Goal: Task Accomplishment & Management: Manage account settings

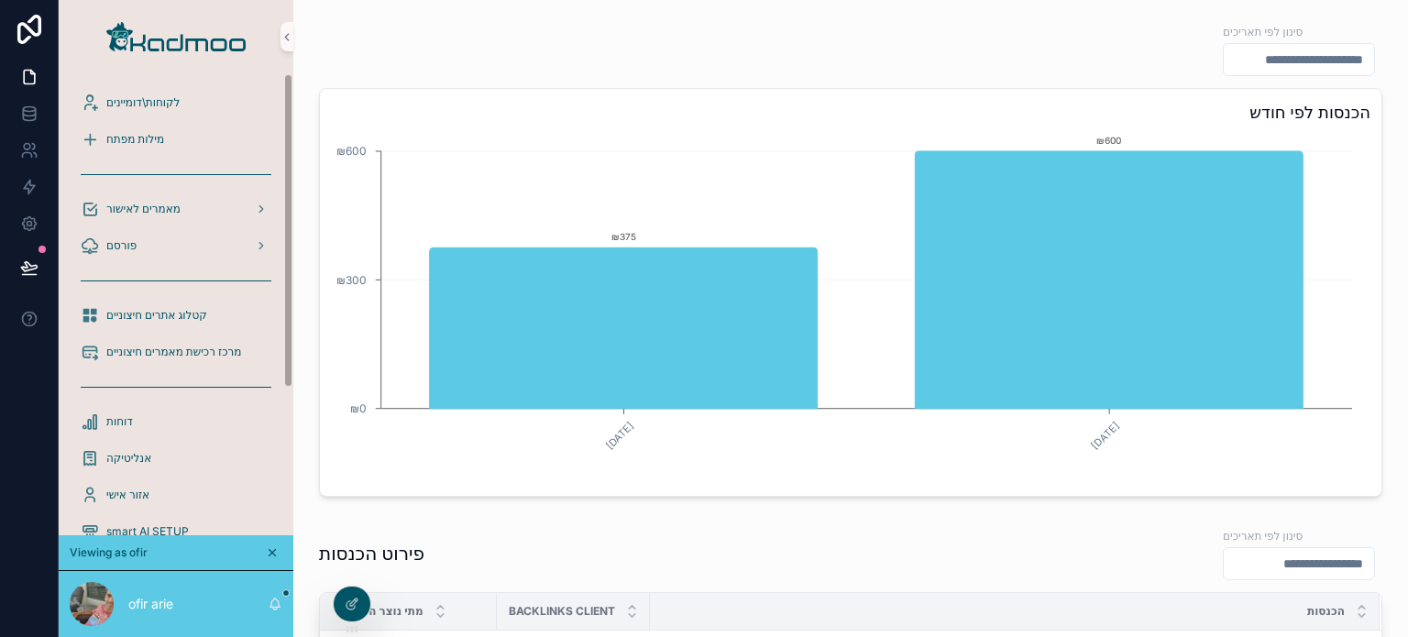
scroll to position [340, 0]
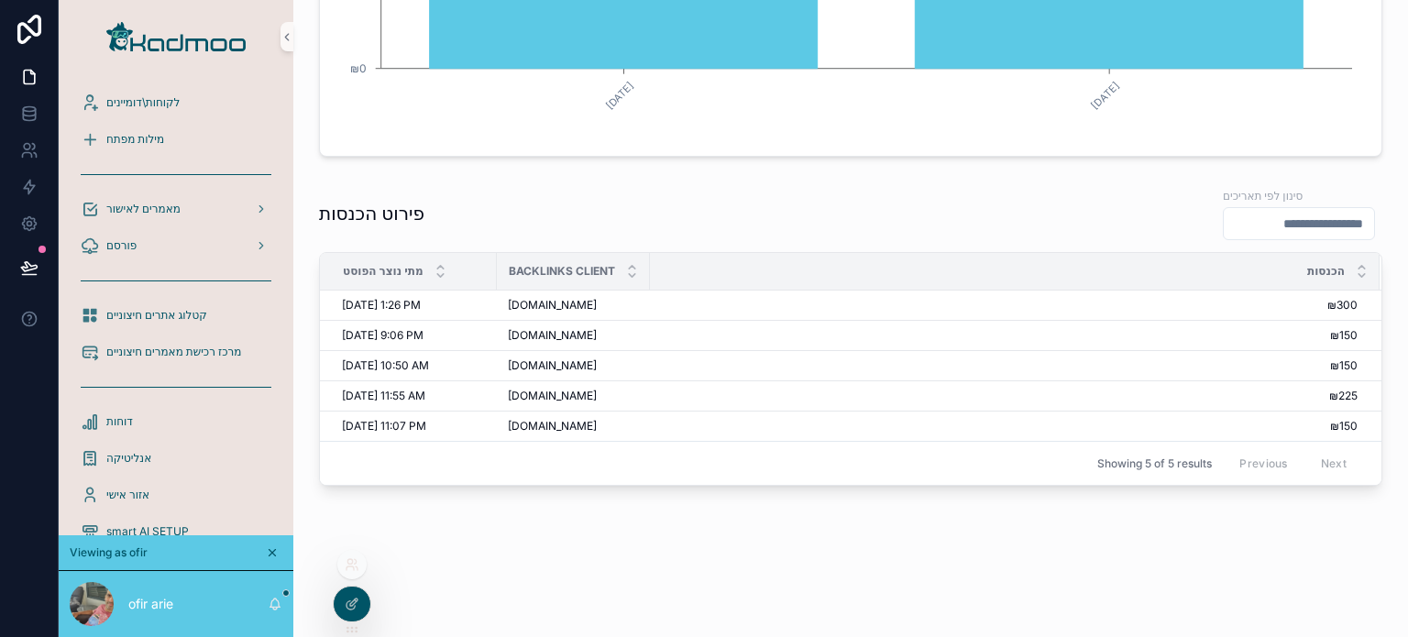
click at [356, 565] on icon at bounding box center [352, 564] width 15 height 15
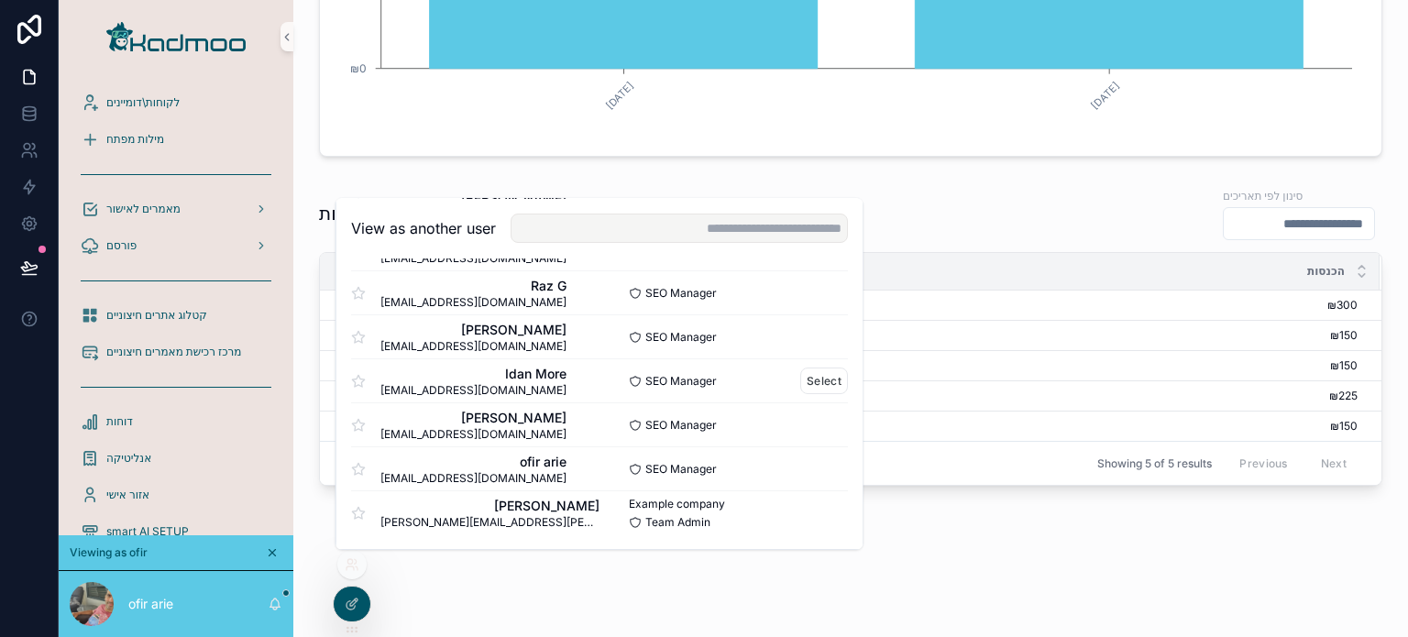
scroll to position [1102, 0]
click at [812, 382] on button "Select" at bounding box center [824, 382] width 48 height 27
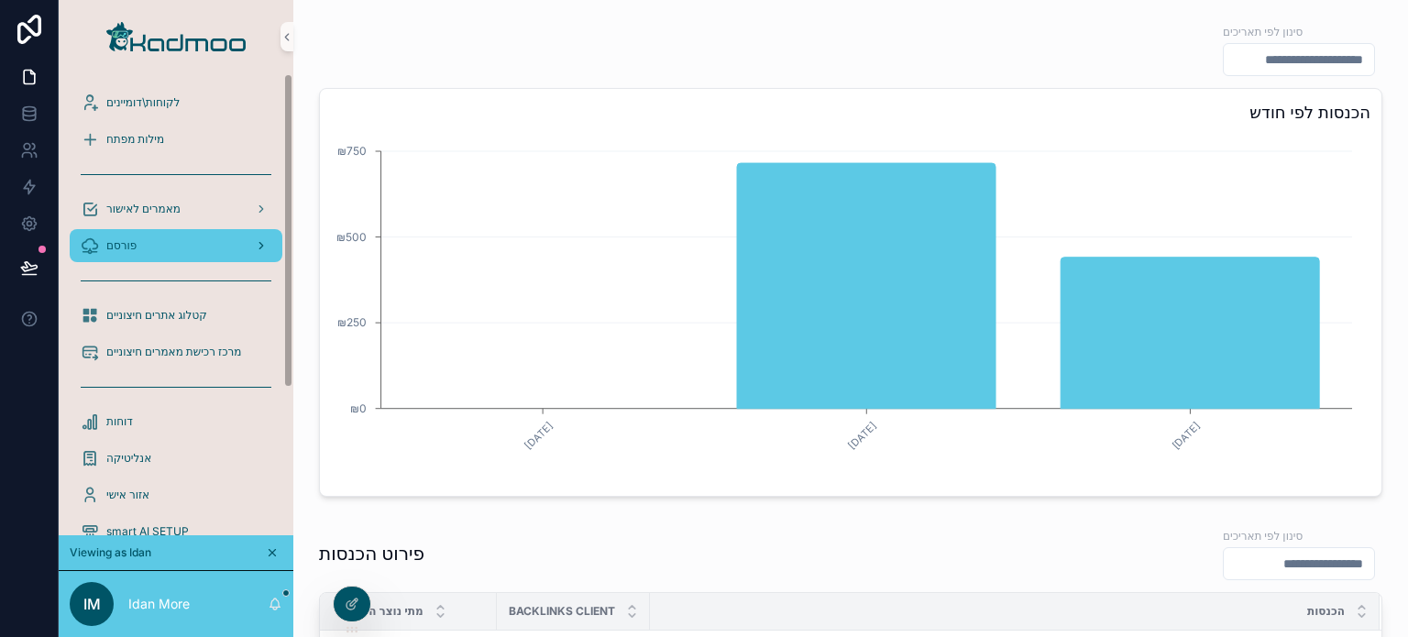
click at [180, 238] on div "פורסם" at bounding box center [176, 245] width 191 height 29
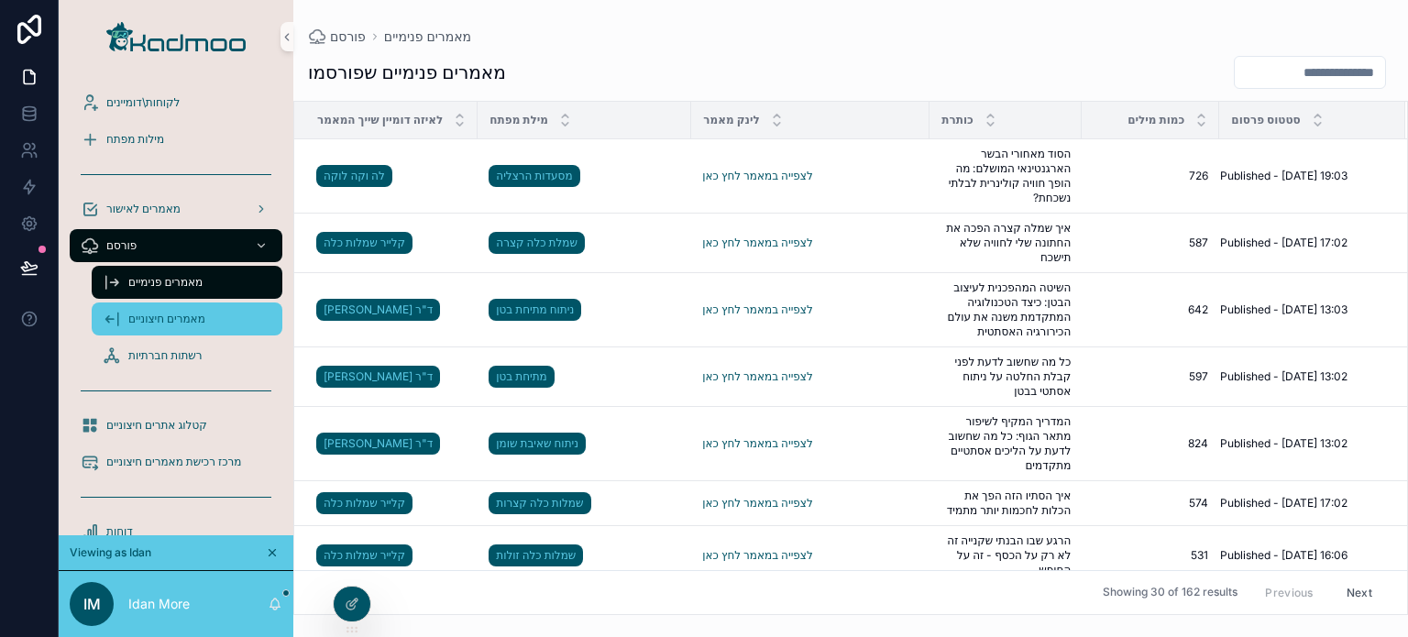
click at [192, 323] on span "מאמרים חיצוניים" at bounding box center [166, 319] width 77 height 15
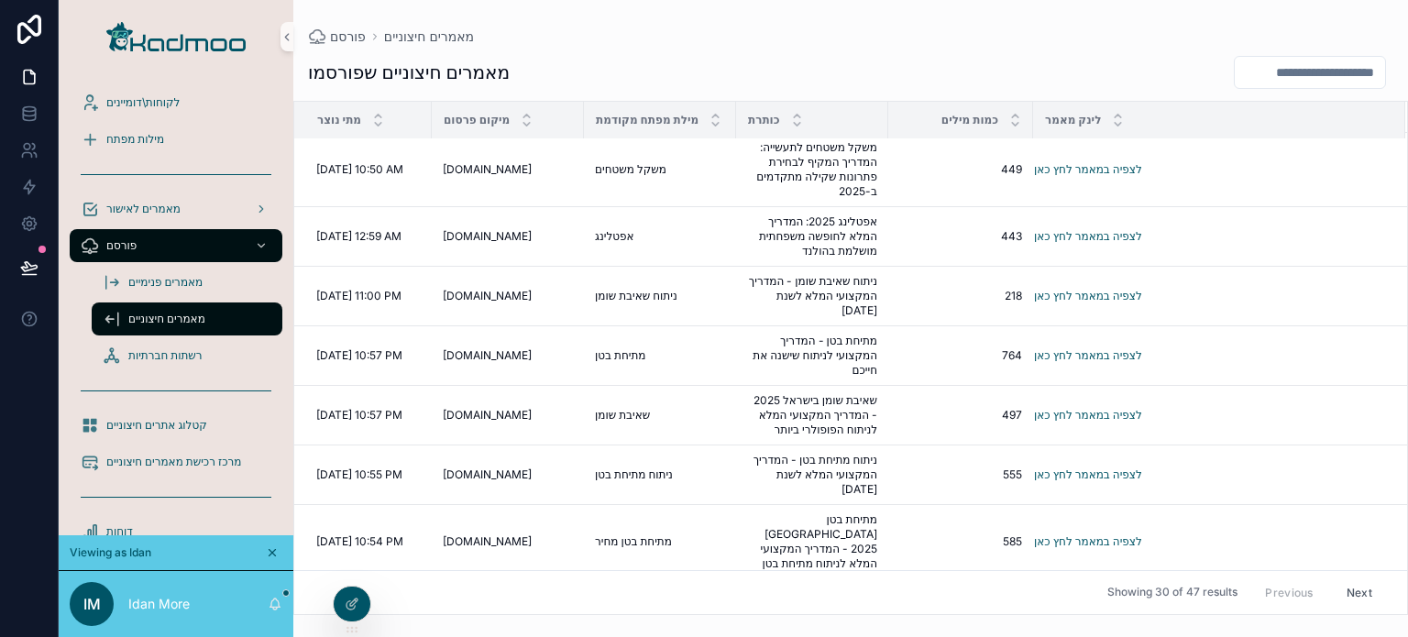
scroll to position [458, 0]
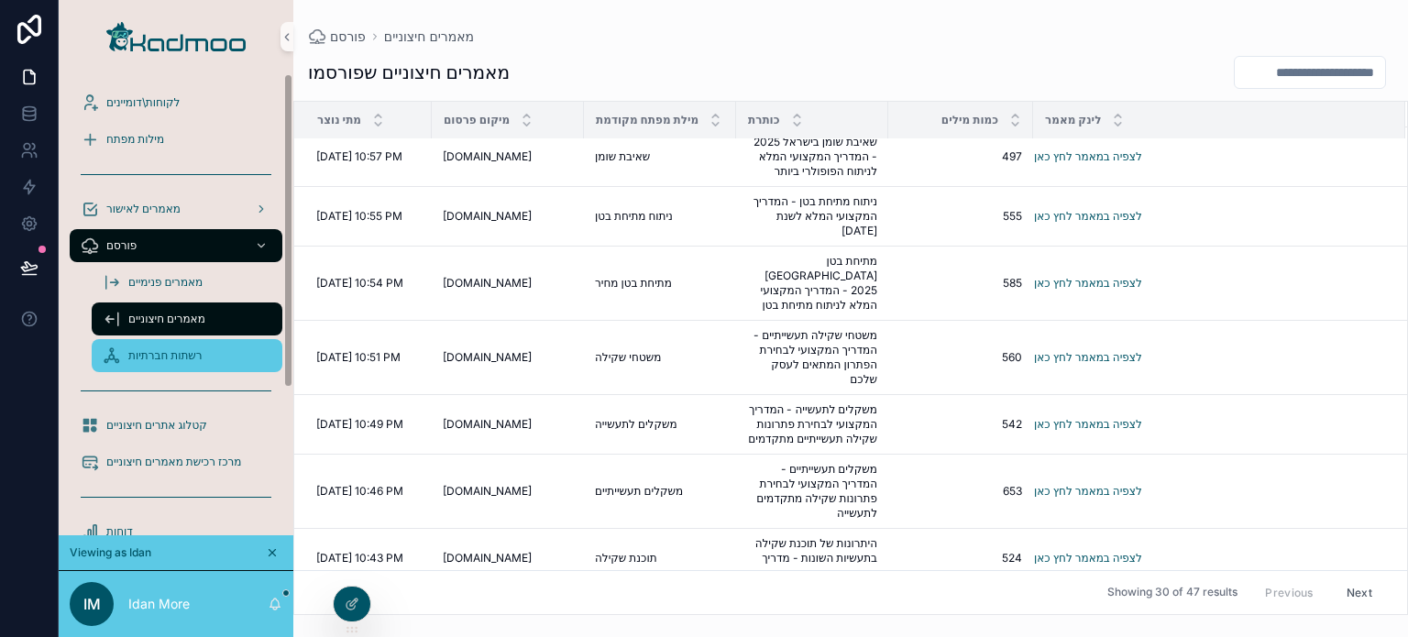
click at [194, 357] on span "רשתות חברתיות" at bounding box center [165, 355] width 74 height 15
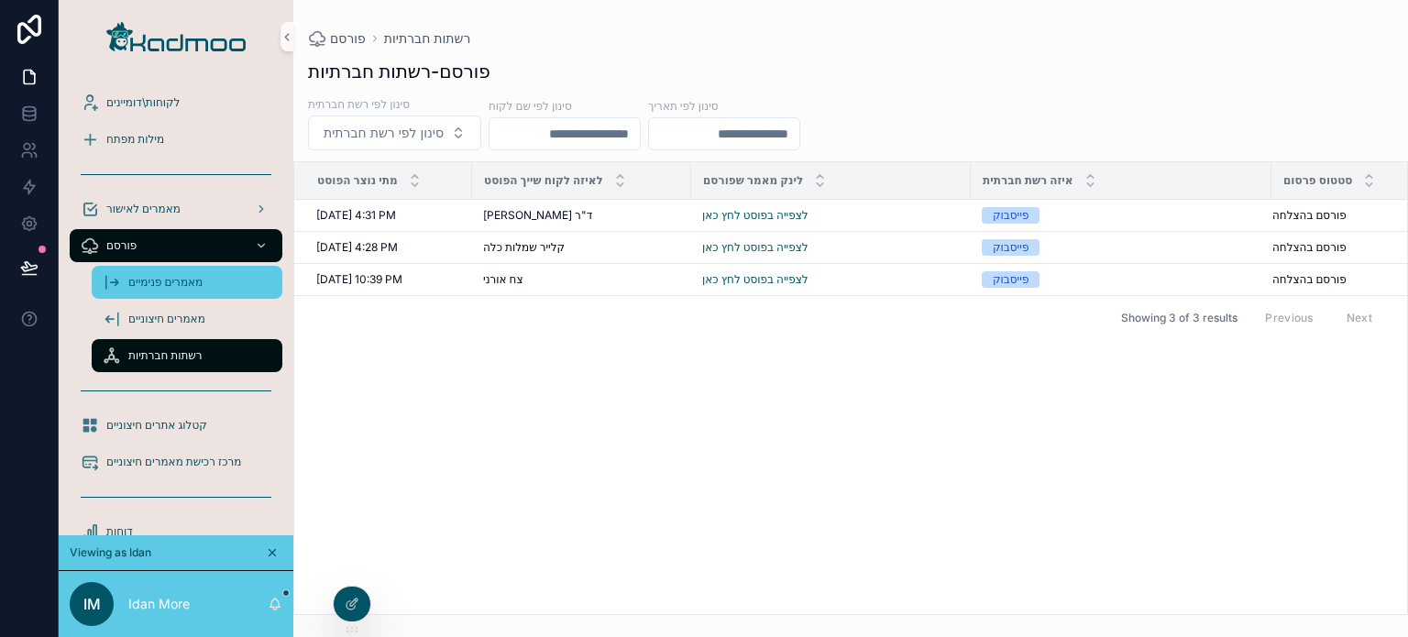
click at [174, 277] on span "מאמרים פנימיים" at bounding box center [165, 282] width 74 height 15
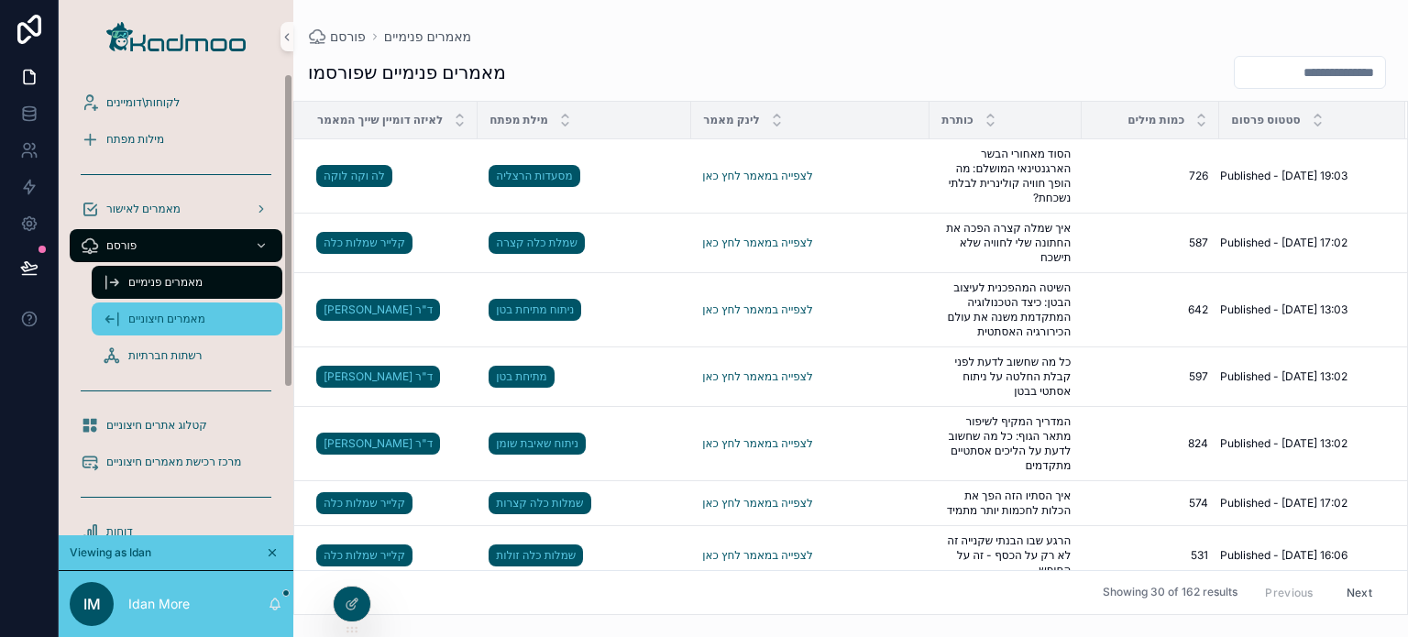
click at [149, 319] on span "מאמרים חיצוניים" at bounding box center [166, 319] width 77 height 15
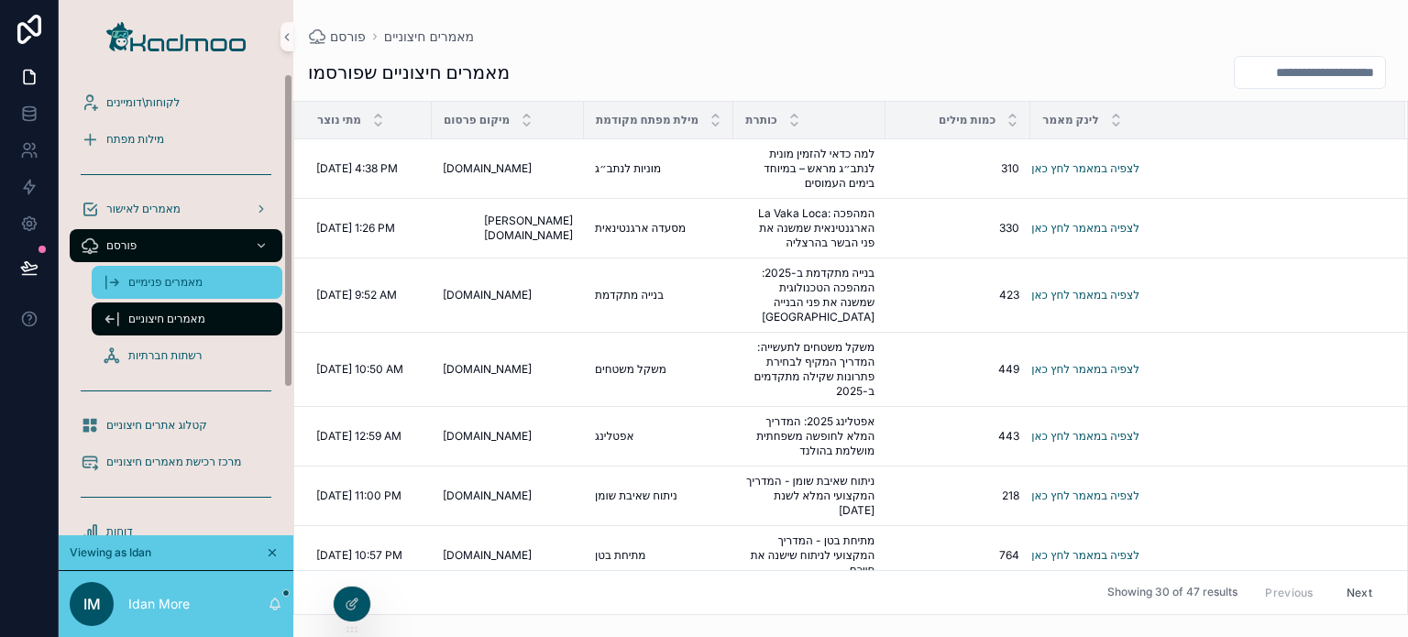
click at [194, 286] on span "מאמרים פנימיים" at bounding box center [165, 282] width 74 height 15
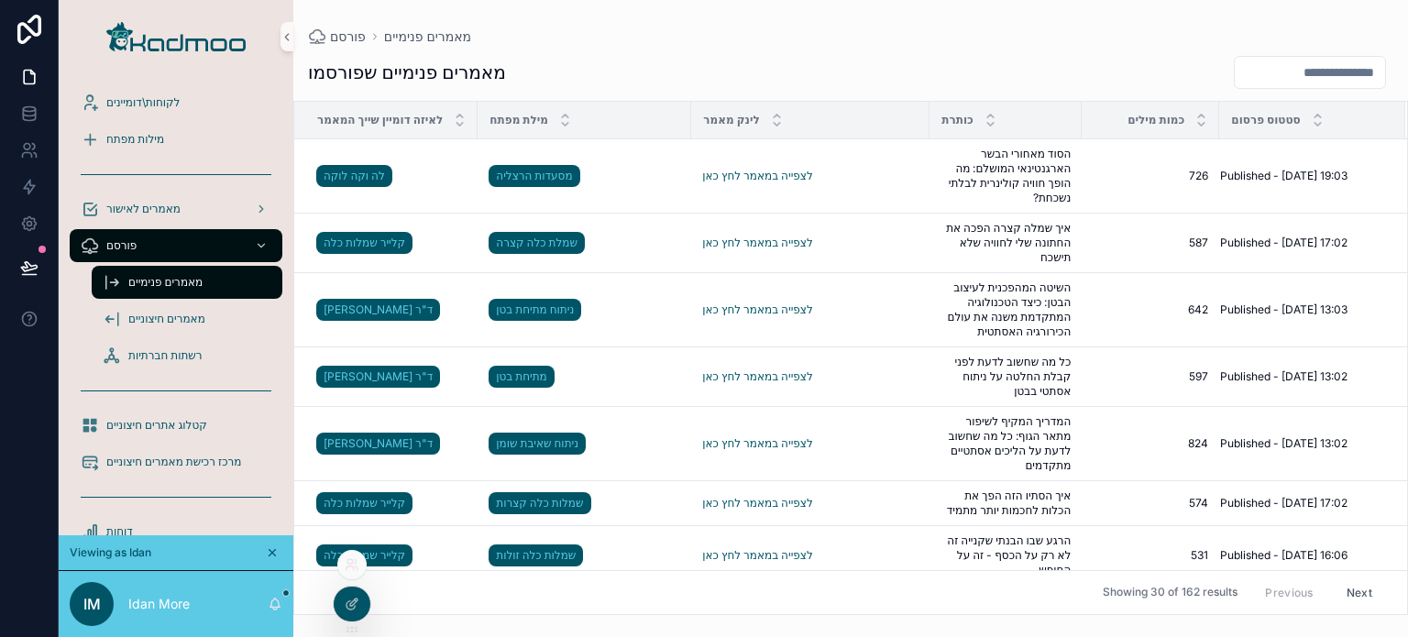
click at [348, 567] on icon at bounding box center [352, 564] width 15 height 15
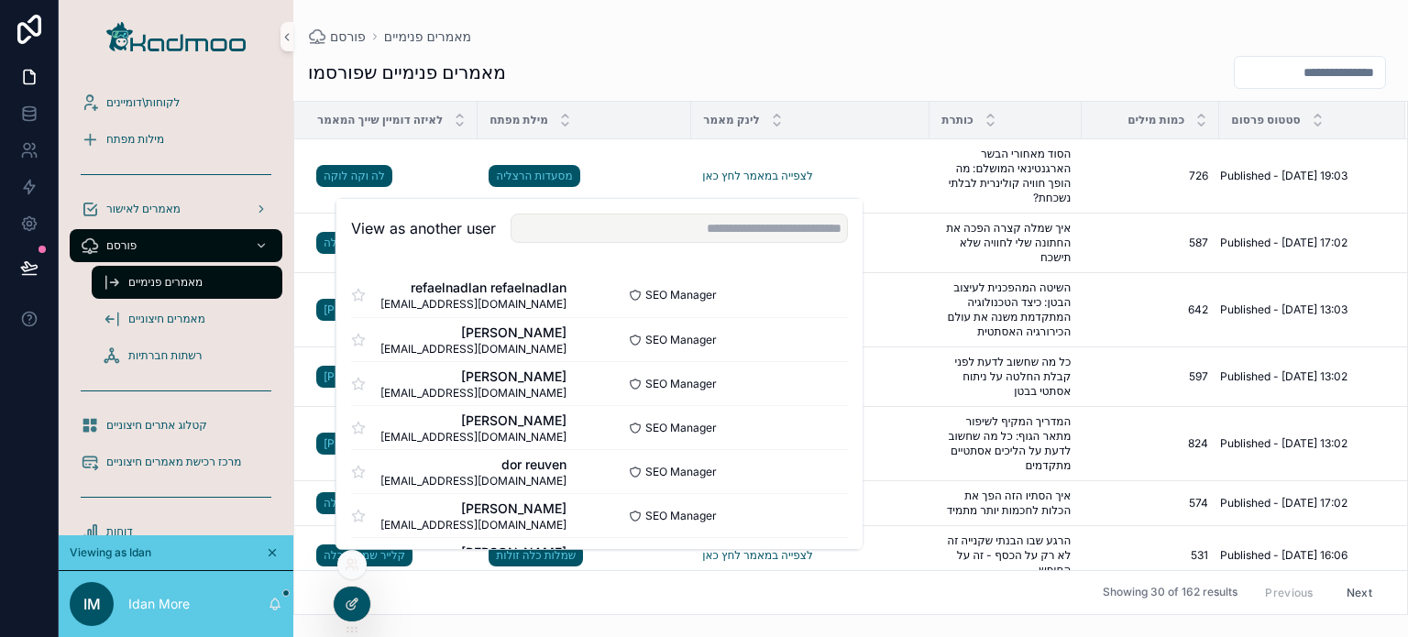
click at [356, 608] on icon at bounding box center [352, 604] width 15 height 15
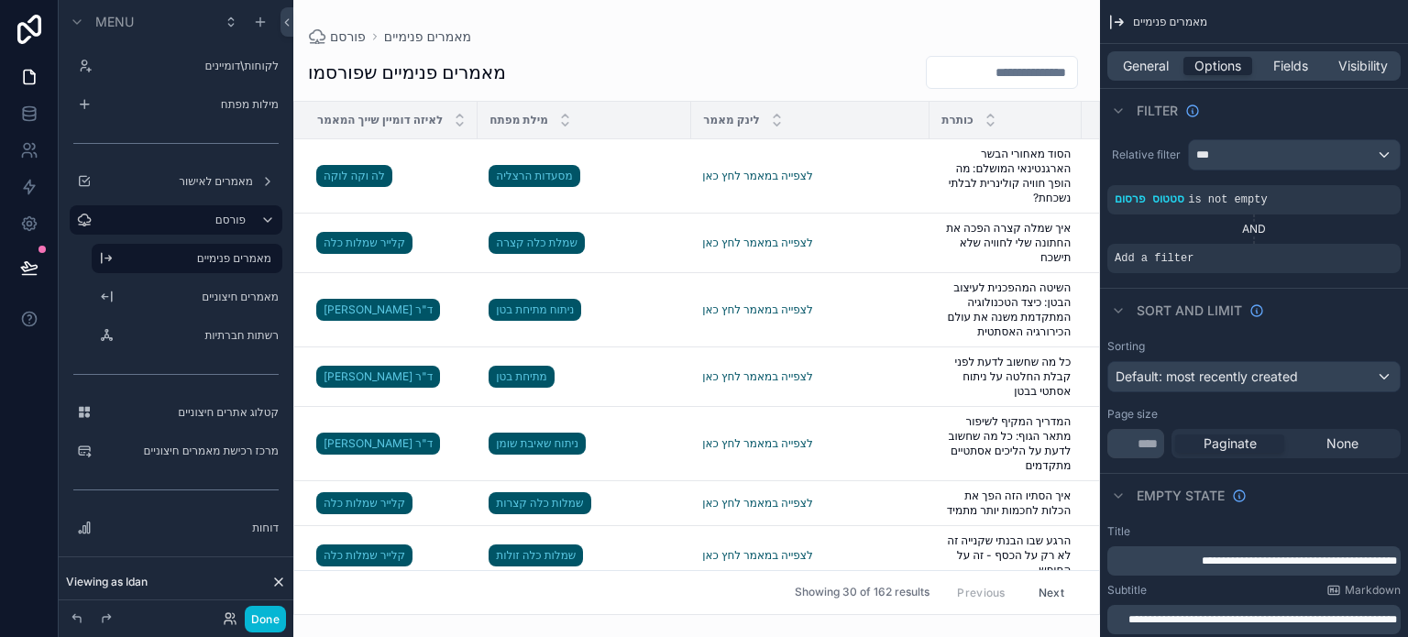
click at [629, 168] on div "scrollable content" at bounding box center [696, 318] width 807 height 637
click at [1287, 73] on span "Fields" at bounding box center [1291, 66] width 35 height 18
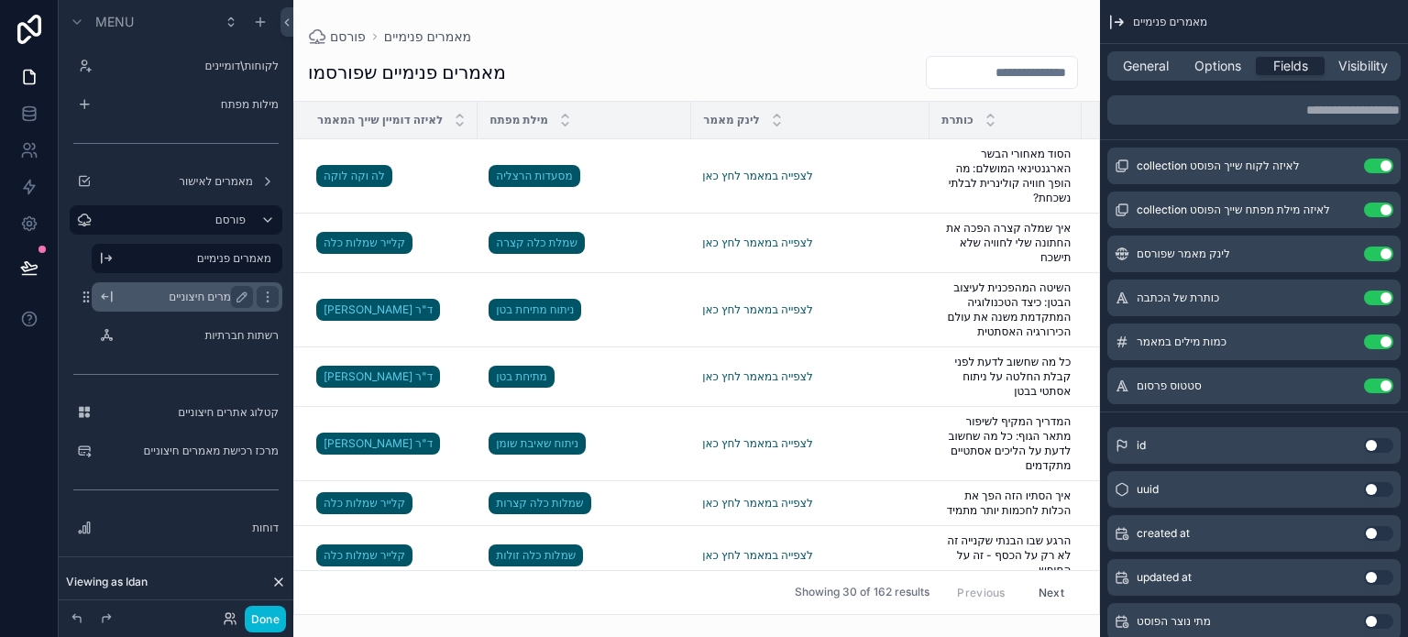
click at [201, 295] on label "מאמרים חיצוניים" at bounding box center [183, 297] width 125 height 15
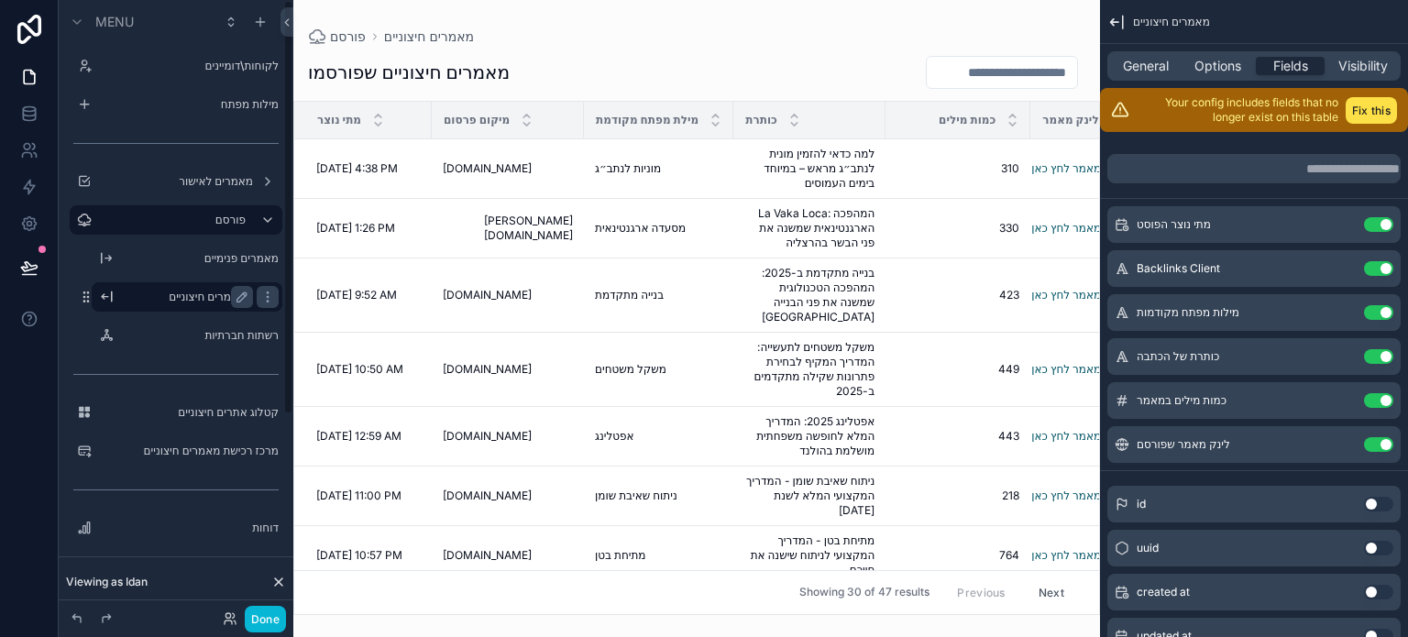
click at [556, 166] on div "scrollable content" at bounding box center [696, 318] width 807 height 637
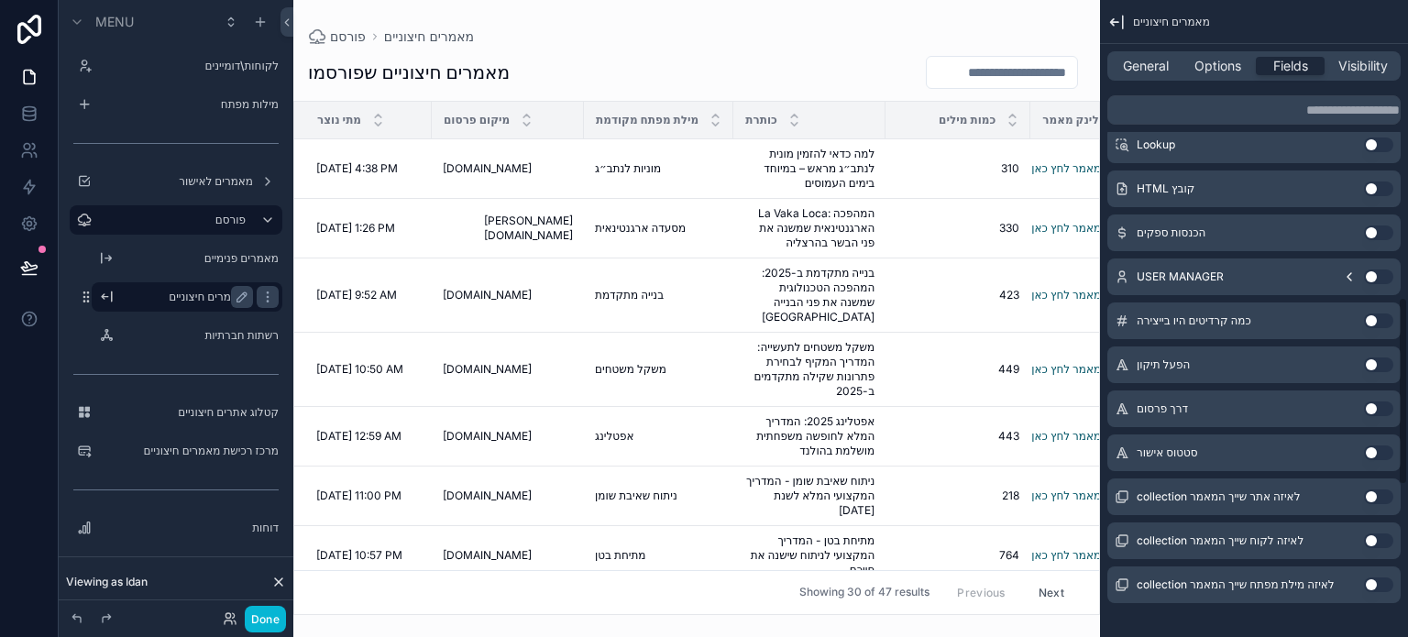
scroll to position [1520, 0]
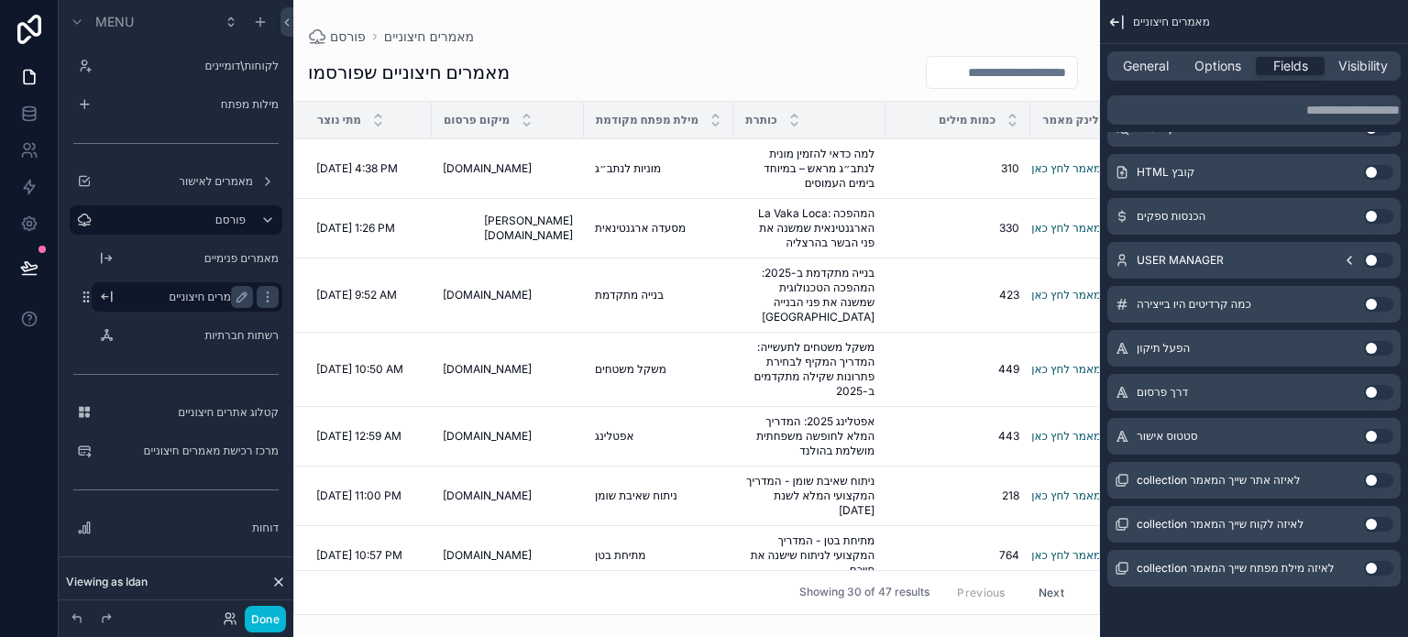
click at [1375, 480] on button "Use setting" at bounding box center [1378, 480] width 29 height 15
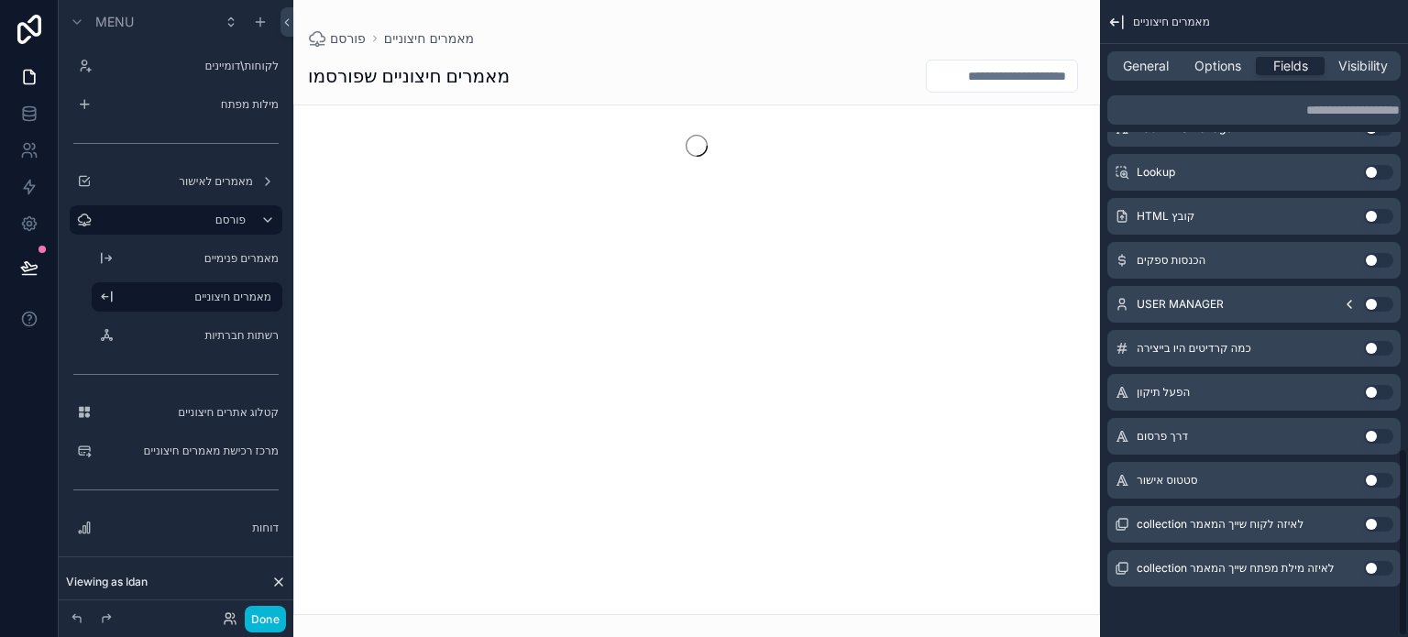
click at [1381, 525] on button "Use setting" at bounding box center [1378, 524] width 29 height 15
click at [1378, 564] on button "Use setting" at bounding box center [1378, 568] width 29 height 15
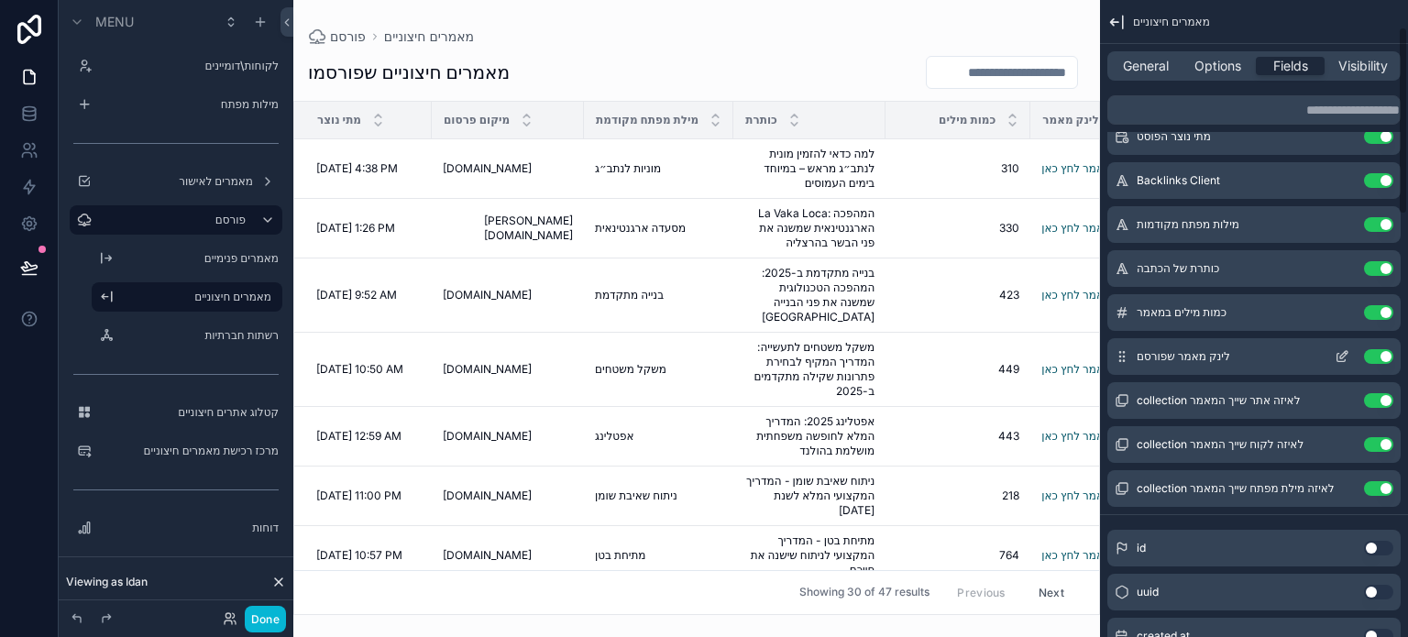
scroll to position [92, 0]
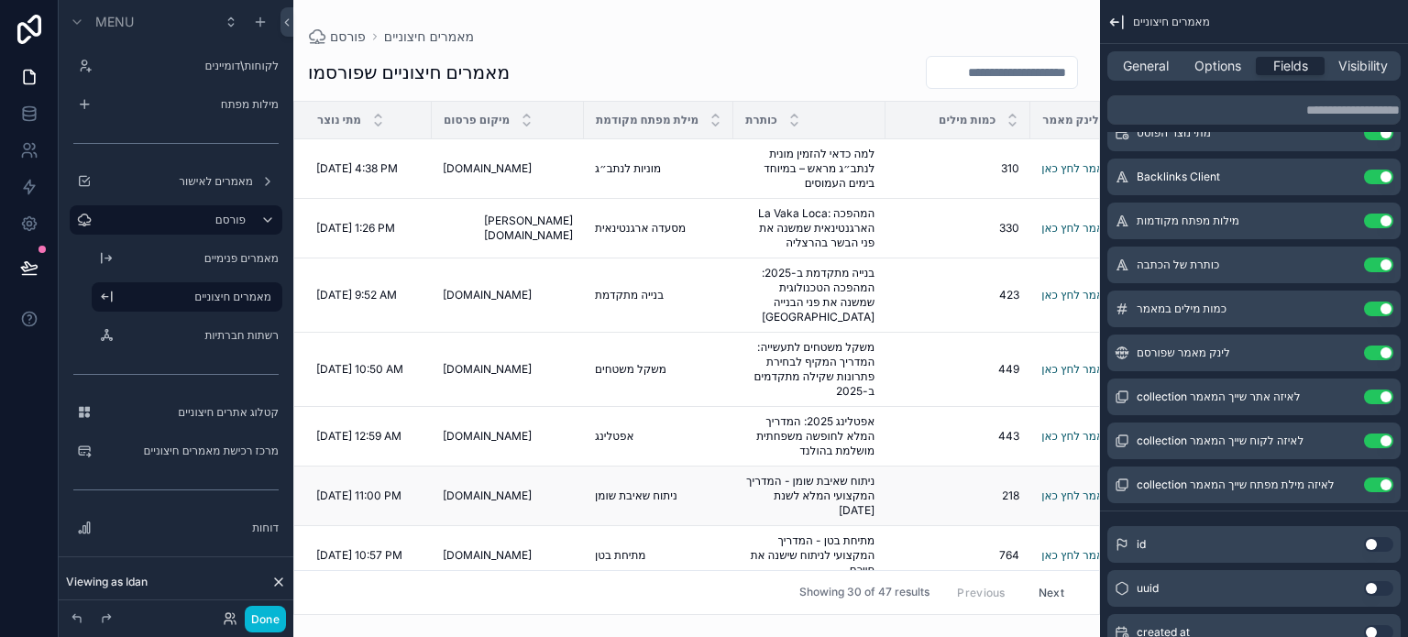
drag, startPoint x: 506, startPoint y: 601, endPoint x: 1011, endPoint y: 520, distance: 511.6
click at [796, 570] on div "Showing 30 of 47 results Previous Next" at bounding box center [696, 592] width 805 height 44
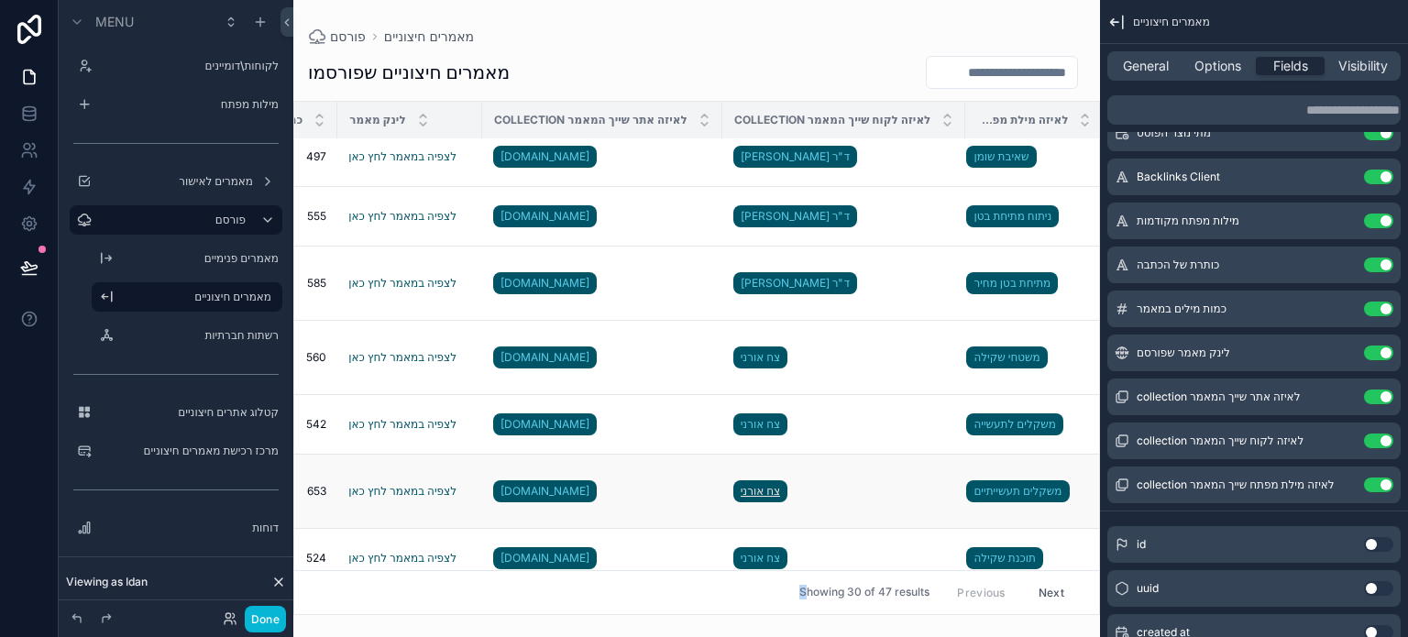
scroll to position [0, 693]
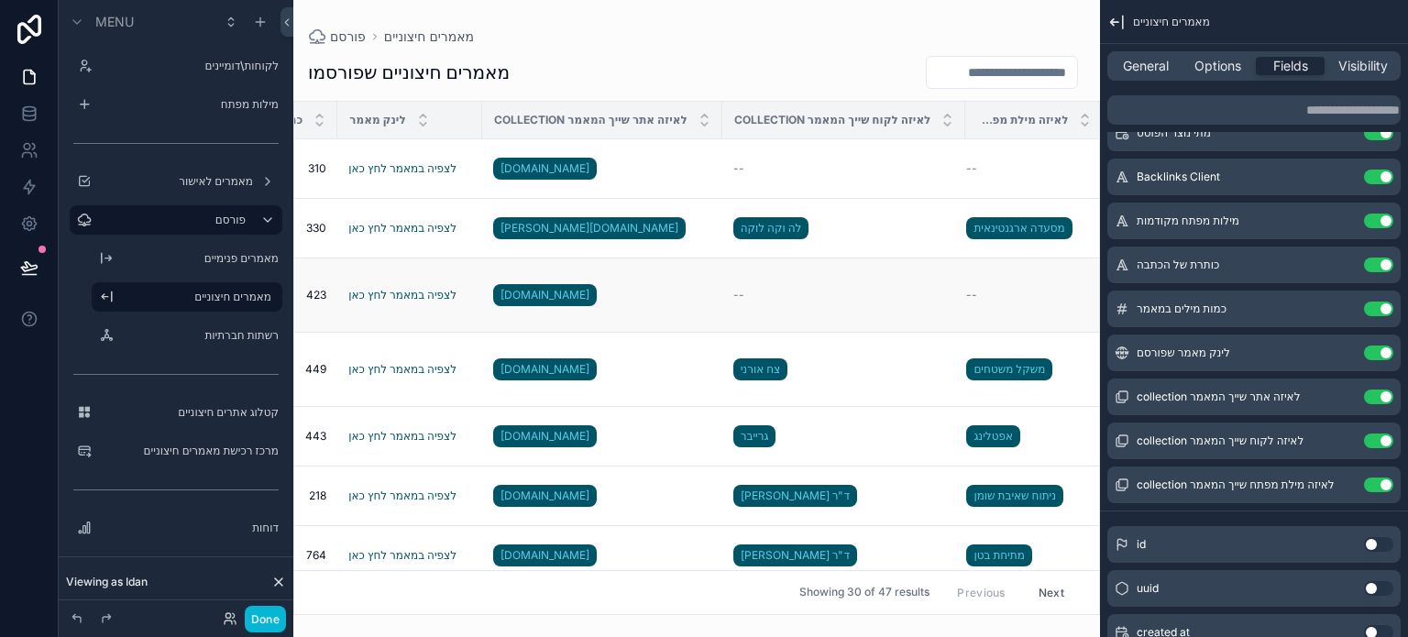
click at [738, 292] on div "--" at bounding box center [845, 295] width 222 height 15
click at [227, 621] on icon at bounding box center [228, 623] width 7 height 4
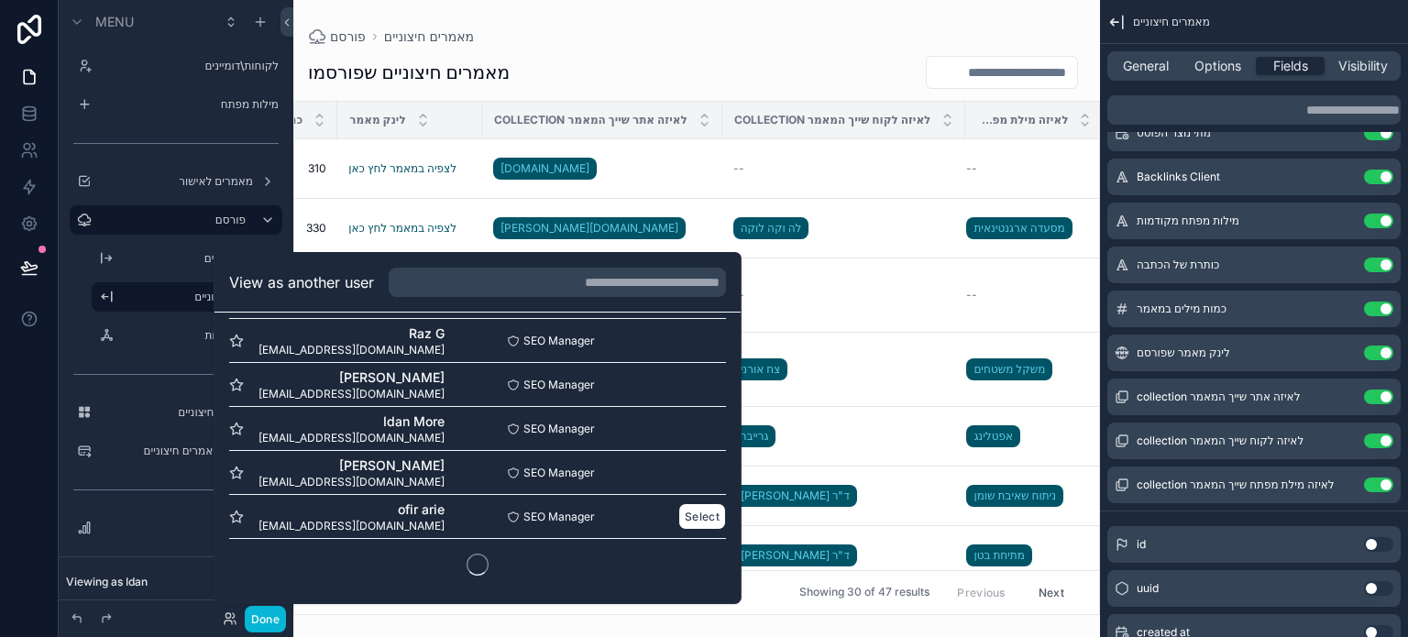
scroll to position [1110, 0]
click at [679, 421] on button "Select" at bounding box center [703, 427] width 48 height 27
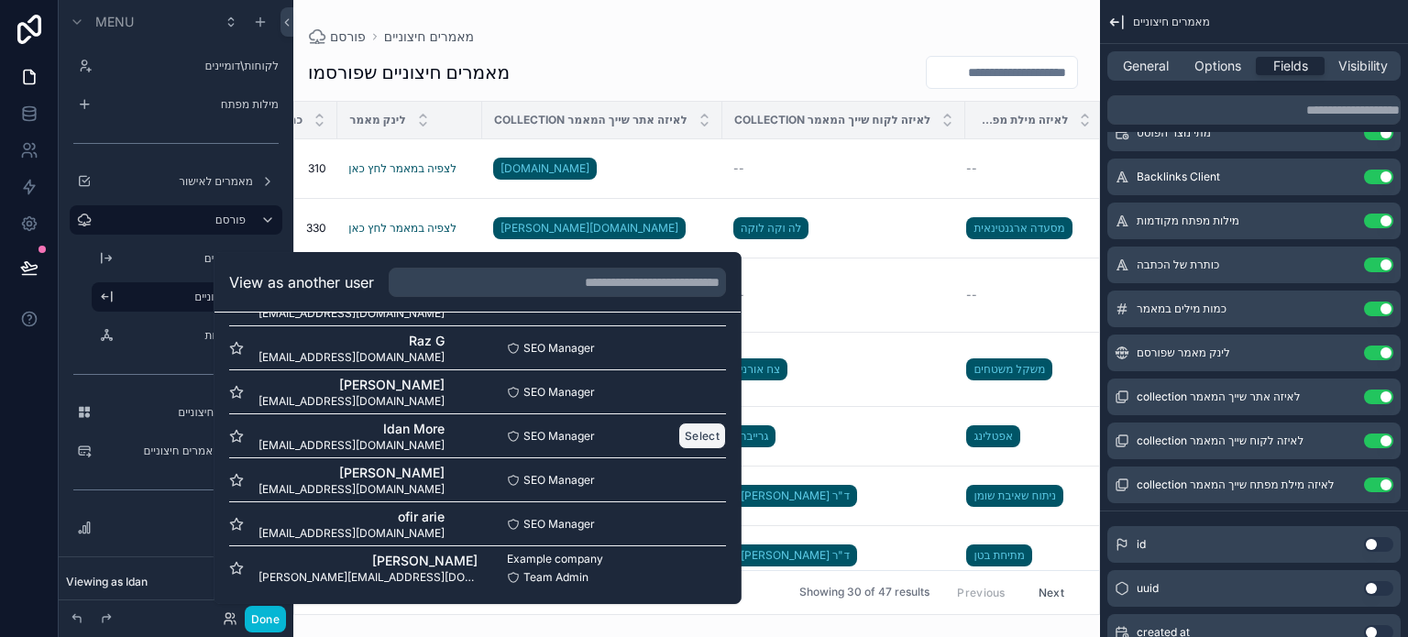
click at [681, 434] on button "Select" at bounding box center [703, 436] width 48 height 27
click at [595, 625] on div "פורסם מאמרים חיצוניים מאמרים חיצוניים שפורסמו מתי נוצר מיקום פרסום מילת מפתח מק…" at bounding box center [696, 318] width 807 height 637
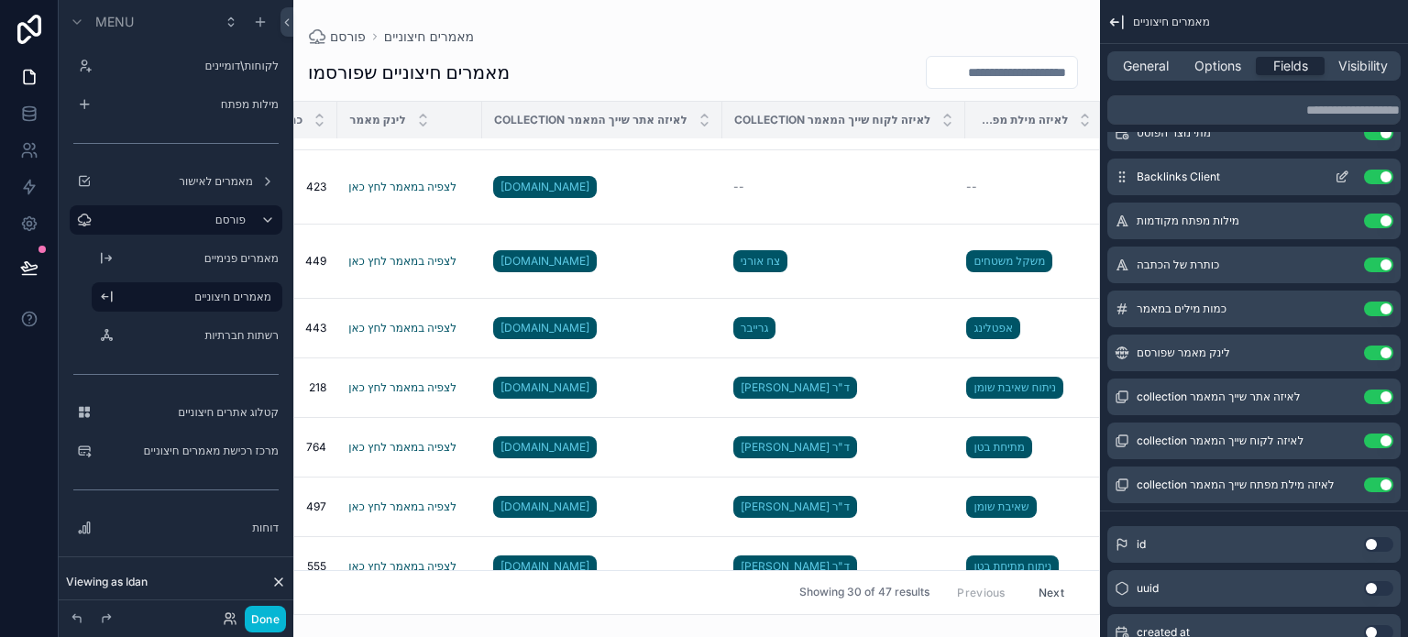
scroll to position [0, 693]
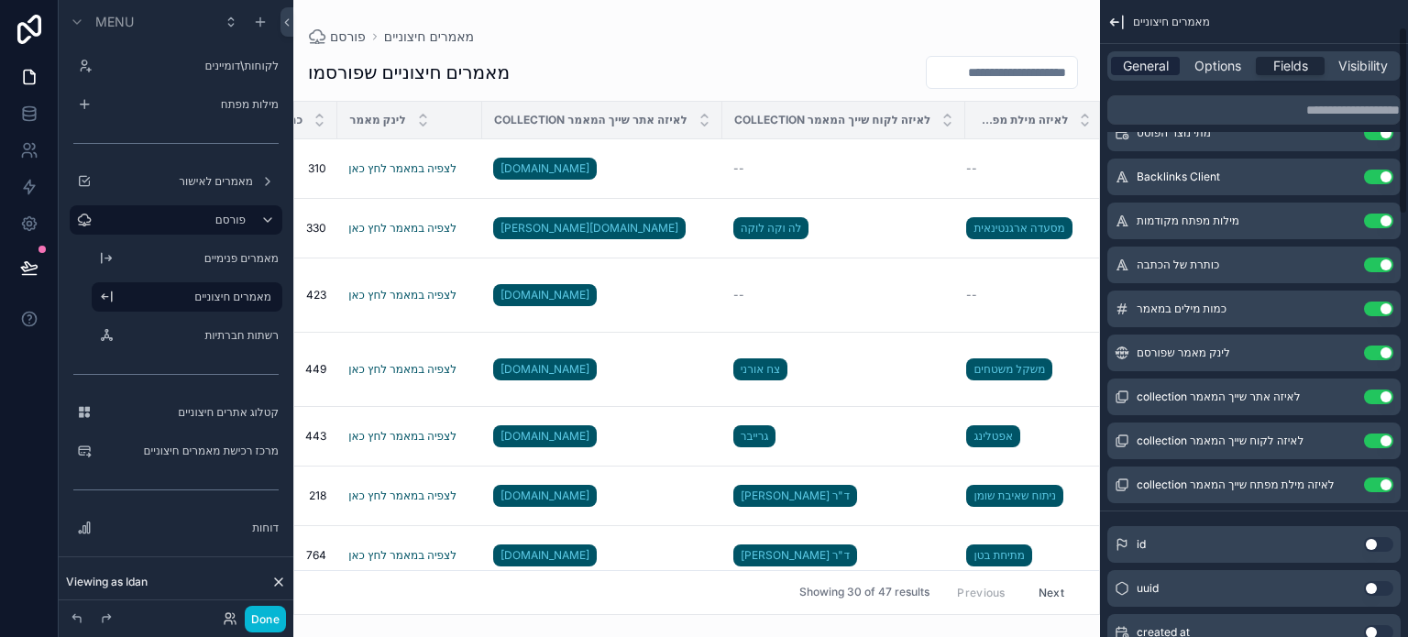
click at [1148, 74] on span "General" at bounding box center [1146, 66] width 46 height 18
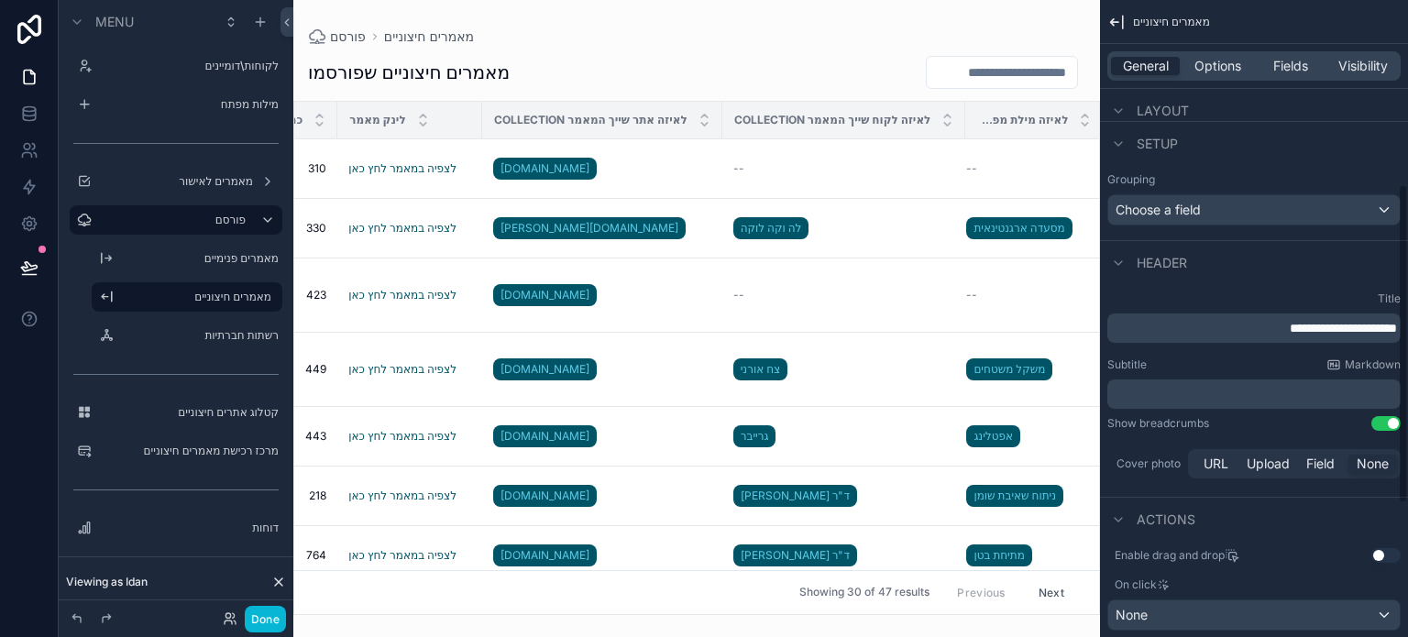
scroll to position [0, 0]
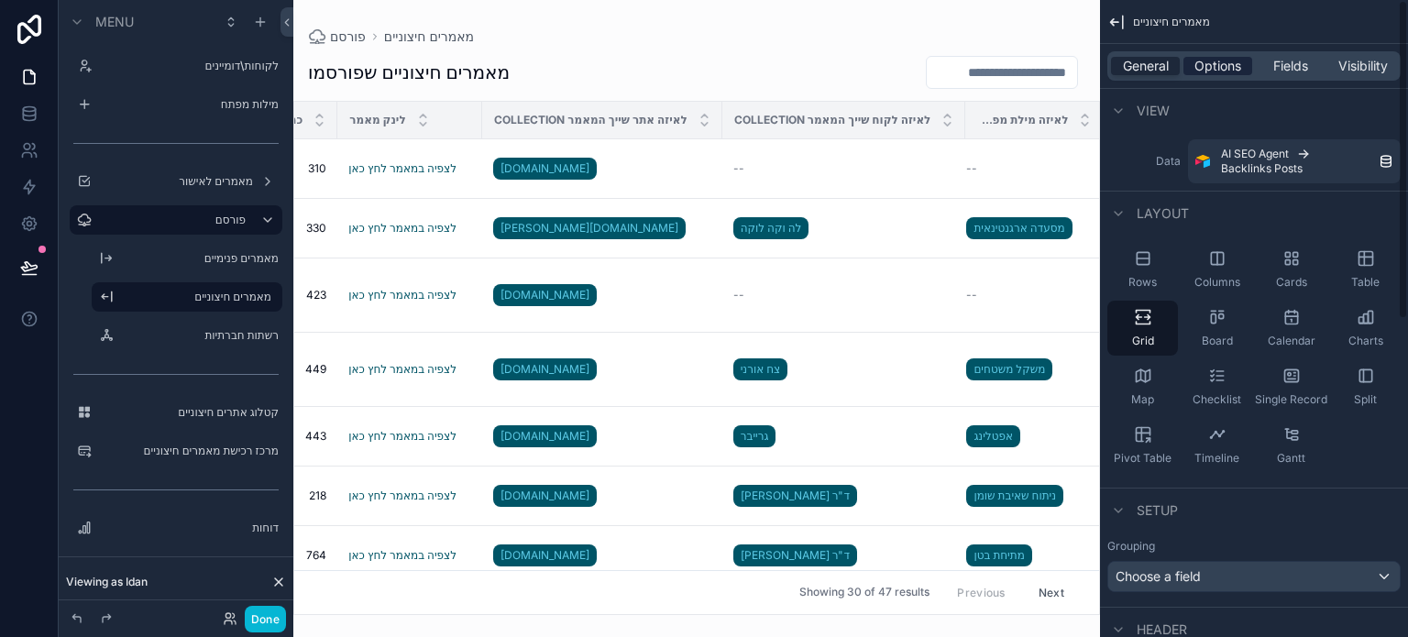
click at [1208, 67] on span "Options" at bounding box center [1218, 66] width 47 height 18
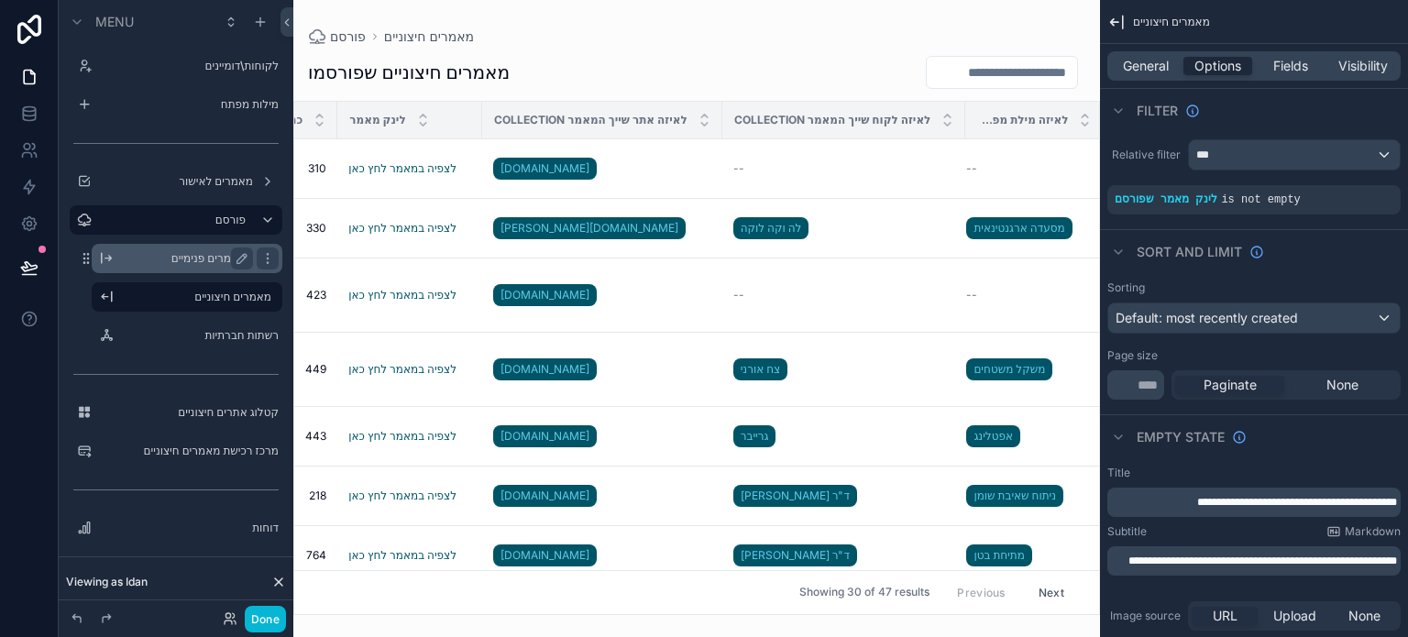
click at [198, 264] on label "מאמרים פנימיים" at bounding box center [183, 258] width 125 height 15
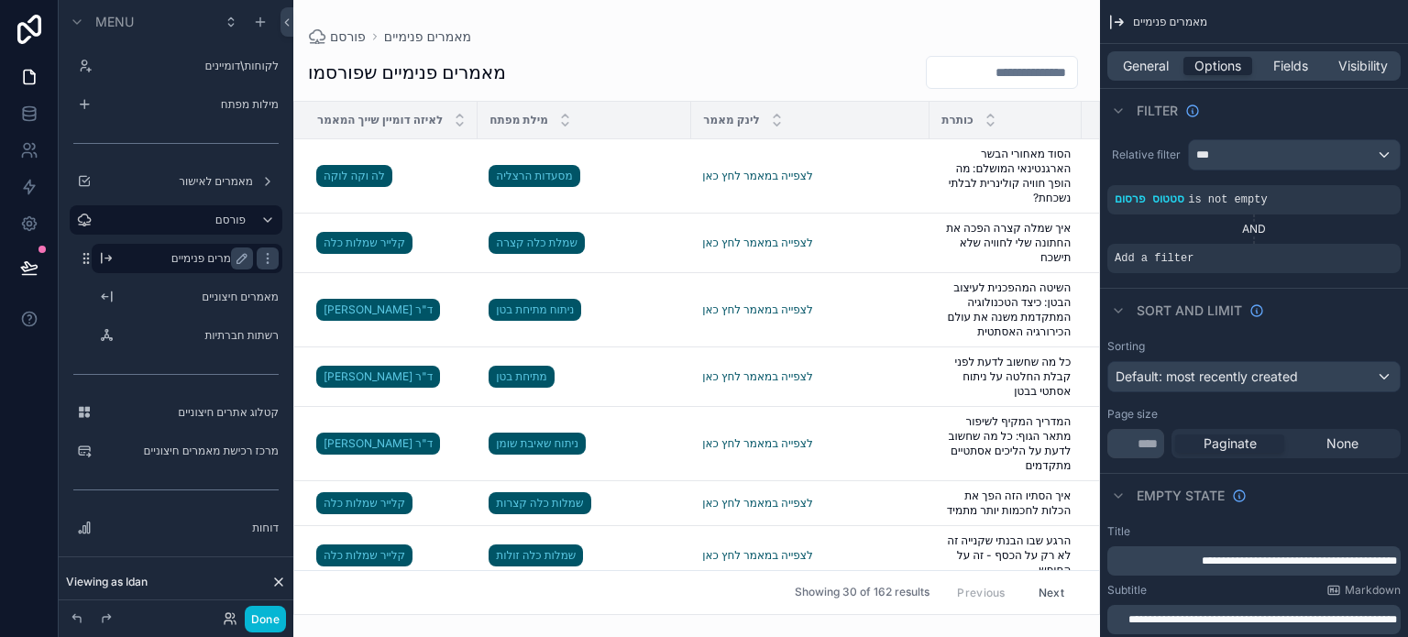
click at [699, 66] on div "scrollable content" at bounding box center [696, 318] width 807 height 637
click at [195, 300] on label "מאמרים חיצוניים" at bounding box center [183, 297] width 125 height 15
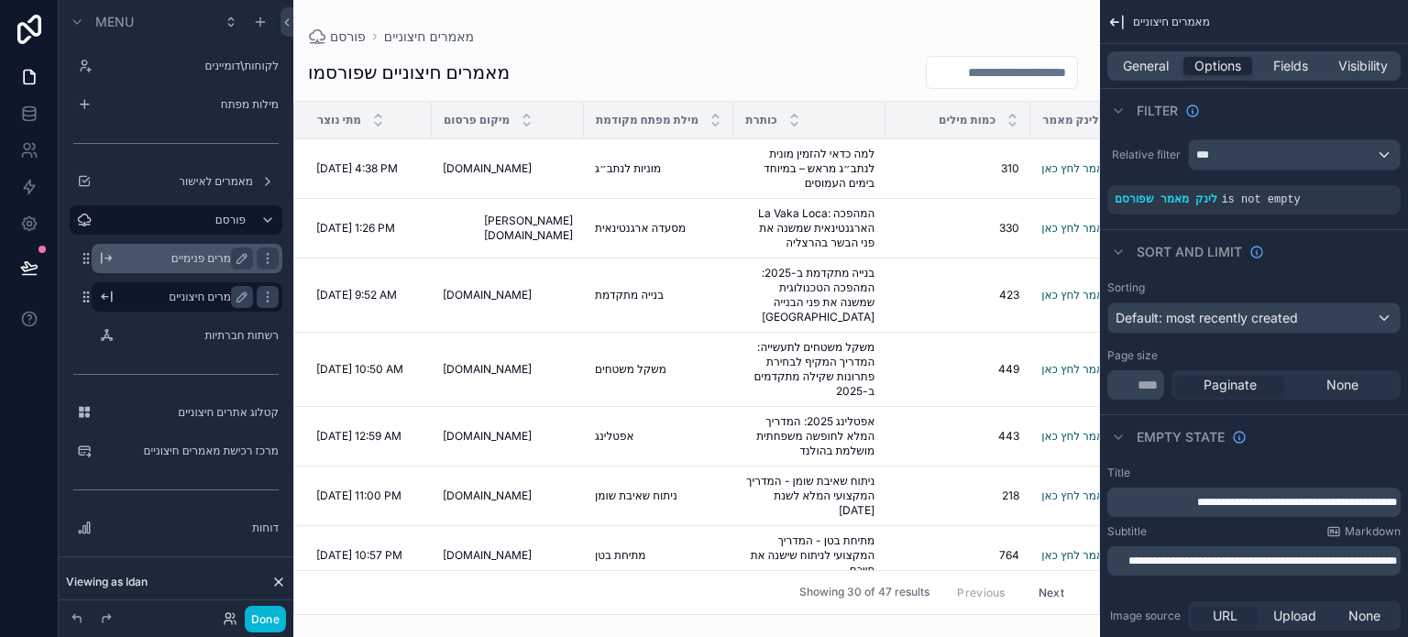
drag, startPoint x: 524, startPoint y: 606, endPoint x: 614, endPoint y: 601, distance: 90.0
click at [614, 601] on div "scrollable content" at bounding box center [696, 318] width 807 height 637
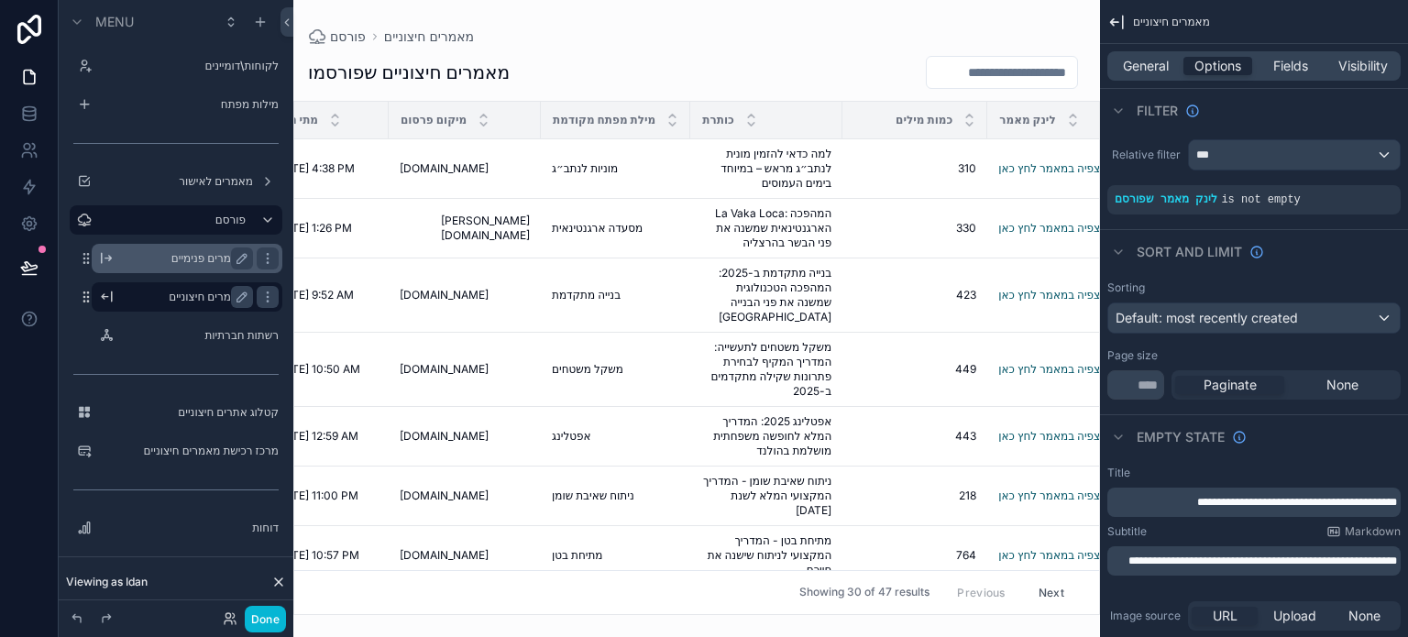
scroll to position [0, 44]
click at [580, 295] on span "בנייה מתקדמת" at bounding box center [585, 295] width 69 height 15
copy div "בנייה מתקדמת בנייה מתקדמת"
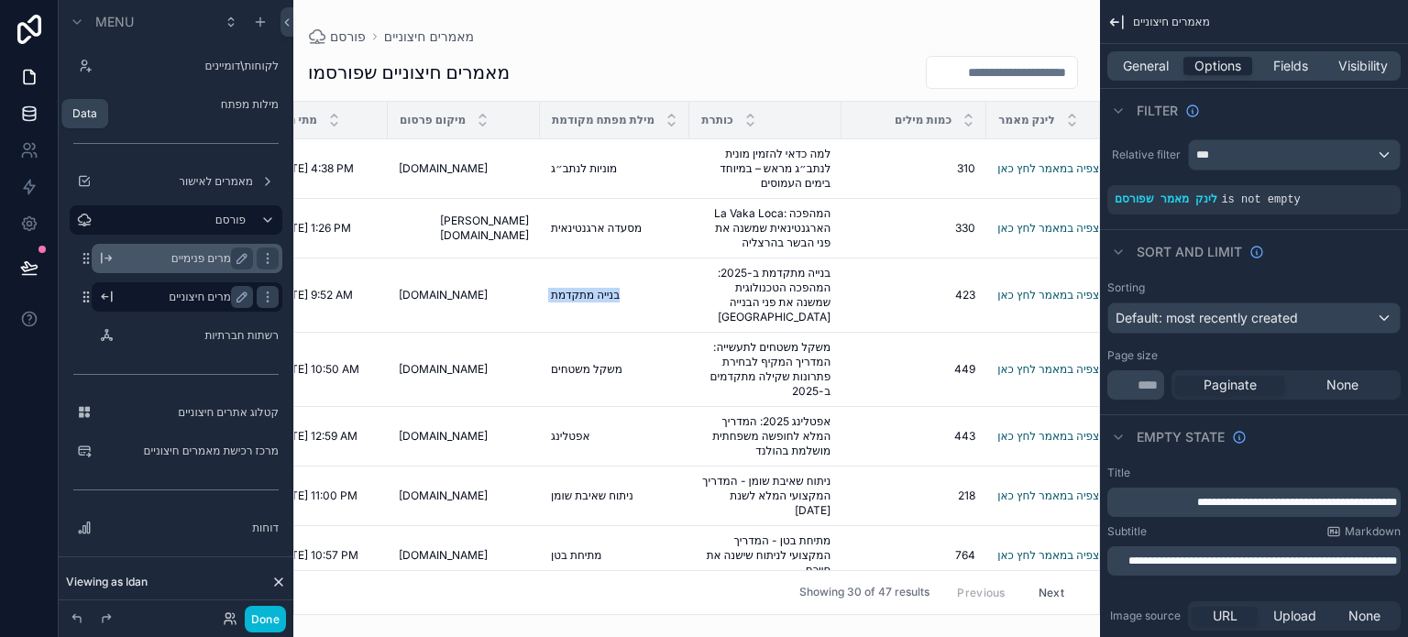
click at [24, 105] on icon at bounding box center [29, 114] width 18 height 18
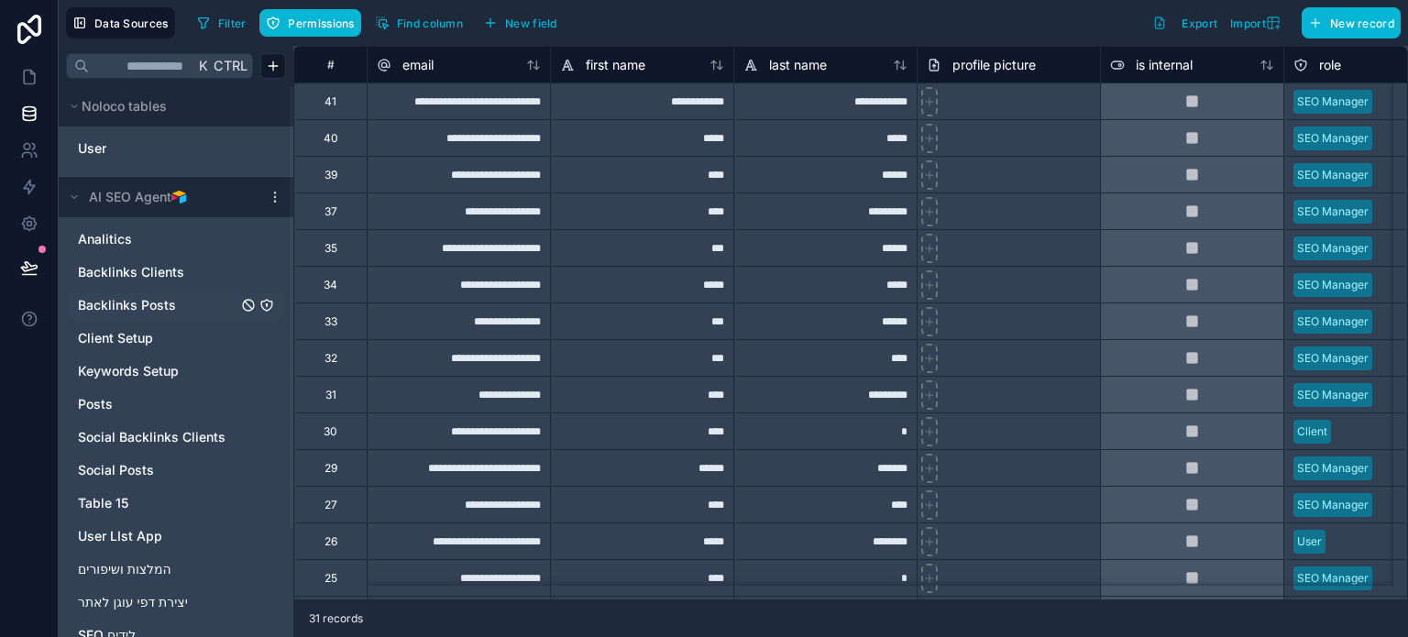
click at [134, 300] on span "Backlinks Posts" at bounding box center [127, 305] width 98 height 18
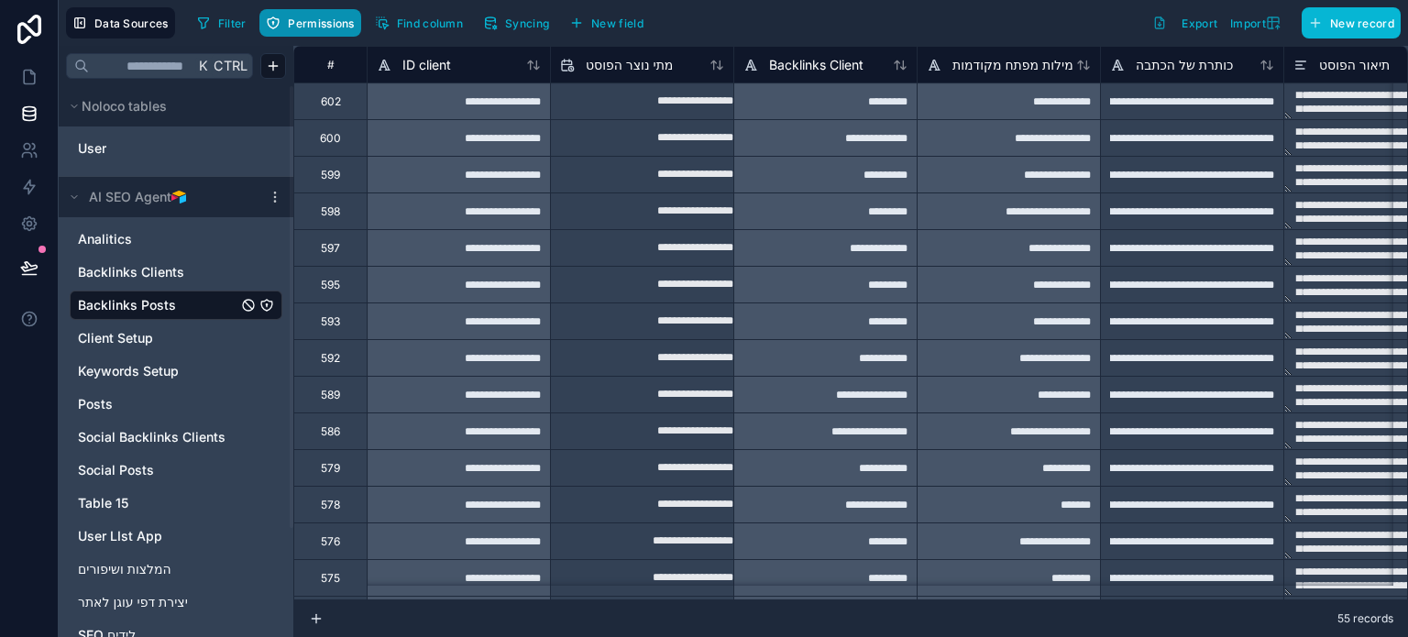
click at [297, 28] on span "Permissions" at bounding box center [321, 24] width 66 height 14
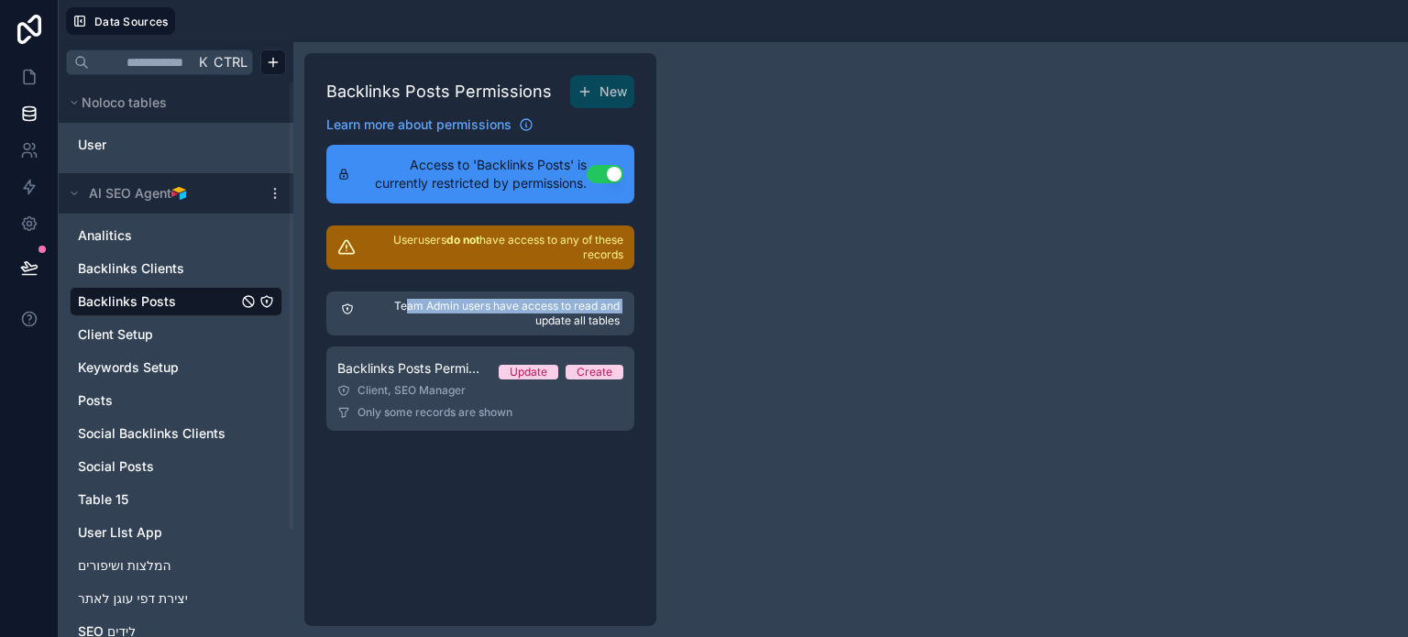
drag, startPoint x: 412, startPoint y: 318, endPoint x: 405, endPoint y: 311, distance: 9.7
click at [405, 311] on p "Team Admin users have access to read and update all tables" at bounding box center [490, 313] width 259 height 29
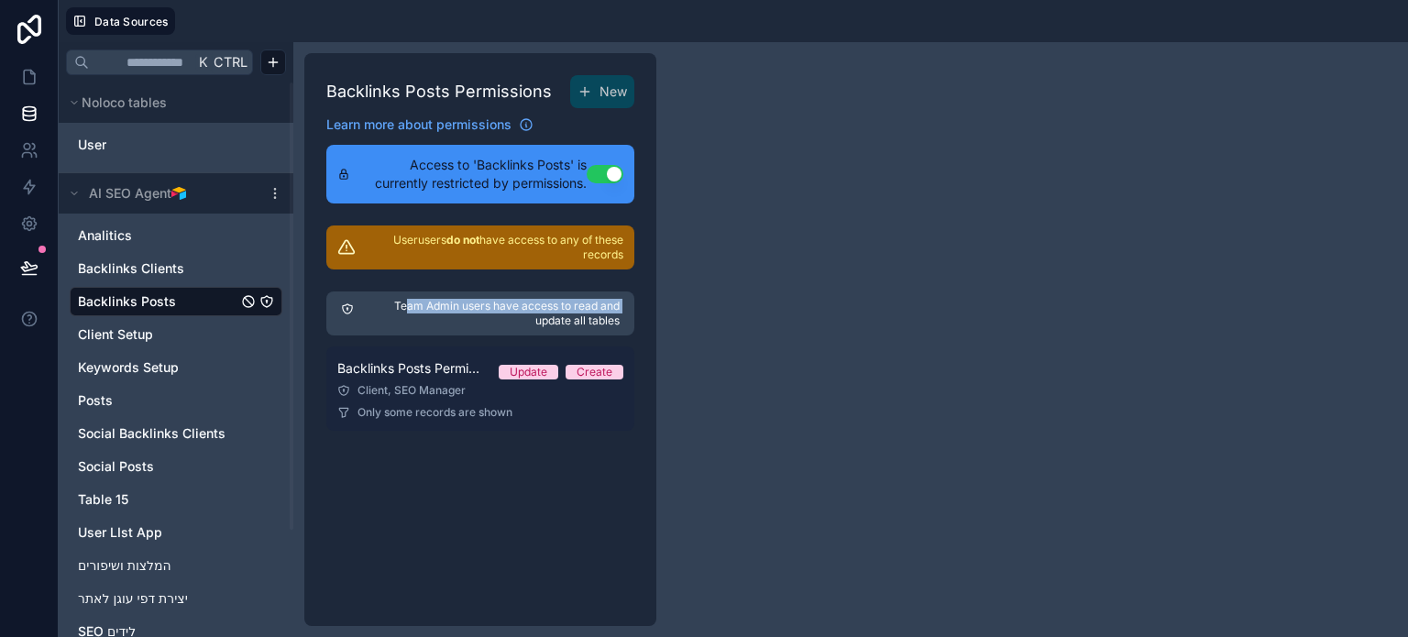
click at [421, 390] on div "Client, SEO Manager" at bounding box center [480, 390] width 286 height 15
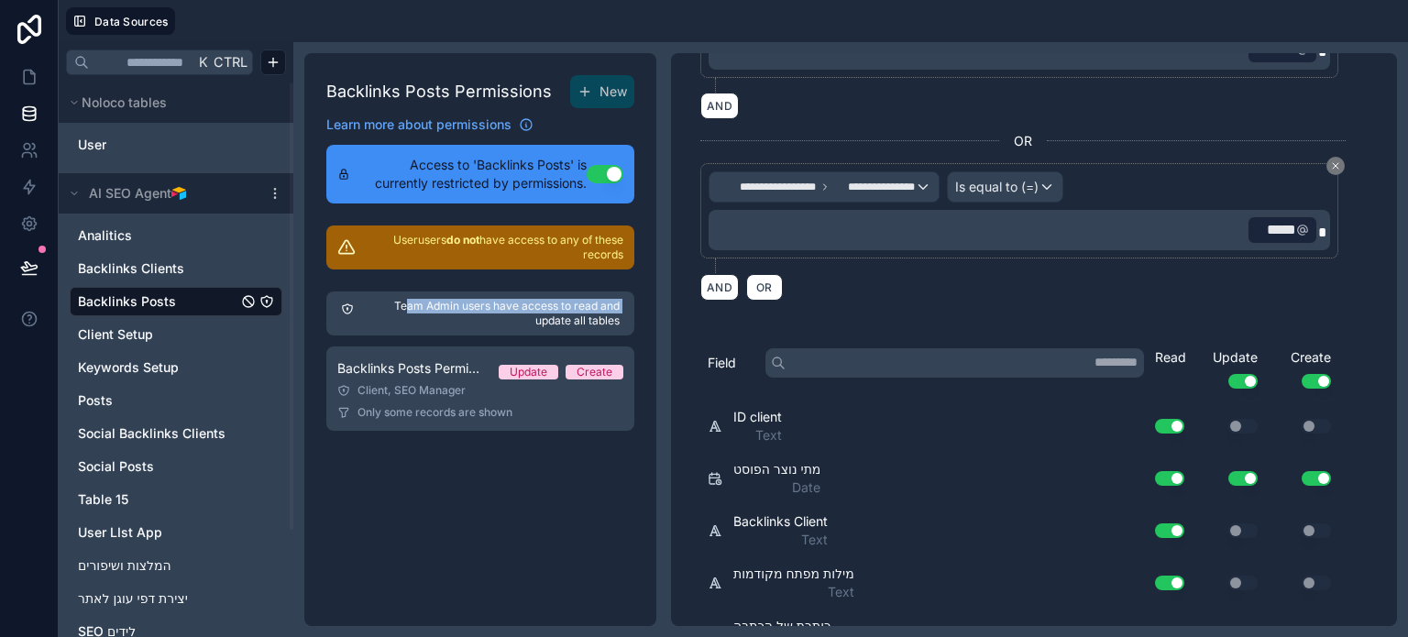
scroll to position [366, 0]
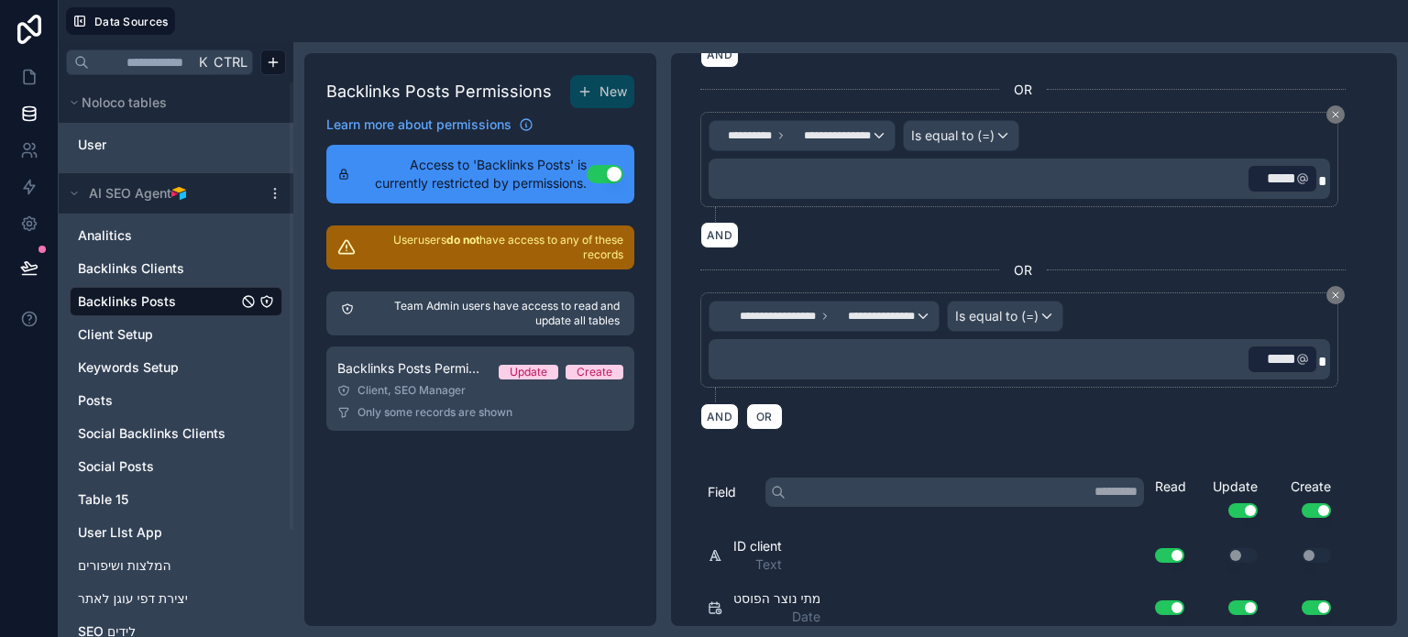
click at [1232, 351] on p "﻿ ***** ﻿" at bounding box center [1021, 359] width 611 height 33
click at [1221, 242] on div "**********" at bounding box center [1024, 180] width 646 height 521
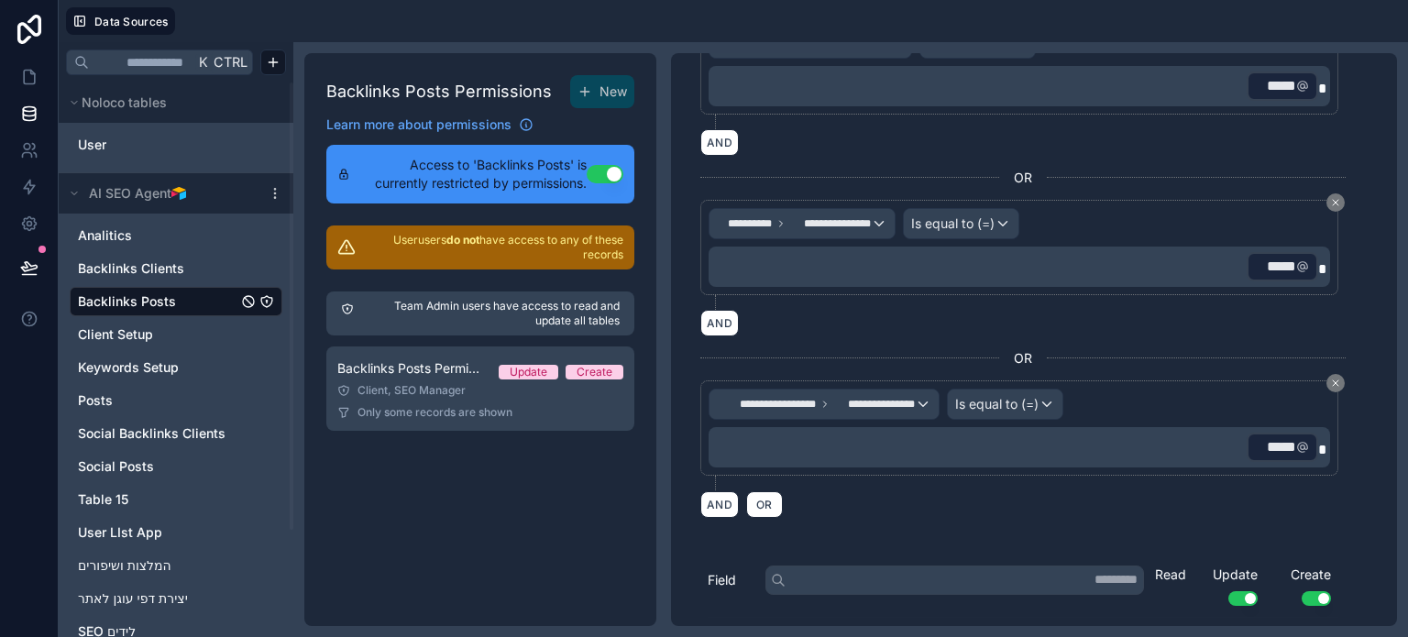
scroll to position [274, 0]
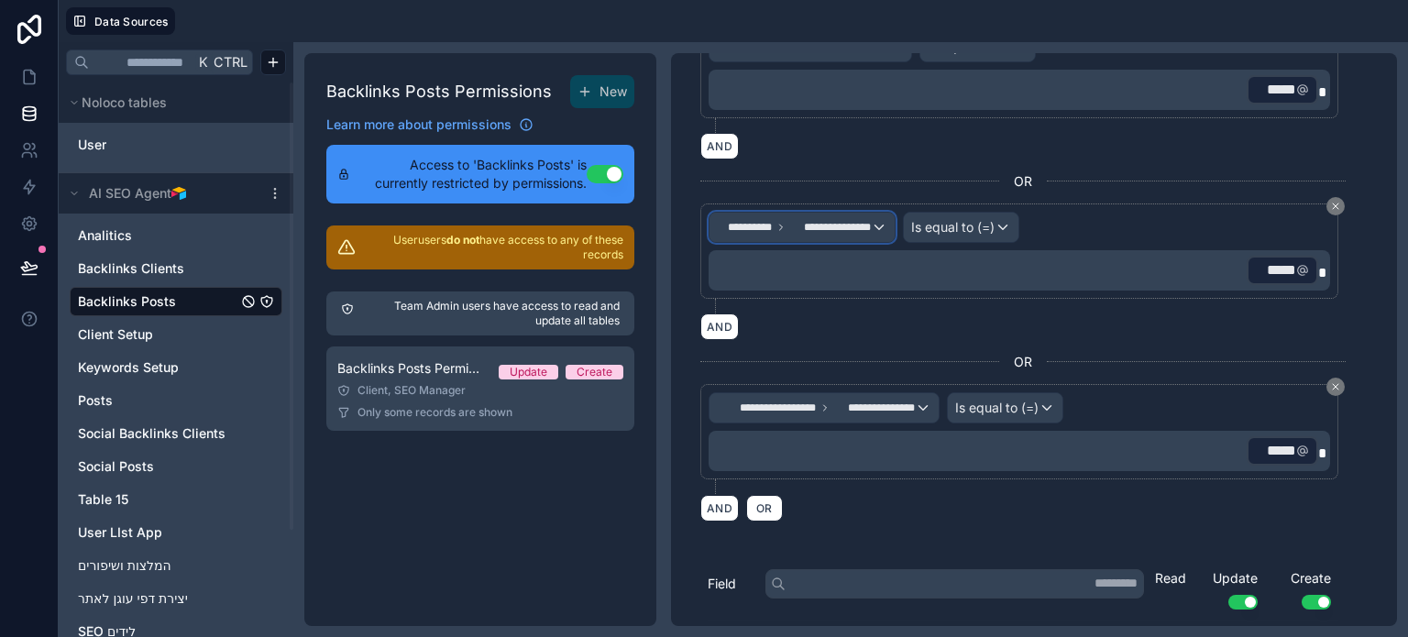
click at [833, 225] on span "**********" at bounding box center [831, 227] width 82 height 15
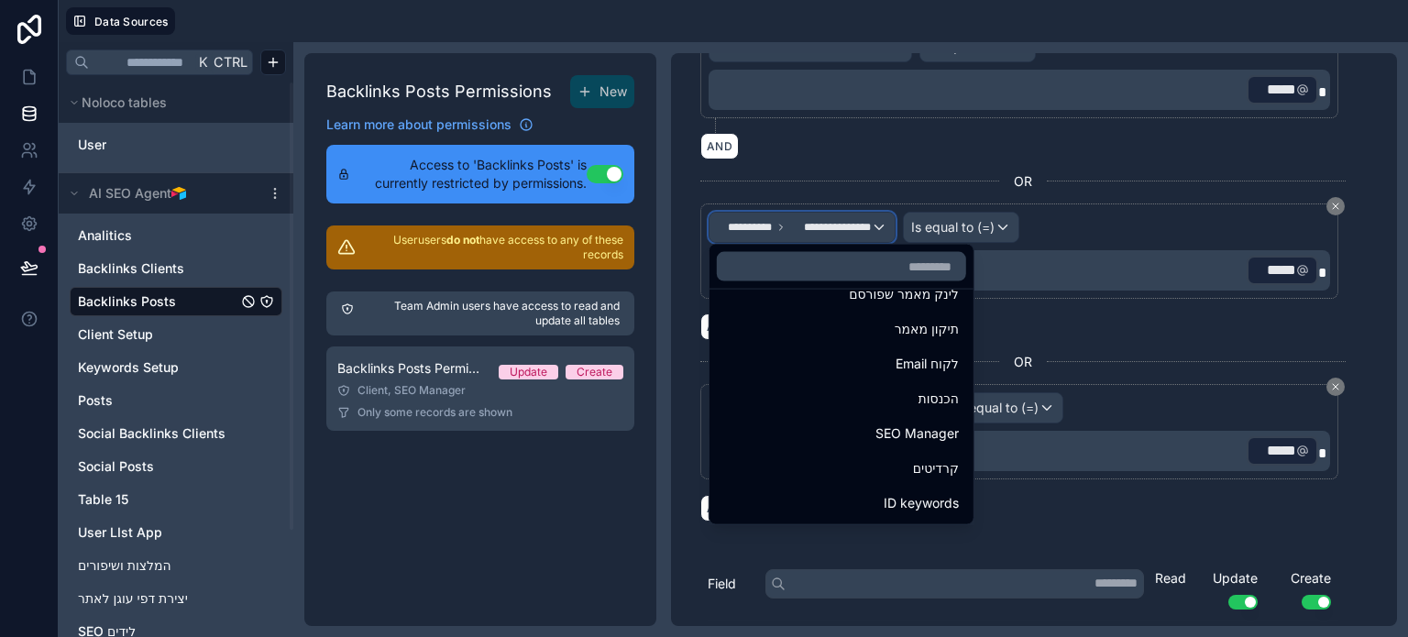
scroll to position [546, 0]
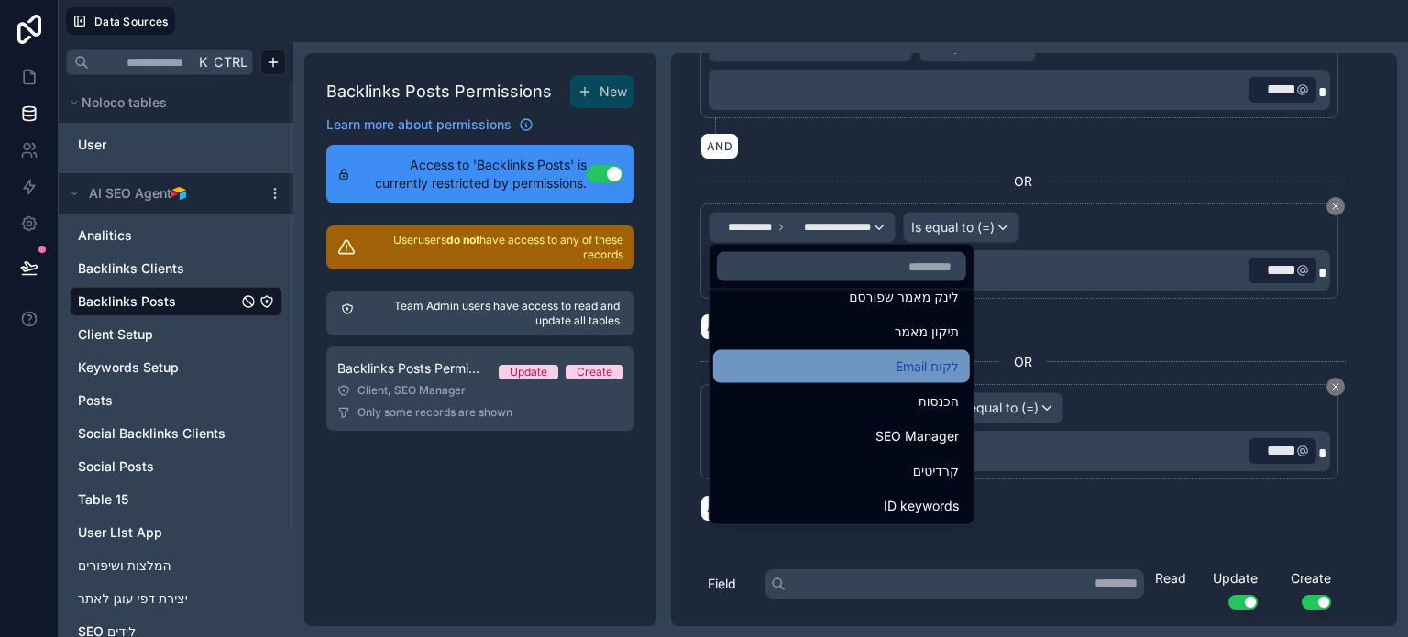
click at [854, 372] on div "Email לקוח" at bounding box center [841, 367] width 235 height 22
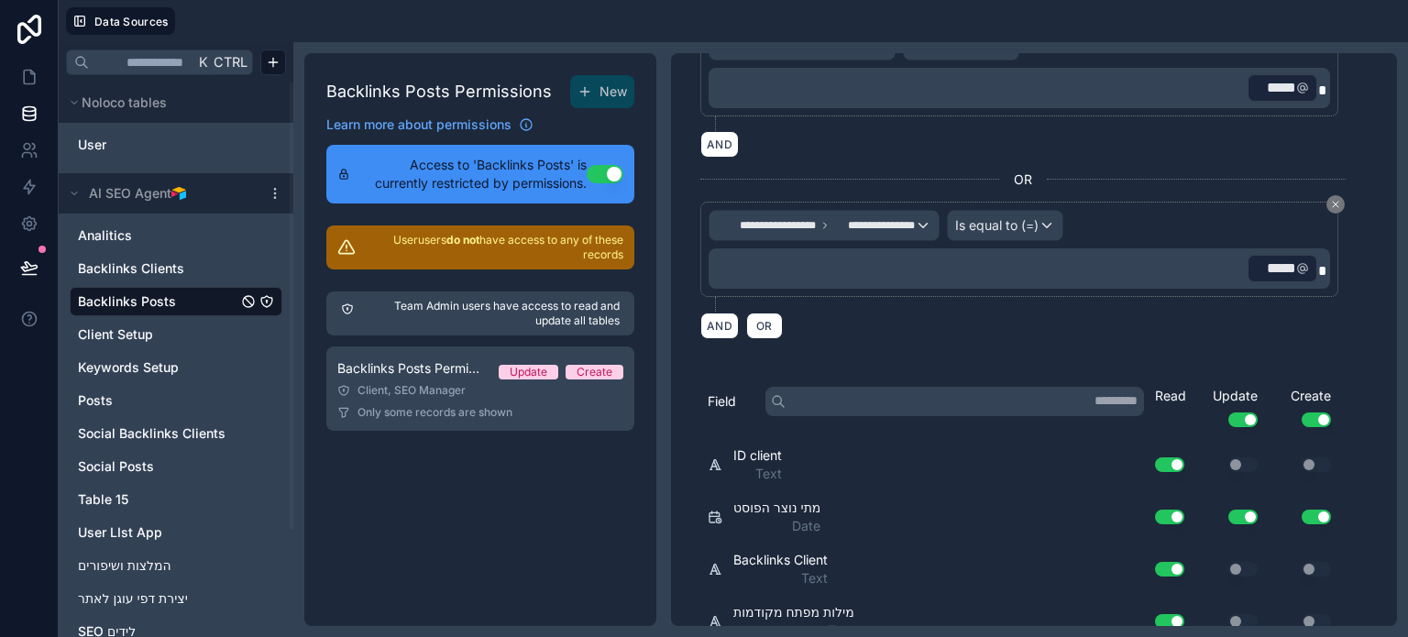
scroll to position [458, 0]
click at [800, 219] on span "**********" at bounding box center [766, 224] width 99 height 15
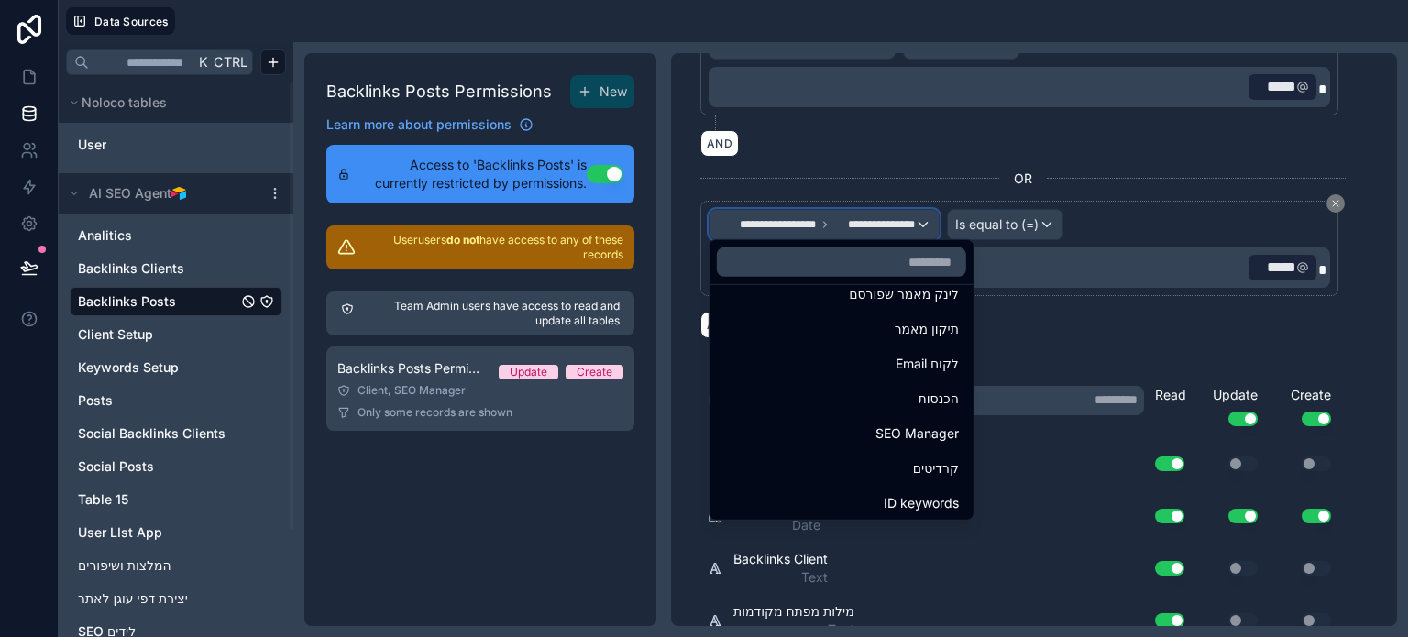
scroll to position [550, 0]
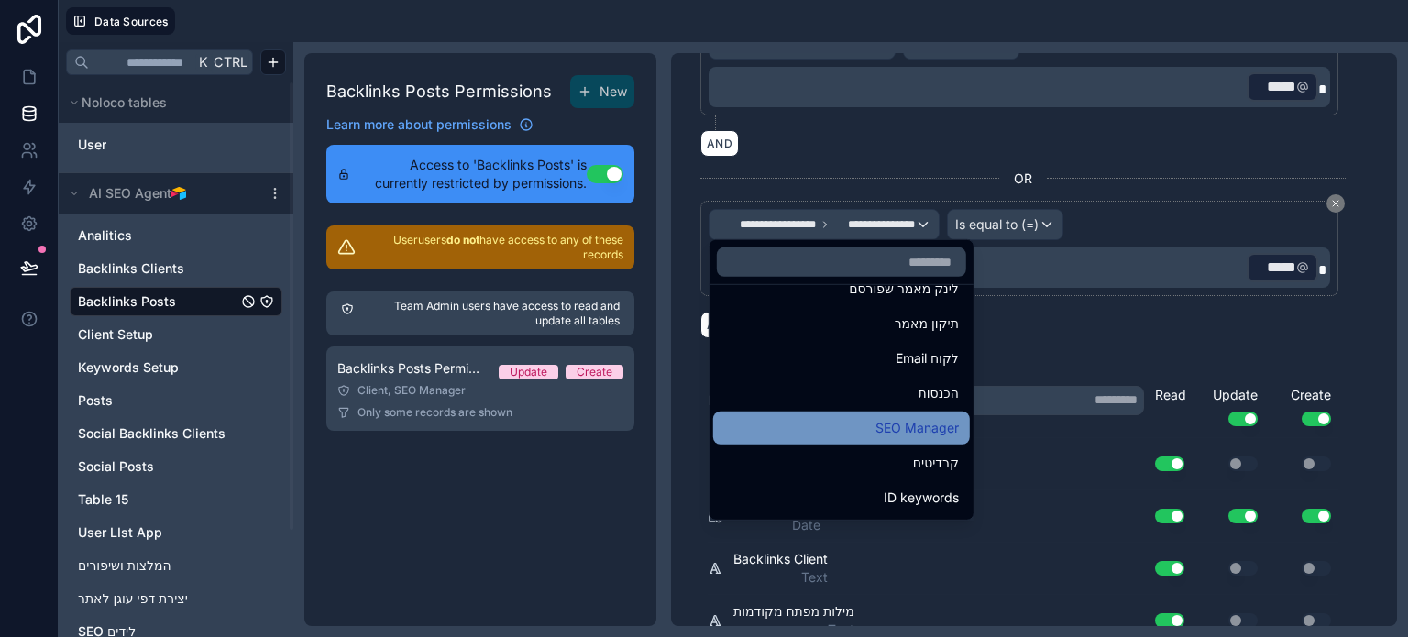
click at [823, 425] on div "SEO Manager" at bounding box center [841, 428] width 235 height 22
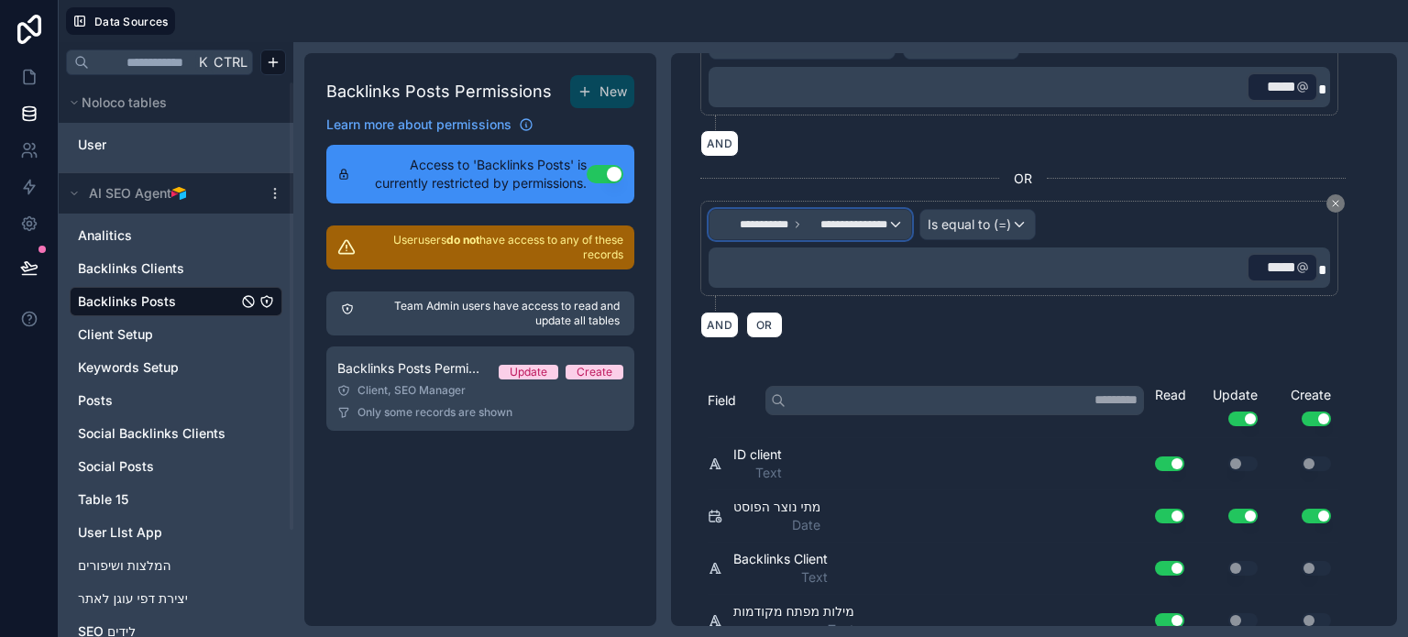
click at [807, 221] on span "**********" at bounding box center [848, 224] width 82 height 15
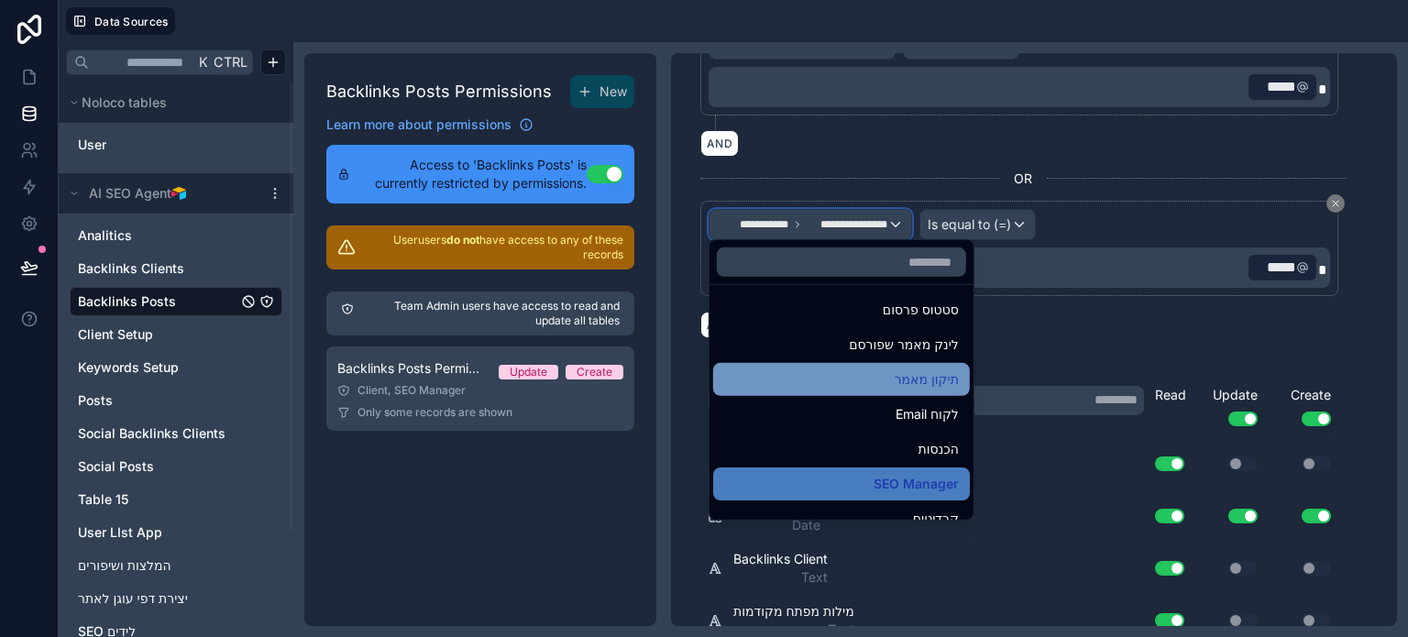
scroll to position [546, 0]
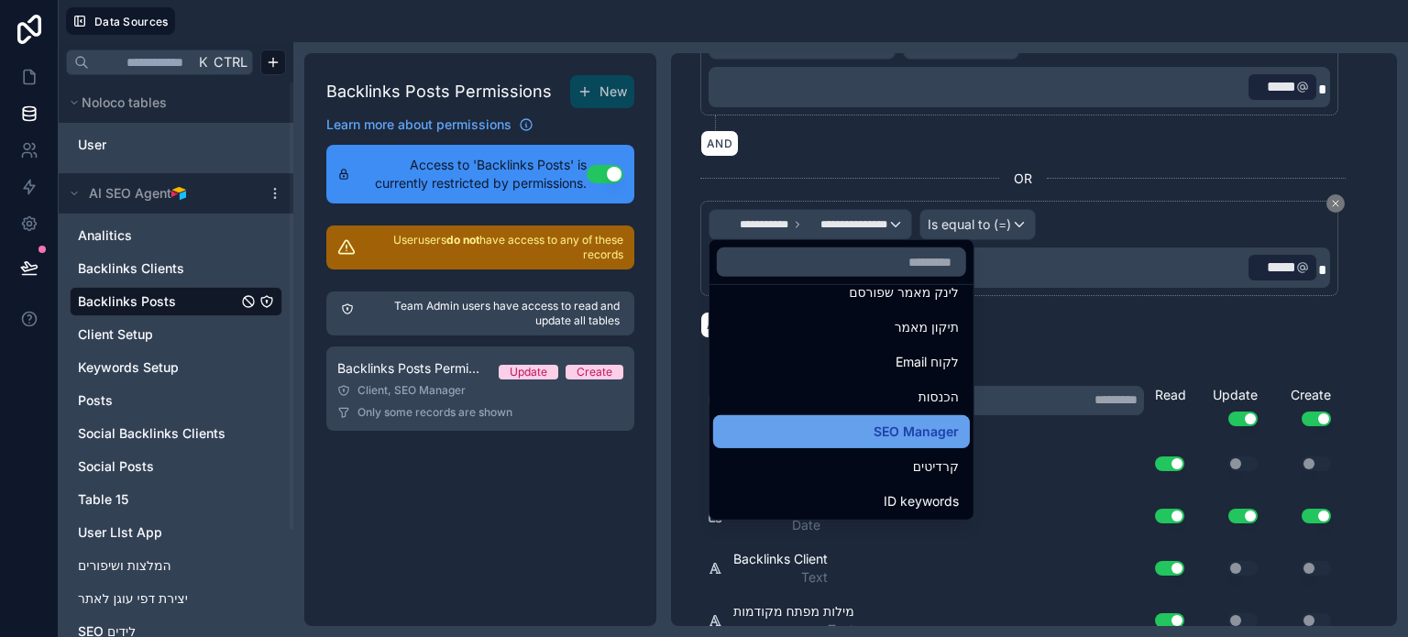
click at [871, 428] on div "SEO Manager" at bounding box center [841, 432] width 235 height 22
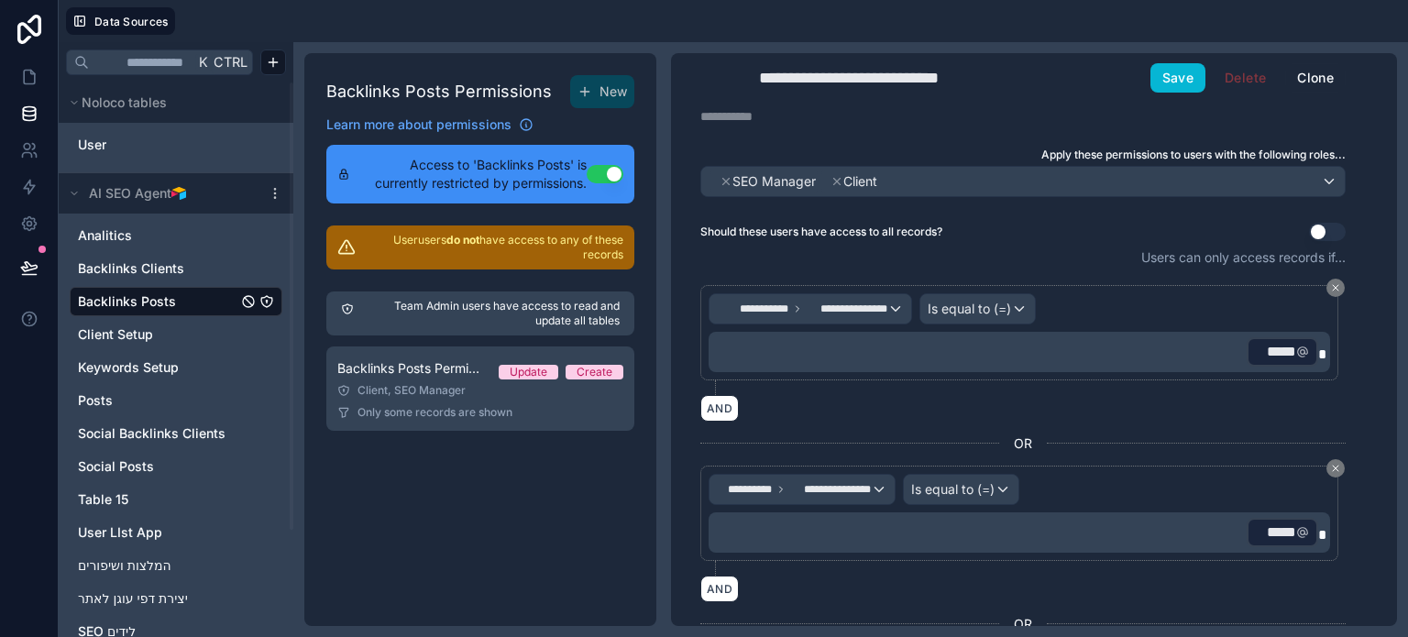
scroll to position [0, 0]
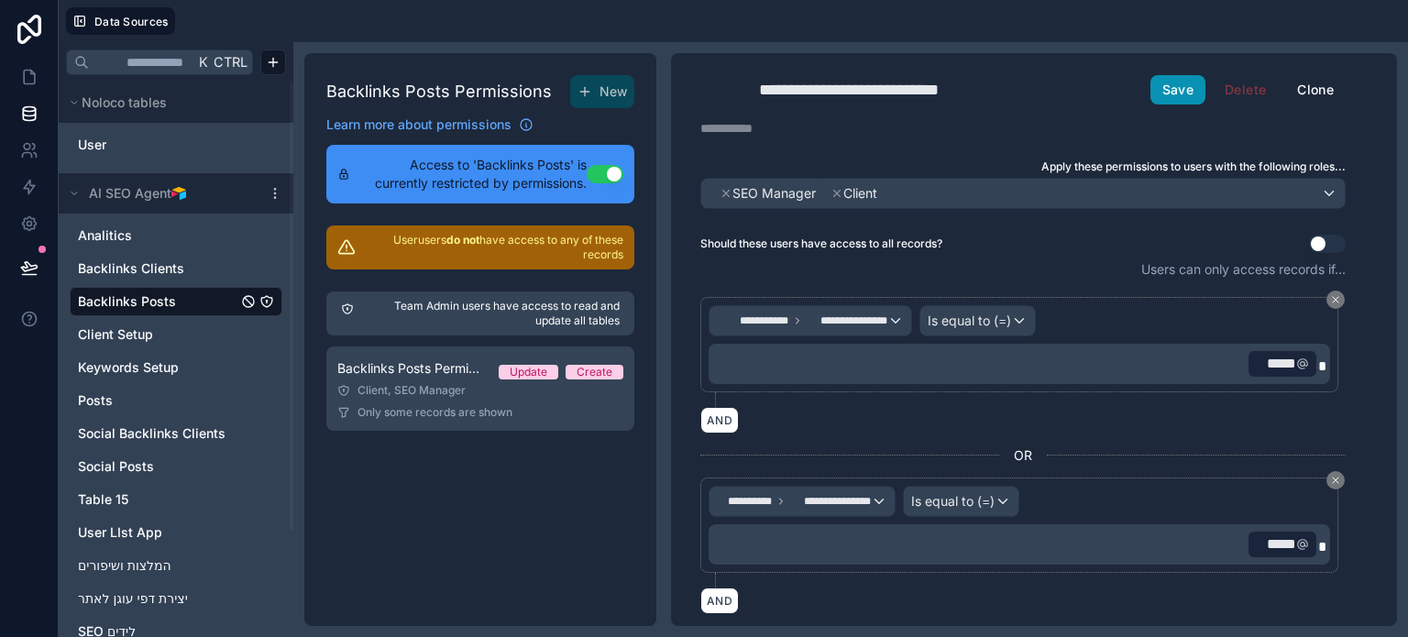
click at [1182, 83] on button "Save" at bounding box center [1178, 89] width 55 height 29
click at [28, 76] on icon at bounding box center [29, 77] width 18 height 18
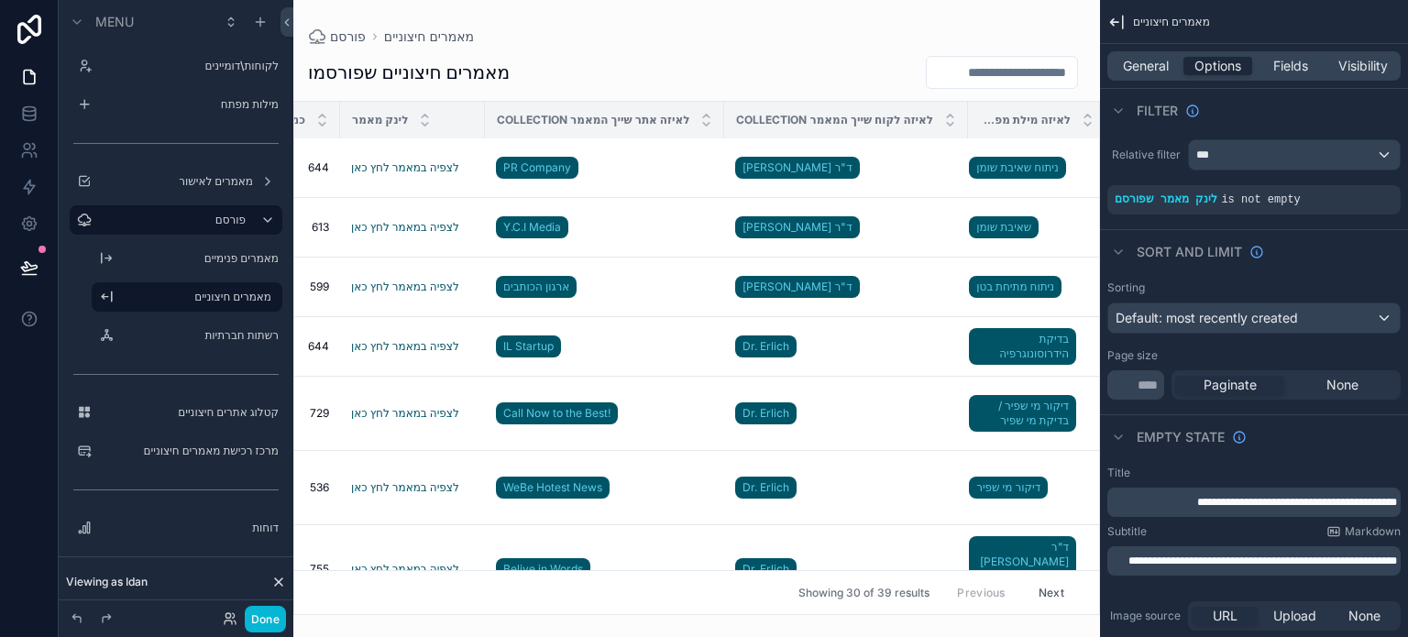
scroll to position [1540, 693]
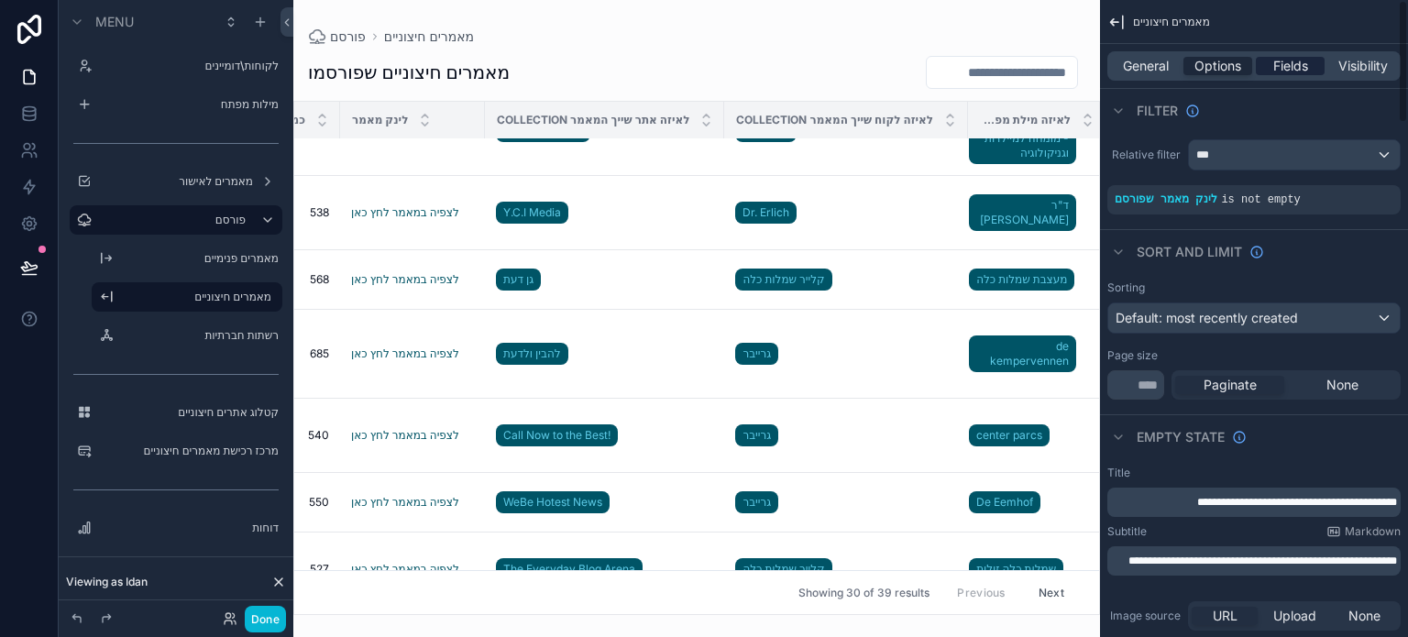
click at [1300, 58] on span "Fields" at bounding box center [1291, 66] width 35 height 18
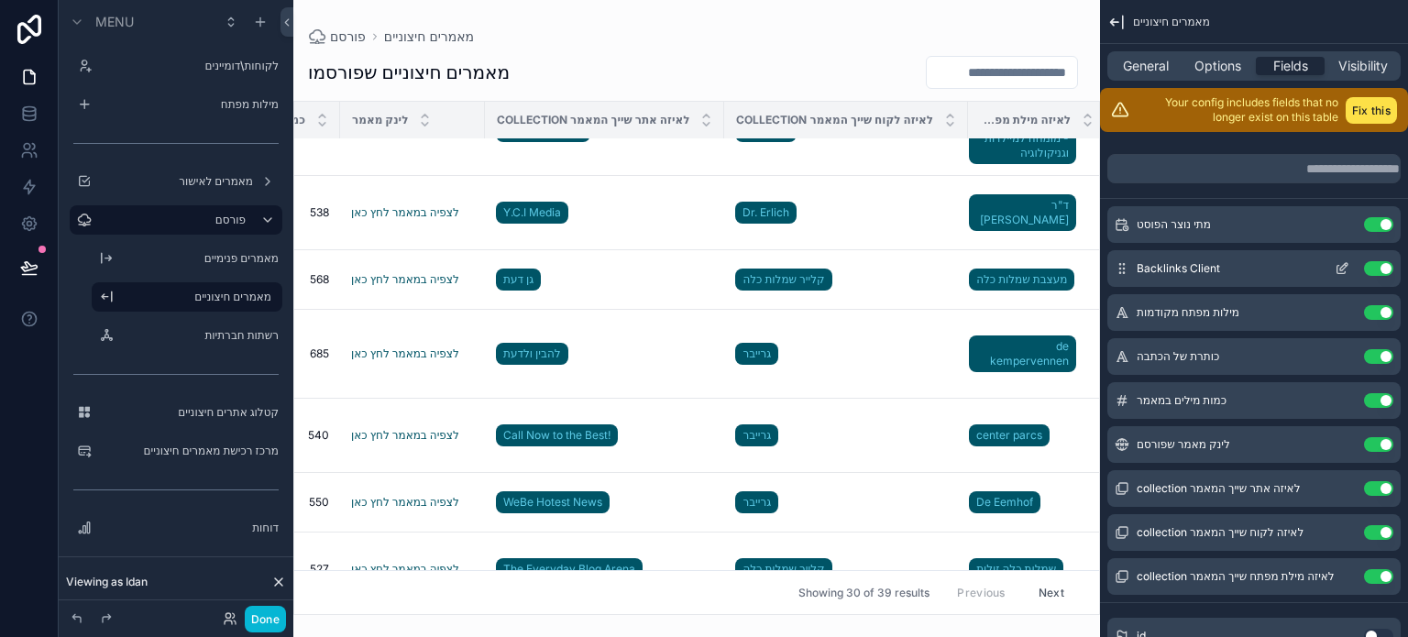
click at [1375, 264] on button "Use setting" at bounding box center [1378, 268] width 29 height 15
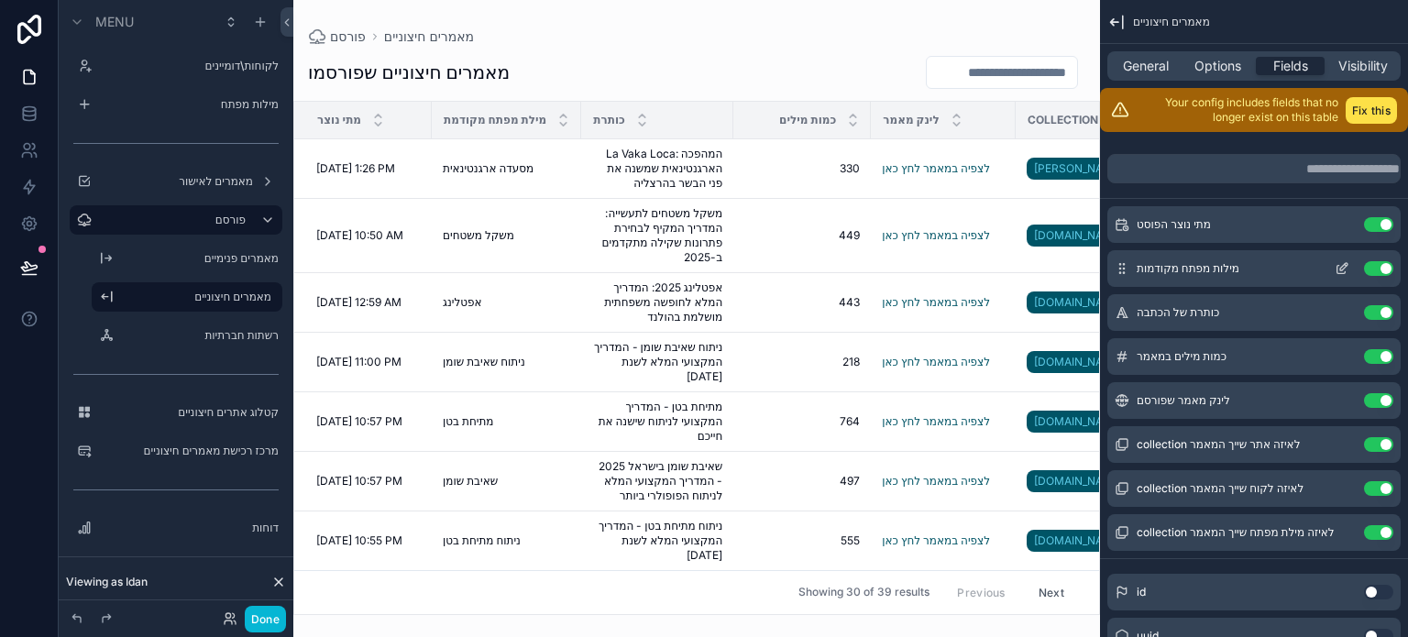
click at [1372, 267] on button "Use setting" at bounding box center [1378, 268] width 29 height 15
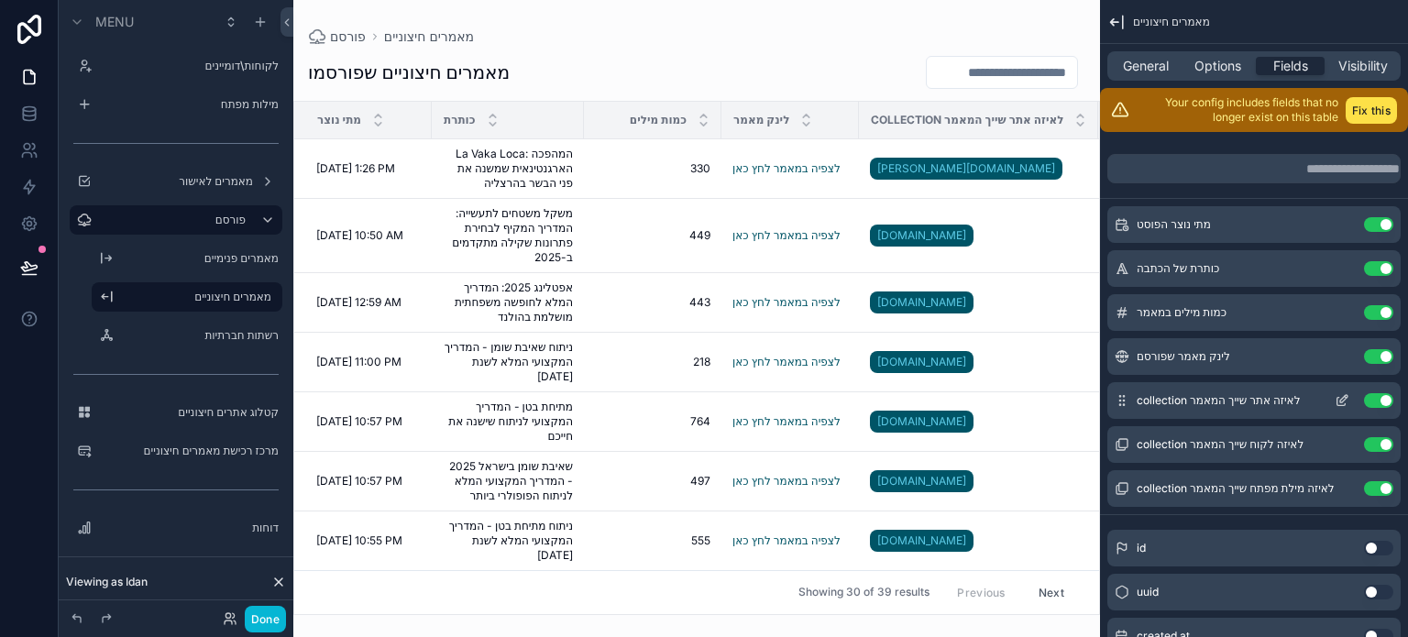
click at [1340, 399] on icon "scrollable content" at bounding box center [1342, 400] width 15 height 15
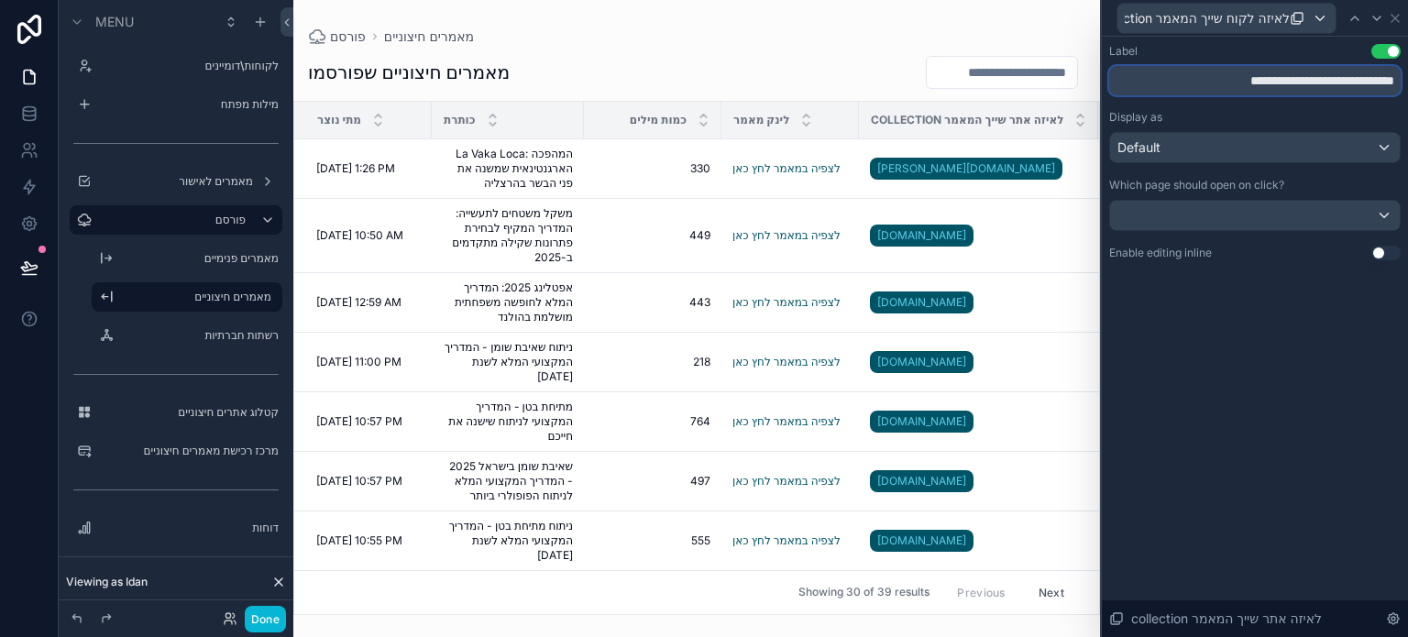
click at [1255, 78] on input "**********" at bounding box center [1255, 80] width 292 height 29
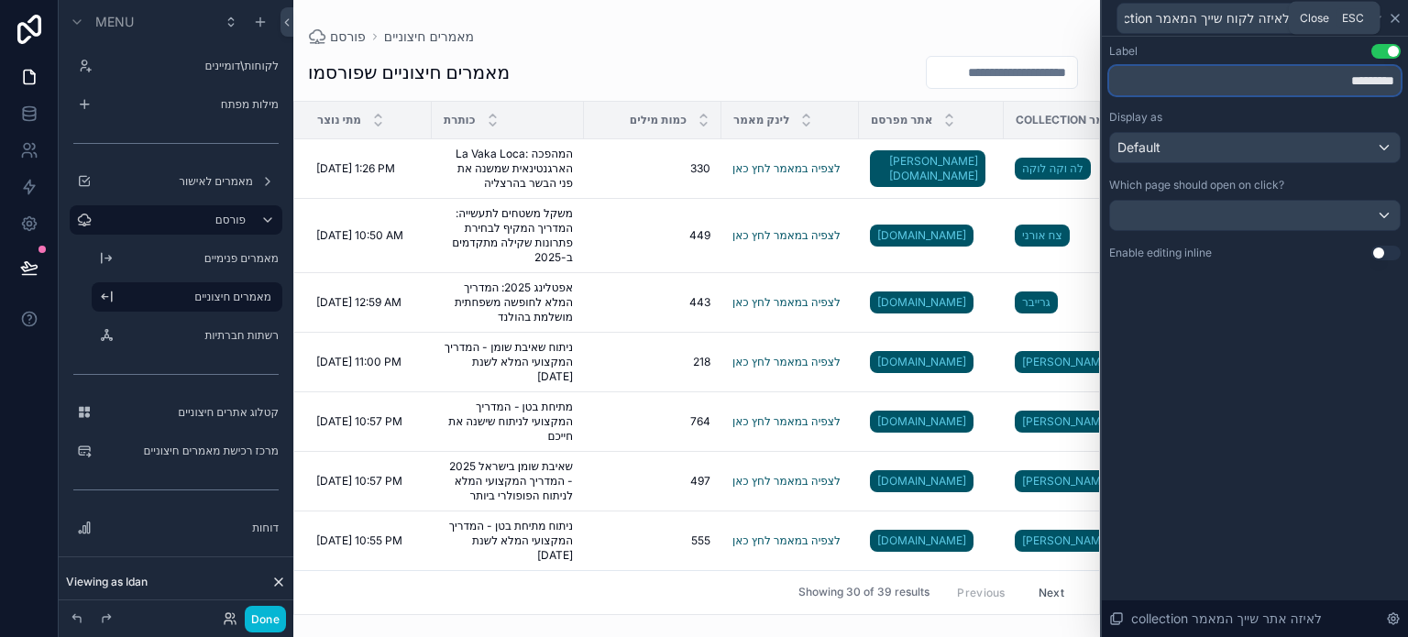
type input "*********"
click at [1394, 16] on icon at bounding box center [1395, 18] width 7 height 7
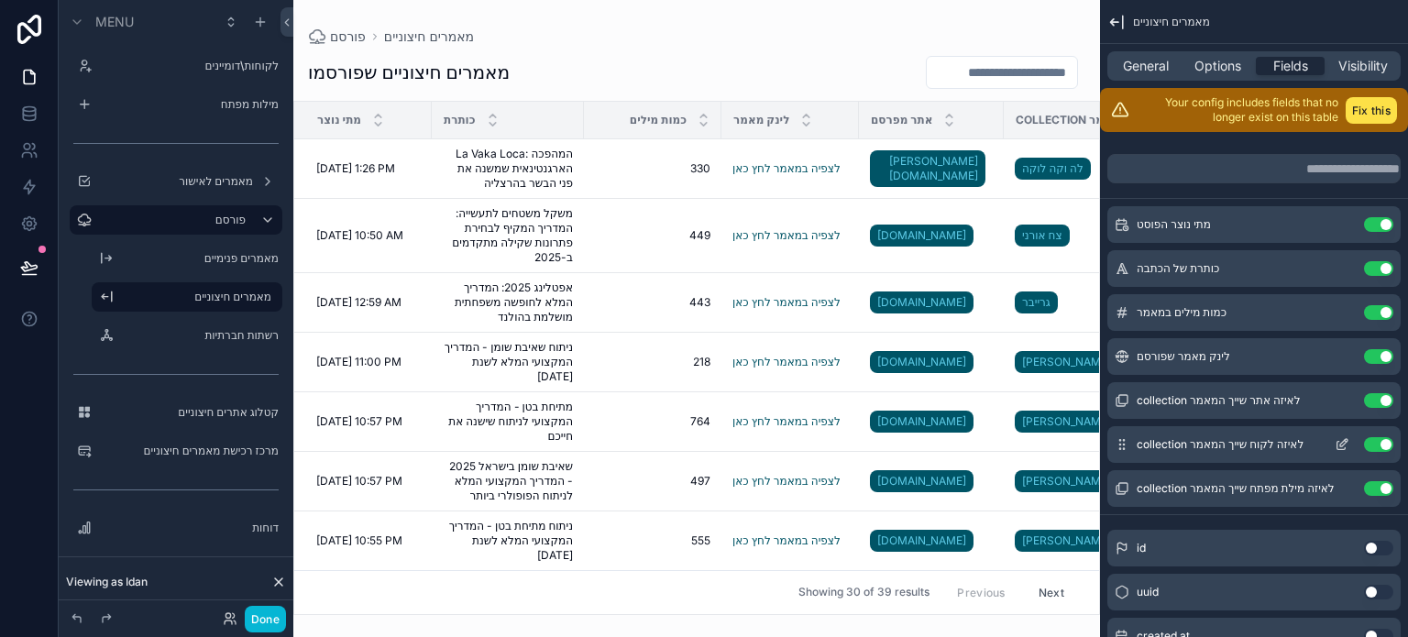
click at [1343, 447] on icon "scrollable content" at bounding box center [1342, 444] width 15 height 15
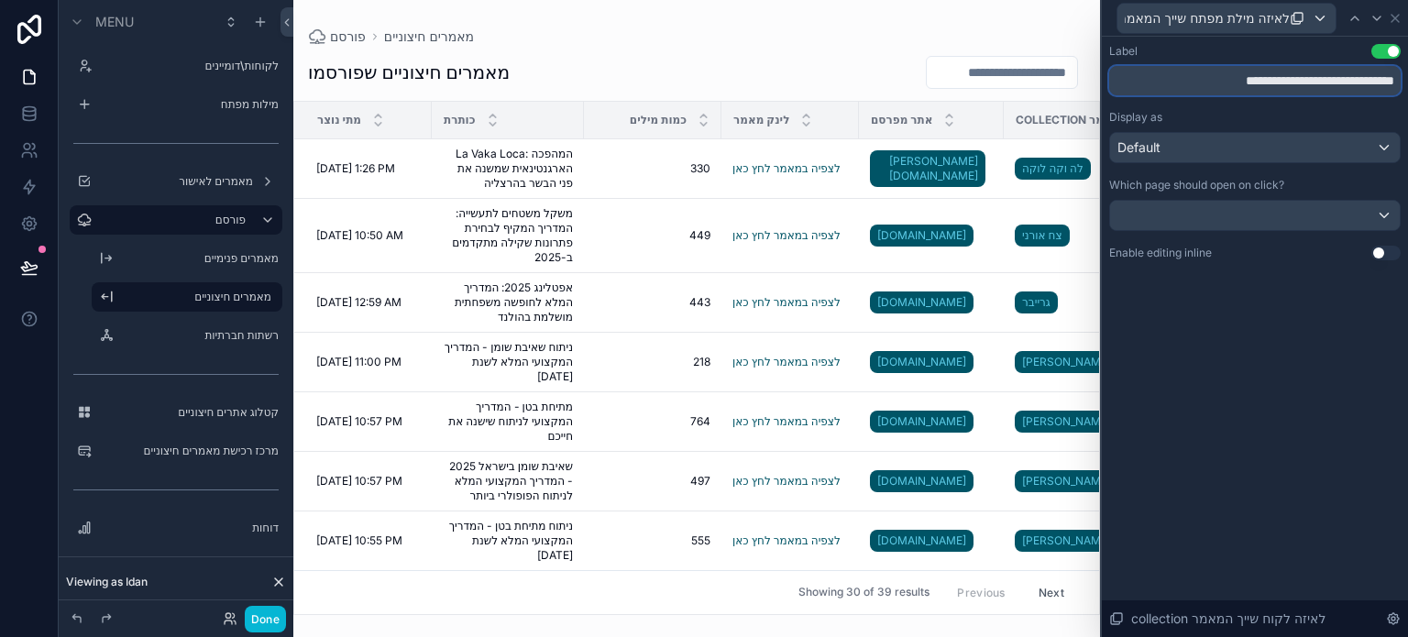
click at [1264, 88] on input "**********" at bounding box center [1255, 80] width 292 height 29
type input "*"
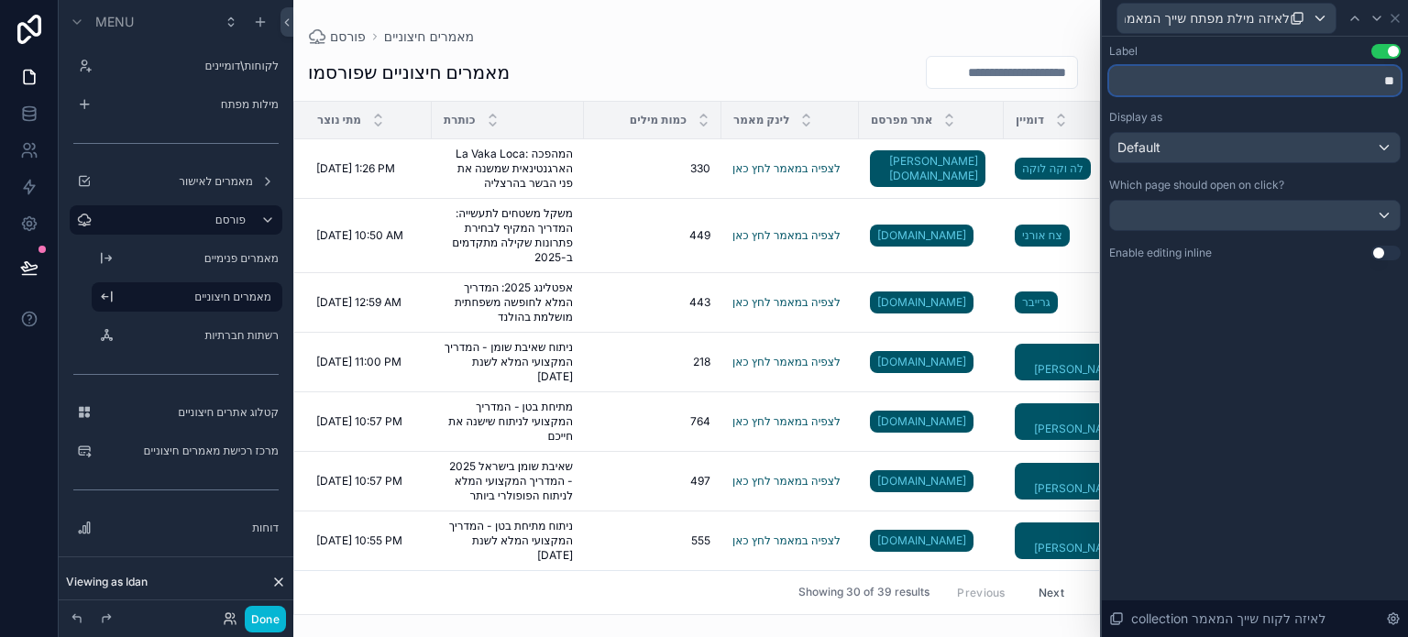
type input "*"
type input "**********"
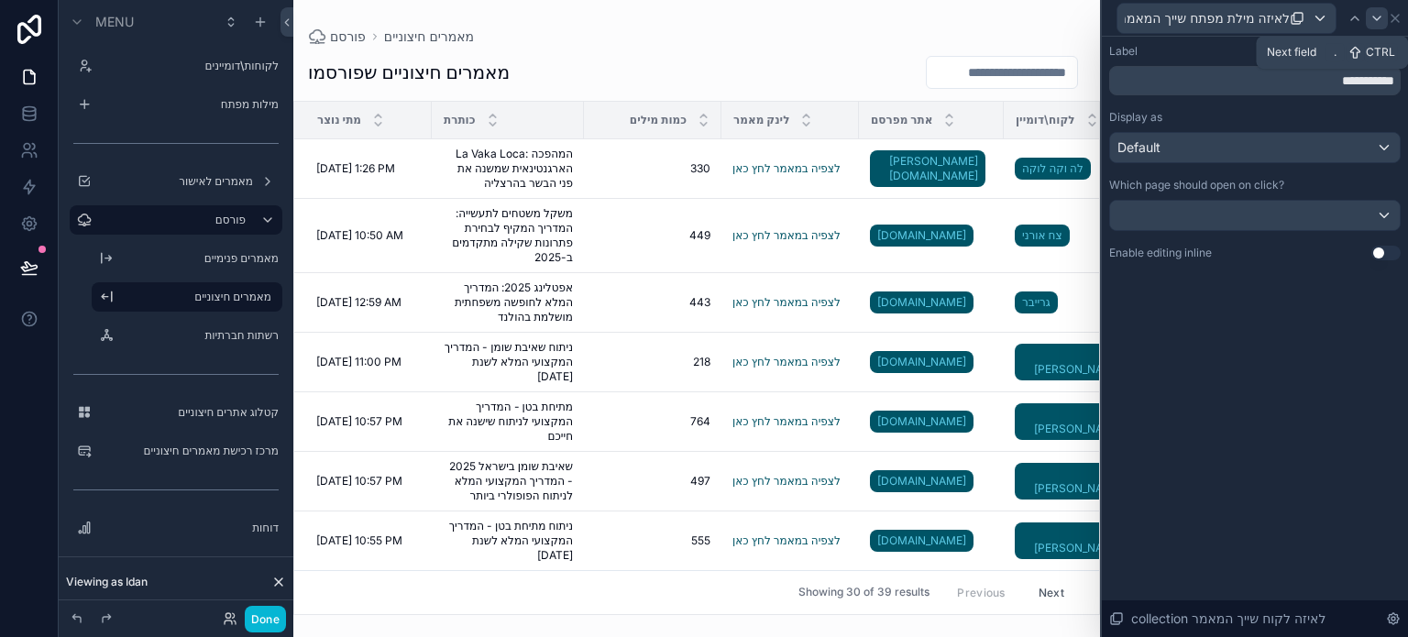
click at [1378, 15] on icon at bounding box center [1377, 18] width 15 height 15
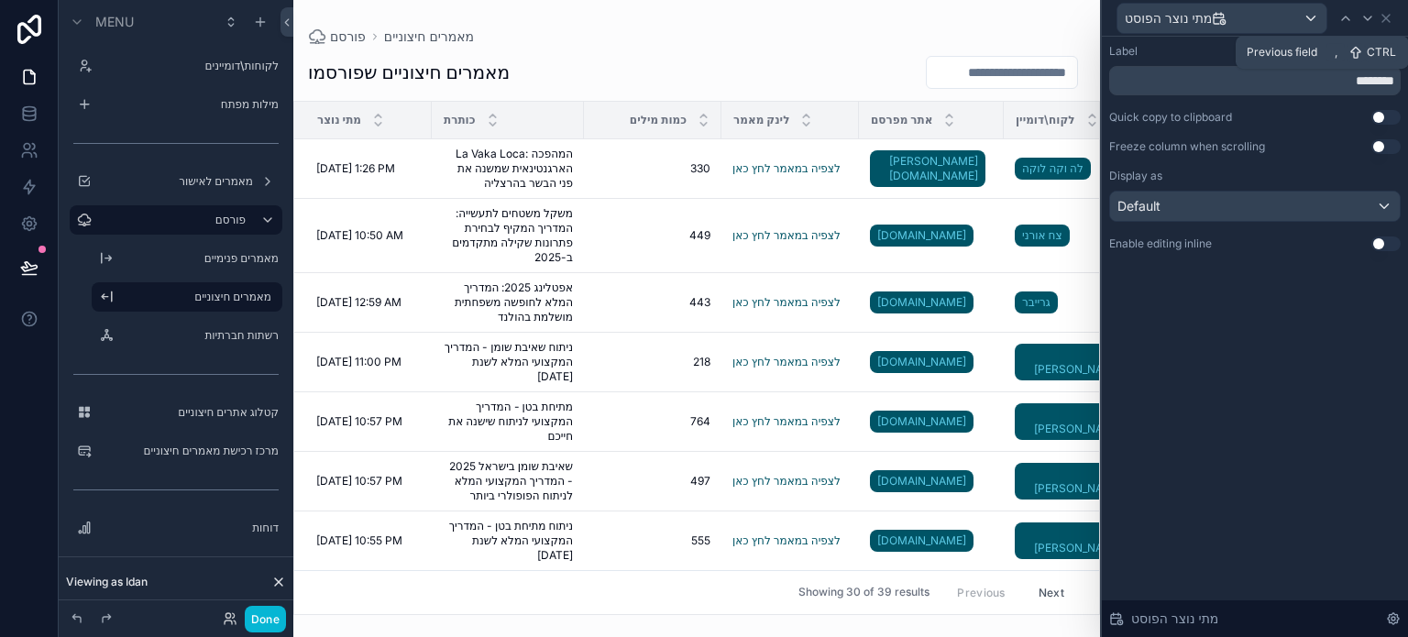
click at [1342, 19] on icon at bounding box center [1346, 18] width 15 height 15
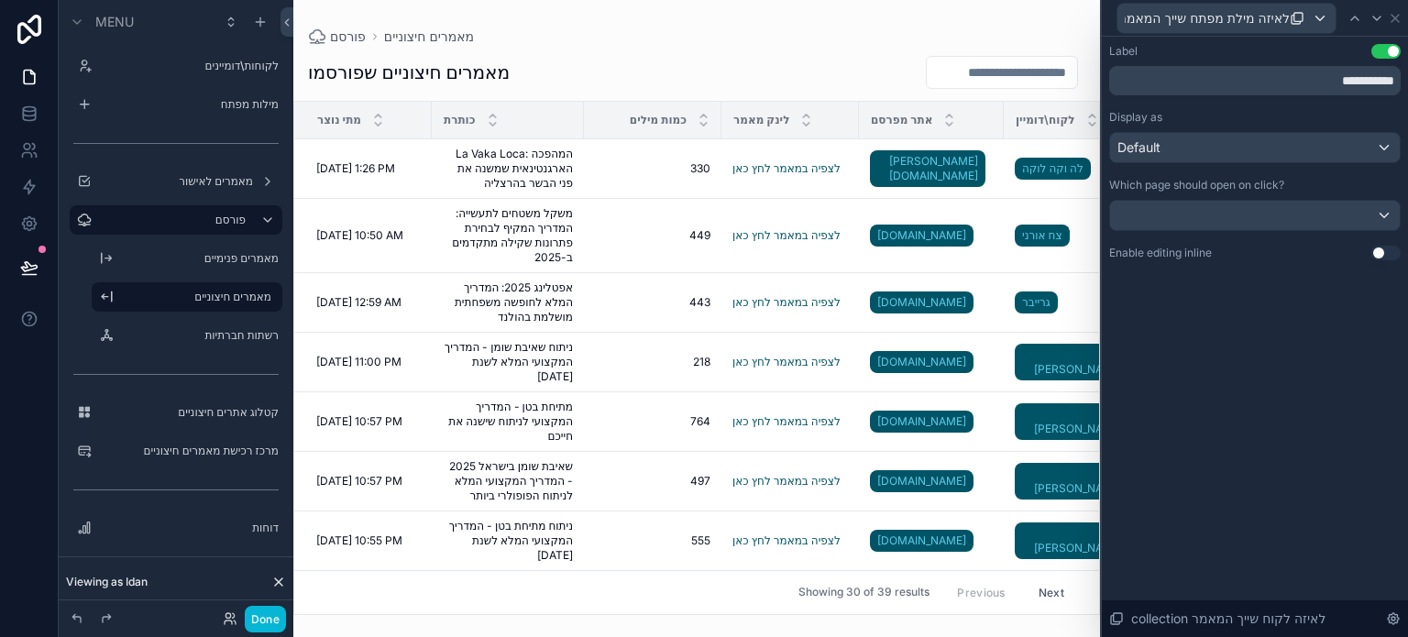
click at [1341, 17] on div "לאיזה מילת מפתח שייך המאמר collection" at bounding box center [1252, 18] width 271 height 31
click at [1349, 21] on icon at bounding box center [1355, 18] width 15 height 15
click at [1353, 20] on icon at bounding box center [1355, 18] width 15 height 15
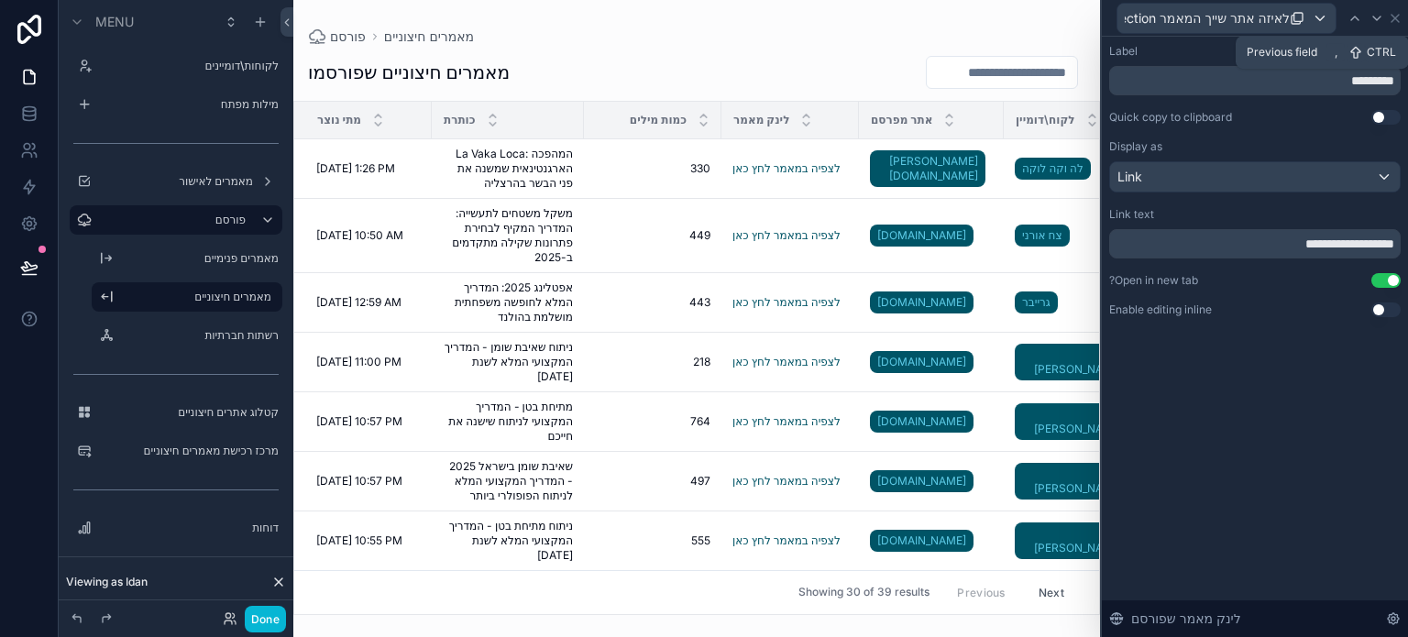
click at [1354, 22] on icon at bounding box center [1355, 18] width 15 height 15
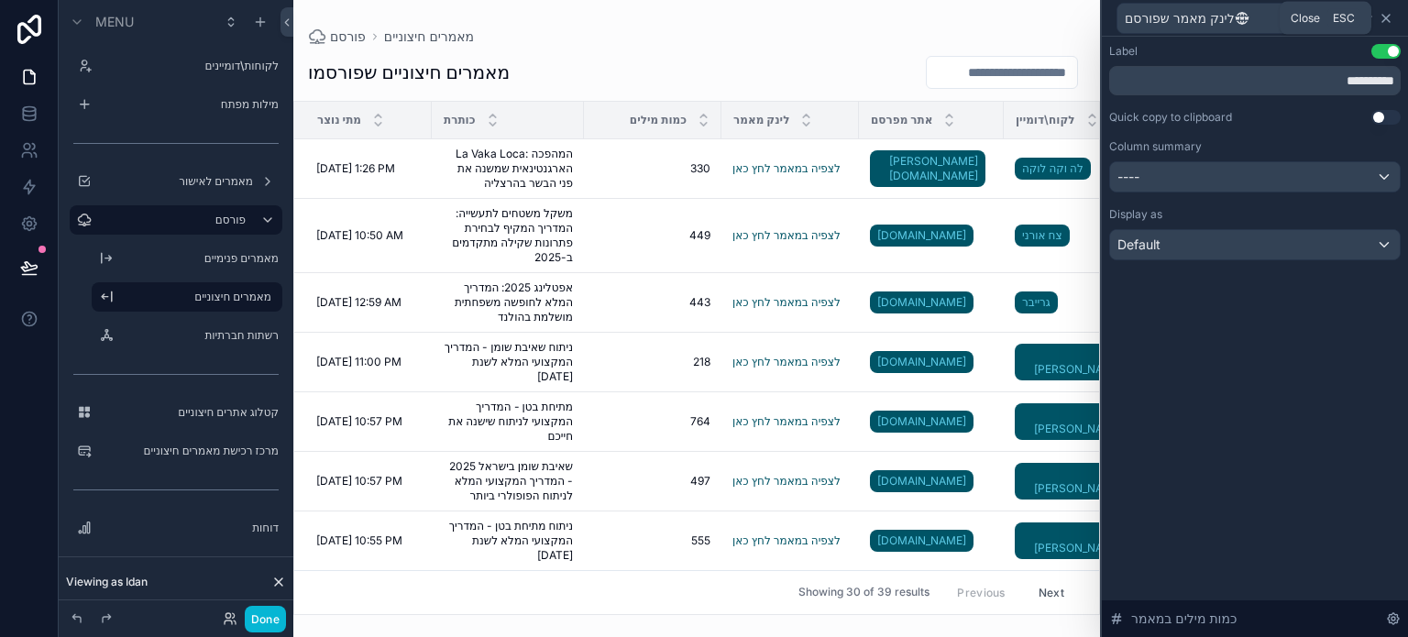
click at [1388, 17] on icon at bounding box center [1386, 18] width 15 height 15
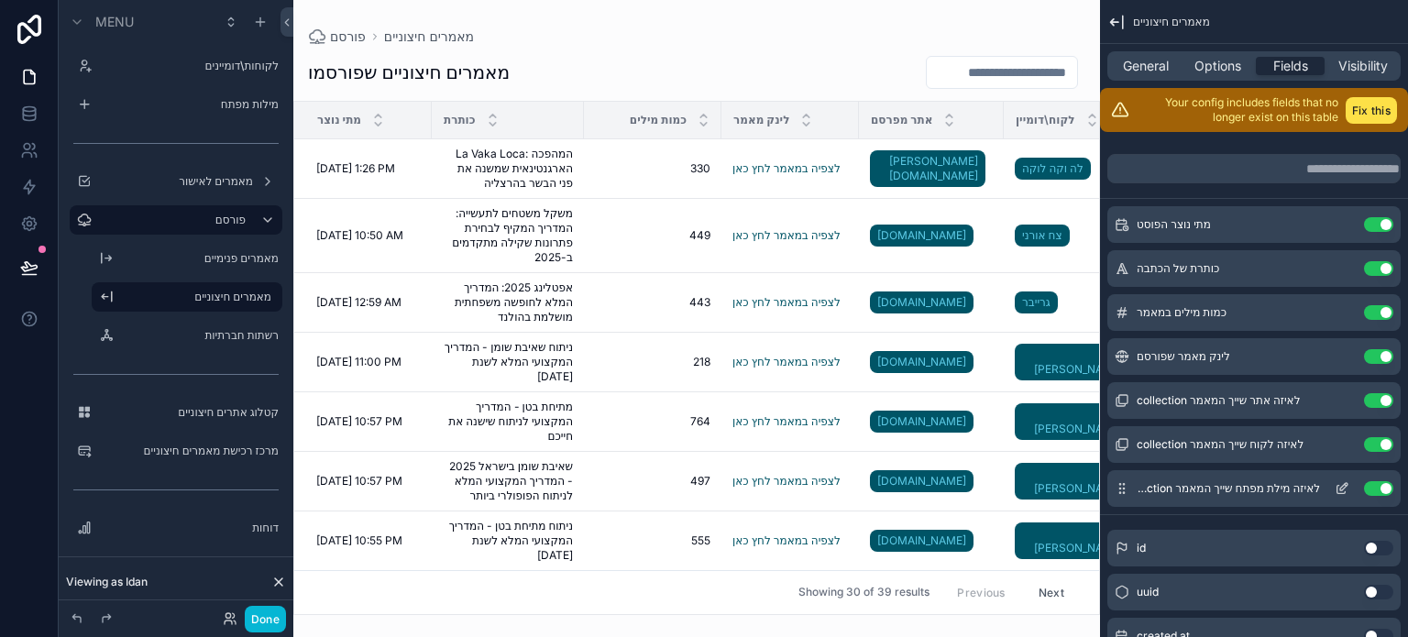
click at [1343, 488] on icon "scrollable content" at bounding box center [1344, 486] width 7 height 7
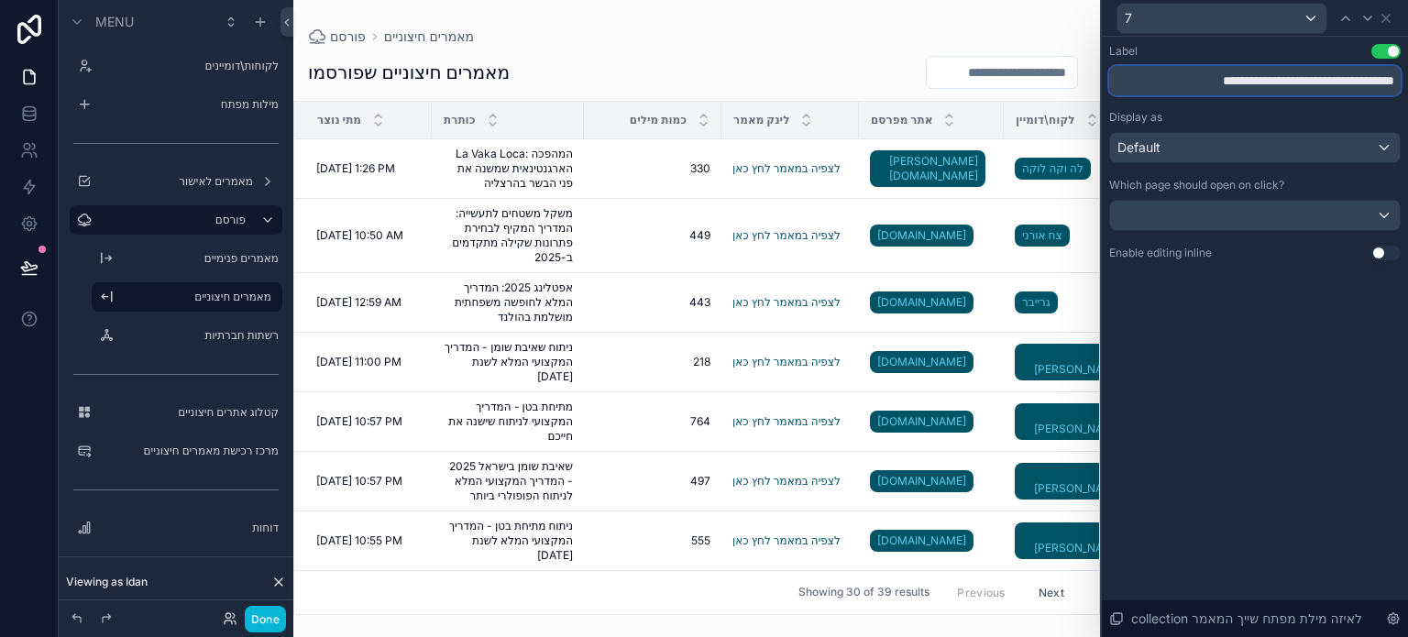
click at [1262, 87] on input "**********" at bounding box center [1255, 80] width 292 height 29
type input "*********"
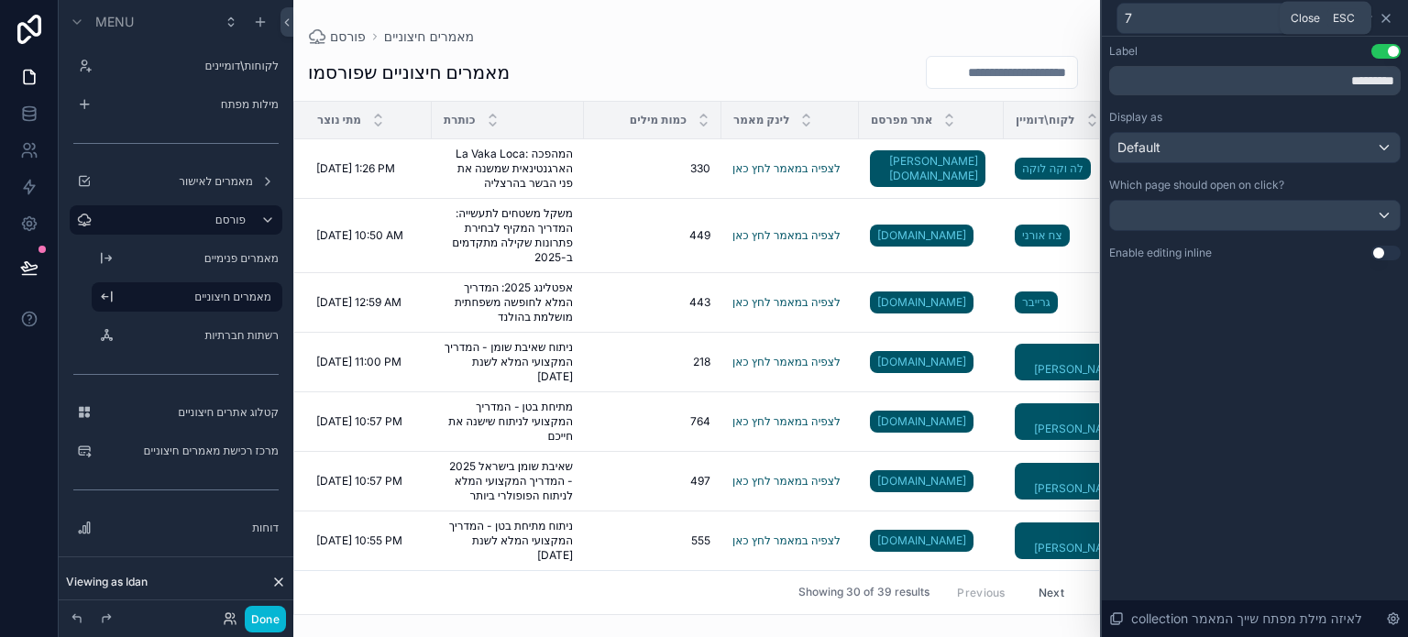
click at [1390, 20] on icon at bounding box center [1386, 18] width 15 height 15
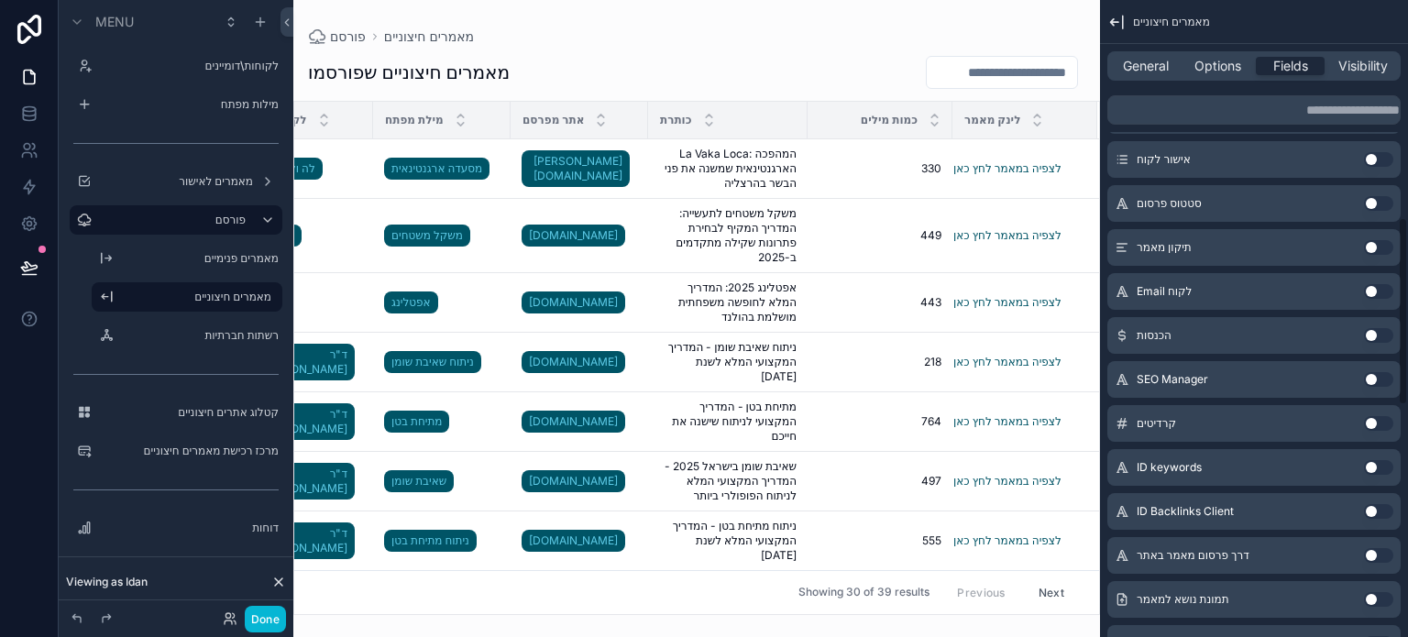
scroll to position [917, 0]
click at [1374, 158] on button "Use setting" at bounding box center [1378, 159] width 29 height 15
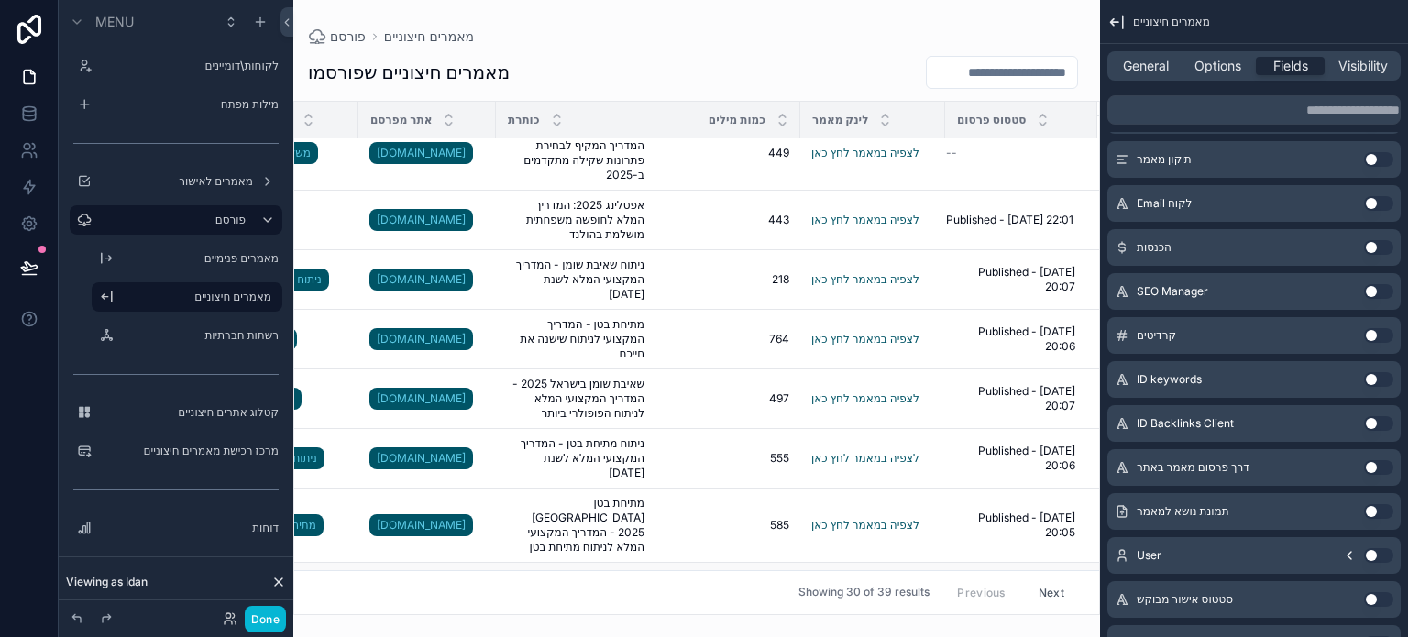
scroll to position [0, 362]
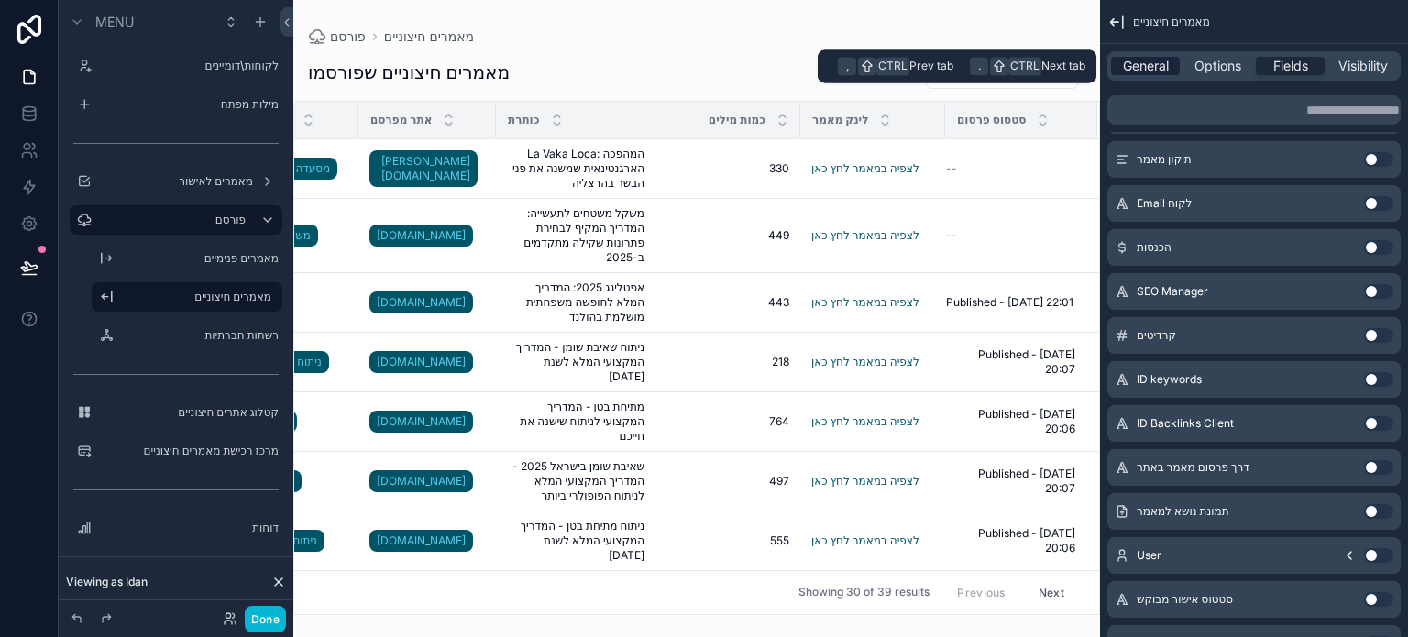
click at [1159, 69] on span "General" at bounding box center [1146, 66] width 46 height 18
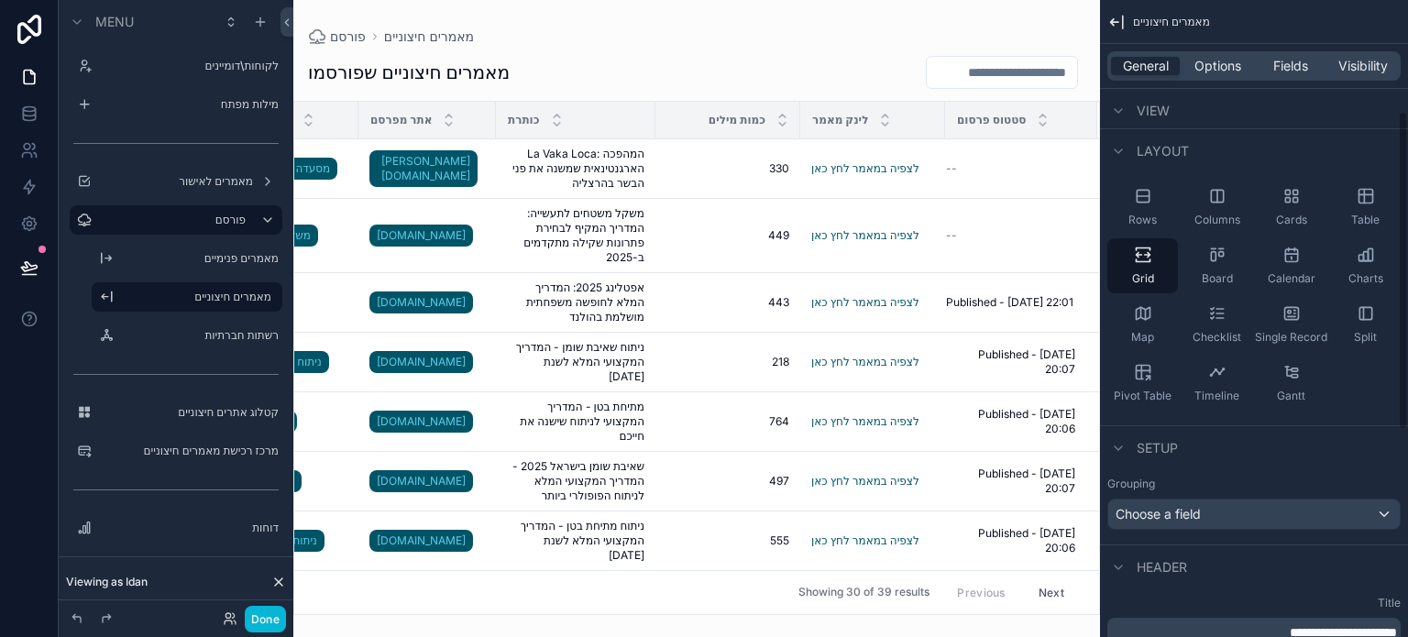
scroll to position [0, 0]
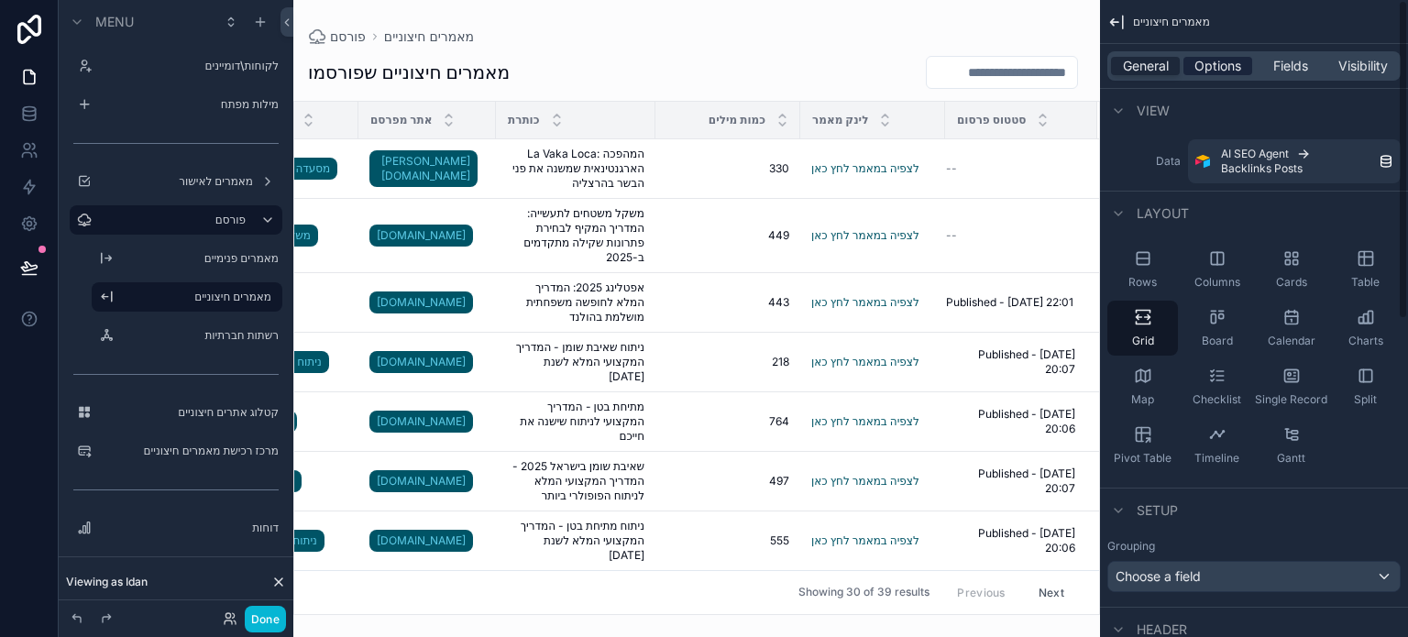
click at [1208, 54] on div "General Options Fields Visibility" at bounding box center [1254, 65] width 293 height 29
click at [1211, 60] on span "Options" at bounding box center [1218, 66] width 47 height 18
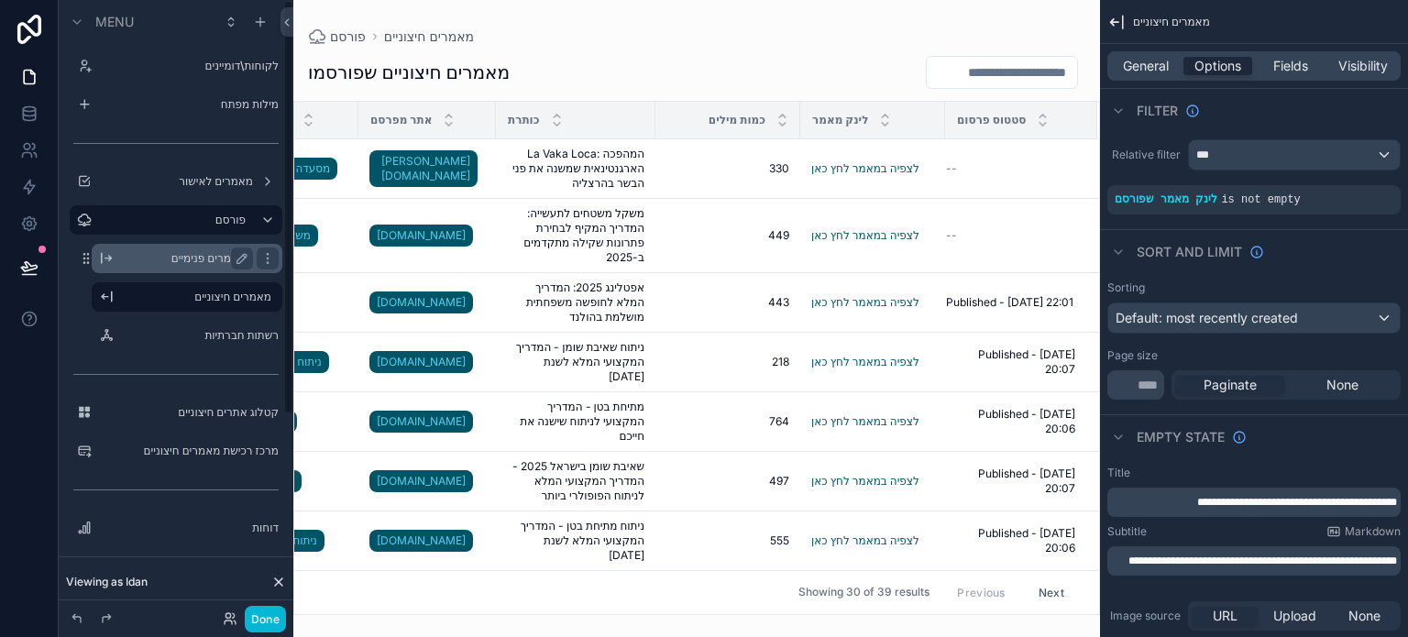
click at [194, 256] on label "מאמרים פנימיים" at bounding box center [183, 258] width 125 height 15
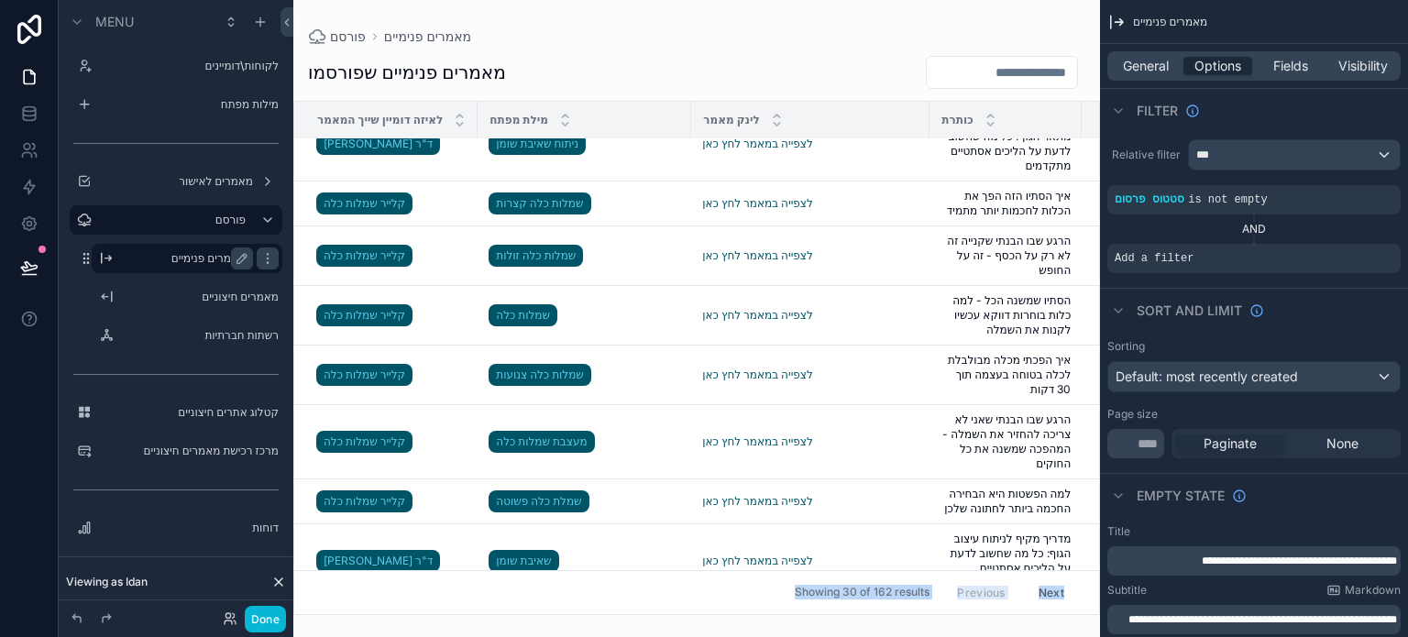
drag, startPoint x: 693, startPoint y: 608, endPoint x: 784, endPoint y: 592, distance: 92.1
click at [784, 592] on div "פורסם מאמרים פנימיים מאמרים פנימיים שפורסמו לאיזה דומיין שייך המאמר מילת מפתח ל…" at bounding box center [696, 307] width 807 height 615
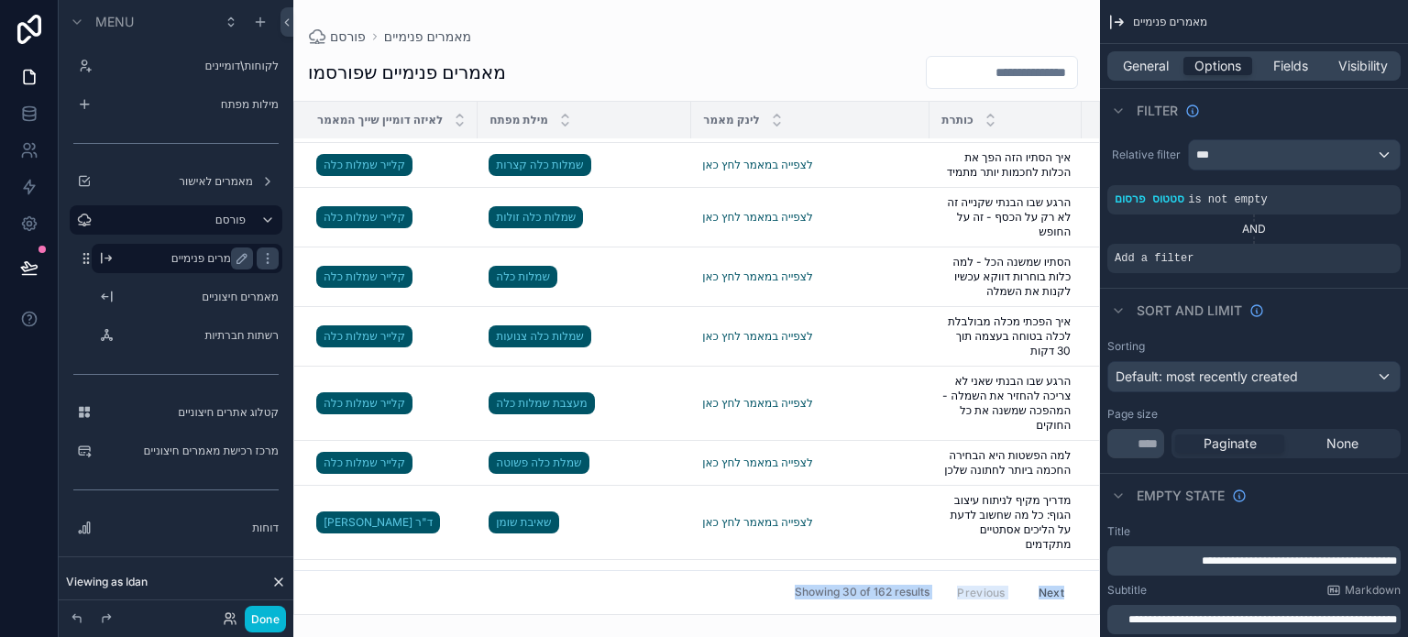
scroll to position [415, 0]
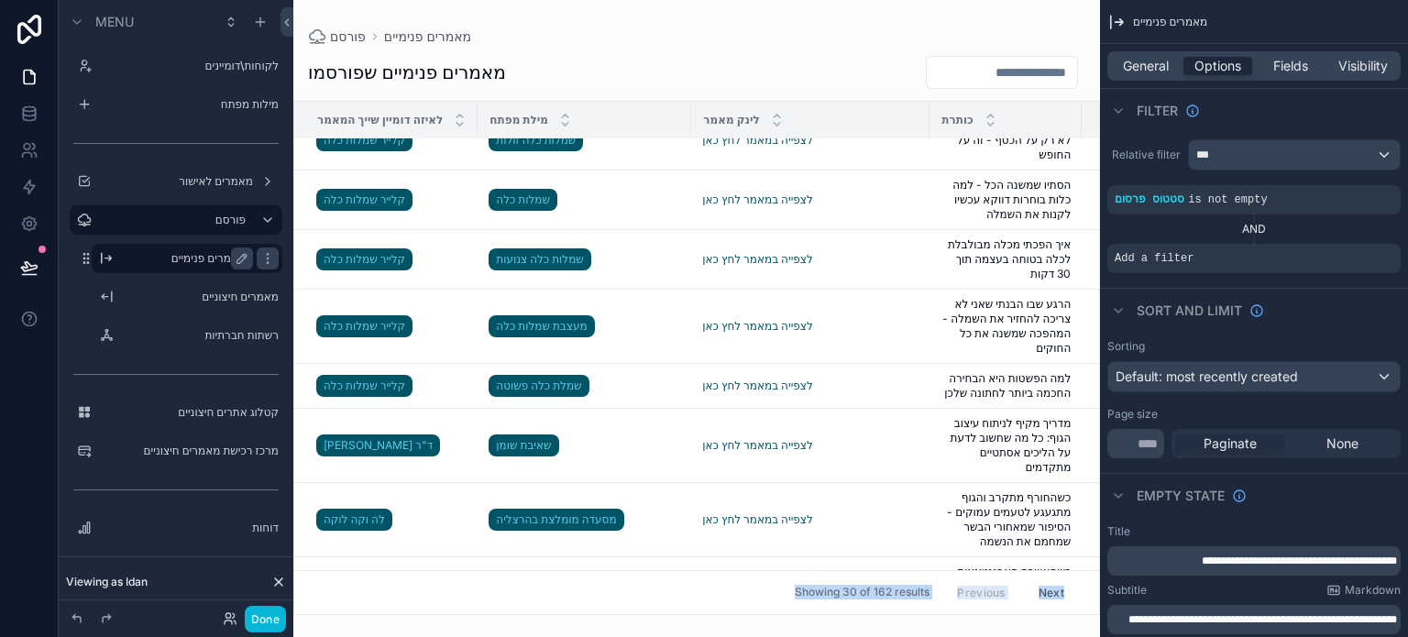
click at [634, 51] on div "scrollable content" at bounding box center [696, 318] width 807 height 637
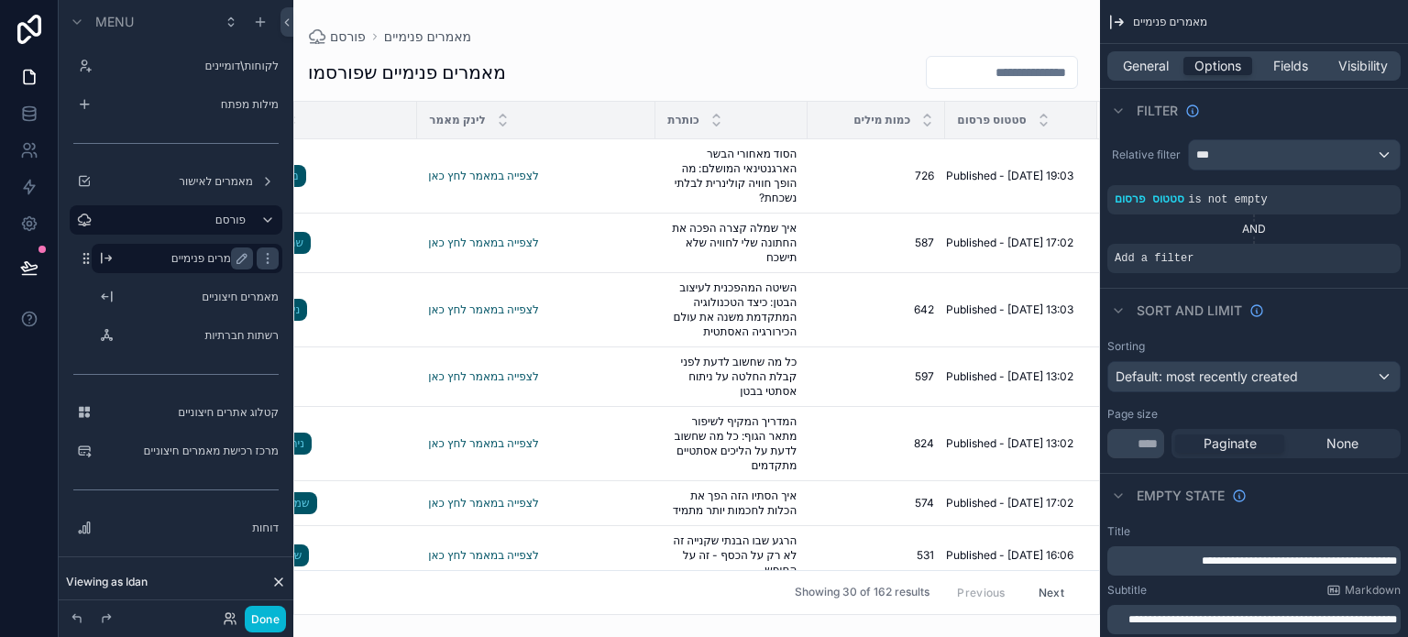
scroll to position [0, 285]
click at [189, 303] on label "מאמרים חיצוניים" at bounding box center [183, 297] width 125 height 15
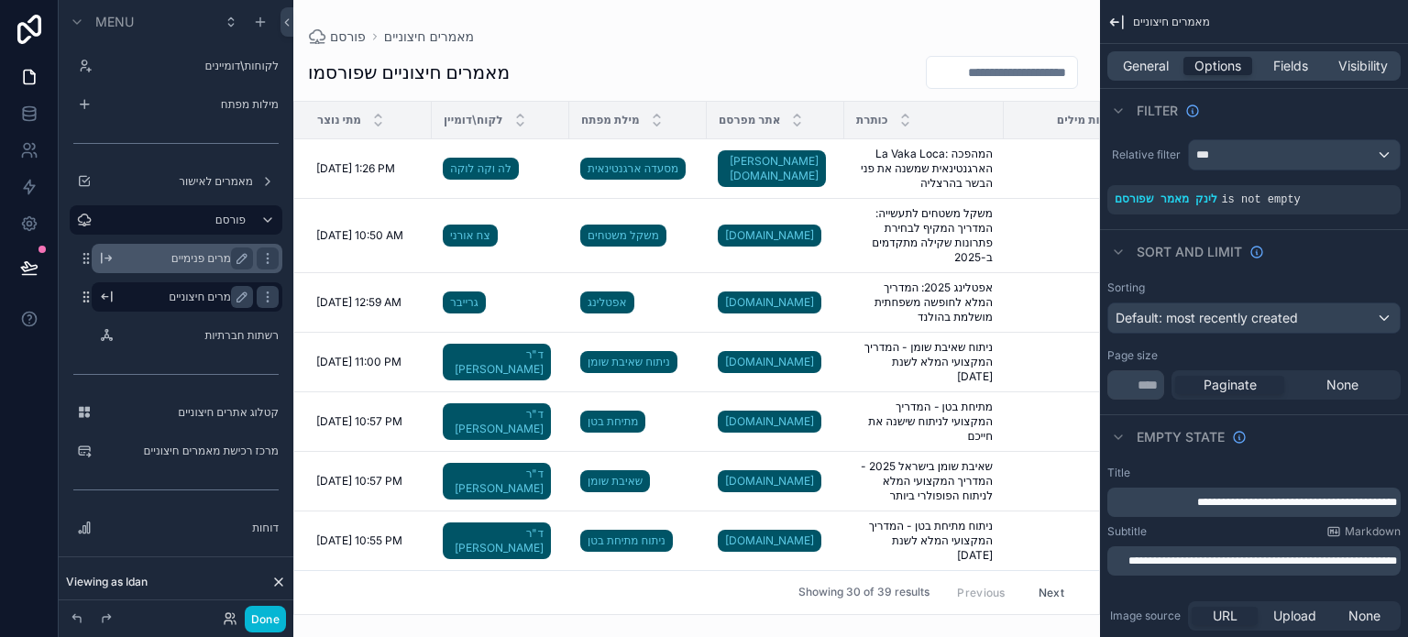
click at [720, 606] on div "scrollable content" at bounding box center [696, 318] width 807 height 637
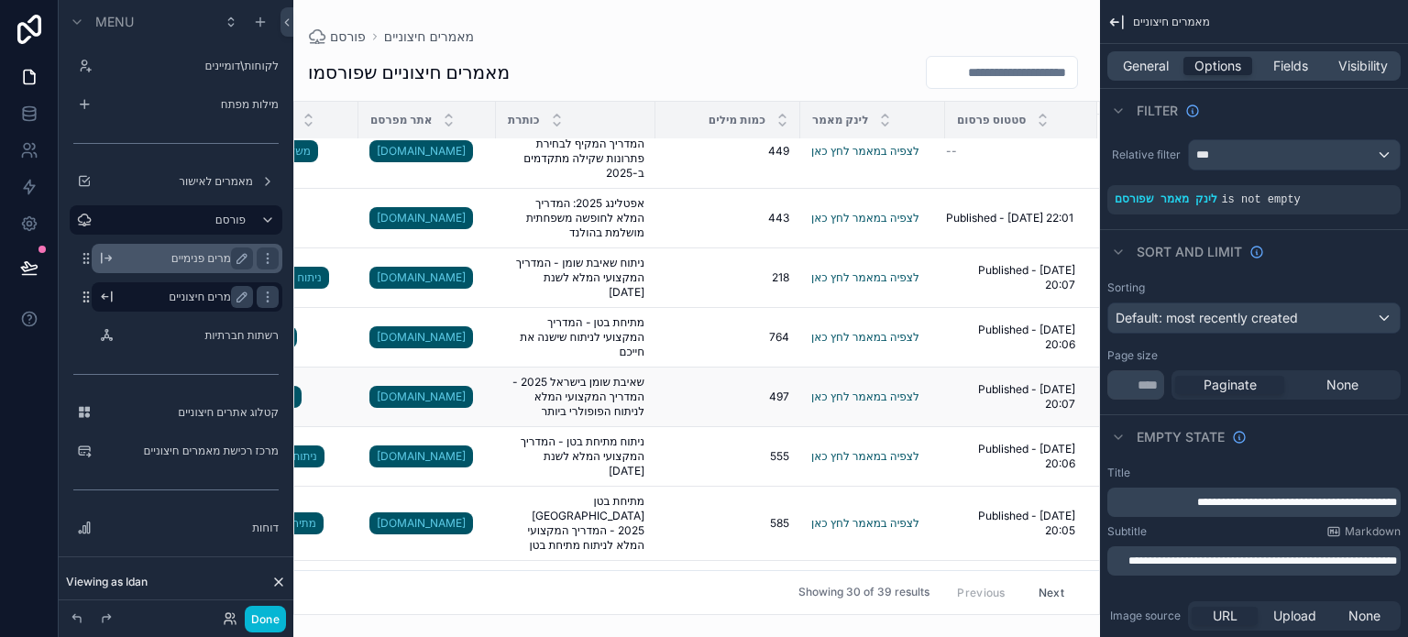
scroll to position [0, 362]
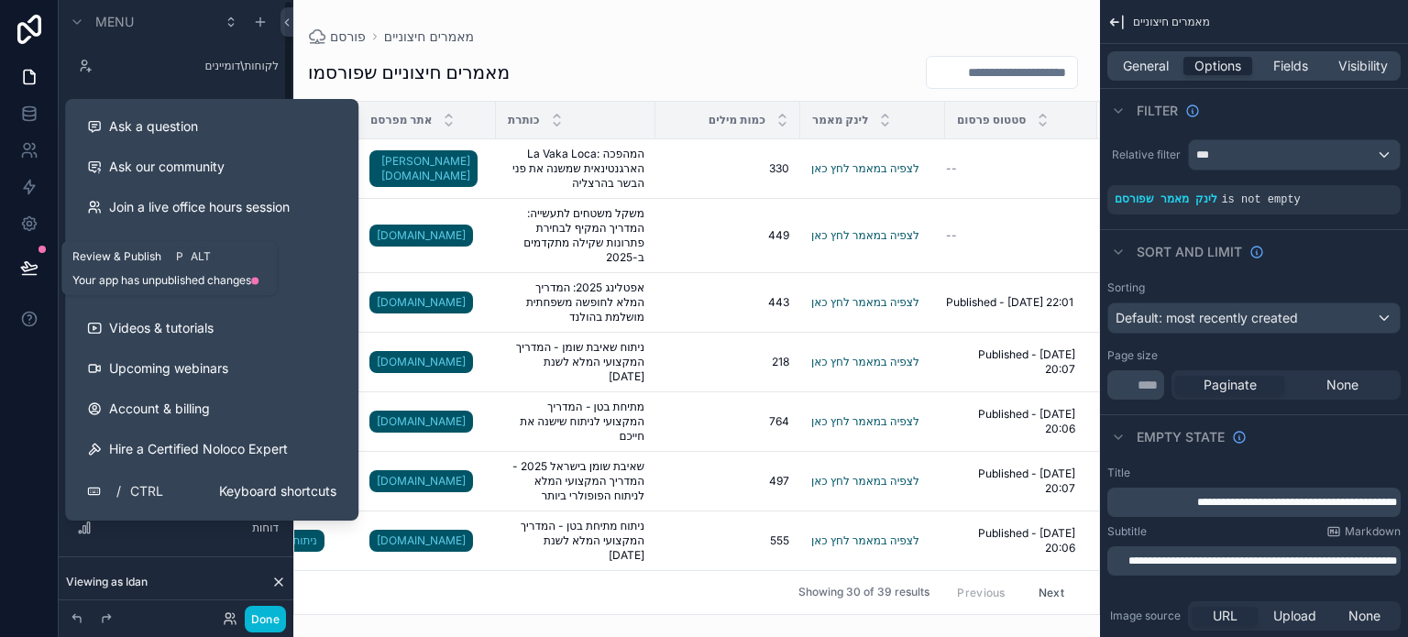
click at [28, 263] on icon at bounding box center [29, 266] width 16 height 9
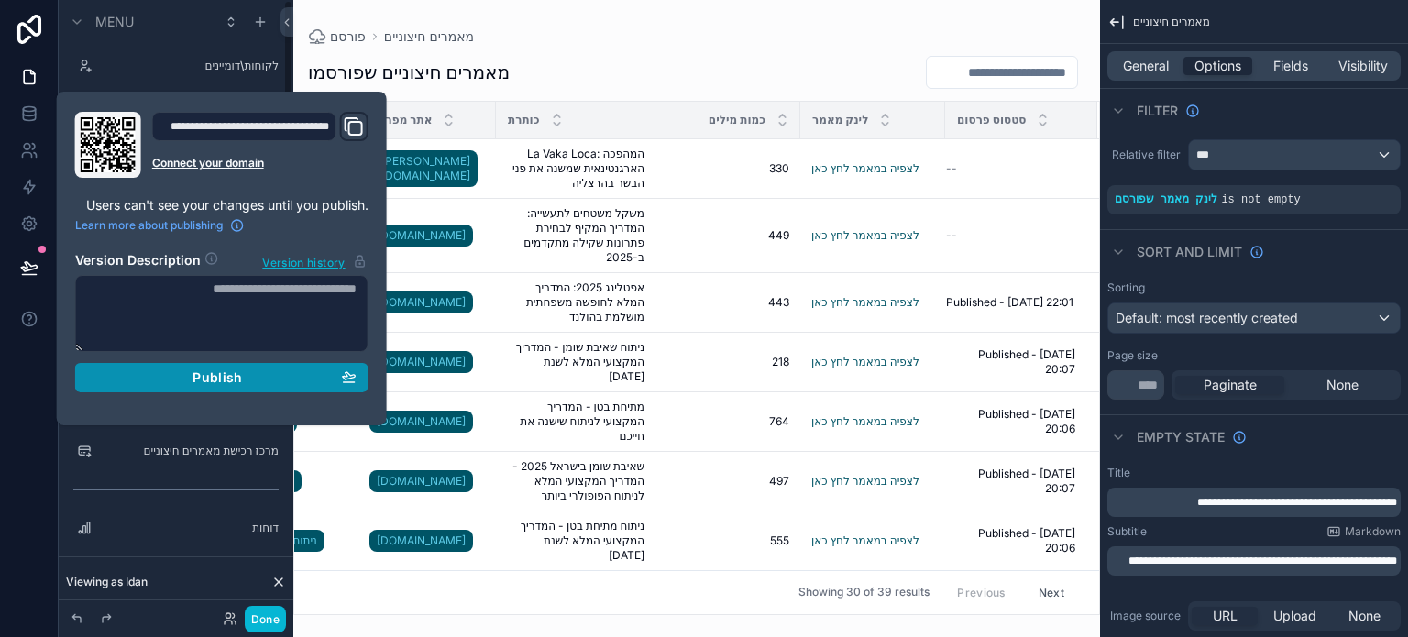
click at [246, 377] on div "Publish" at bounding box center [222, 378] width 270 height 17
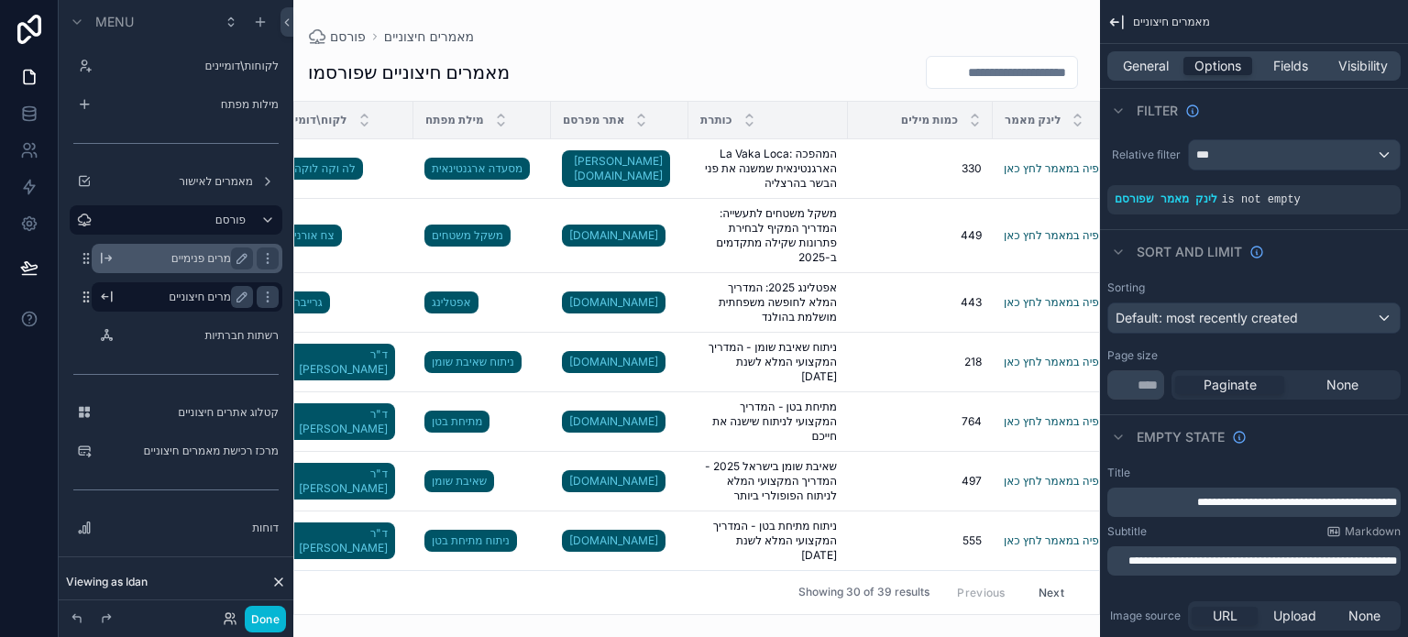
scroll to position [0, 148]
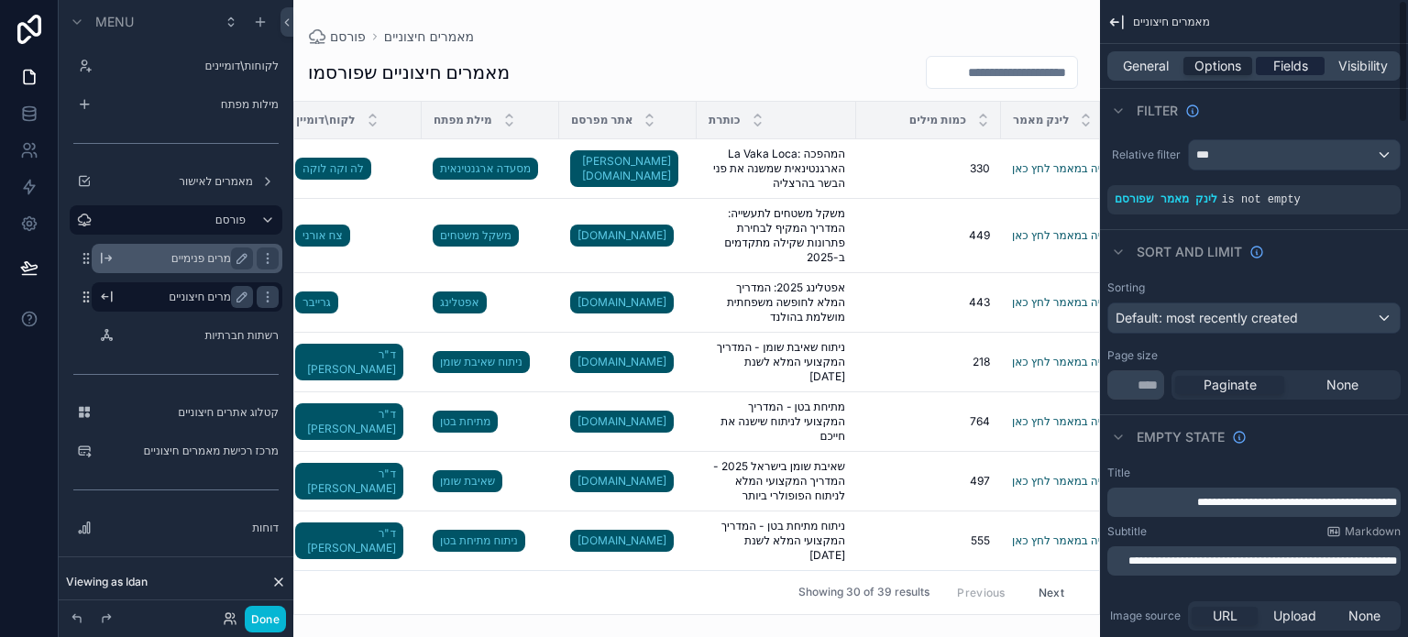
click at [1293, 66] on span "Fields" at bounding box center [1291, 66] width 35 height 18
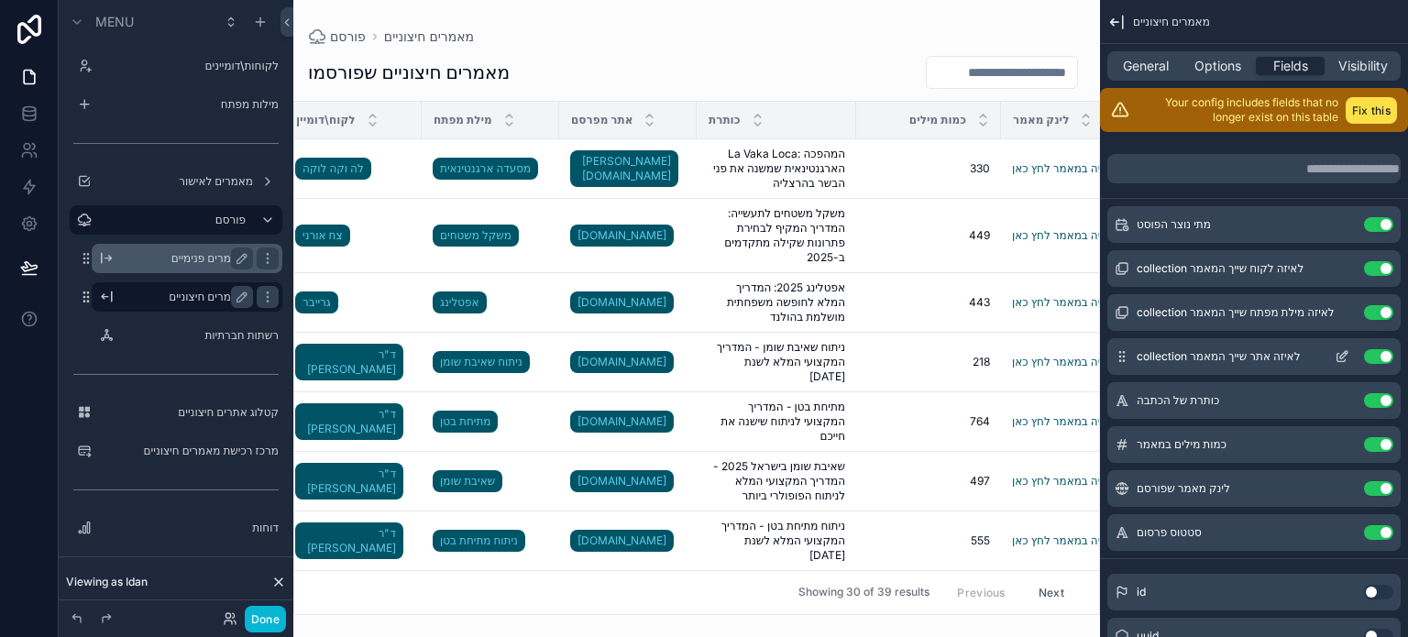
click at [1342, 359] on icon "scrollable content" at bounding box center [1342, 356] width 15 height 15
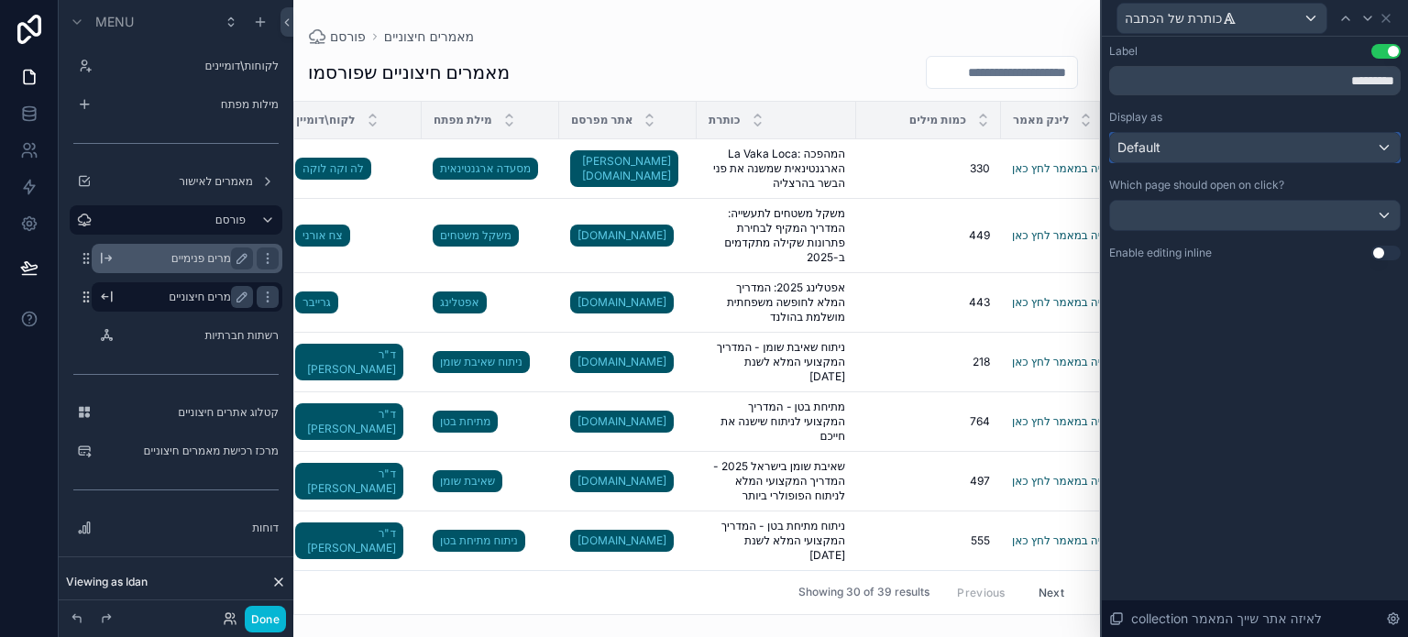
click at [1269, 153] on div "Default" at bounding box center [1255, 147] width 290 height 29
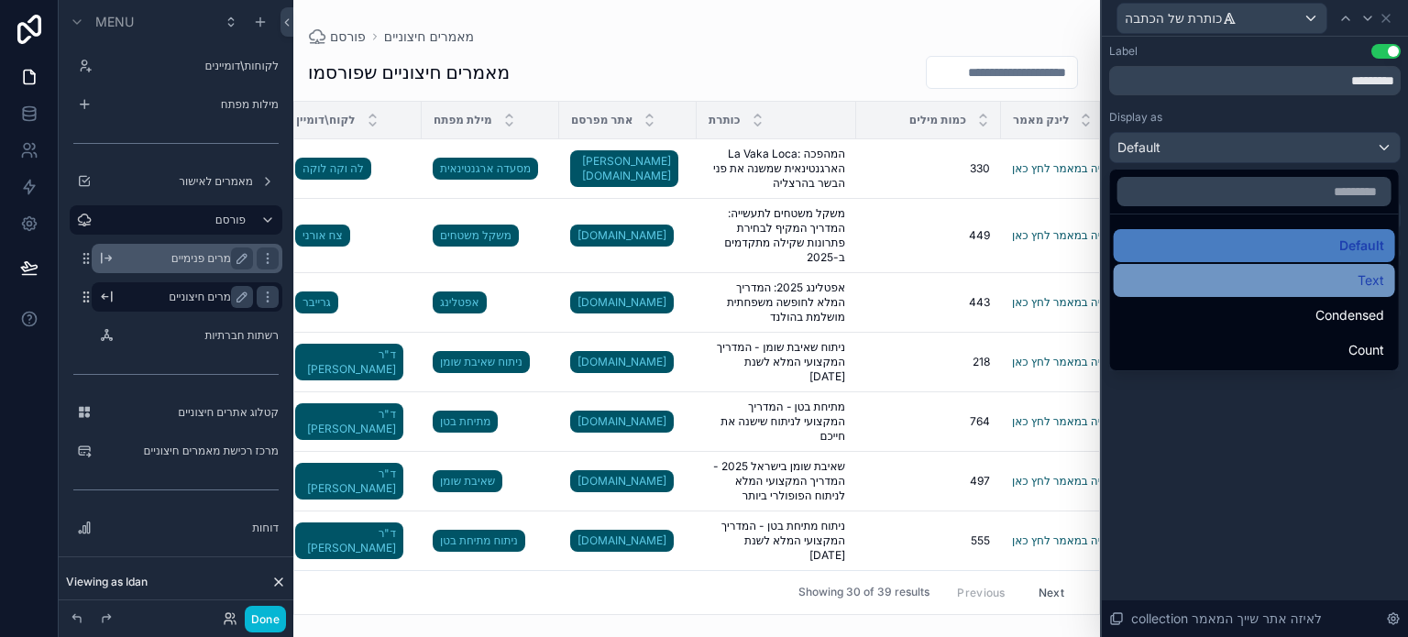
click at [1297, 280] on div "Text" at bounding box center [1254, 281] width 259 height 22
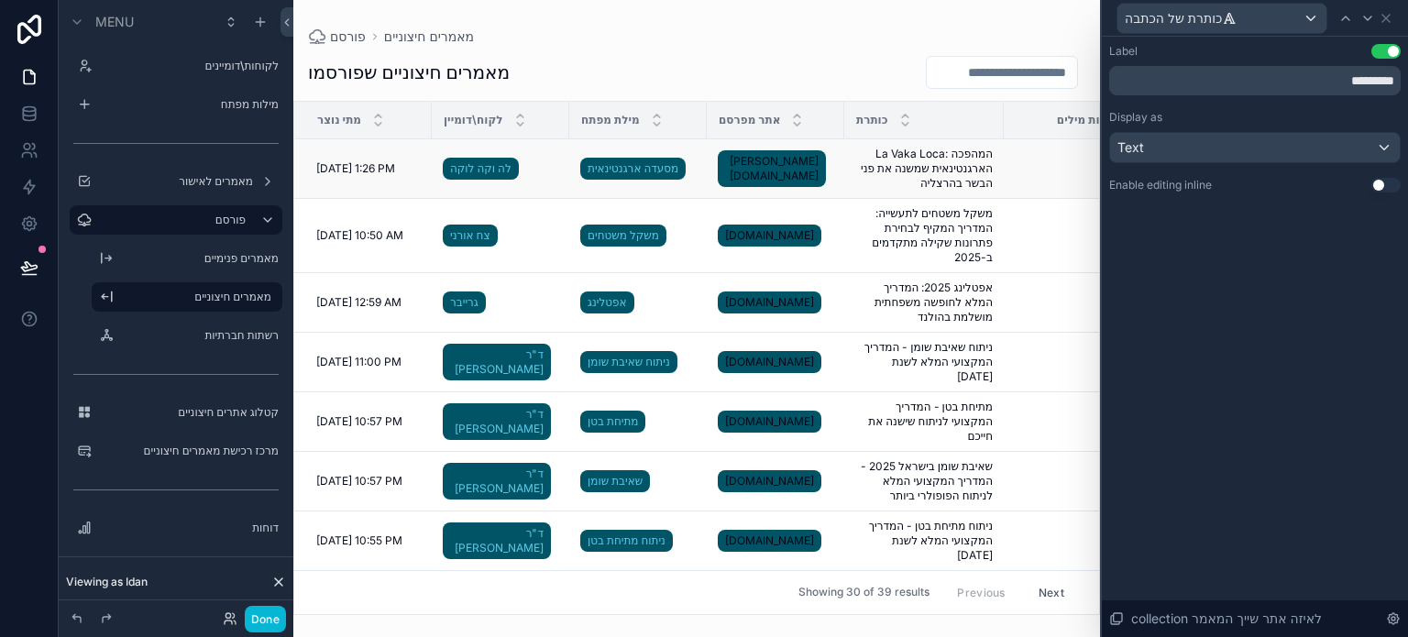
click at [756, 168] on span "[PERSON_NAME][DOMAIN_NAME]" at bounding box center [772, 168] width 94 height 29
click at [741, 171] on span "[PERSON_NAME][DOMAIN_NAME]" at bounding box center [772, 168] width 94 height 29
click at [1192, 146] on div "Text" at bounding box center [1255, 147] width 290 height 29
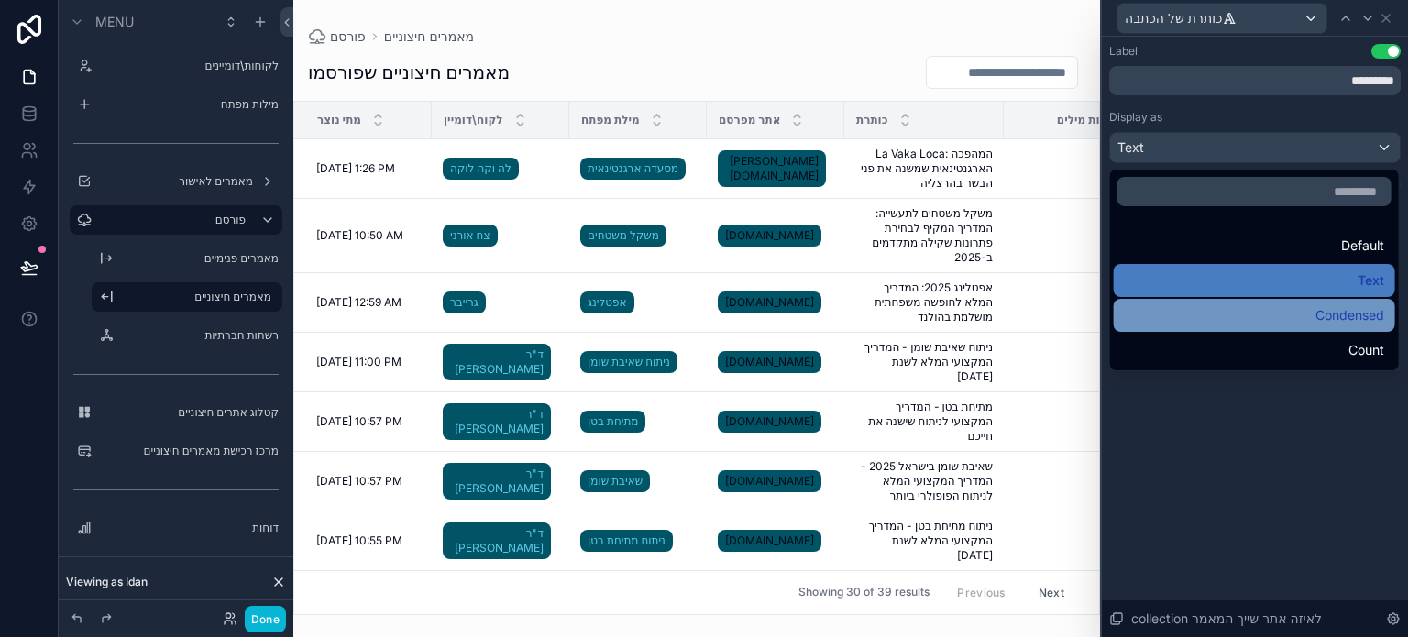
click at [1328, 320] on span "Condensed" at bounding box center [1350, 315] width 69 height 22
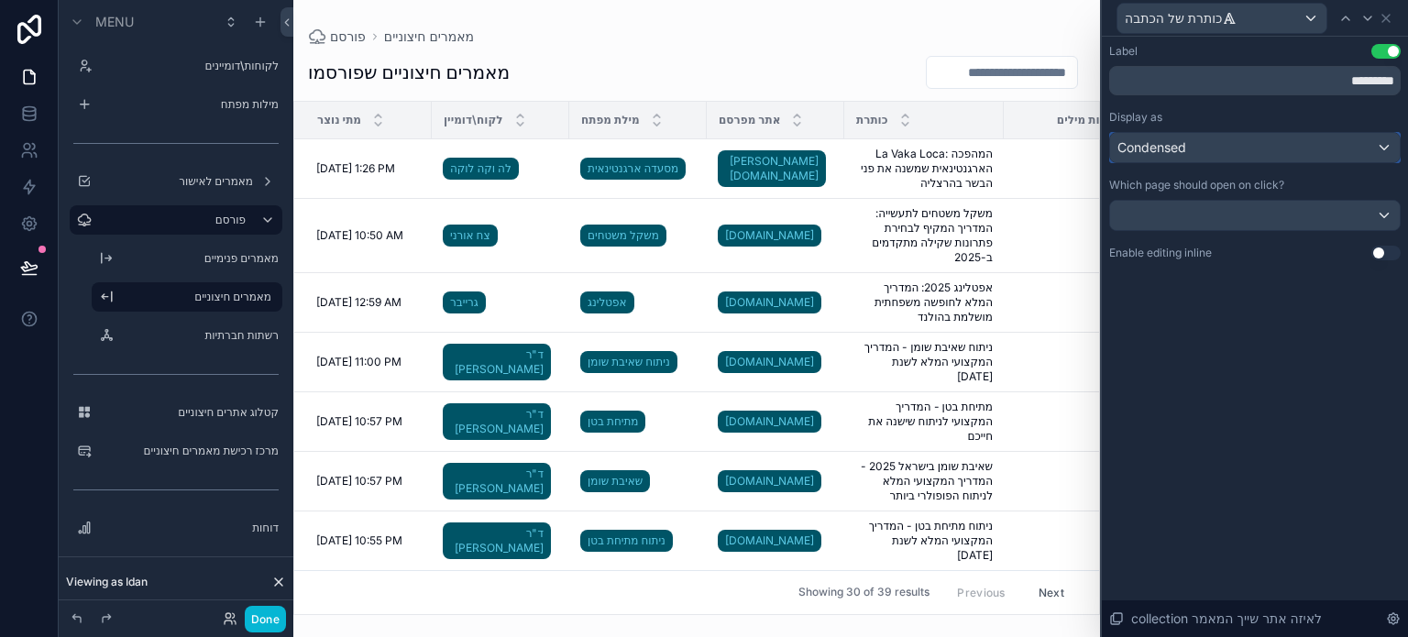
click at [1255, 155] on div "Condensed" at bounding box center [1255, 147] width 290 height 29
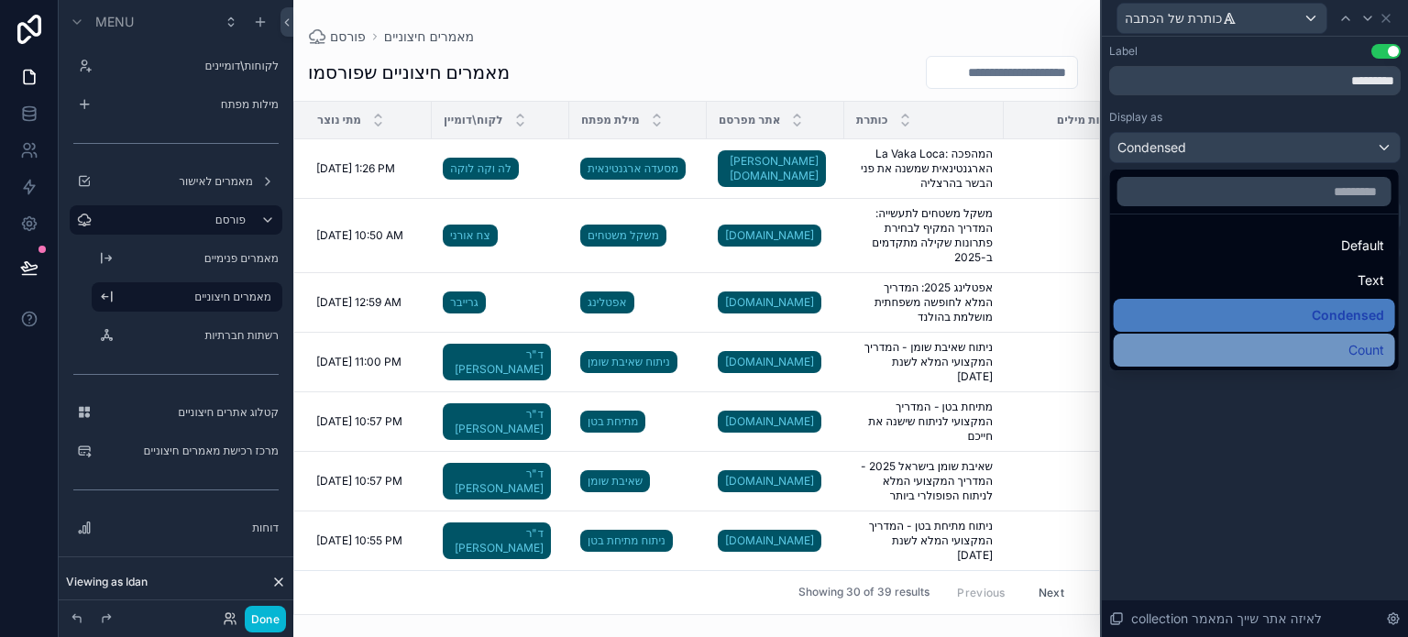
click at [1306, 344] on div "Count" at bounding box center [1254, 350] width 259 height 22
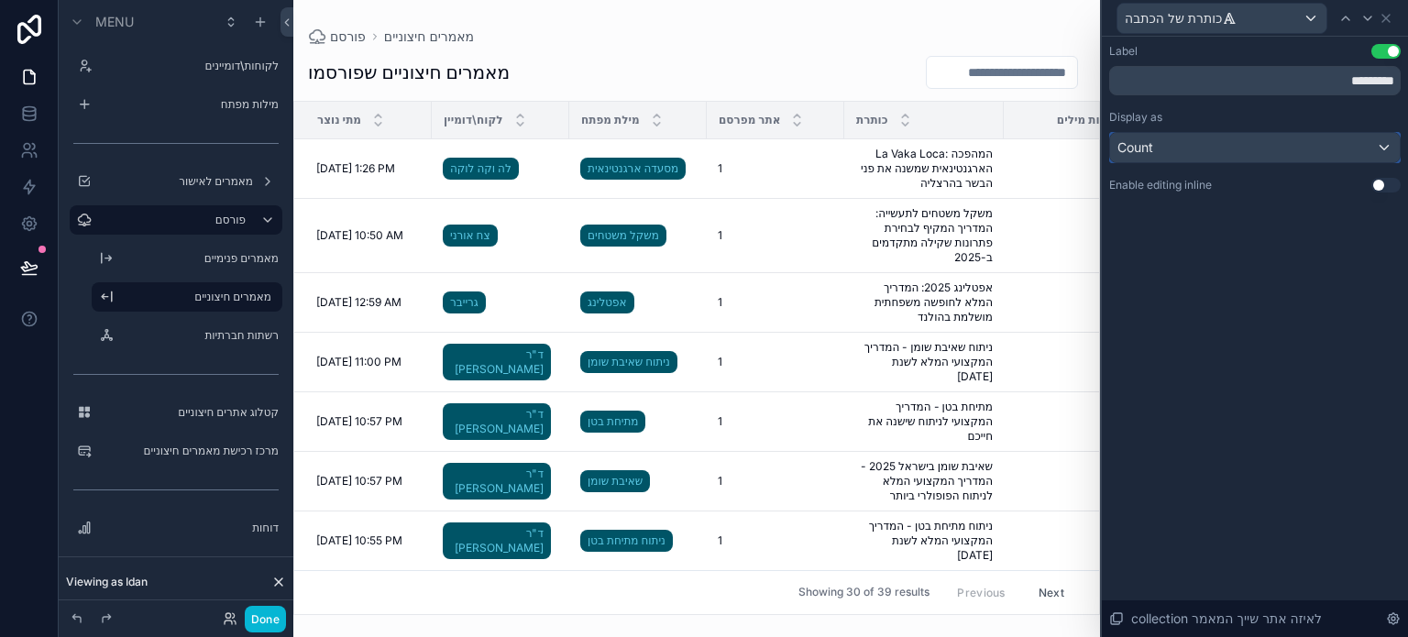
click at [1308, 157] on div "Count" at bounding box center [1255, 147] width 290 height 29
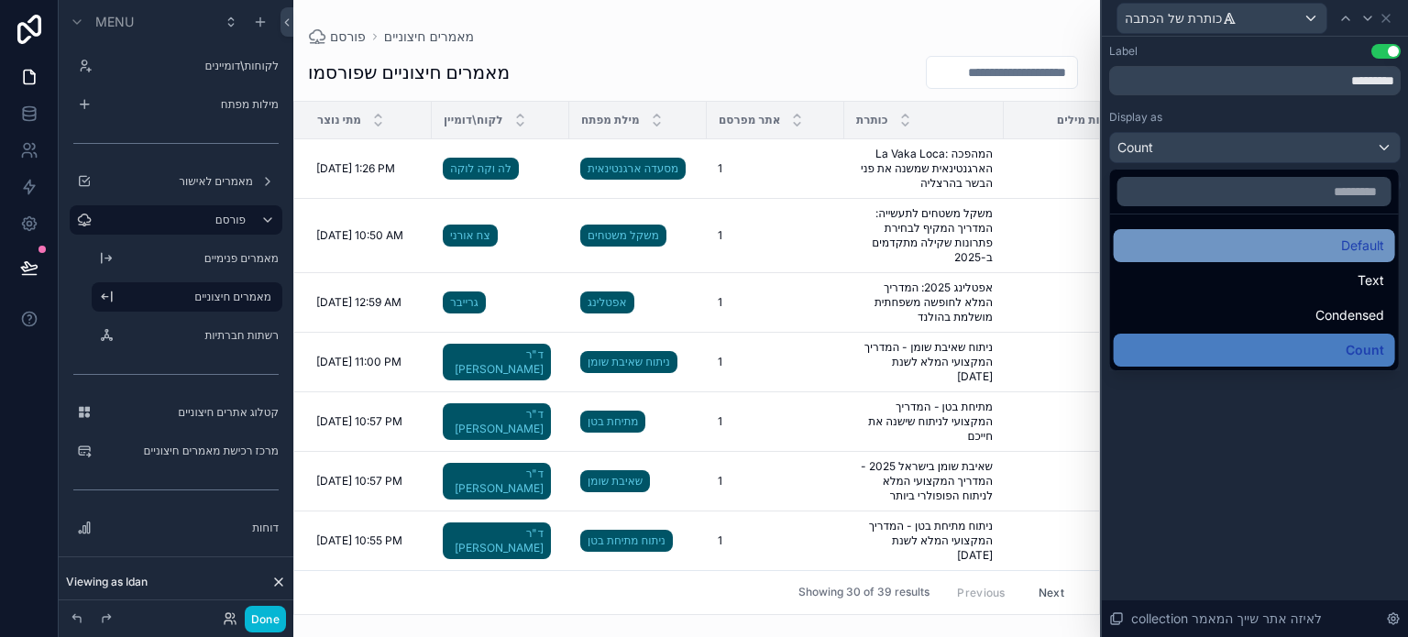
click at [1319, 239] on div "Default" at bounding box center [1254, 246] width 259 height 22
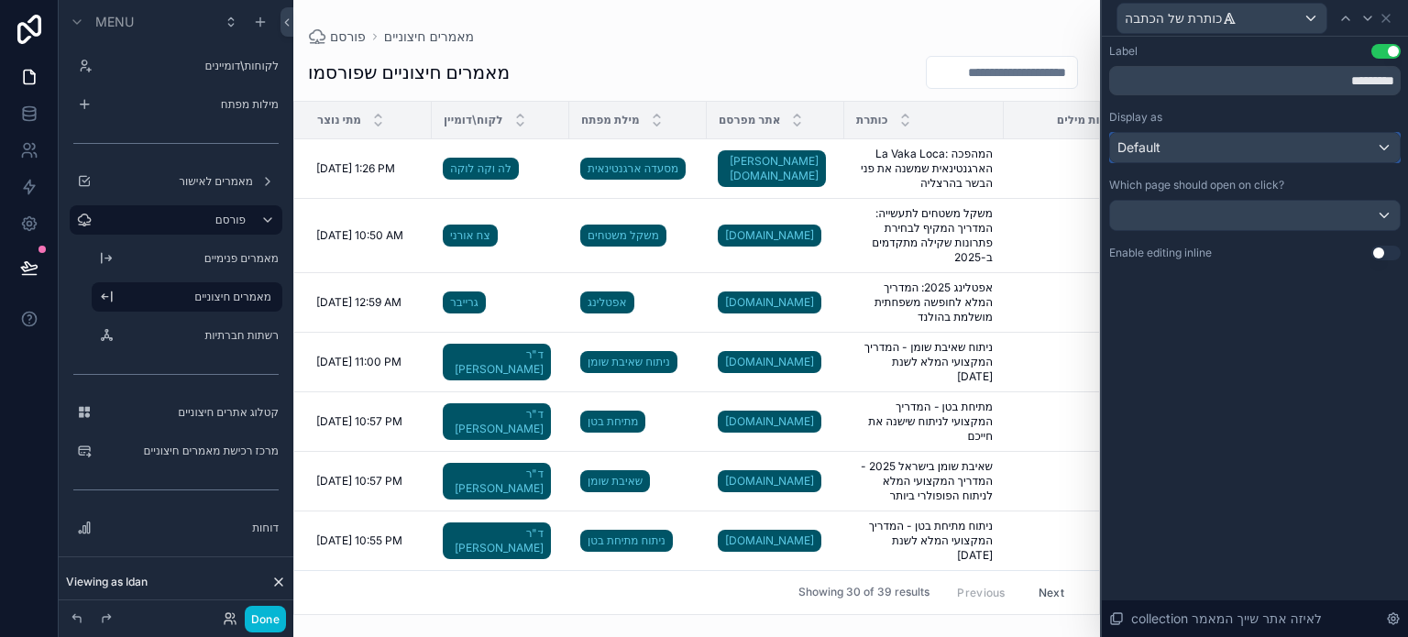
click at [1241, 156] on div "Default" at bounding box center [1255, 147] width 290 height 29
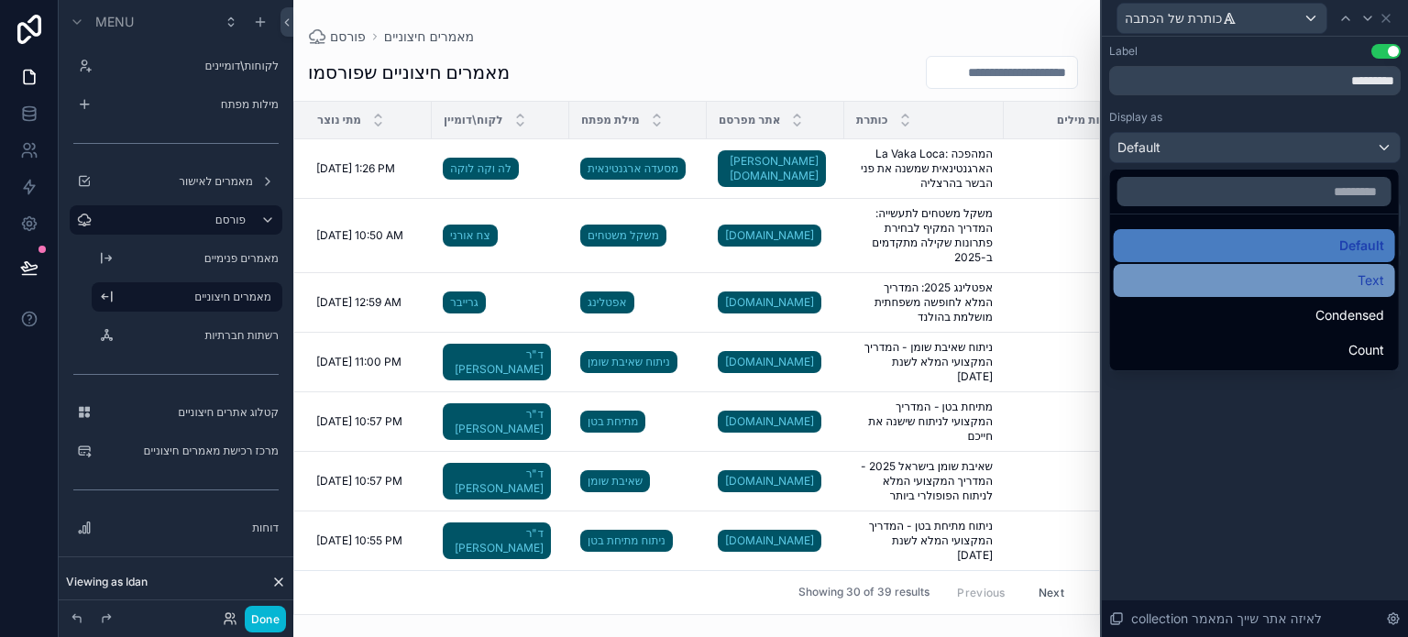
click at [1285, 281] on div "Text" at bounding box center [1254, 281] width 259 height 22
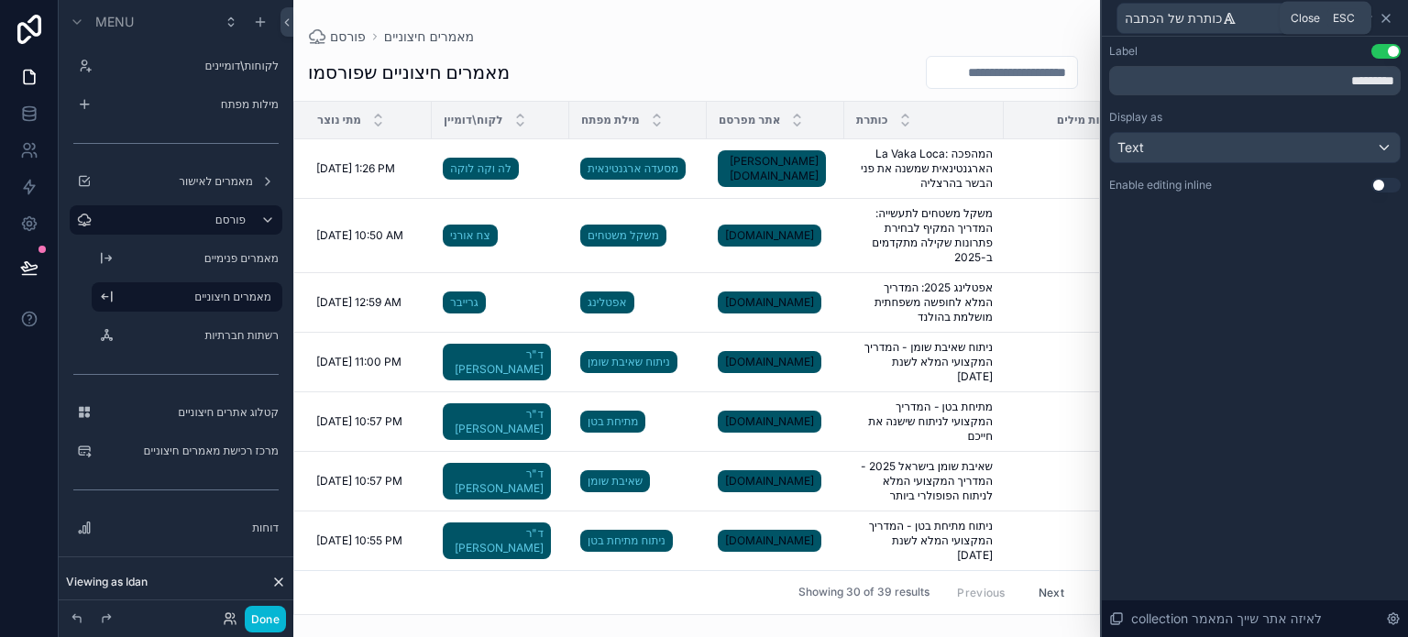
click at [1384, 17] on icon at bounding box center [1386, 18] width 15 height 15
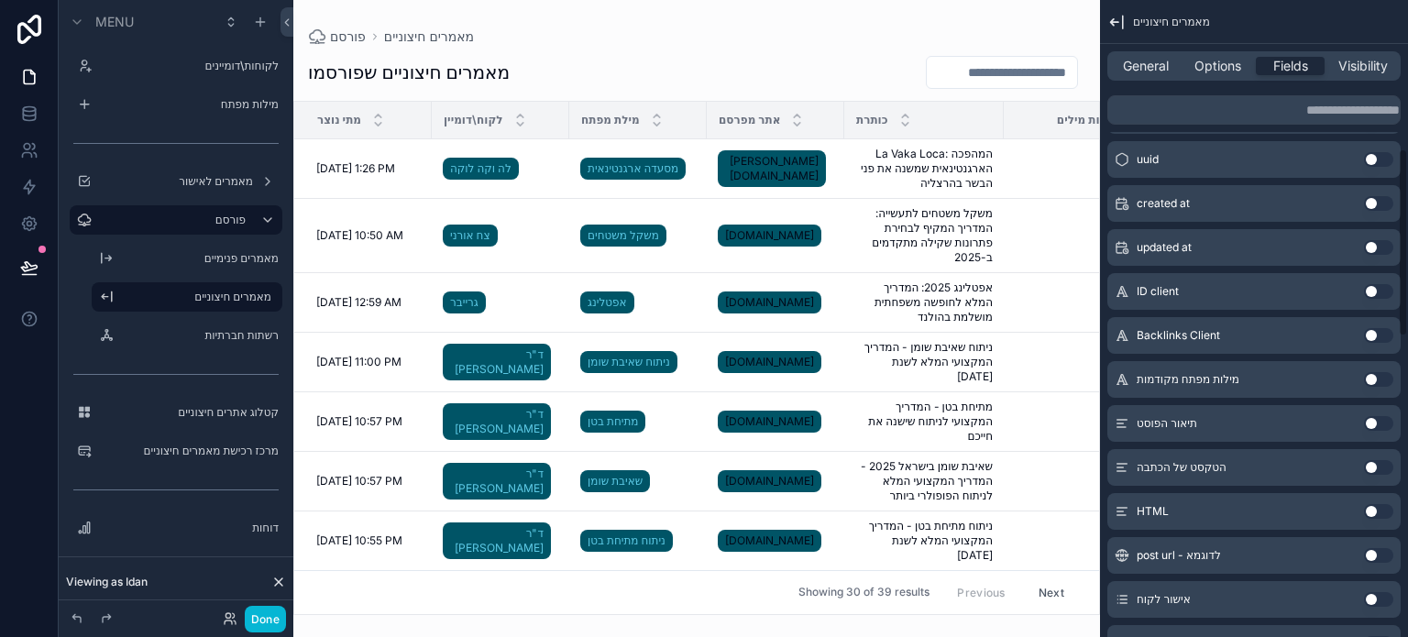
scroll to position [420, 0]
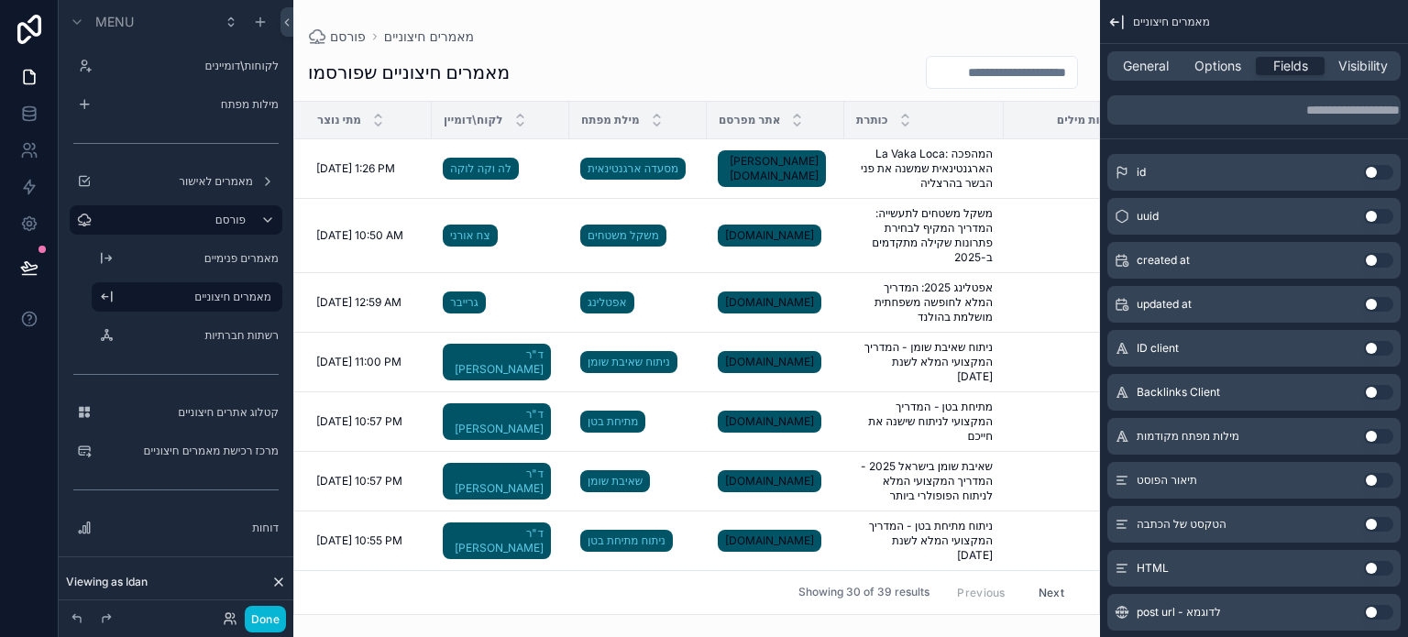
click at [1373, 394] on button "Use setting" at bounding box center [1378, 392] width 29 height 15
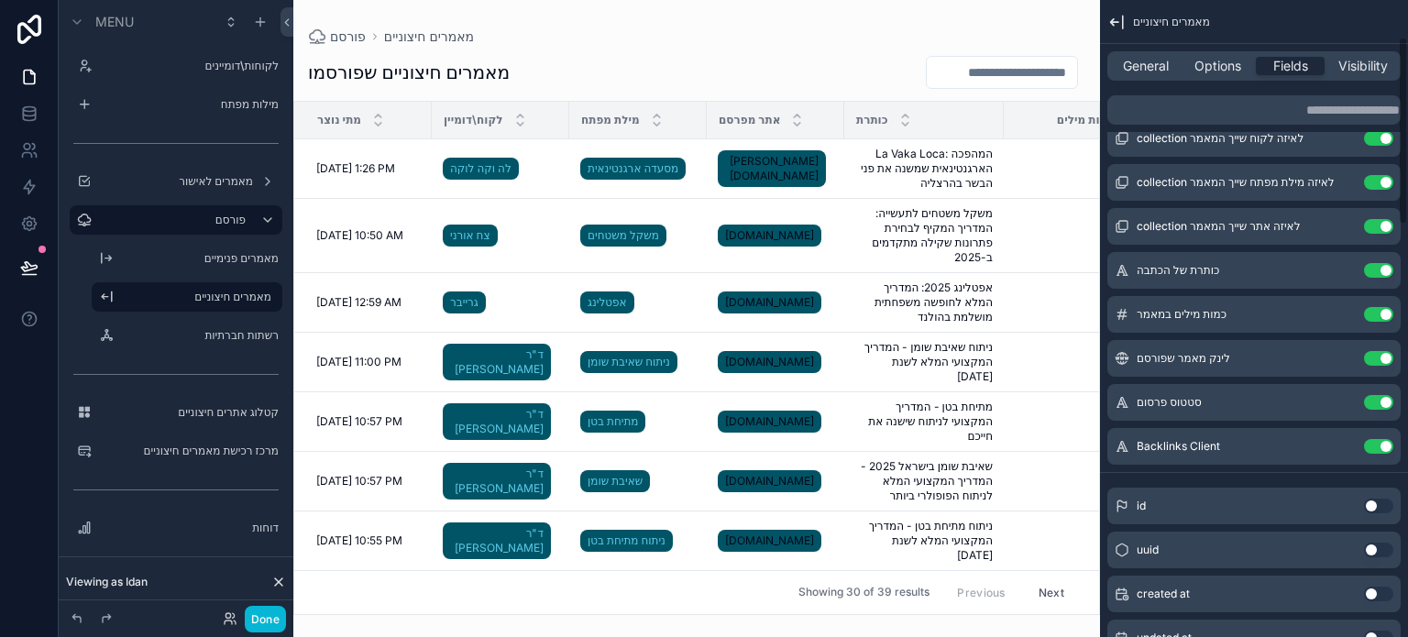
scroll to position [53, 0]
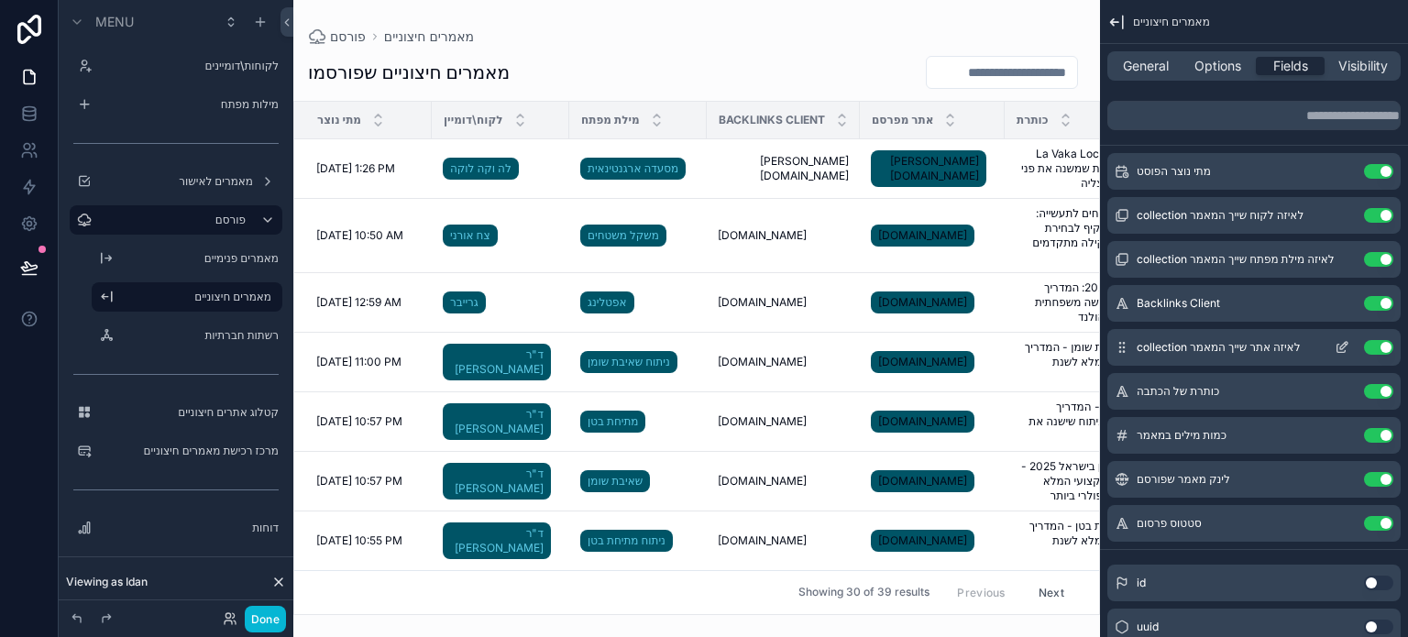
click at [1344, 350] on icon "scrollable content" at bounding box center [1342, 347] width 15 height 15
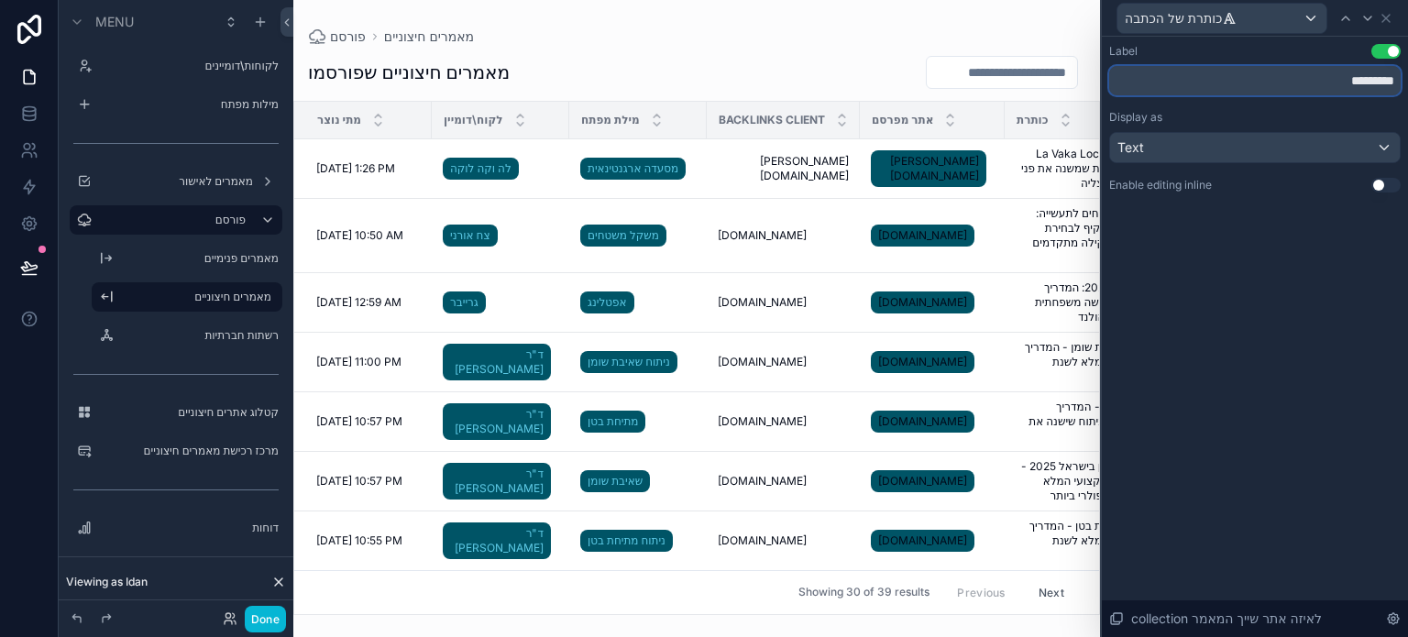
click at [1320, 80] on input "*********" at bounding box center [1255, 80] width 292 height 29
click at [1382, 50] on button "Use setting" at bounding box center [1386, 51] width 29 height 15
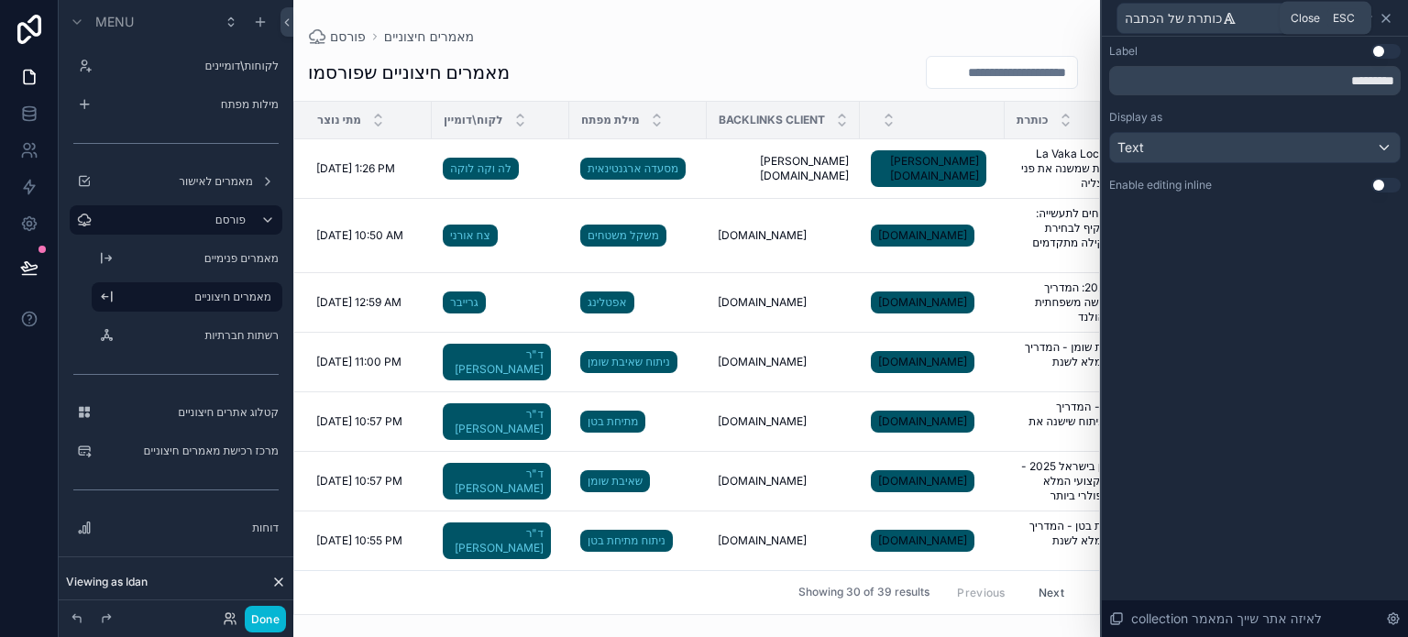
click at [1388, 13] on icon at bounding box center [1386, 18] width 15 height 15
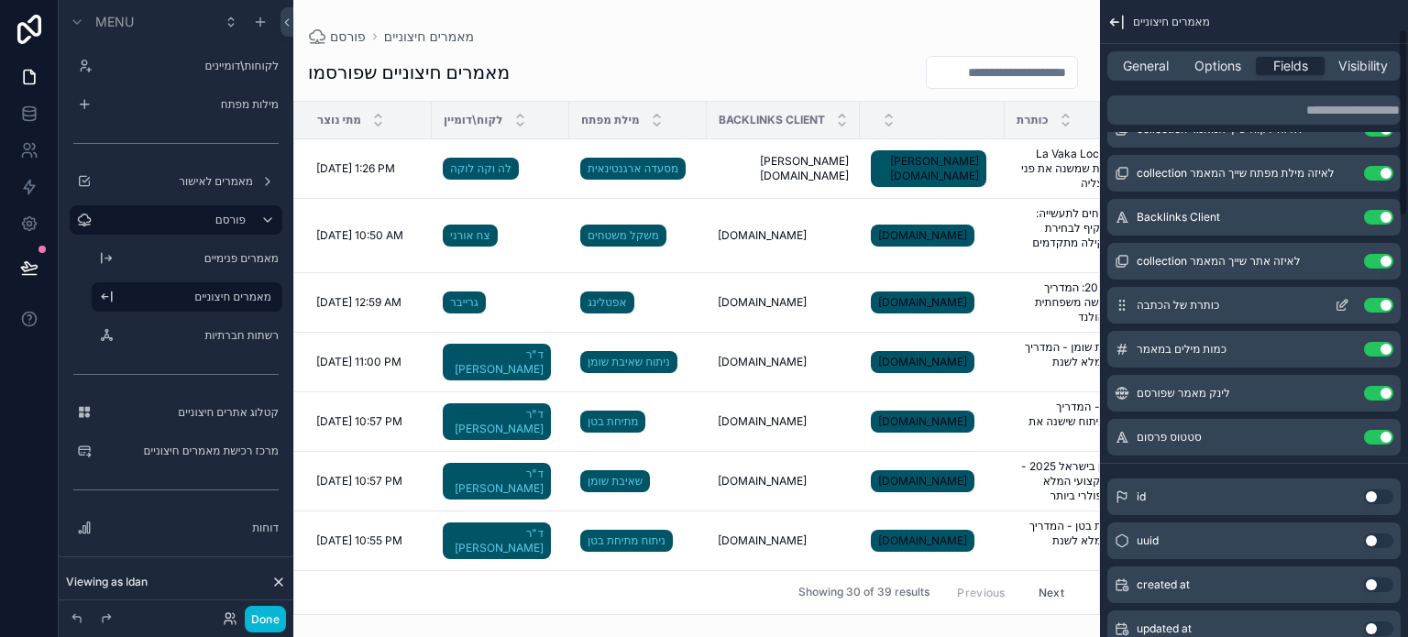
scroll to position [145, 0]
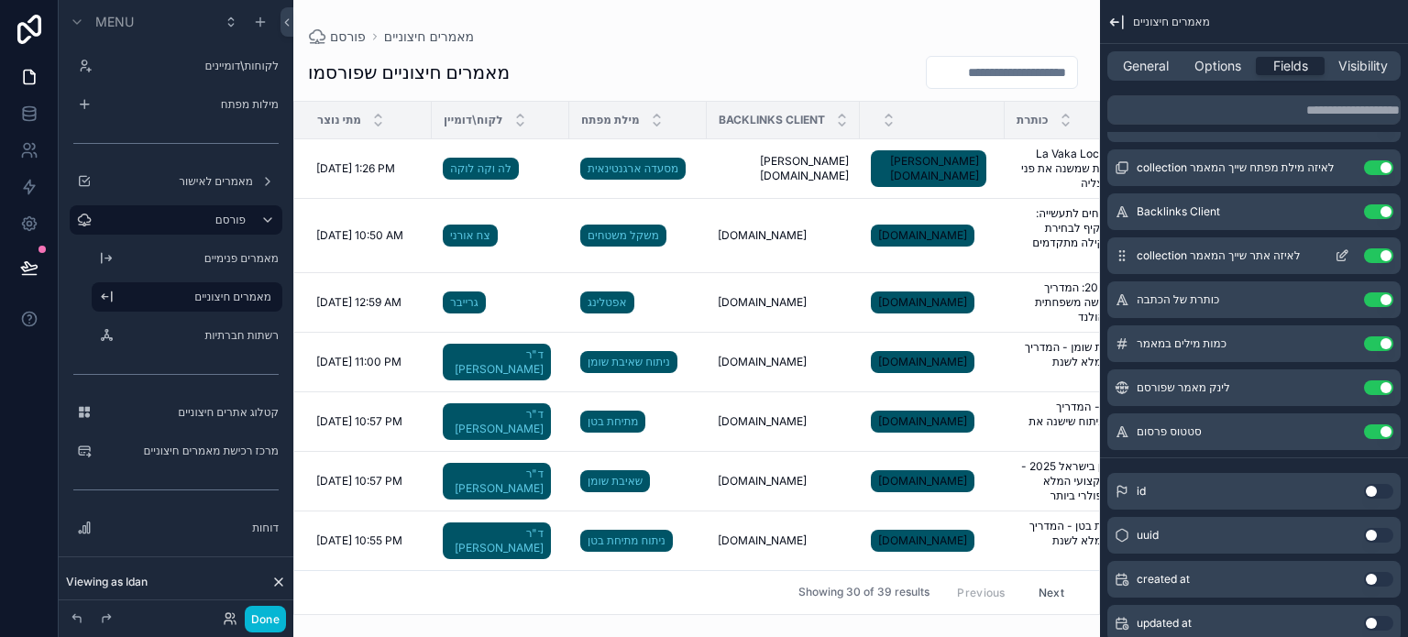
click at [1342, 256] on icon "scrollable content" at bounding box center [1342, 255] width 15 height 15
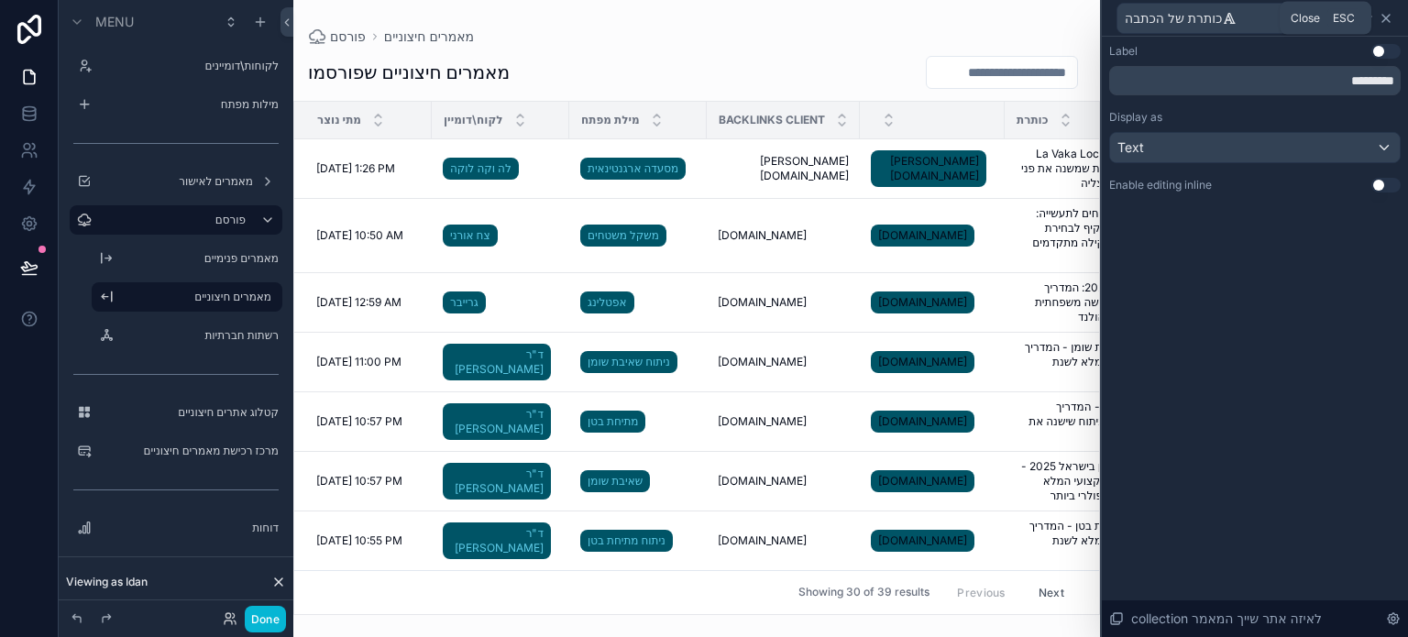
click at [1388, 18] on icon at bounding box center [1386, 18] width 15 height 15
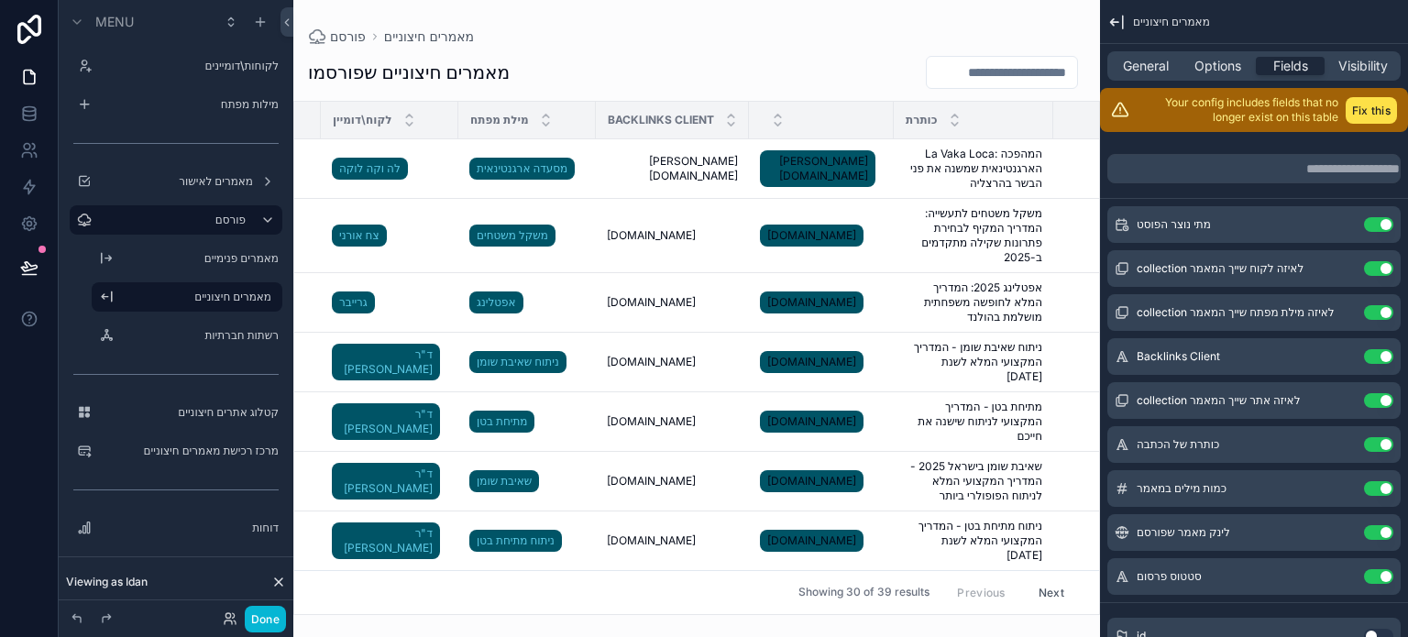
scroll to position [0, 0]
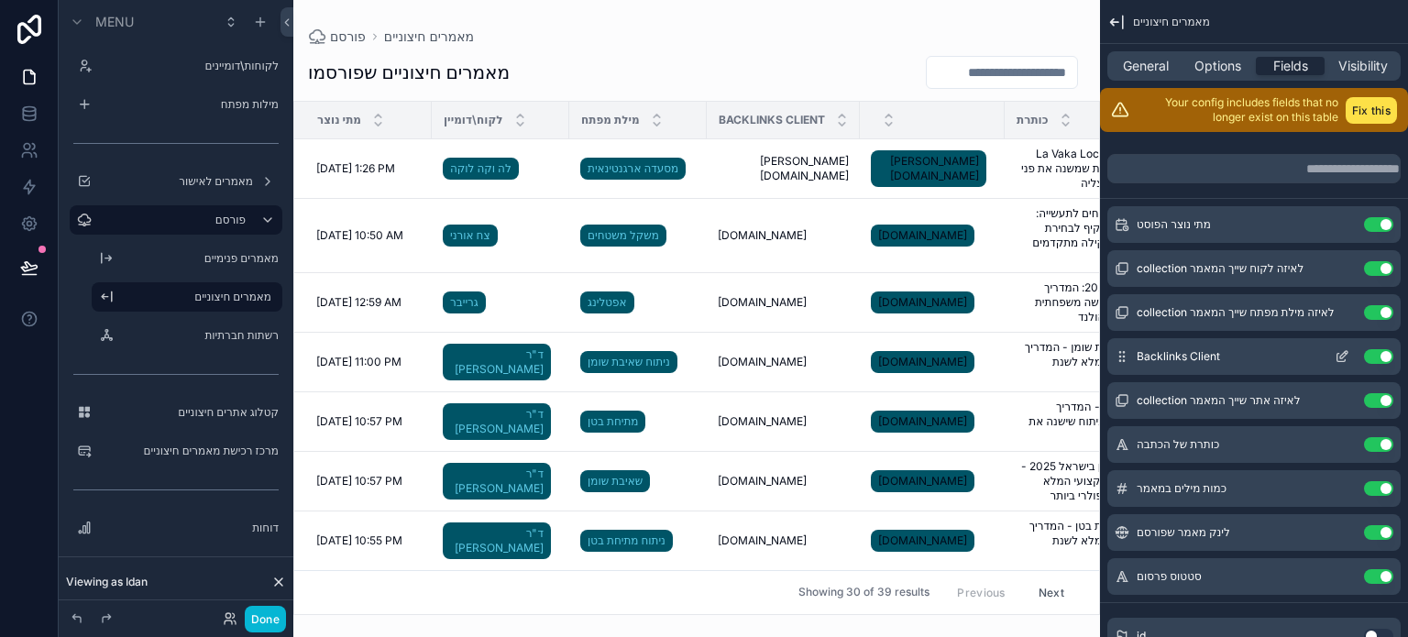
click at [1343, 359] on icon "scrollable content" at bounding box center [1342, 356] width 15 height 15
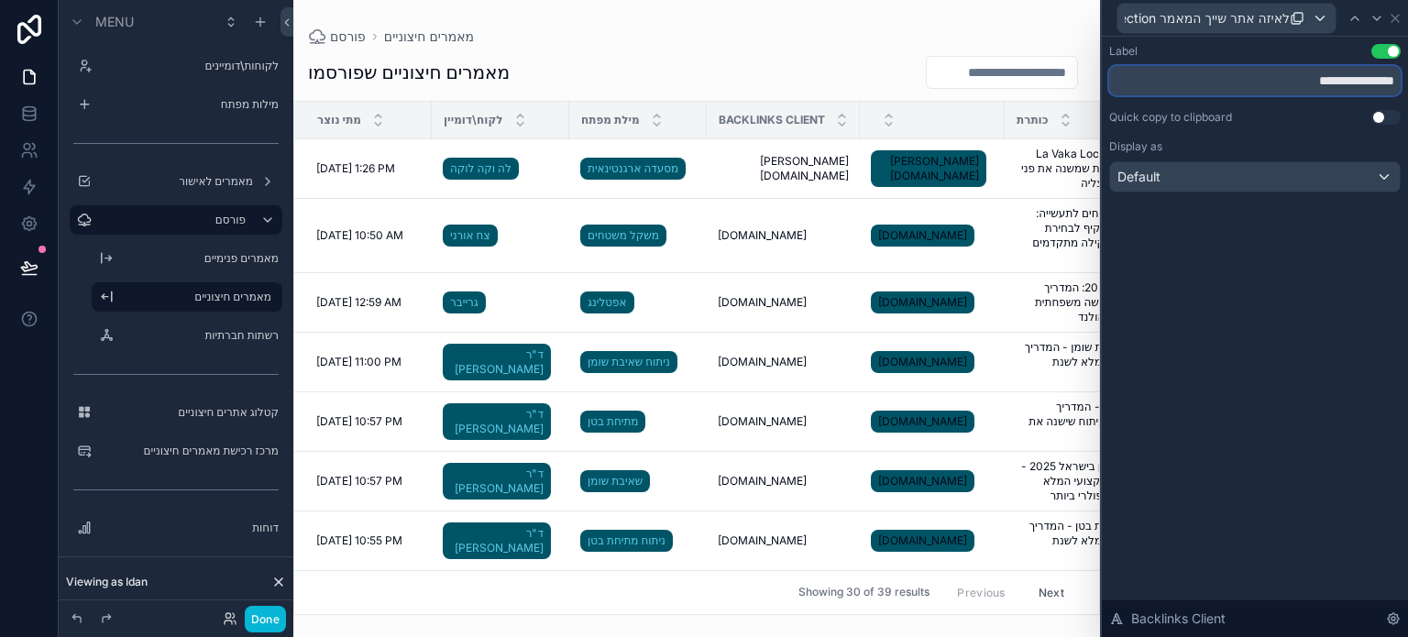
click at [1260, 74] on input "**********" at bounding box center [1255, 80] width 292 height 29
type input "*********"
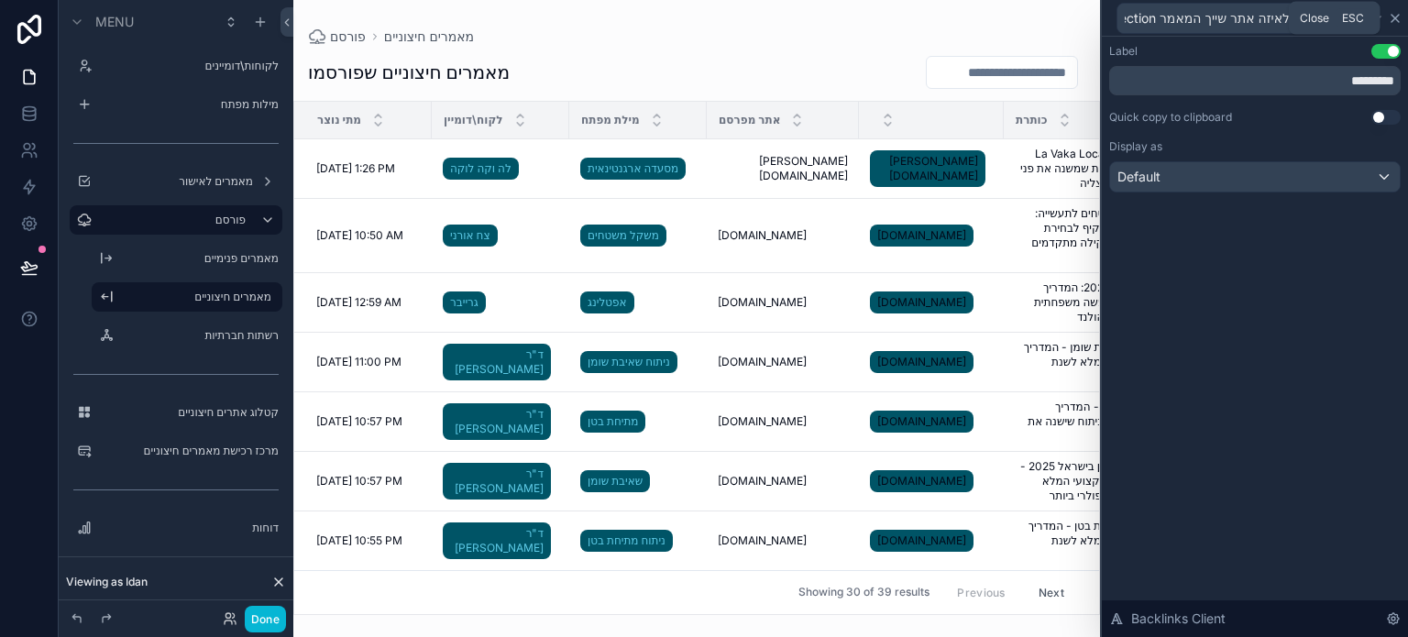
click at [1396, 17] on icon at bounding box center [1395, 18] width 7 height 7
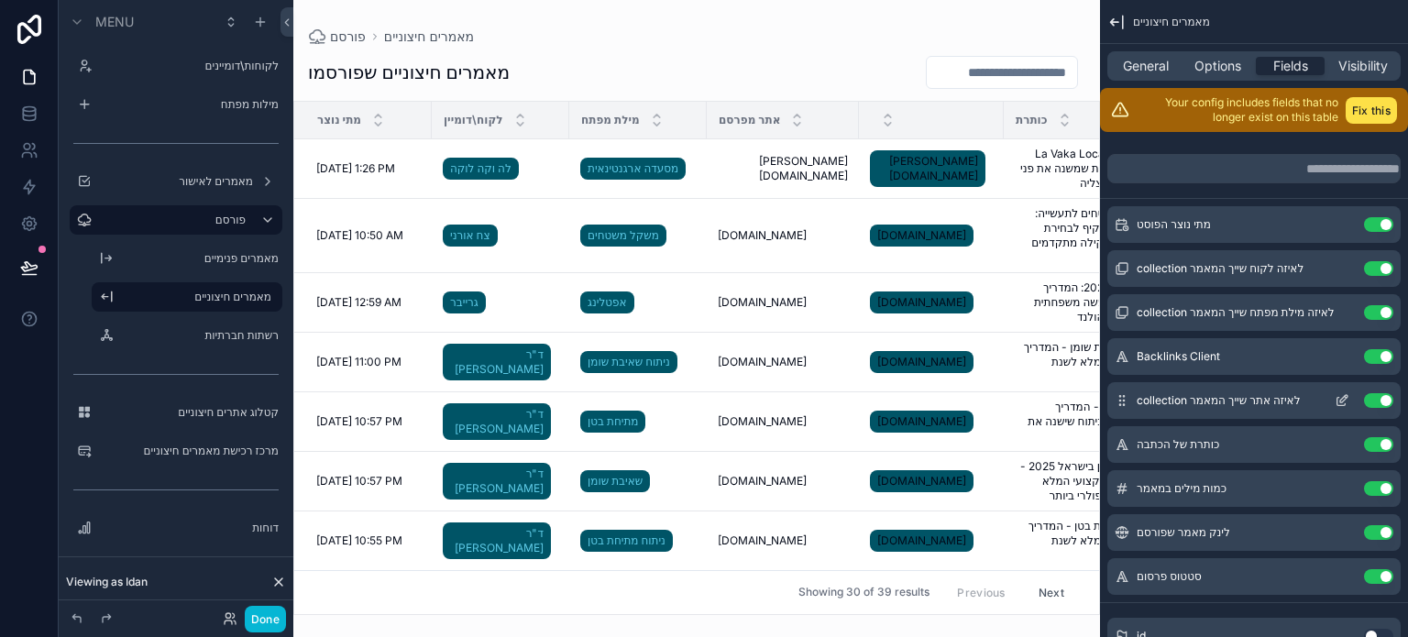
click at [1375, 401] on button "Use setting" at bounding box center [1378, 400] width 29 height 15
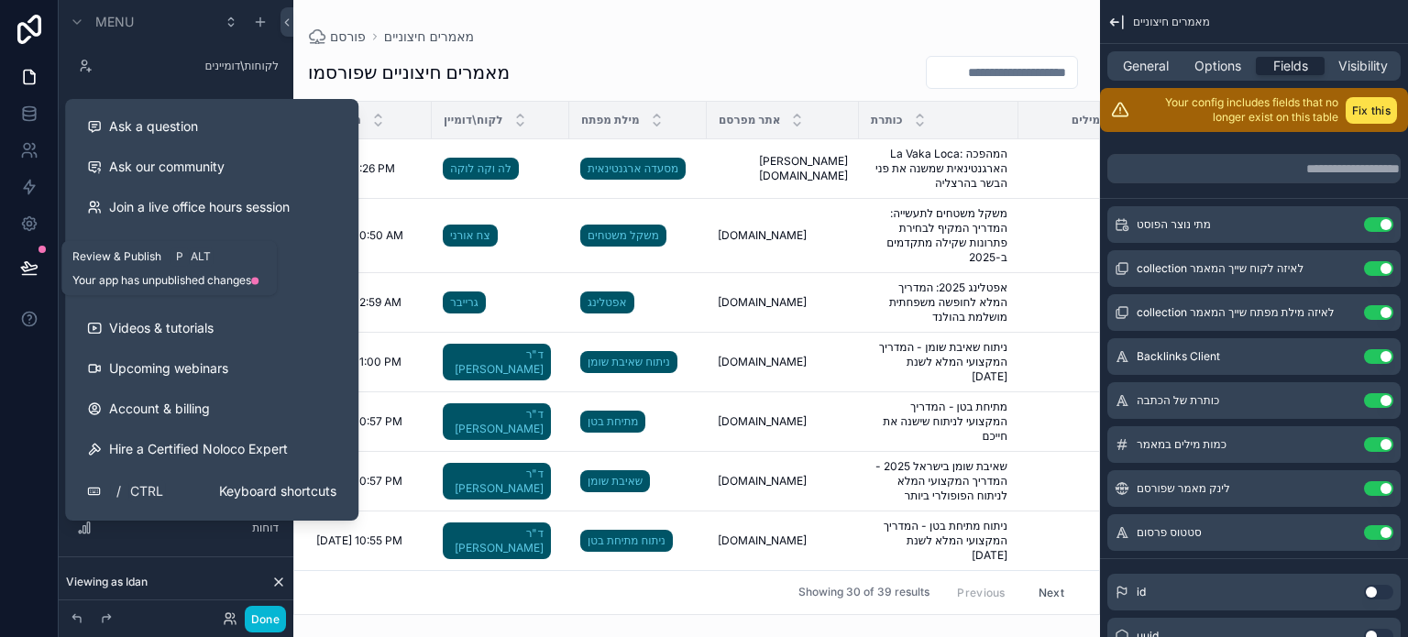
drag, startPoint x: 29, startPoint y: 261, endPoint x: 72, endPoint y: 282, distance: 47.2
click at [29, 261] on icon at bounding box center [29, 268] width 18 height 18
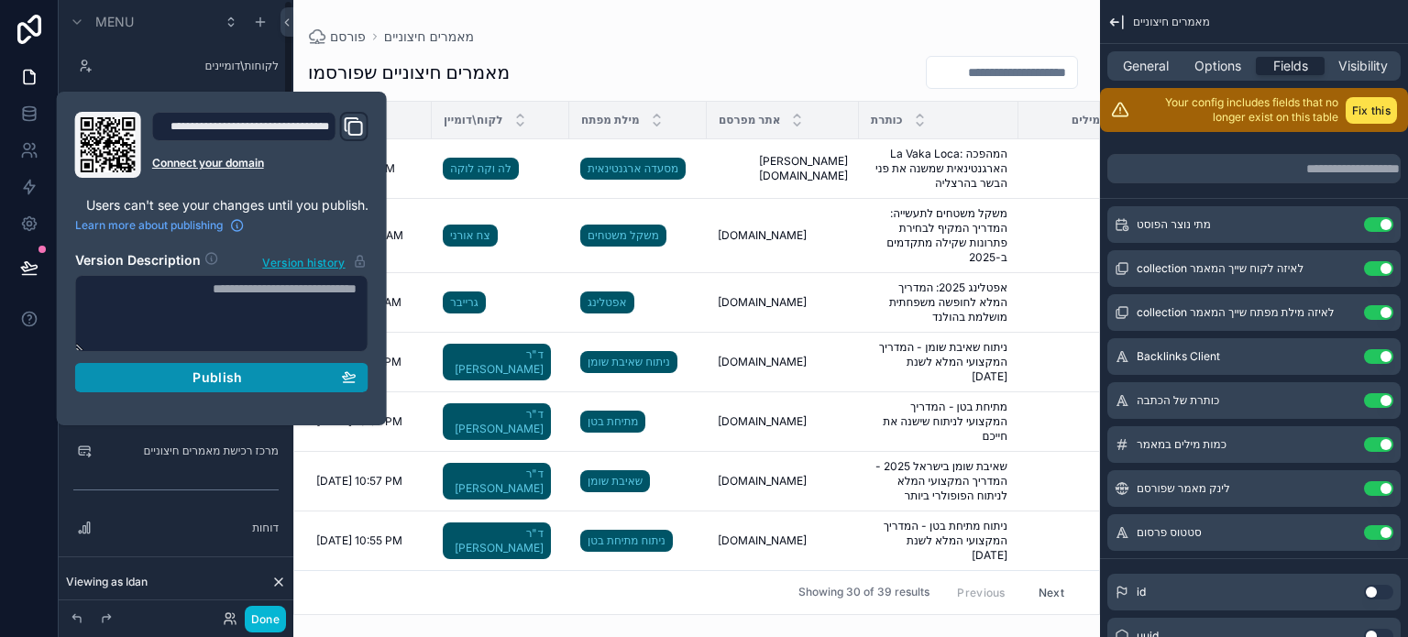
click at [232, 374] on span "Publish" at bounding box center [218, 378] width 50 height 17
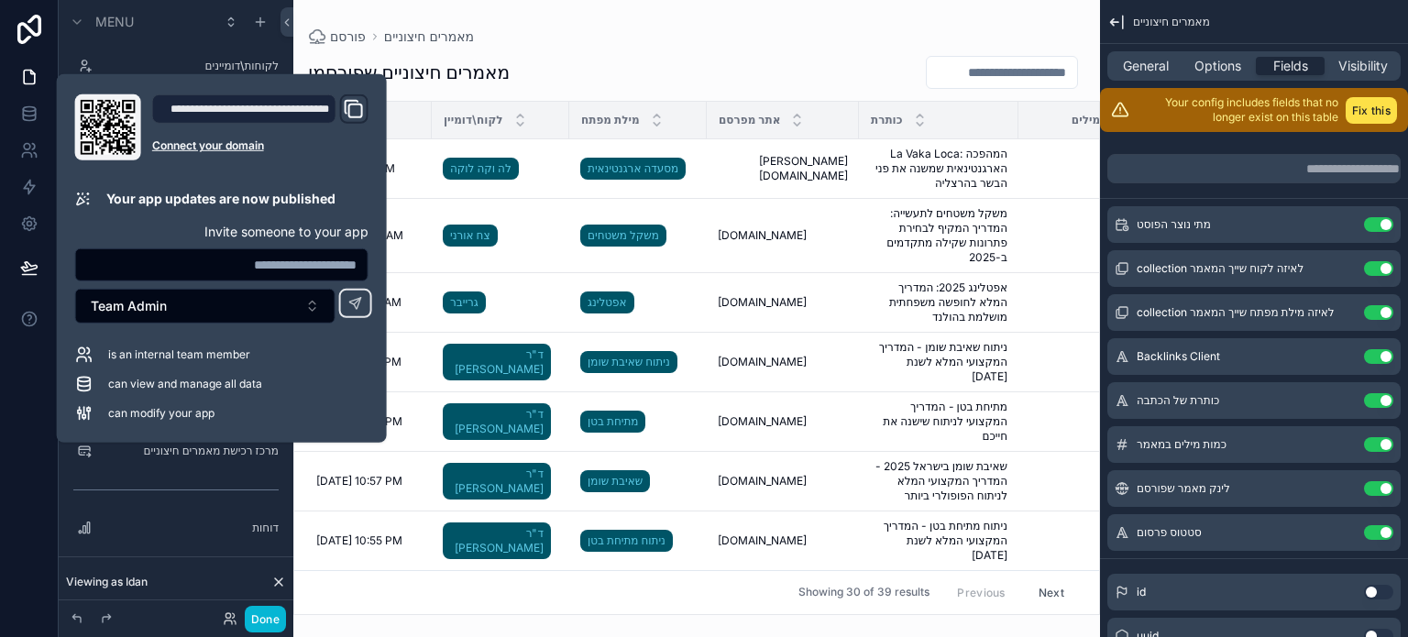
click at [598, 57] on div "מאמרים חיצוניים שפורסמו" at bounding box center [697, 72] width 778 height 35
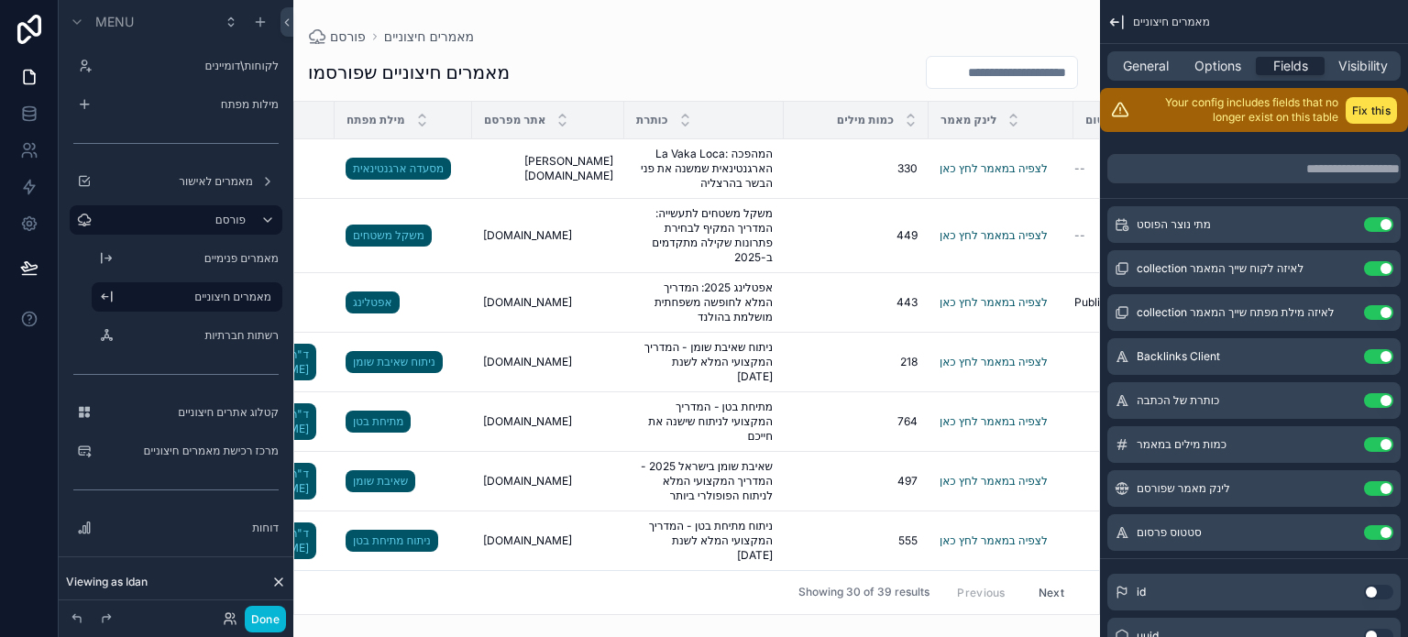
scroll to position [0, 362]
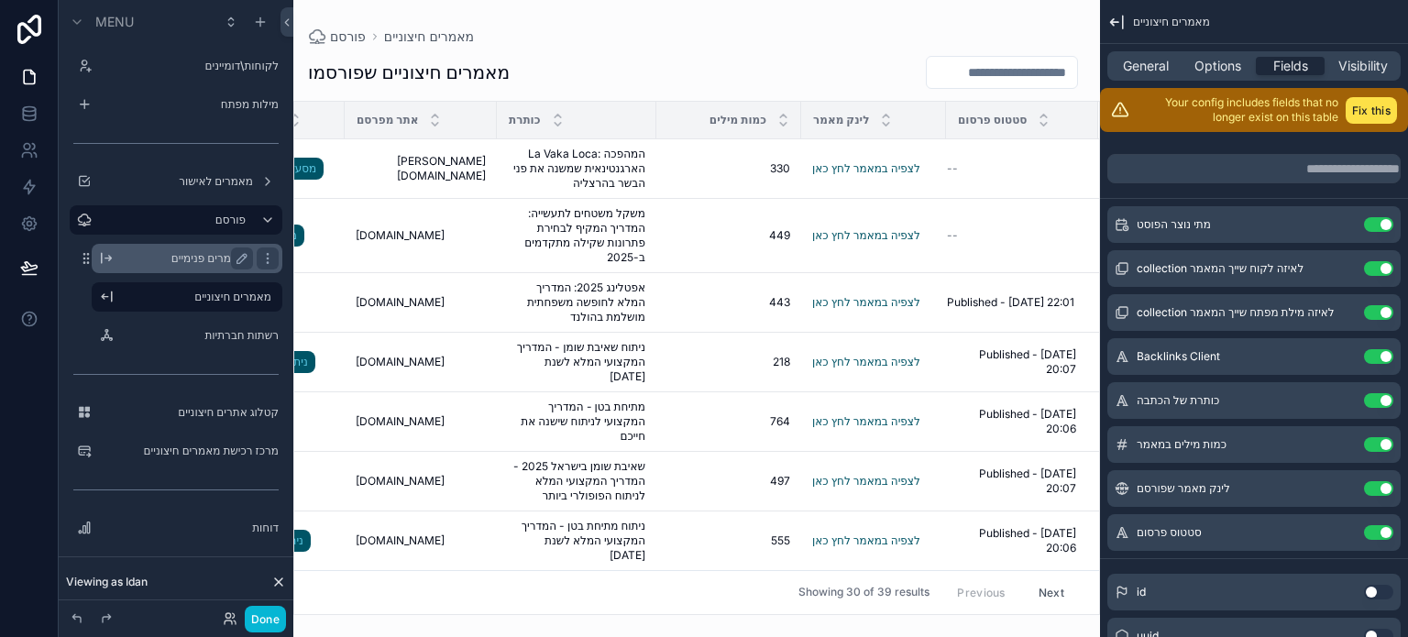
click at [195, 261] on label "מאמרים פנימיים" at bounding box center [183, 258] width 125 height 15
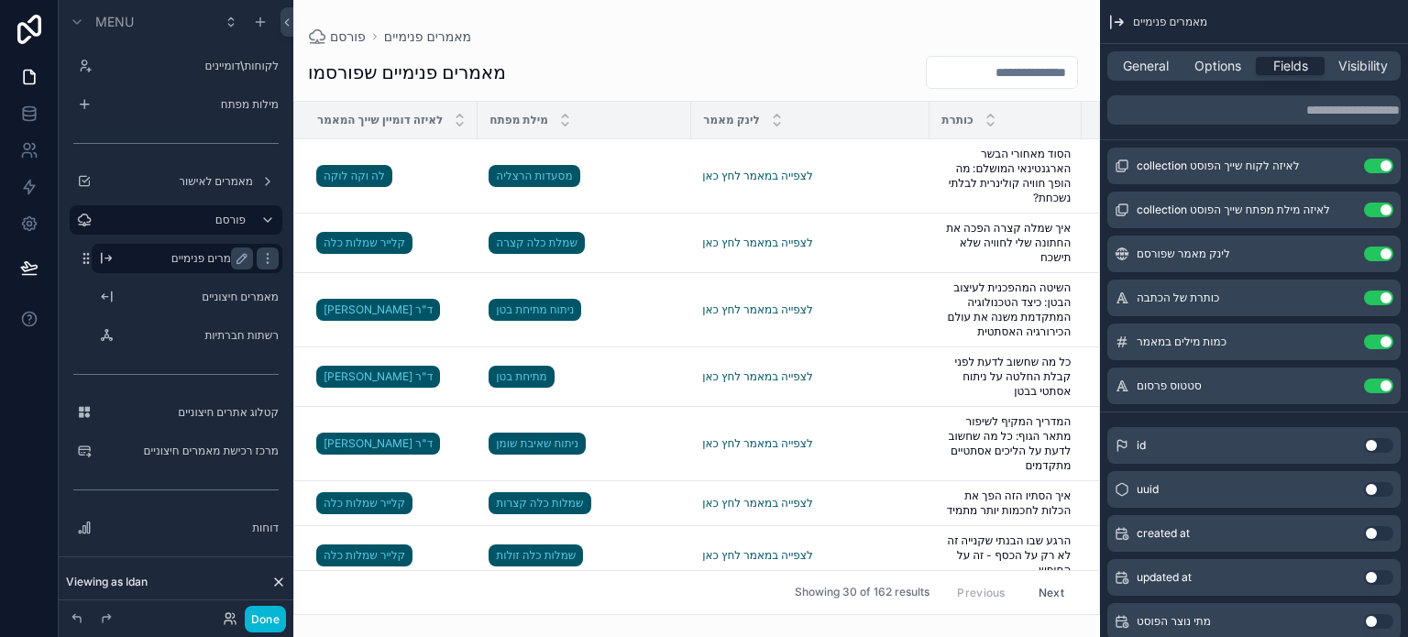
click at [615, 605] on div "scrollable content" at bounding box center [696, 318] width 807 height 637
click at [212, 64] on label "לקוחות\דומיינים" at bounding box center [172, 66] width 147 height 15
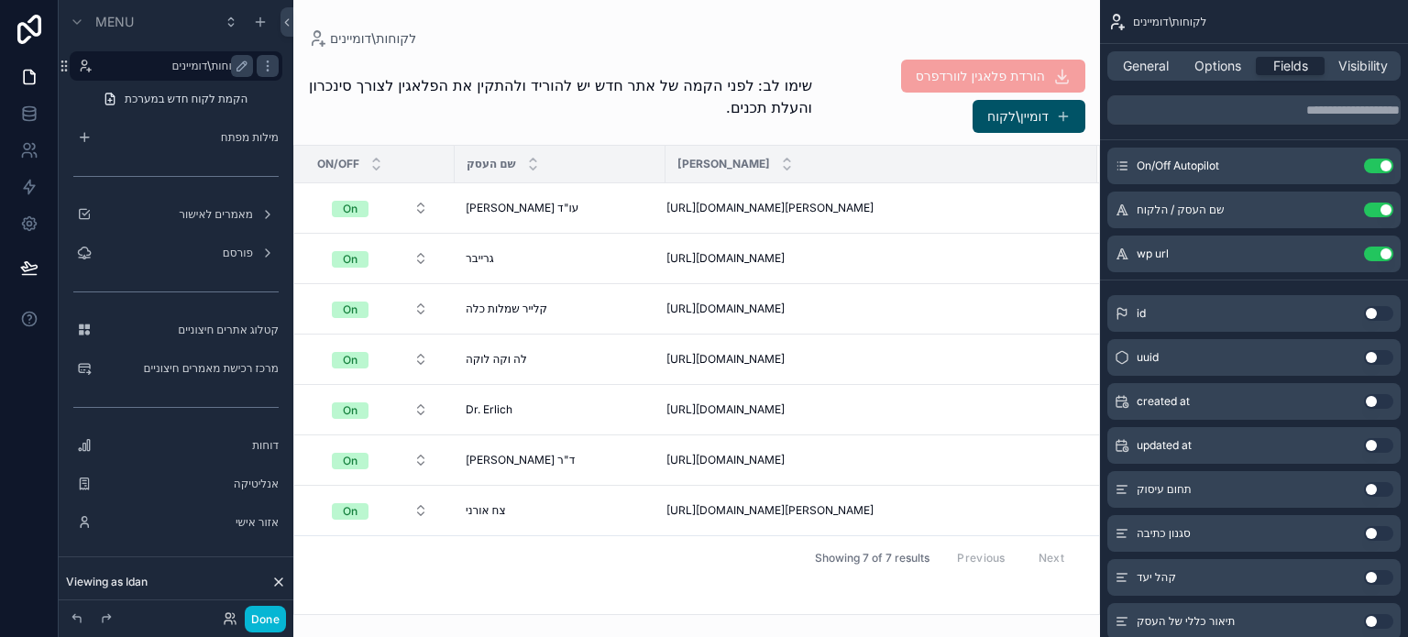
click at [880, 208] on div "scrollable content" at bounding box center [696, 318] width 807 height 637
click at [261, 624] on button "Done" at bounding box center [265, 619] width 41 height 27
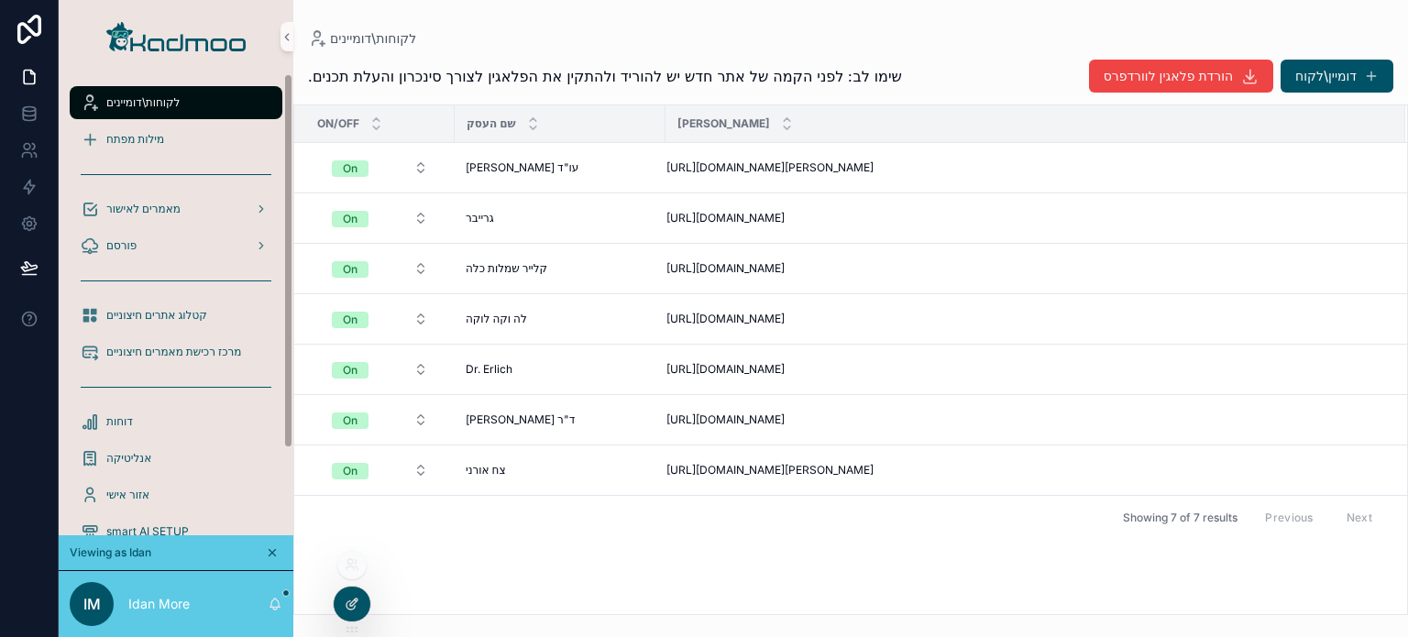
click at [359, 601] on div at bounding box center [352, 604] width 37 height 35
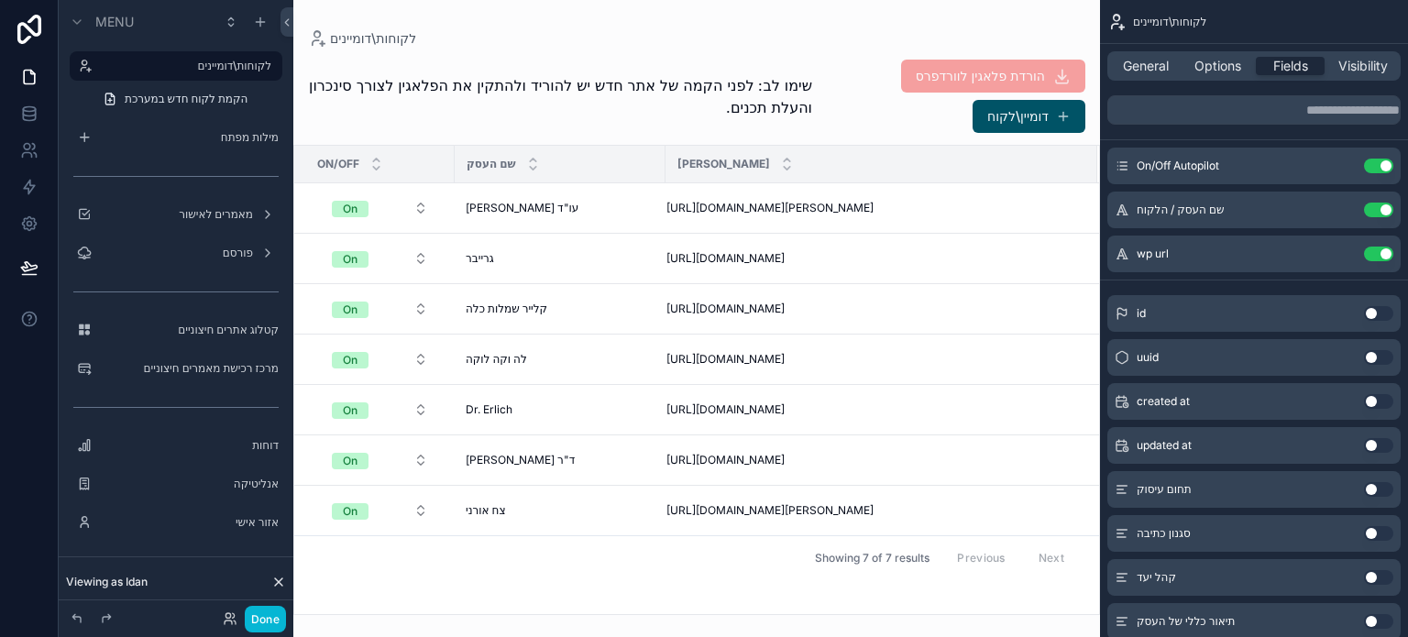
click at [910, 215] on div "scrollable content" at bounding box center [696, 318] width 807 height 637
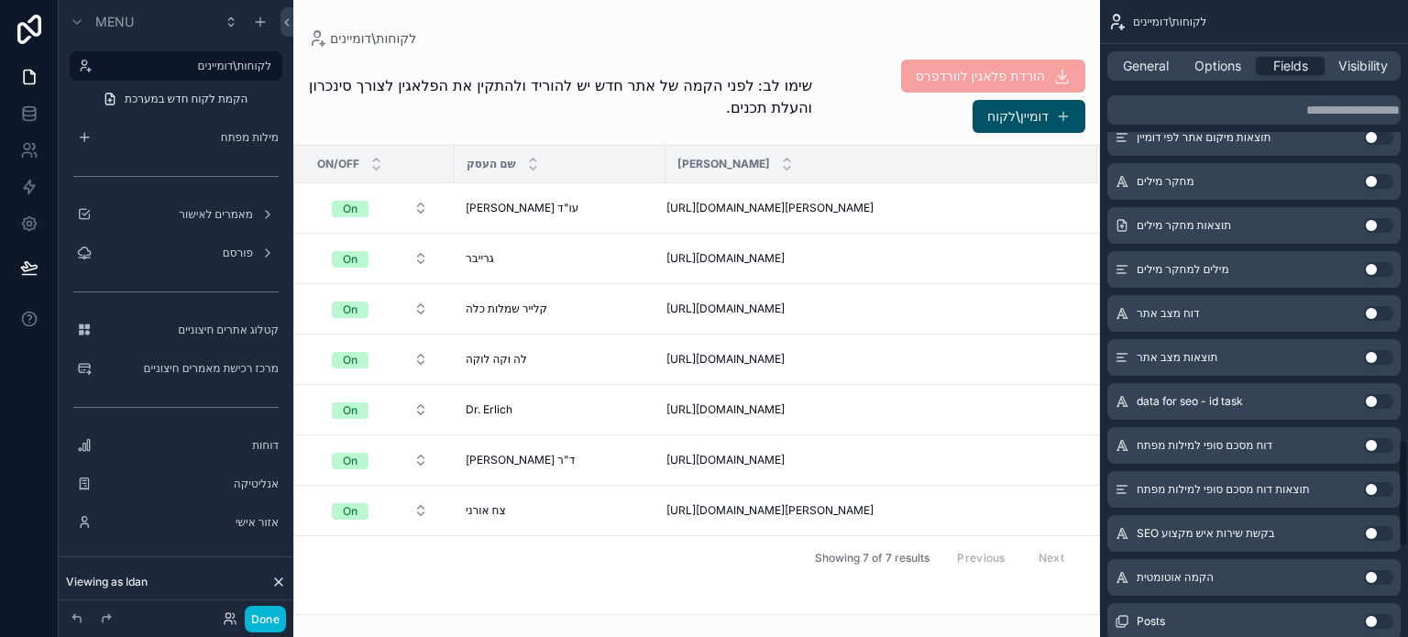
scroll to position [3090, 0]
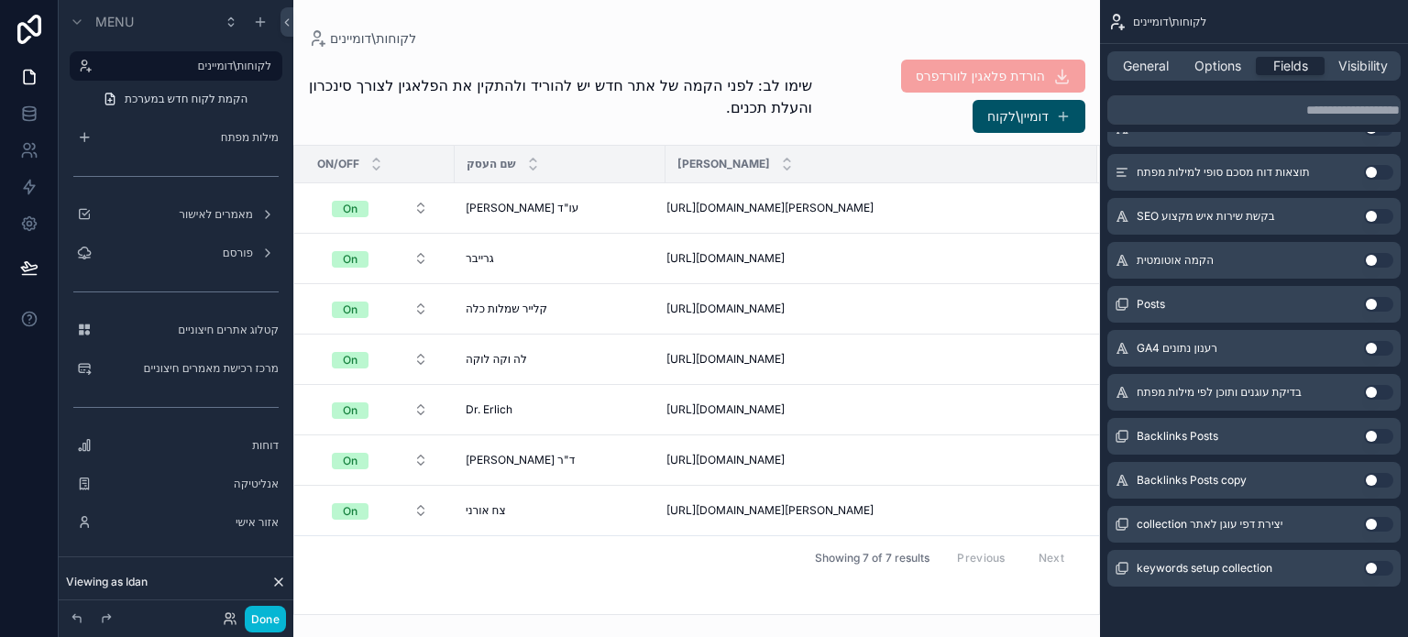
click at [1374, 261] on button "Use setting" at bounding box center [1378, 260] width 29 height 15
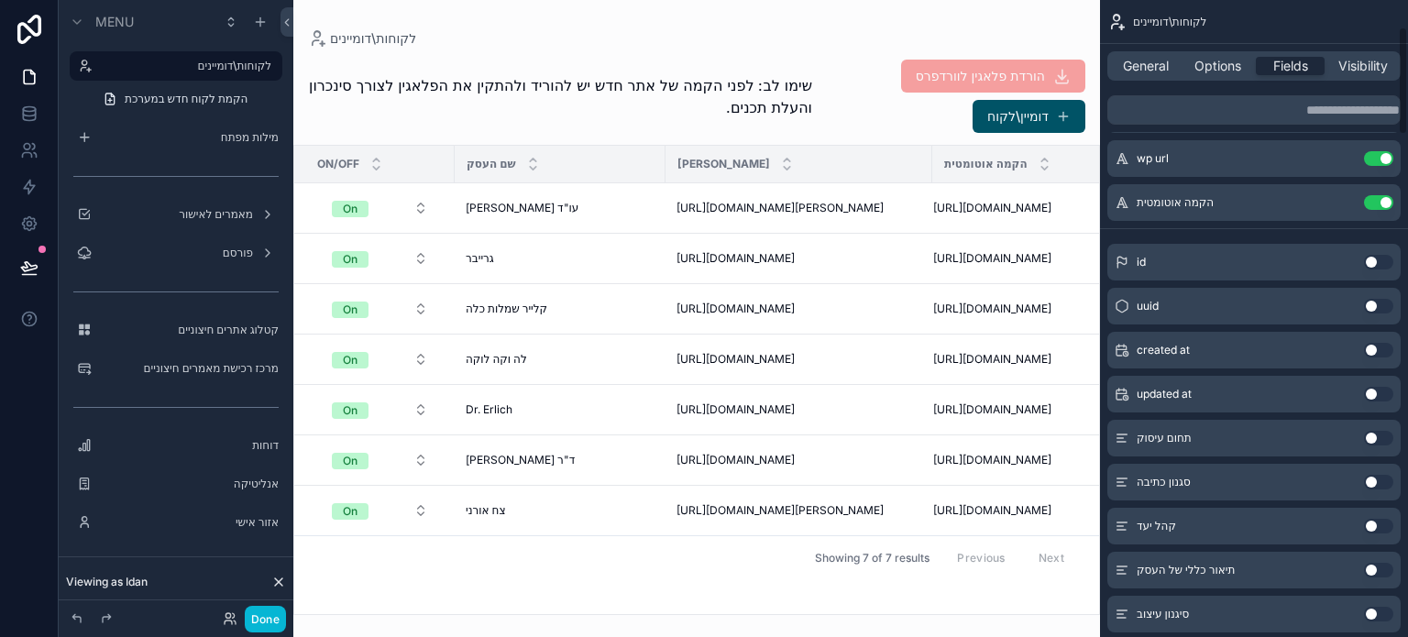
scroll to position [0, 0]
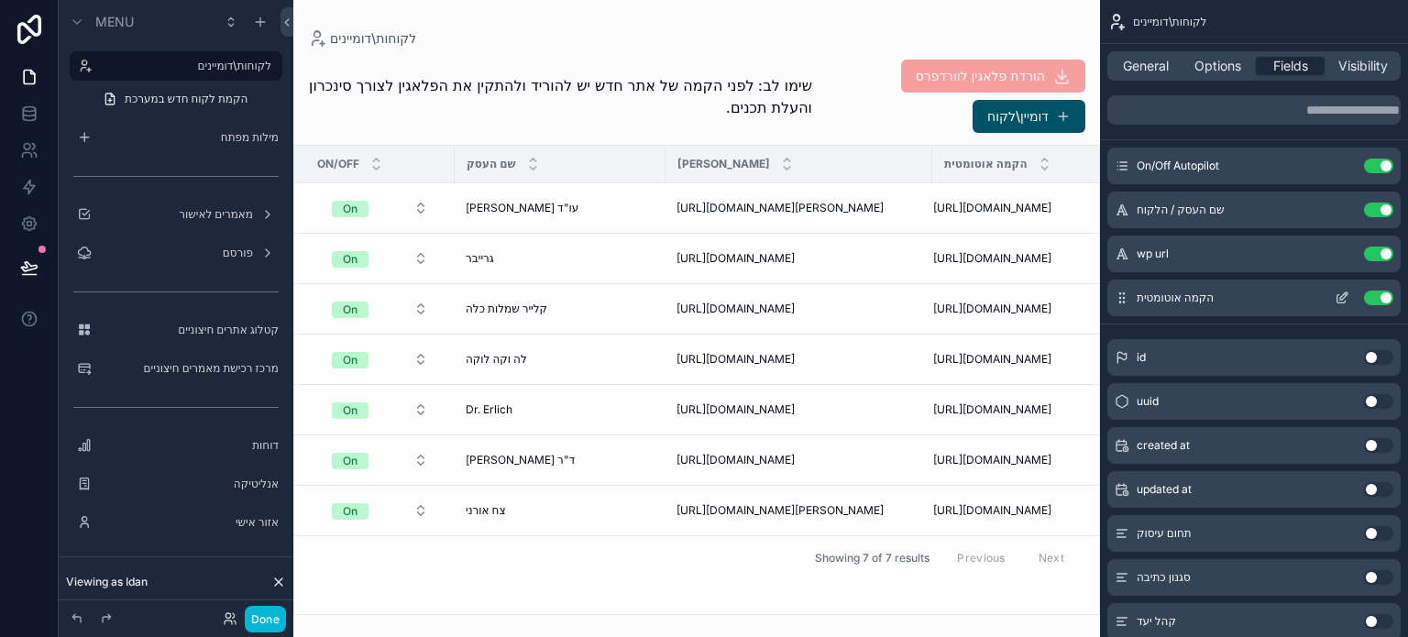
click at [1341, 296] on icon "scrollable content" at bounding box center [1344, 295] width 7 height 7
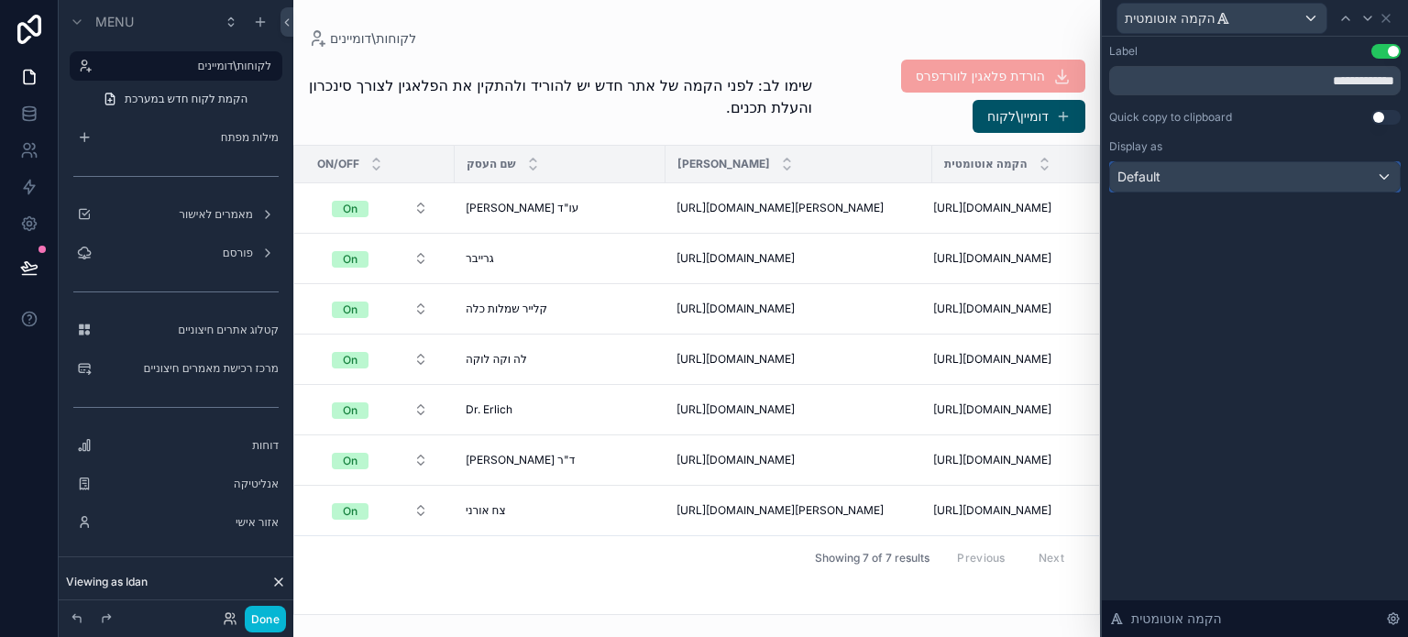
click at [1277, 182] on div "Default" at bounding box center [1255, 176] width 290 height 29
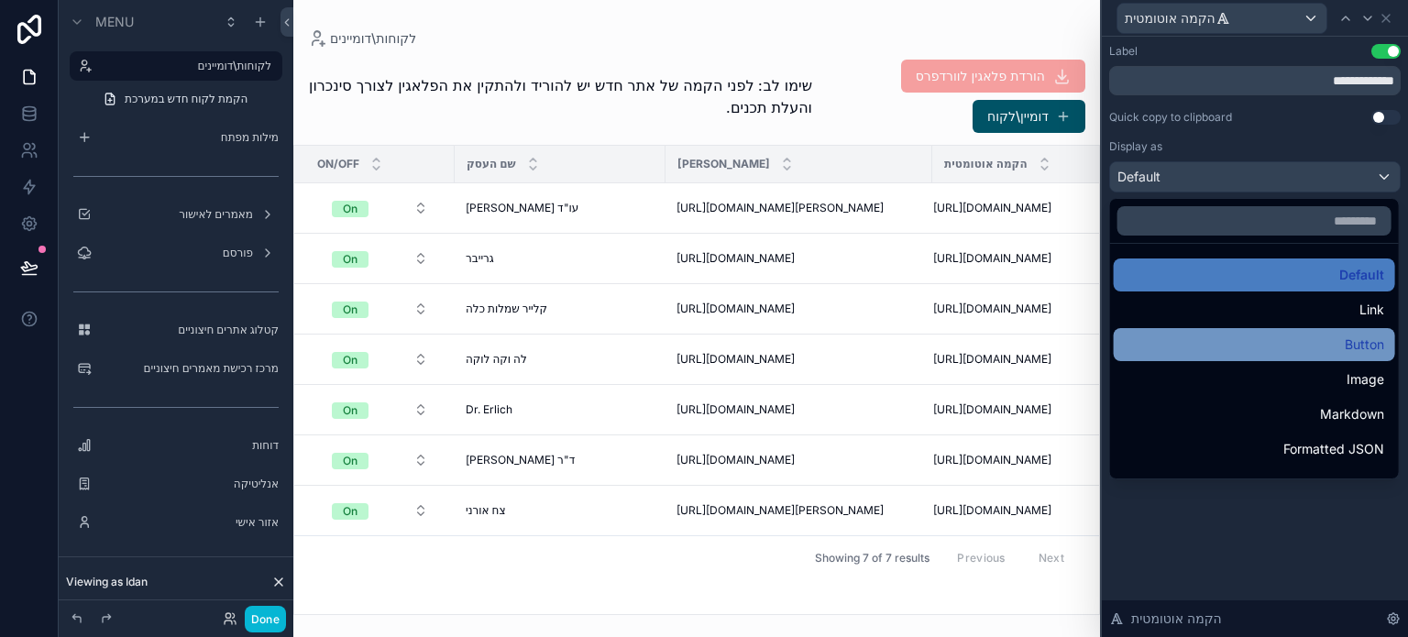
click at [1327, 338] on div "Button" at bounding box center [1254, 345] width 259 height 22
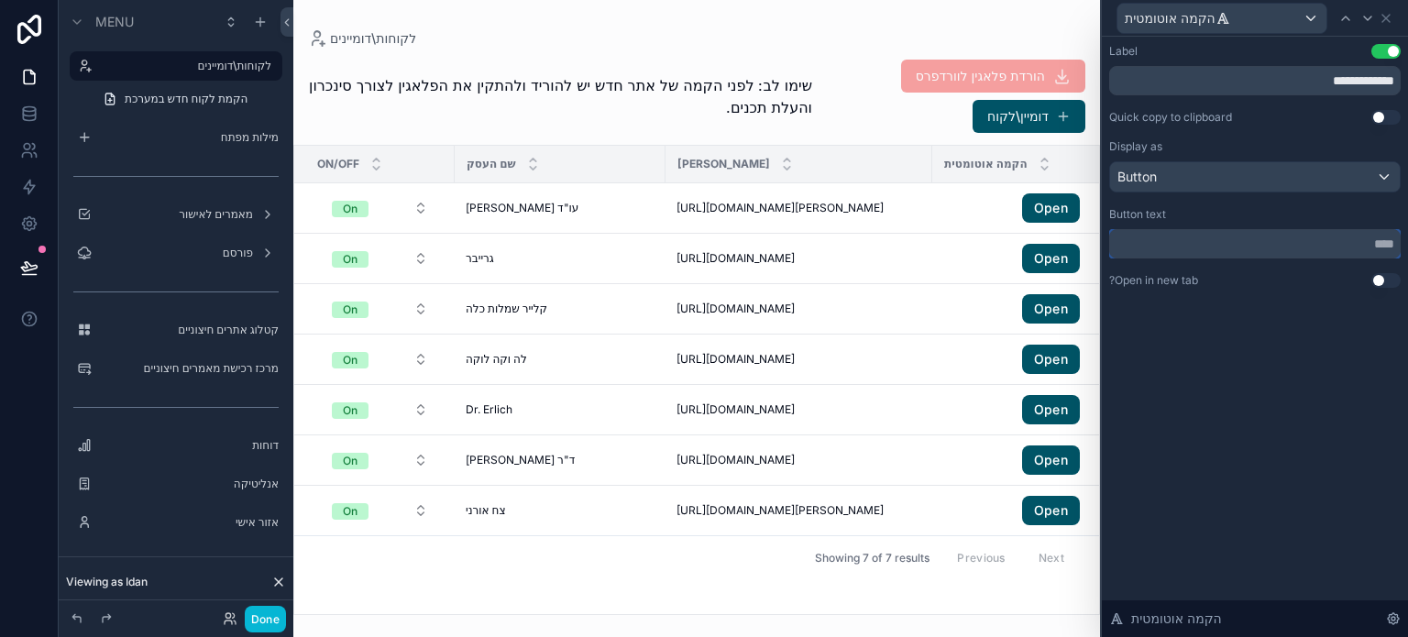
click at [1307, 247] on input "text" at bounding box center [1255, 243] width 292 height 29
type input "*"
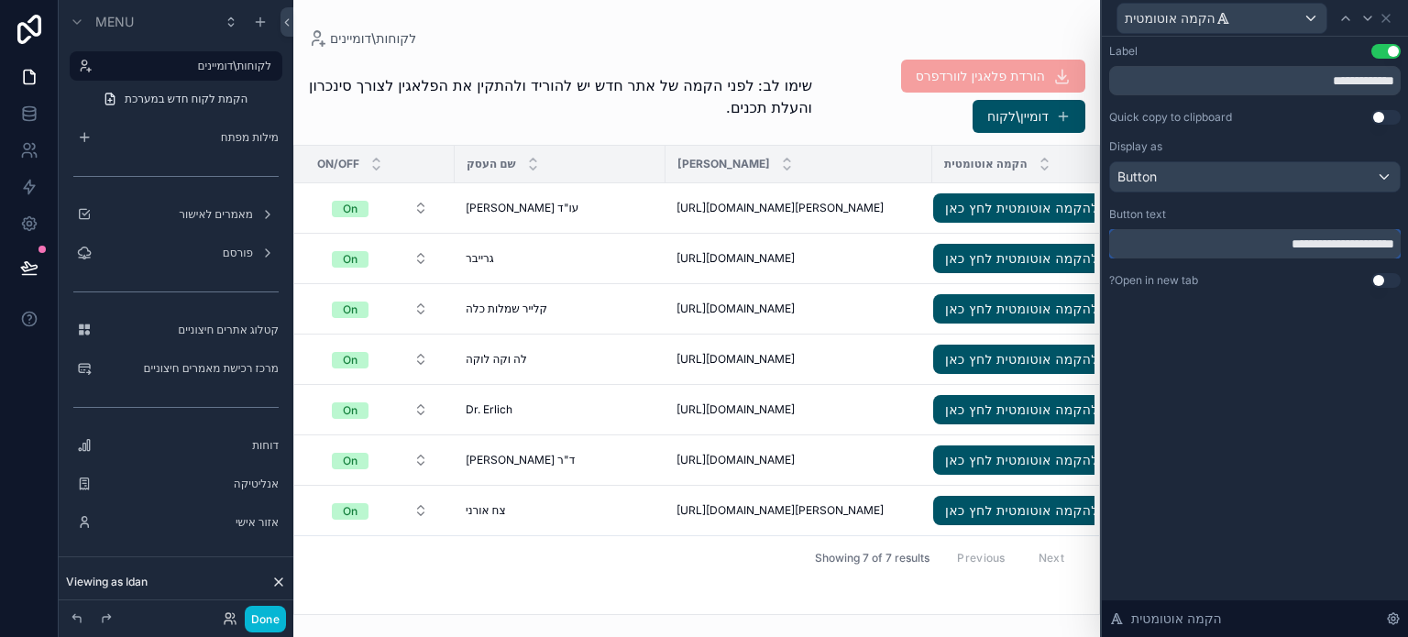
type input "**********"
click at [1374, 285] on button "Use setting" at bounding box center [1386, 280] width 29 height 15
click at [1387, 22] on icon at bounding box center [1386, 18] width 15 height 15
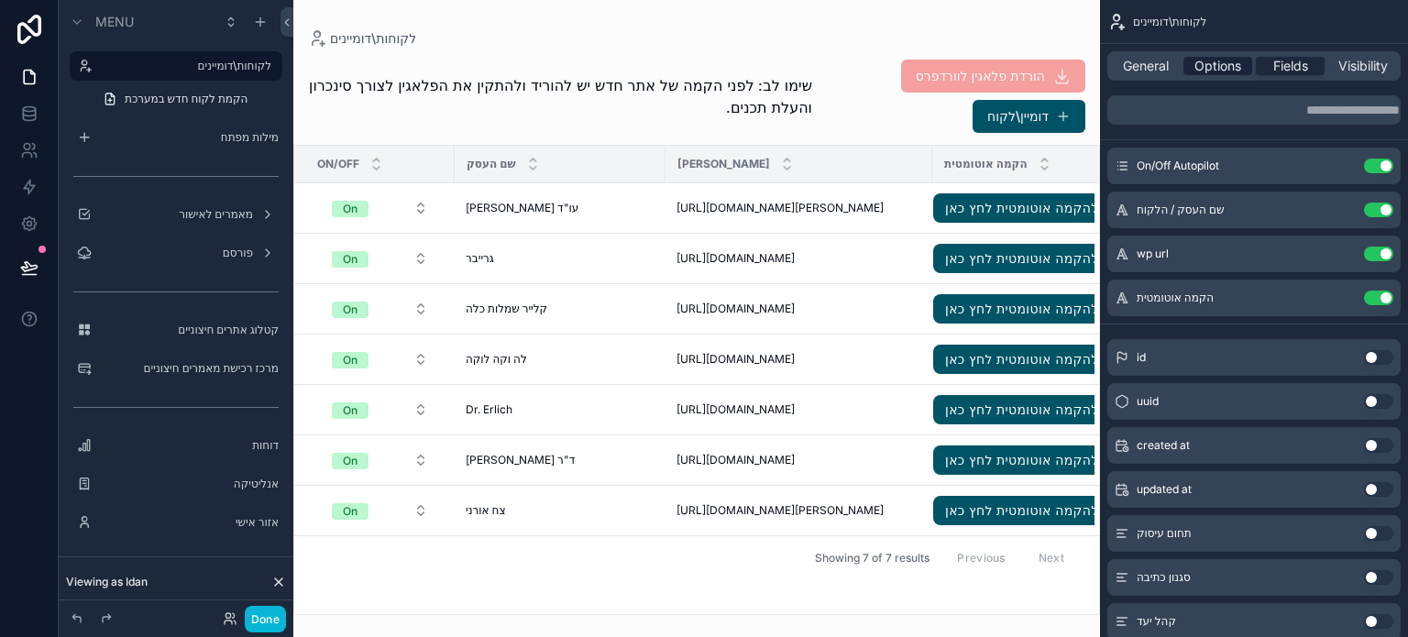
click at [1201, 69] on span "Options" at bounding box center [1218, 66] width 47 height 18
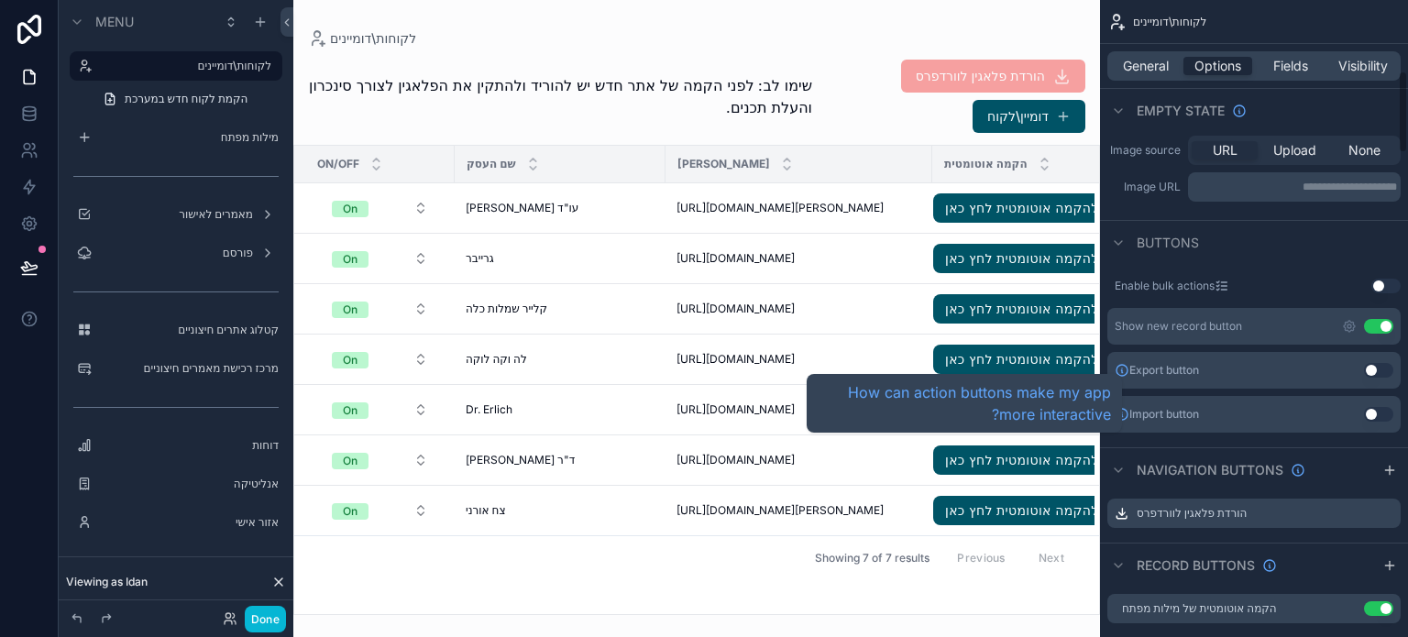
scroll to position [550, 0]
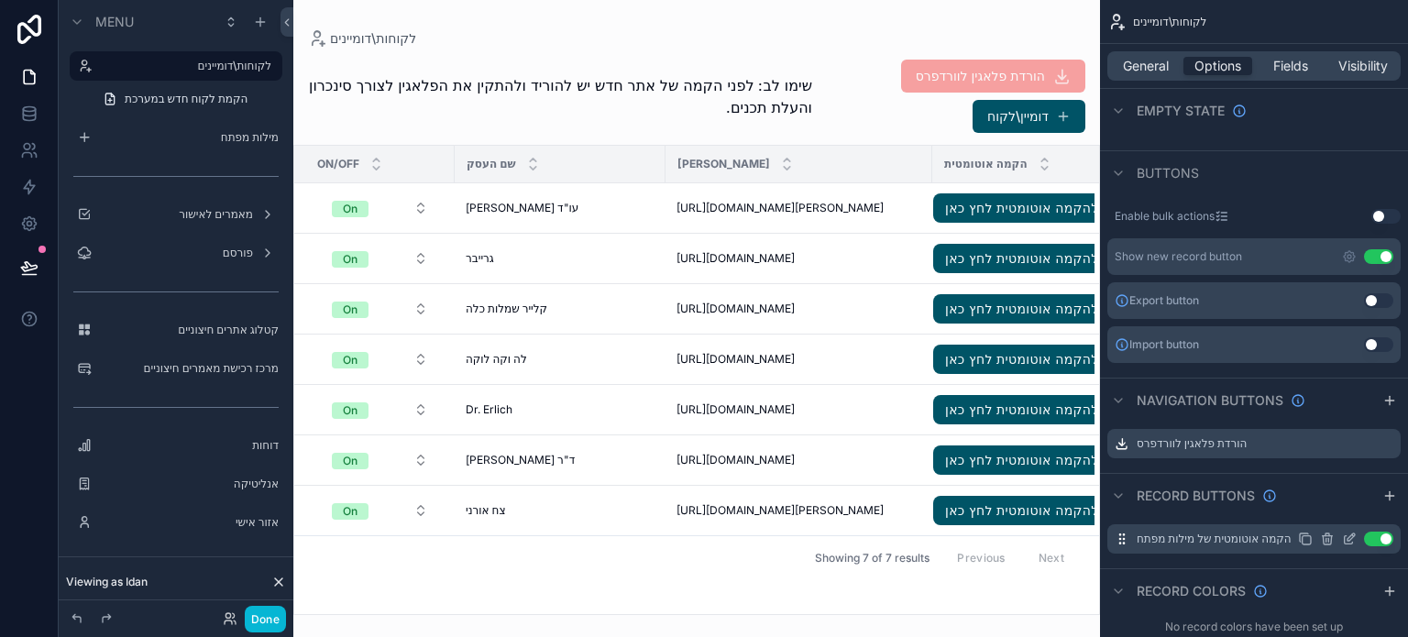
click at [1346, 541] on icon "scrollable content" at bounding box center [1349, 539] width 15 height 15
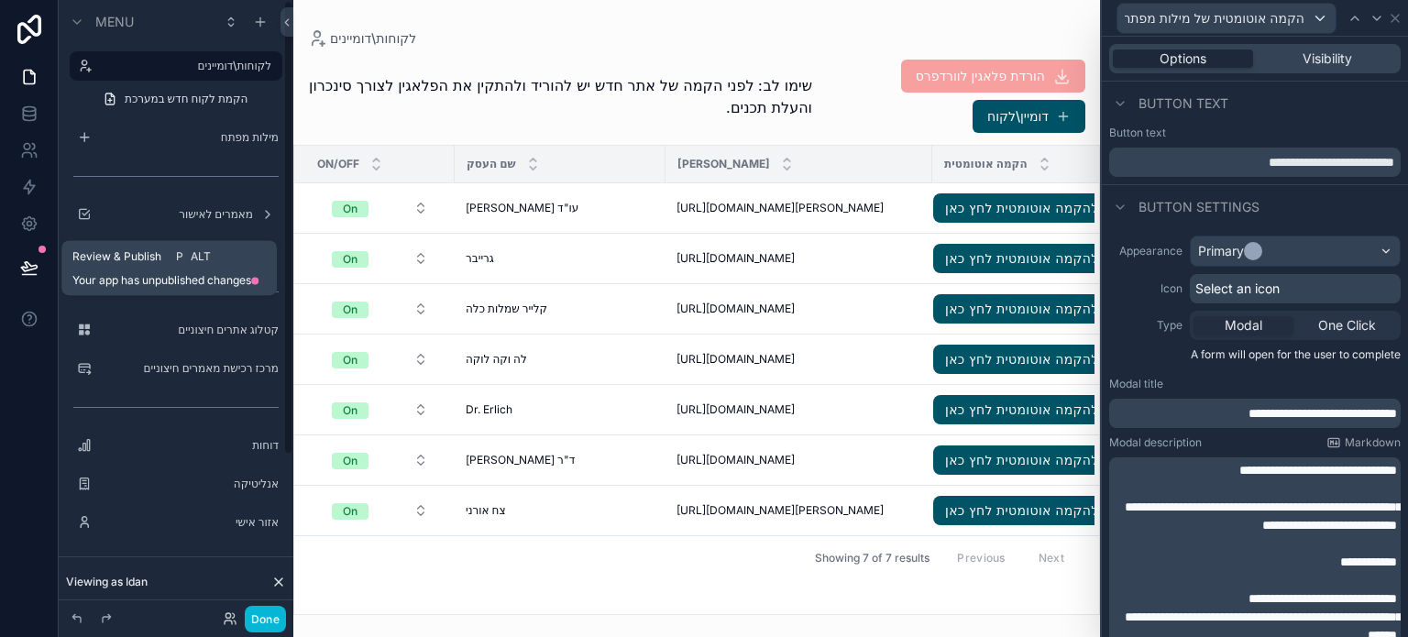
click at [29, 269] on icon at bounding box center [29, 268] width 18 height 18
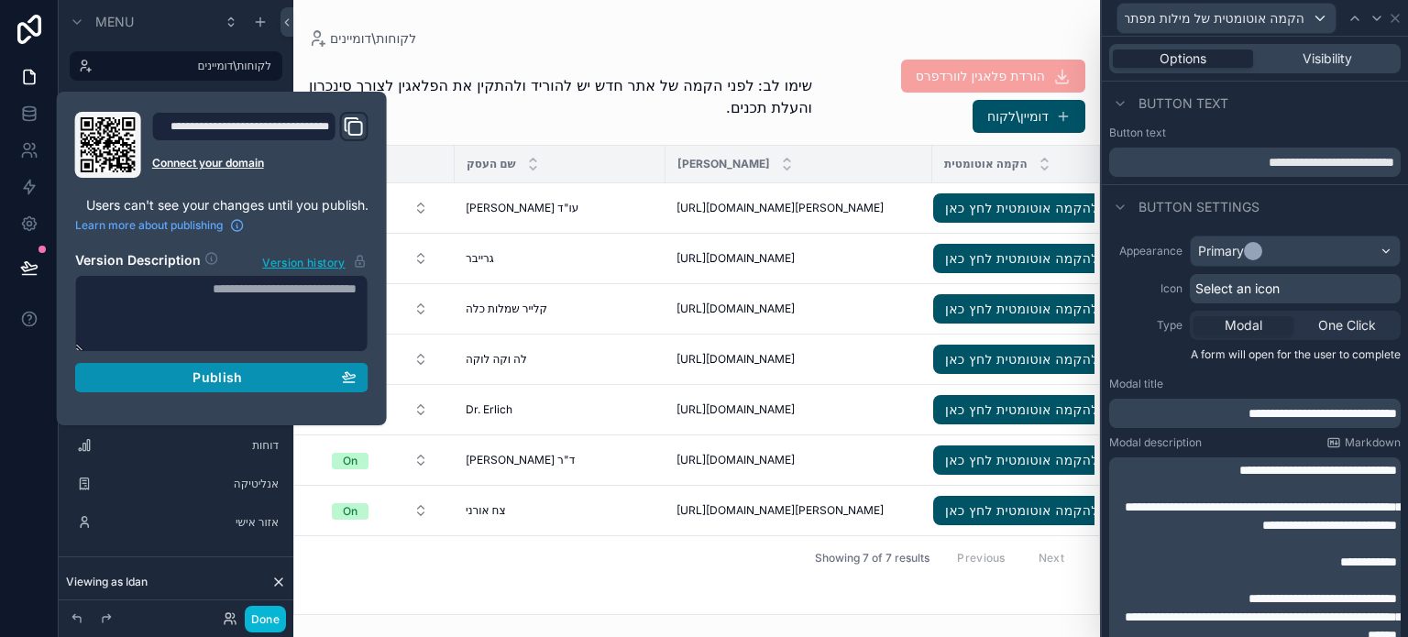
click at [218, 384] on span "Publish" at bounding box center [218, 378] width 50 height 17
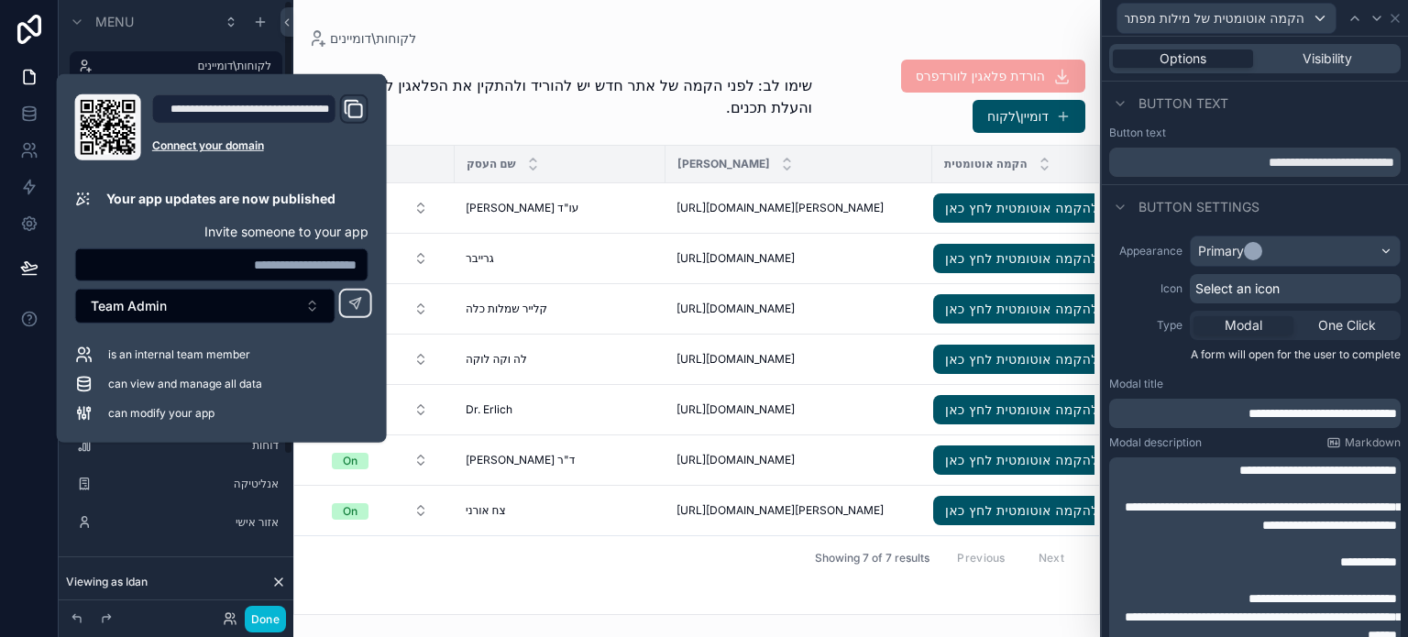
click at [224, 568] on div "Viewing as Idan" at bounding box center [176, 582] width 235 height 37
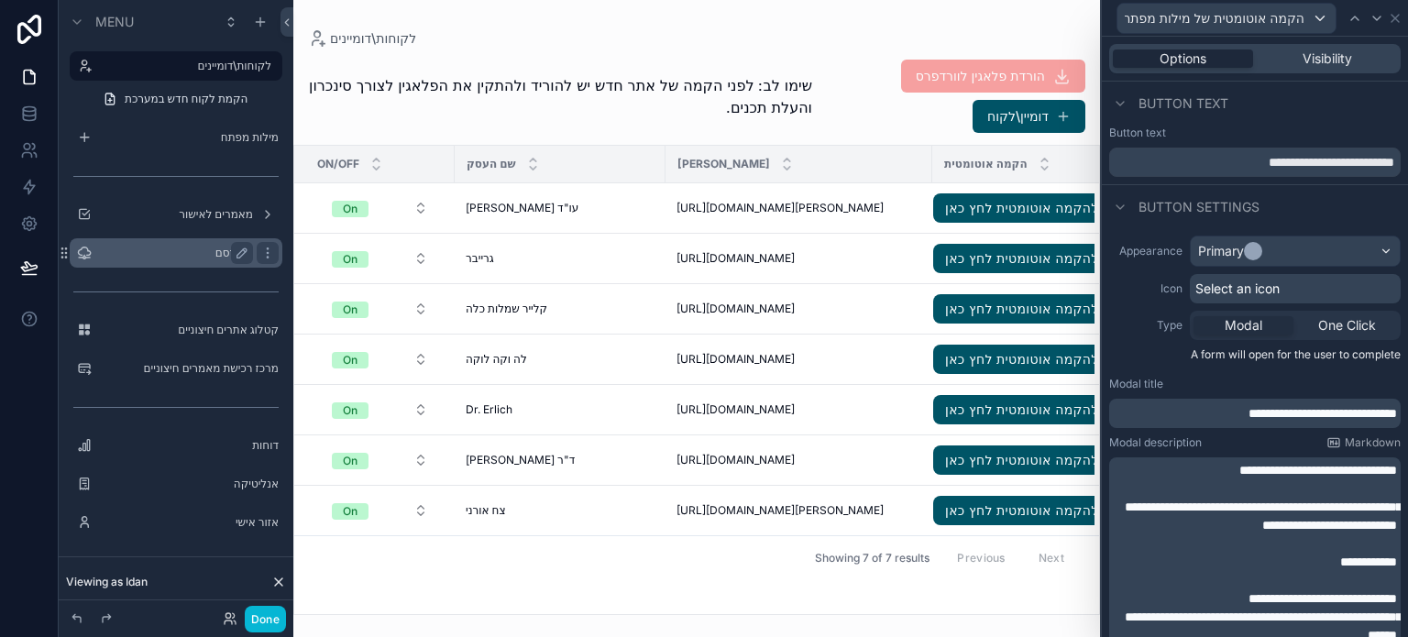
click at [215, 253] on label "פורסם" at bounding box center [172, 253] width 147 height 15
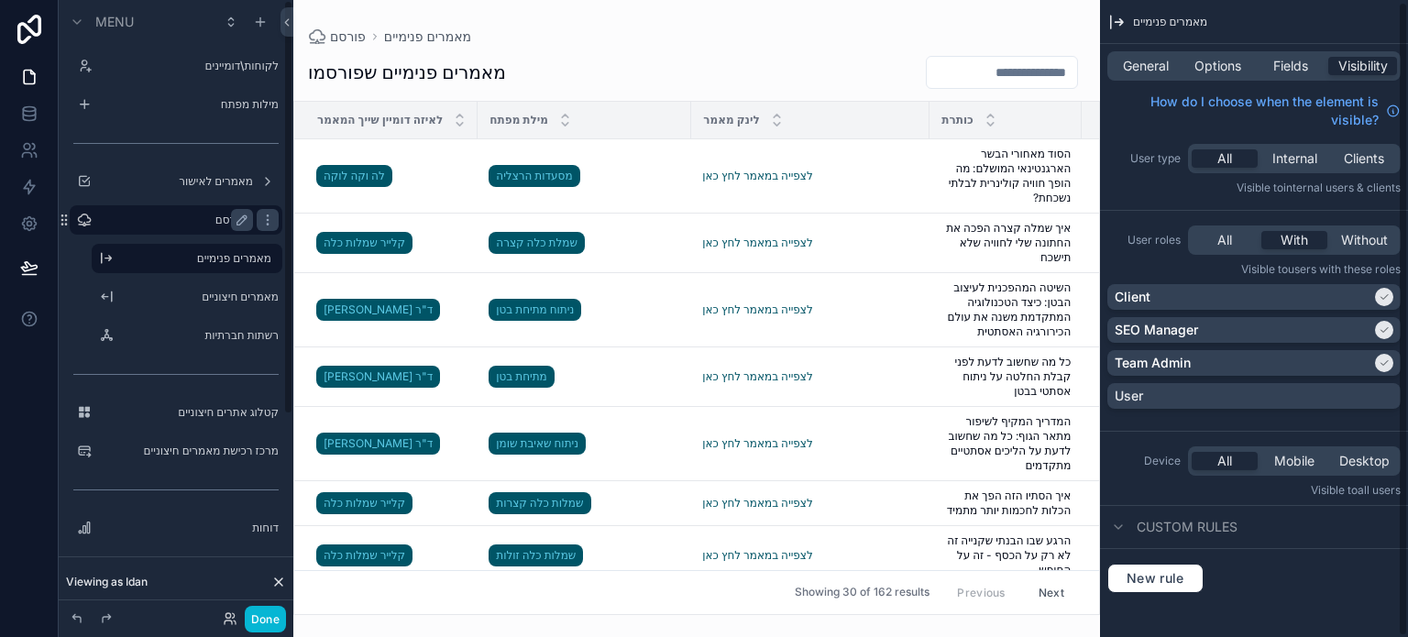
scroll to position [2, 0]
click at [623, 58] on div "scrollable content" at bounding box center [696, 318] width 807 height 637
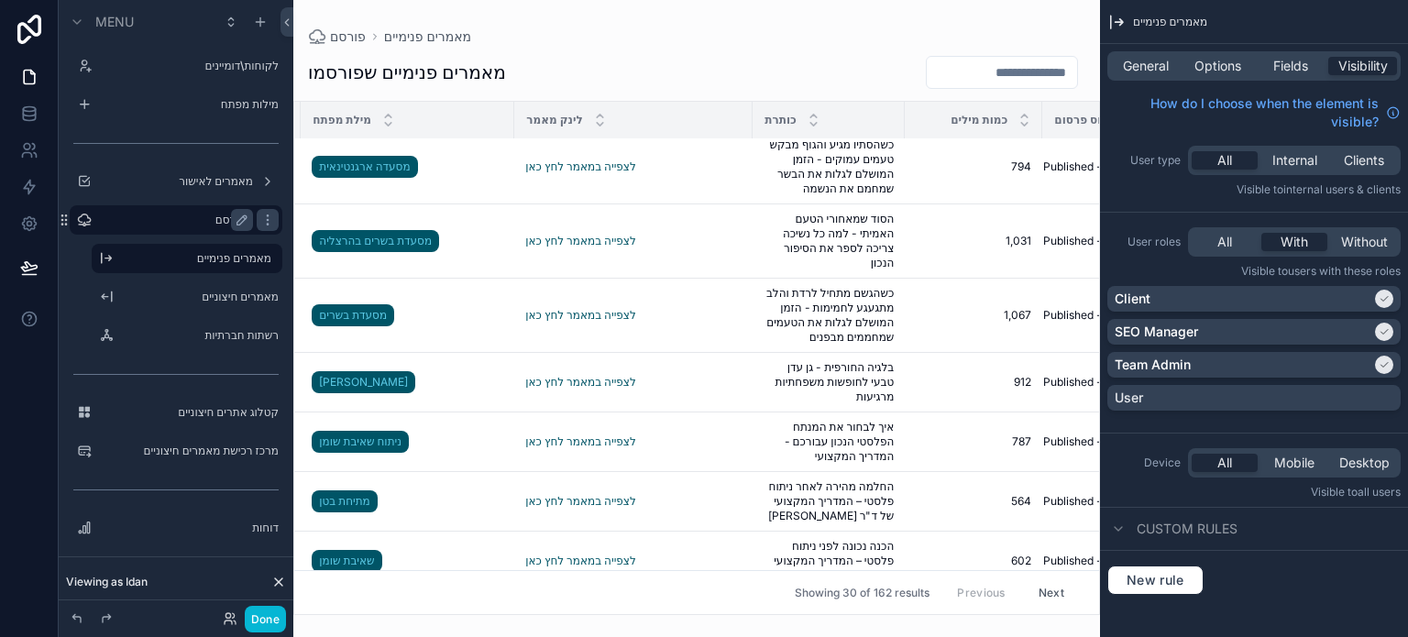
scroll to position [917, 285]
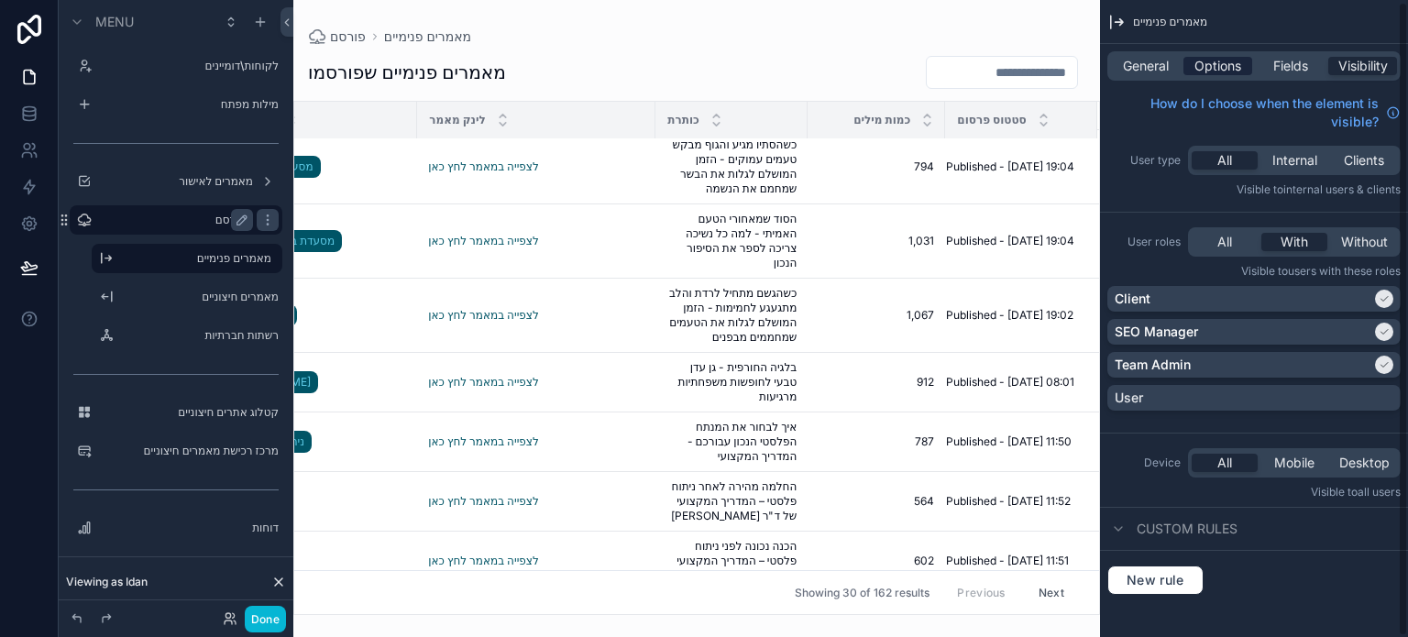
click at [1225, 66] on span "Options" at bounding box center [1218, 66] width 47 height 18
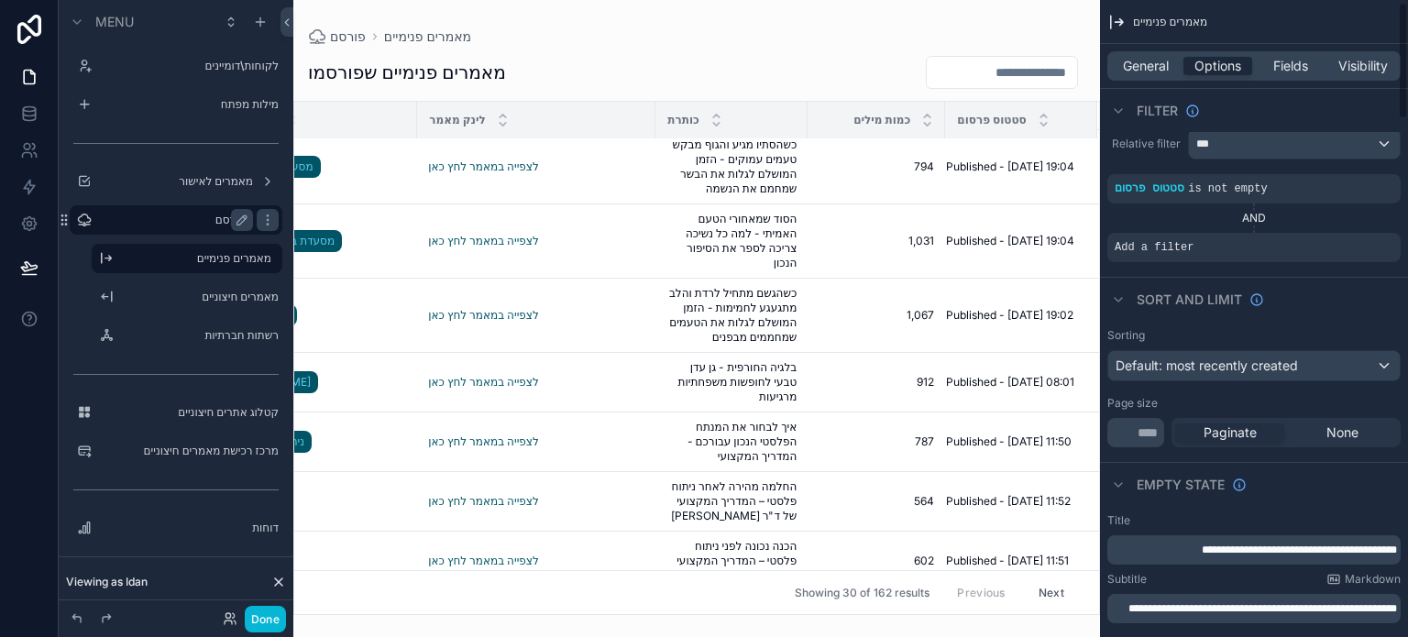
scroll to position [0, 0]
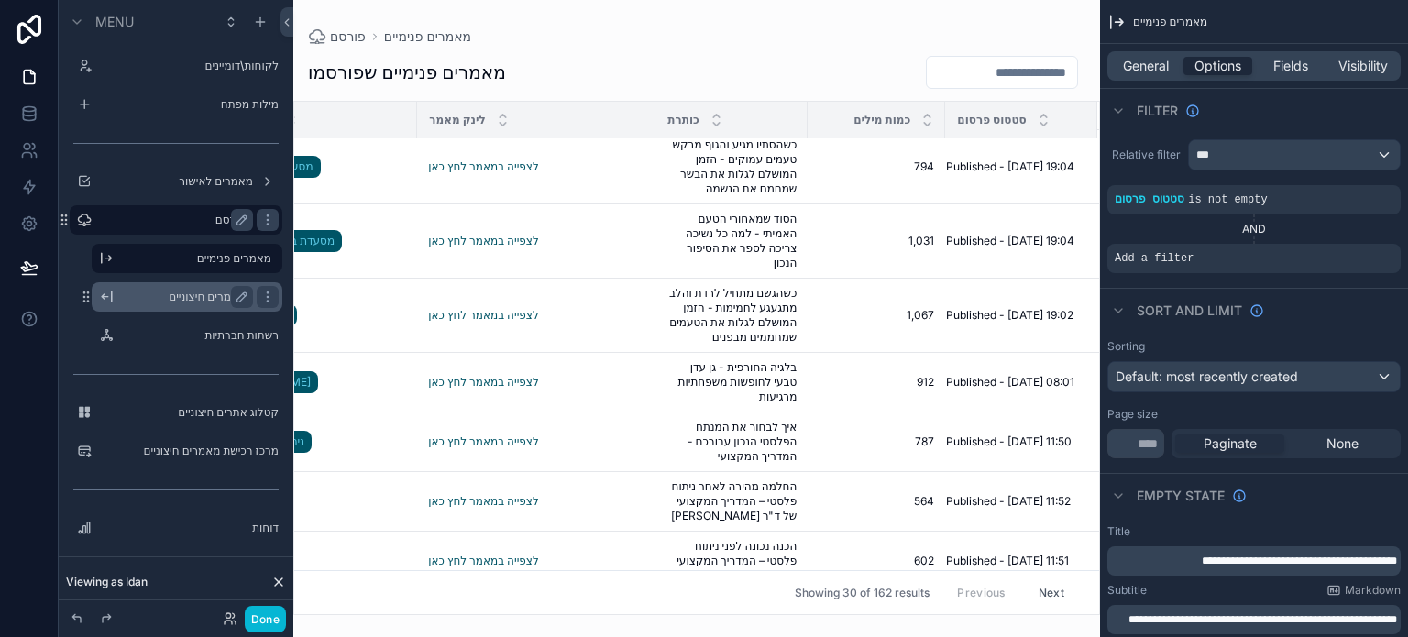
click at [196, 296] on label "מאמרים חיצוניים" at bounding box center [183, 297] width 125 height 15
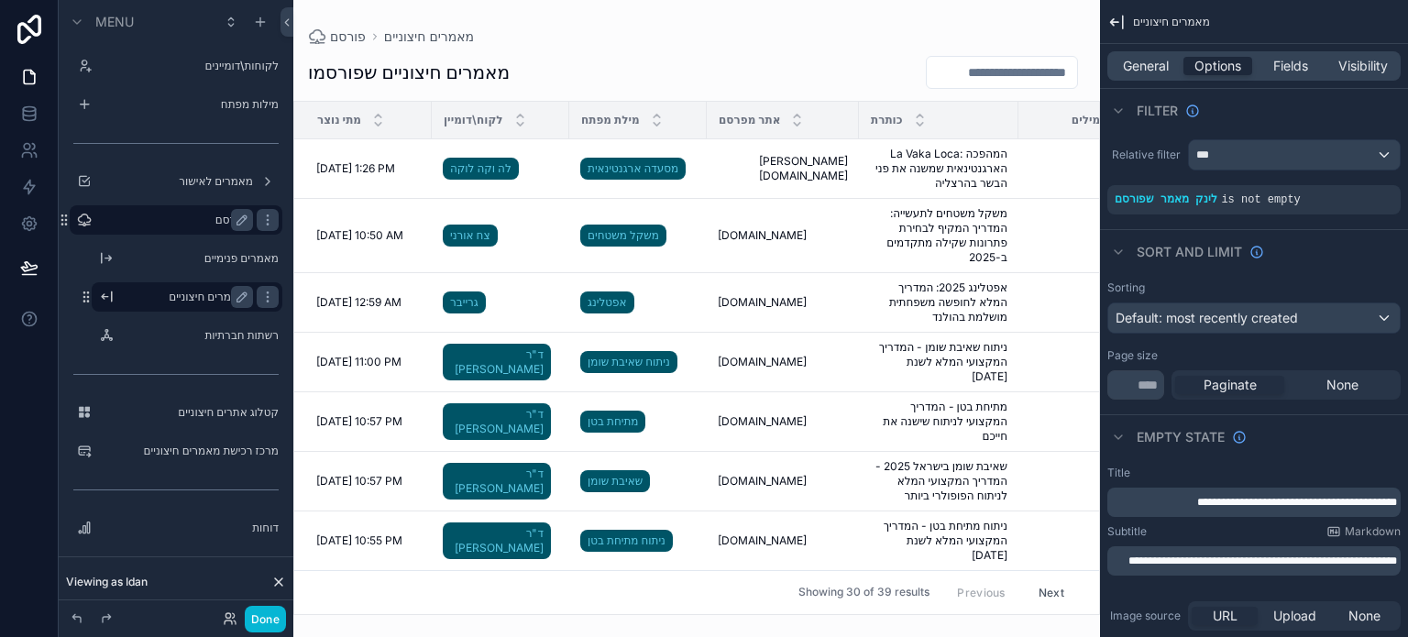
click at [598, 607] on div "scrollable content" at bounding box center [696, 318] width 807 height 637
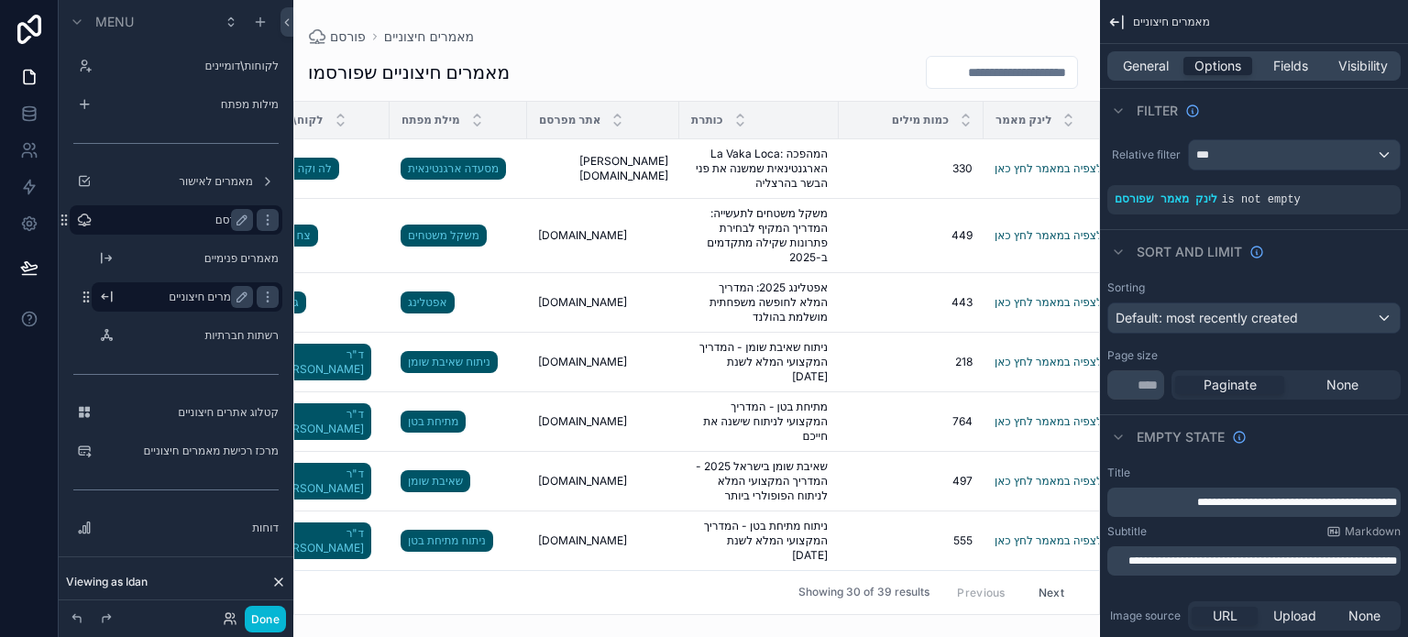
scroll to position [0, 362]
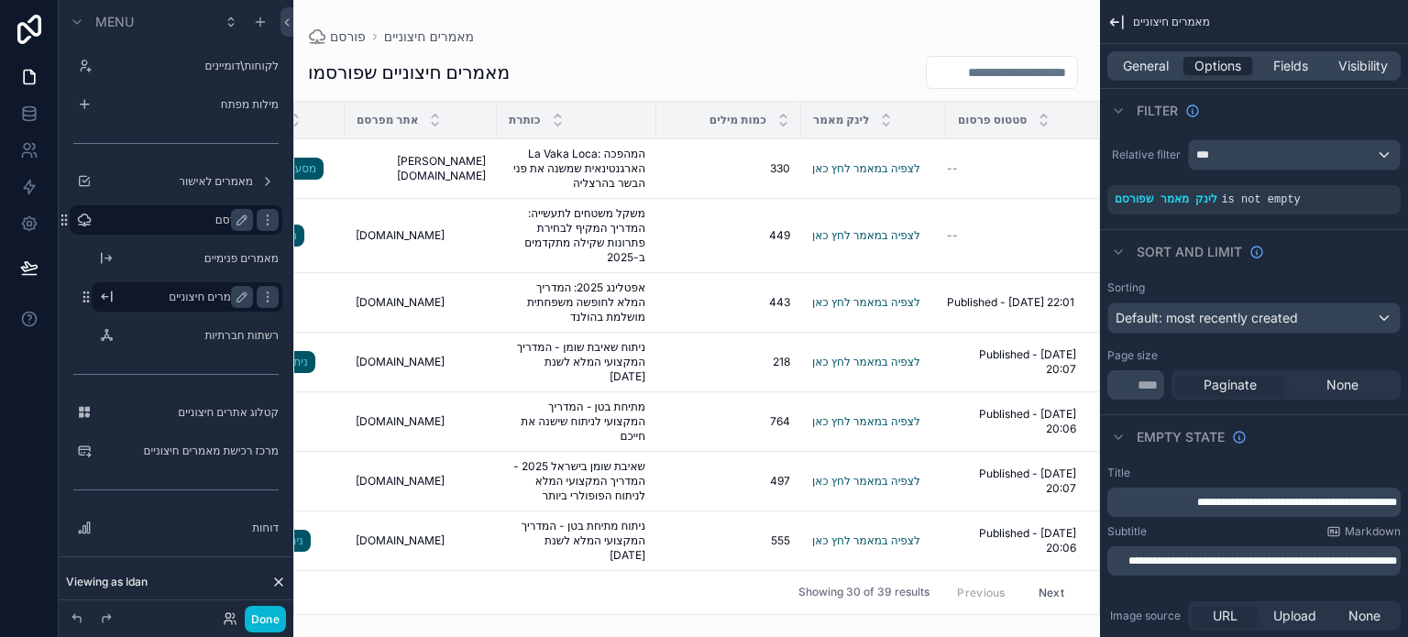
click at [1315, 217] on div "Relative filter *** לינק מאמר שפורסם is not empty" at bounding box center [1254, 177] width 308 height 90
click at [1304, 186] on icon "scrollable content" at bounding box center [1304, 187] width 0 height 6
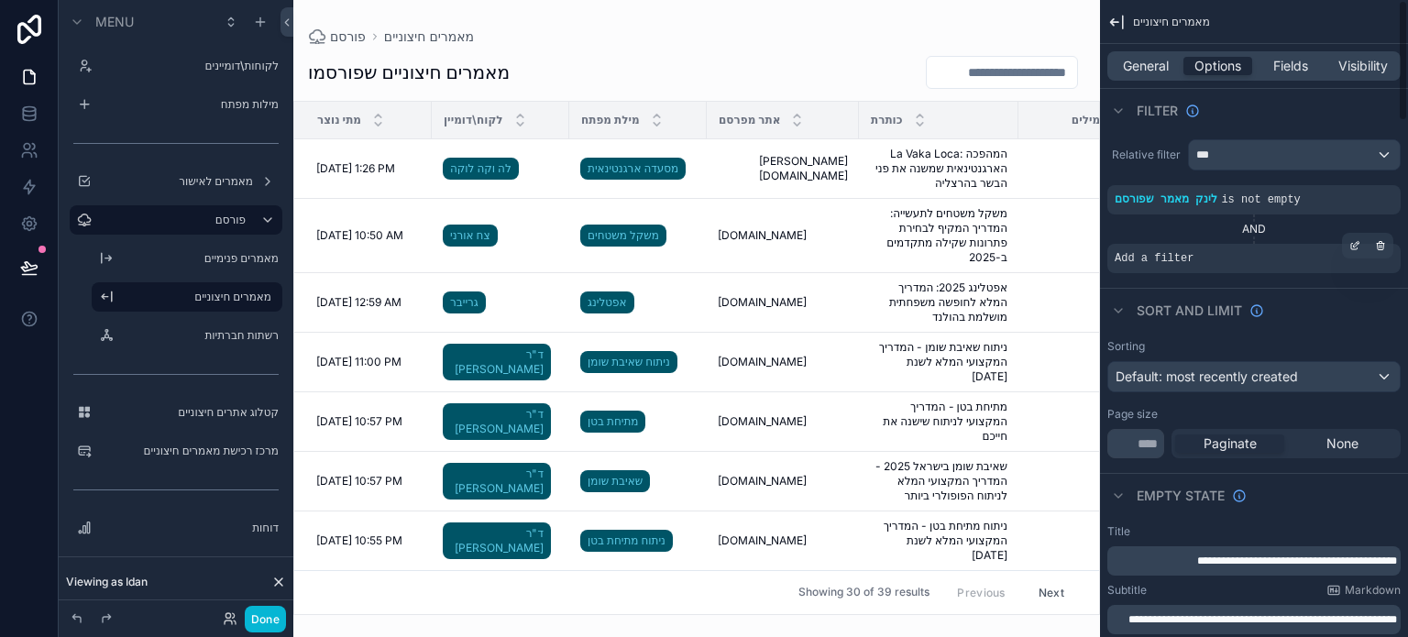
click at [1219, 266] on div "Add a filter" at bounding box center [1254, 258] width 293 height 29
click at [1354, 245] on icon "scrollable content" at bounding box center [1357, 244] width 6 height 6
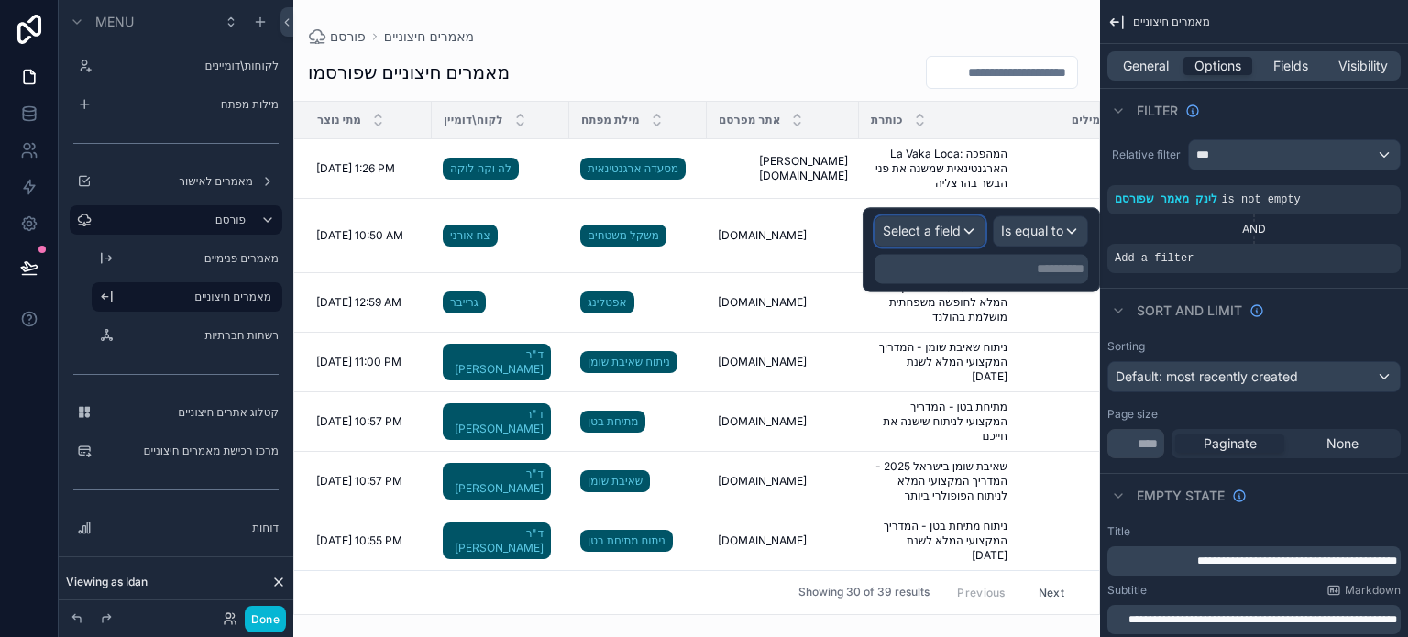
click at [933, 226] on span "Select a field" at bounding box center [922, 231] width 78 height 16
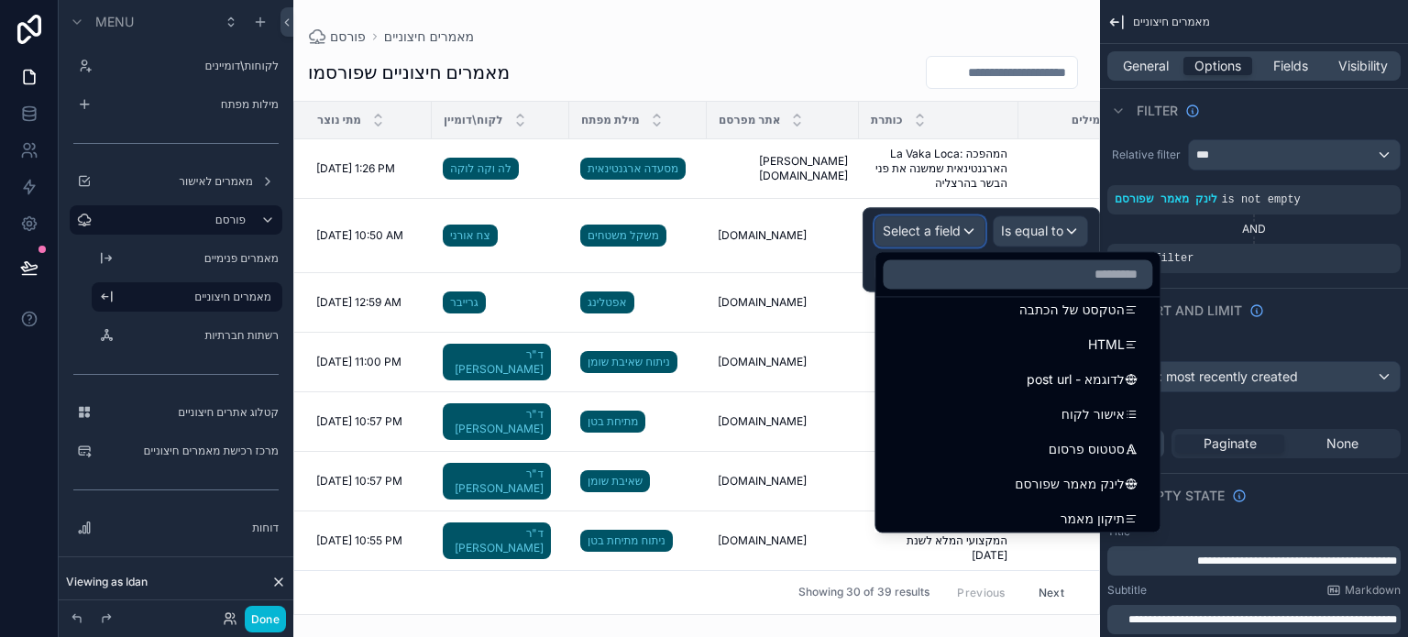
scroll to position [363, 0]
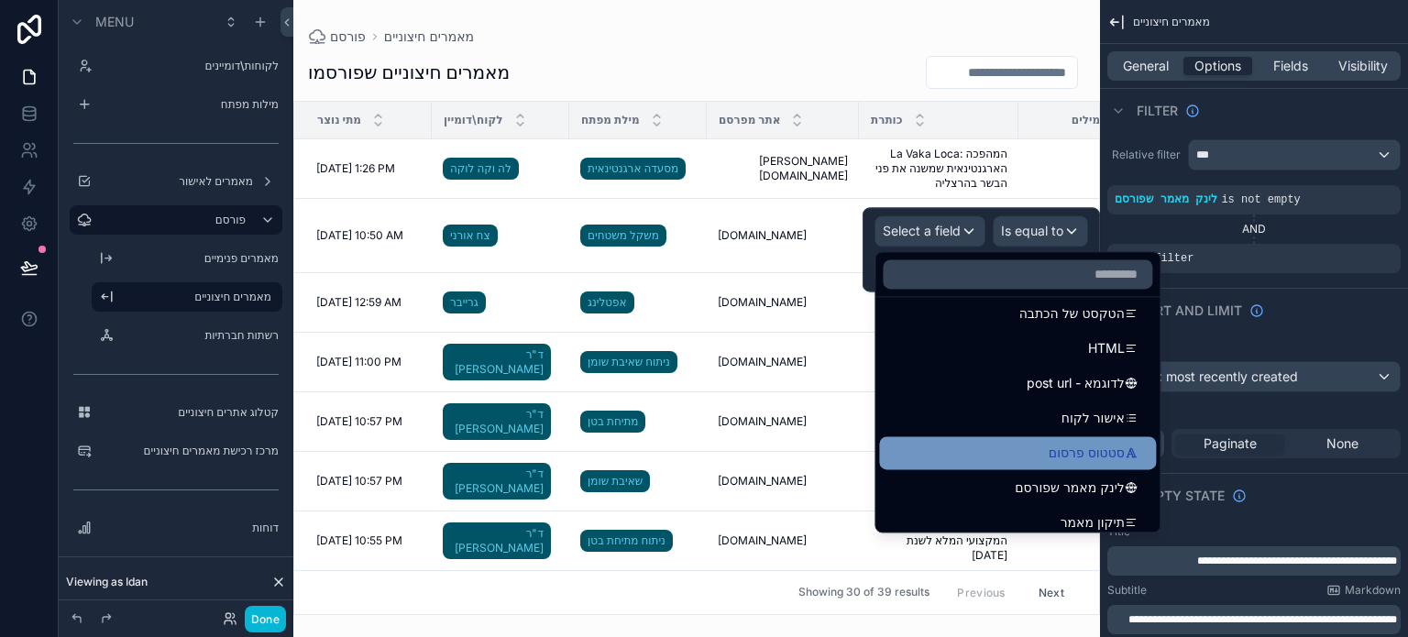
click at [974, 458] on div "סטטוס פרסום" at bounding box center [1017, 453] width 255 height 22
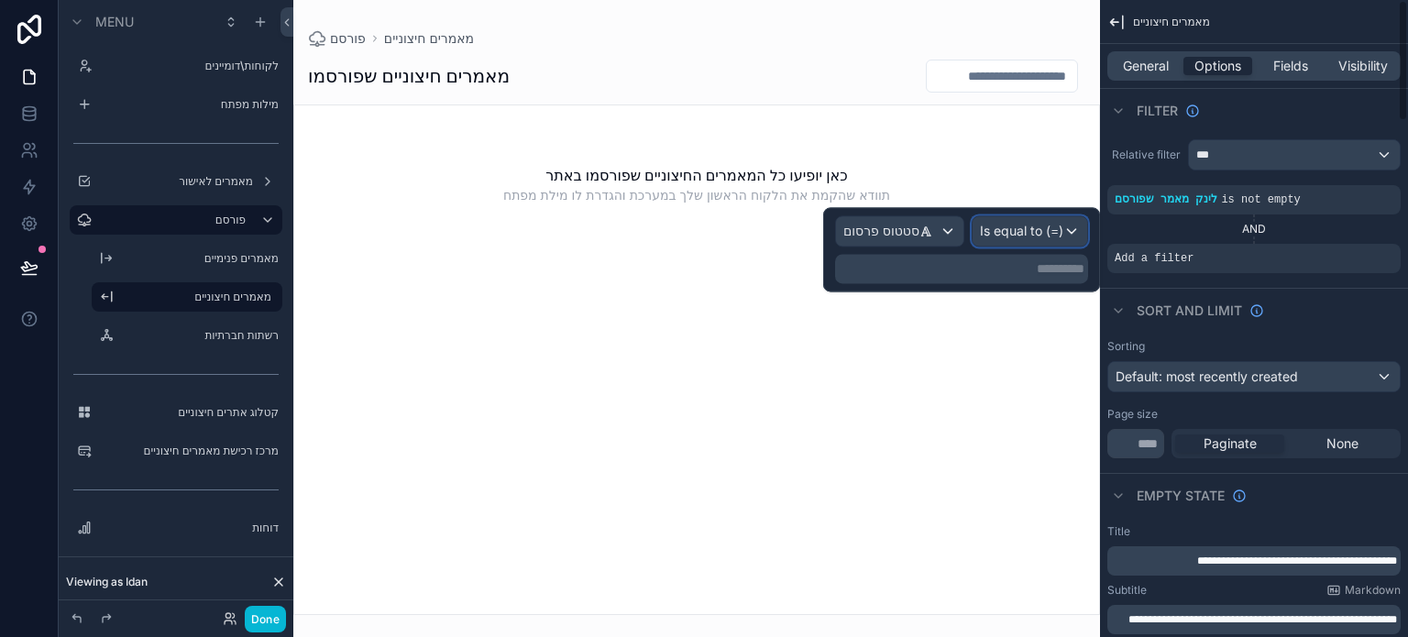
click at [1020, 234] on span "Is equal to (=)" at bounding box center [1021, 231] width 83 height 18
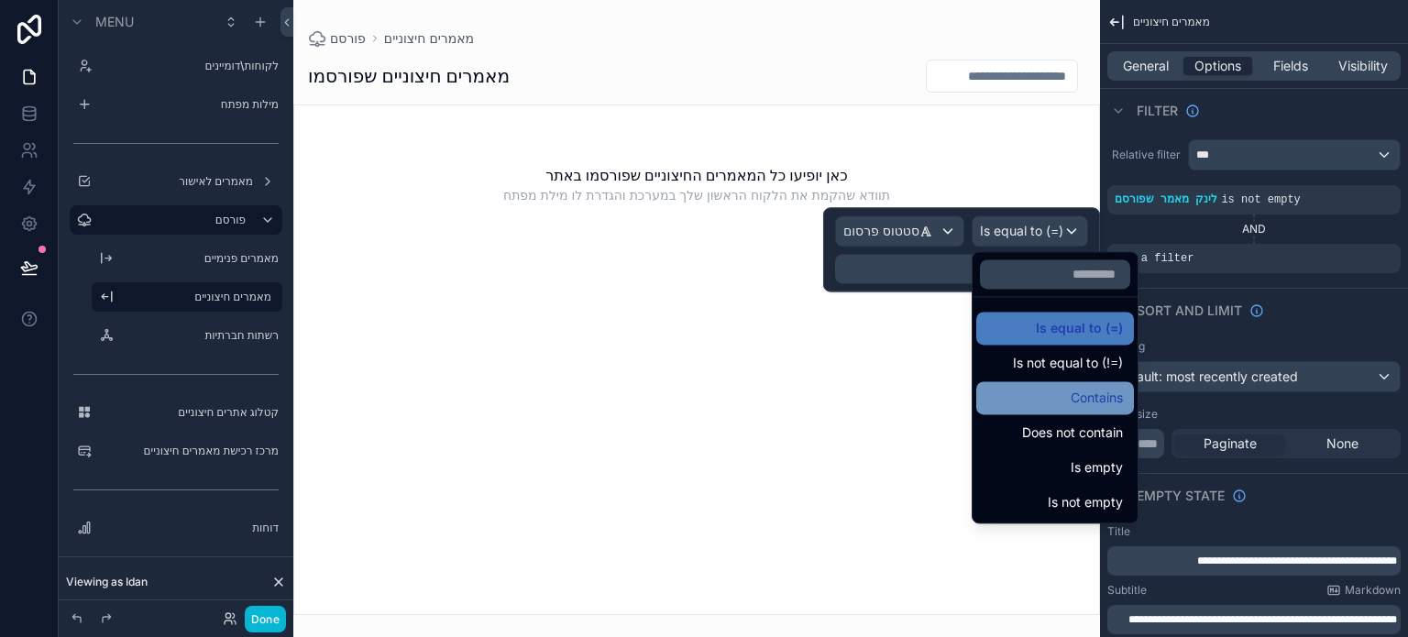
click at [1021, 385] on div "Contains" at bounding box center [1056, 397] width 158 height 33
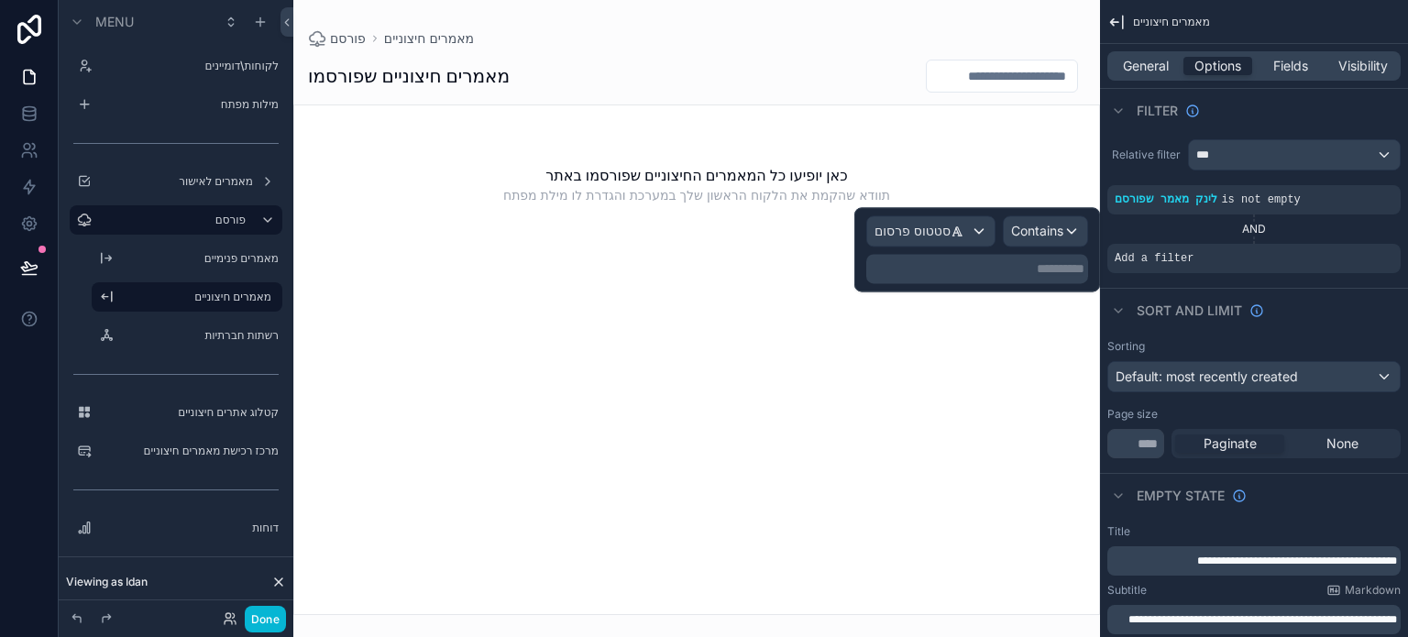
click at [1046, 273] on p "**********" at bounding box center [979, 268] width 211 height 18
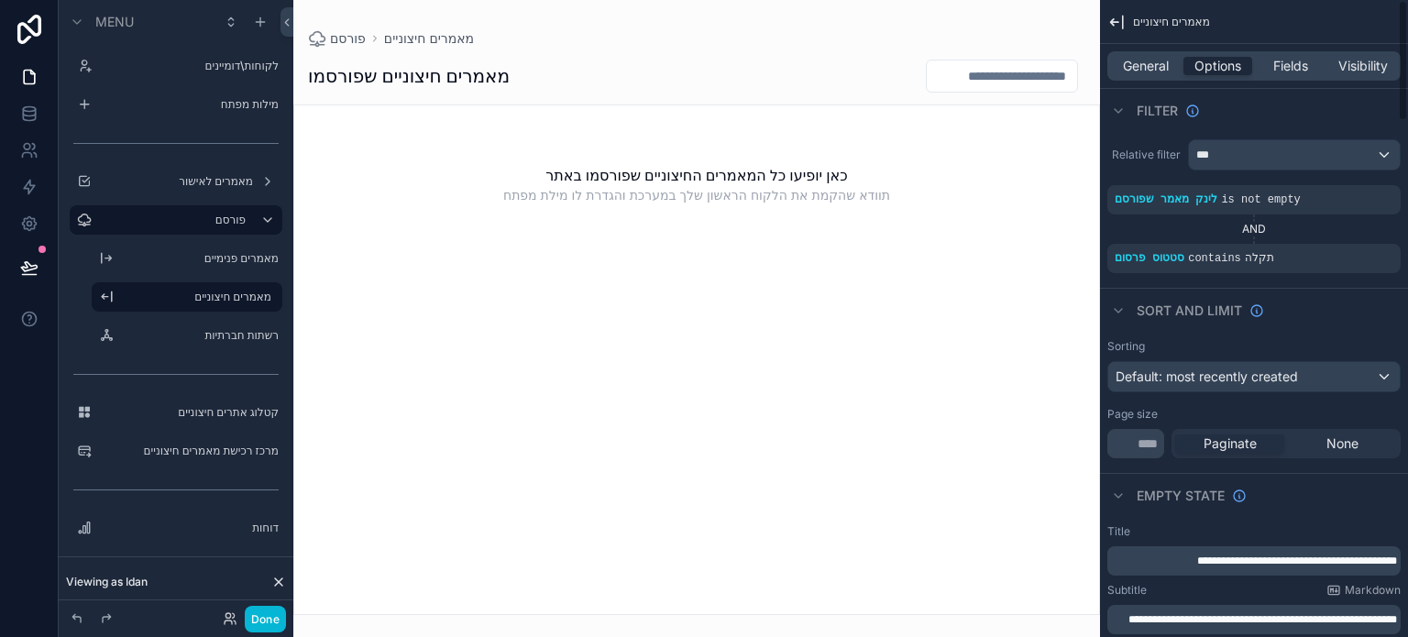
click at [1253, 226] on div "AND" at bounding box center [1254, 229] width 293 height 15
click at [1381, 247] on icon "scrollable content" at bounding box center [1380, 245] width 11 height 11
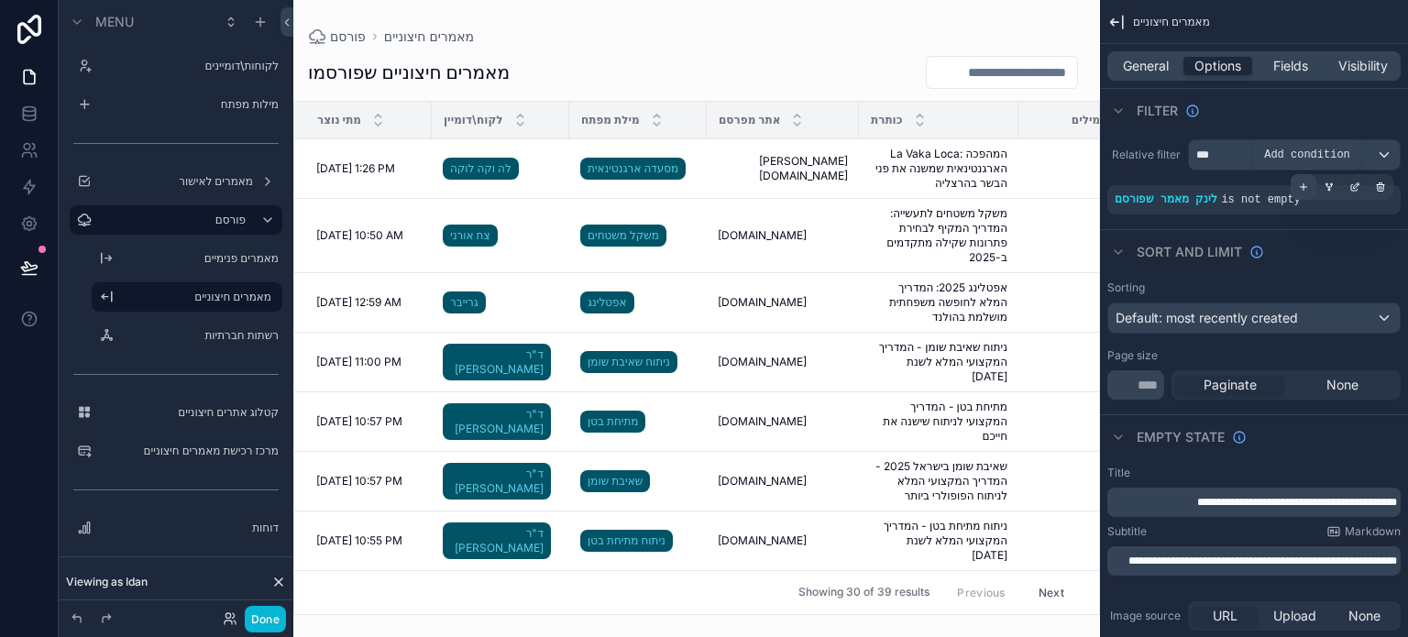
click at [1304, 187] on icon "scrollable content" at bounding box center [1304, 187] width 6 height 0
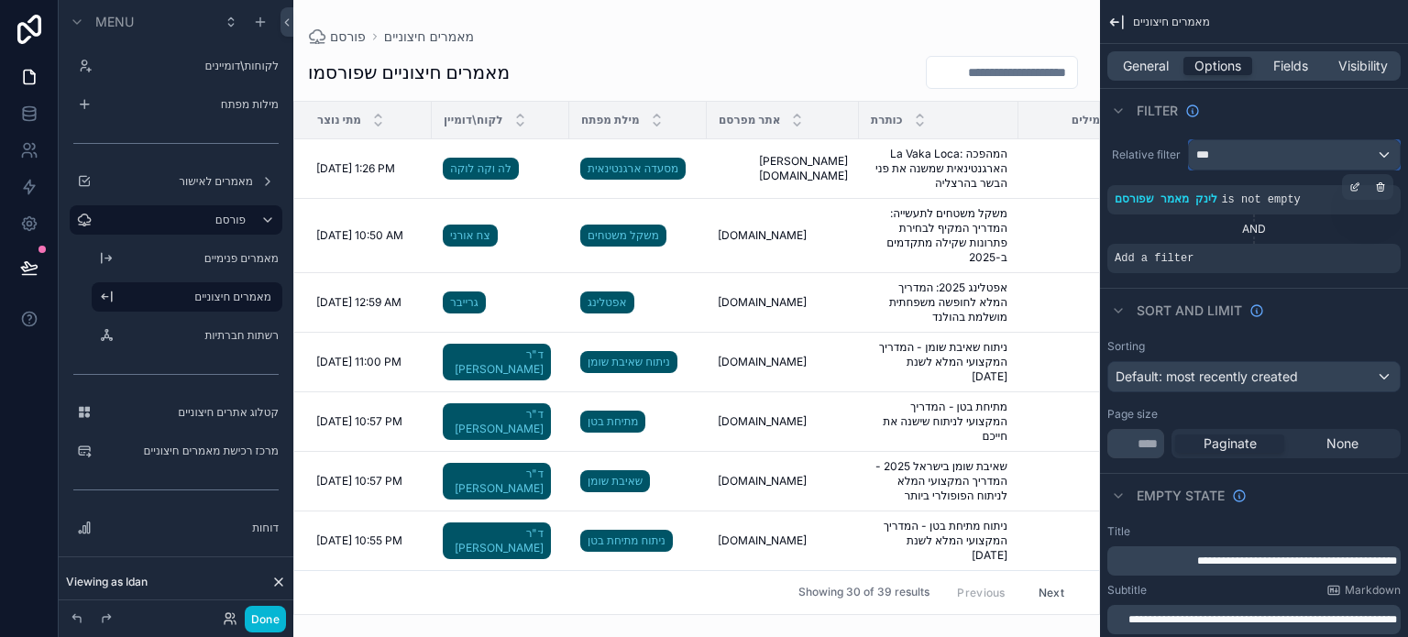
click at [1254, 157] on div "***" at bounding box center [1294, 154] width 211 height 29
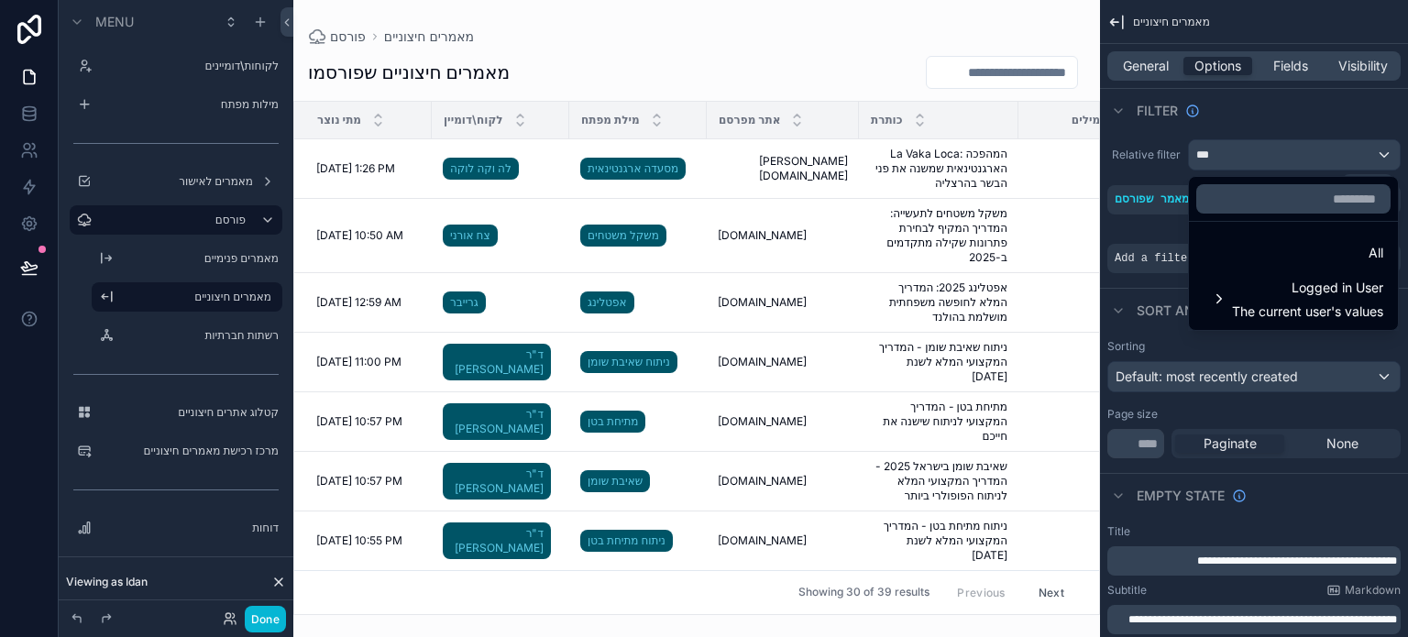
click at [1254, 157] on div "scrollable content" at bounding box center [704, 318] width 1408 height 637
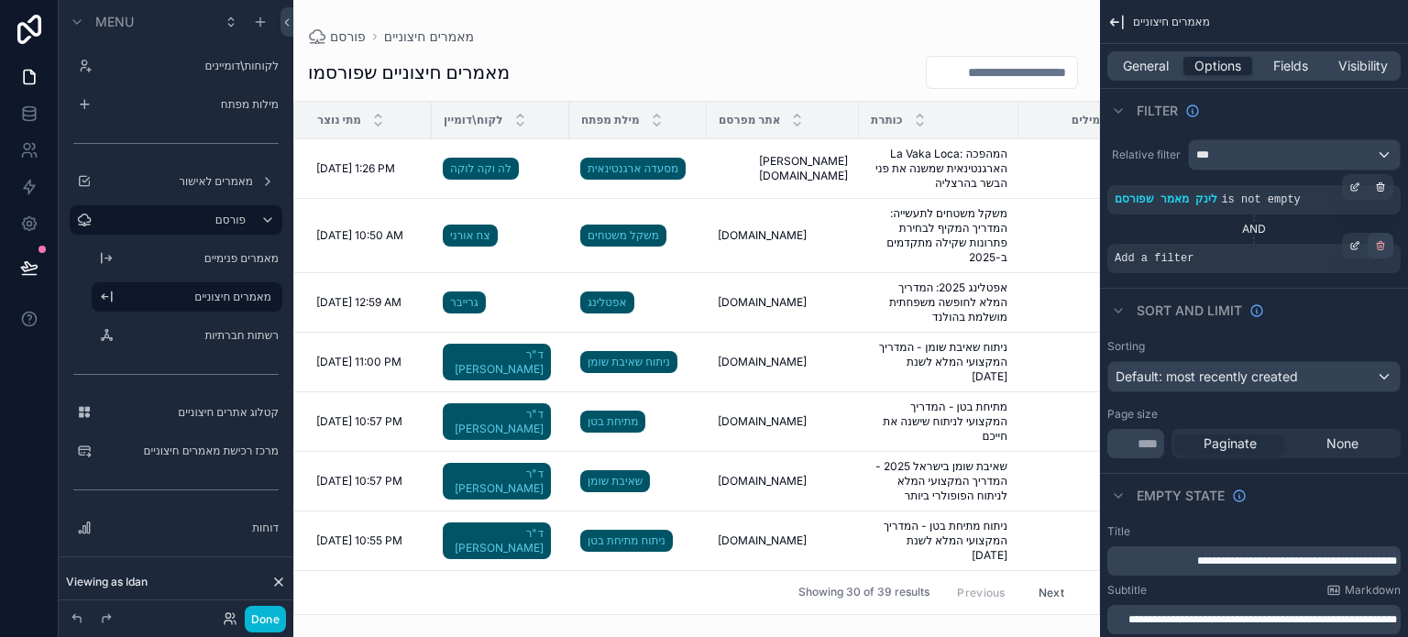
click at [1382, 246] on icon "scrollable content" at bounding box center [1382, 247] width 0 height 3
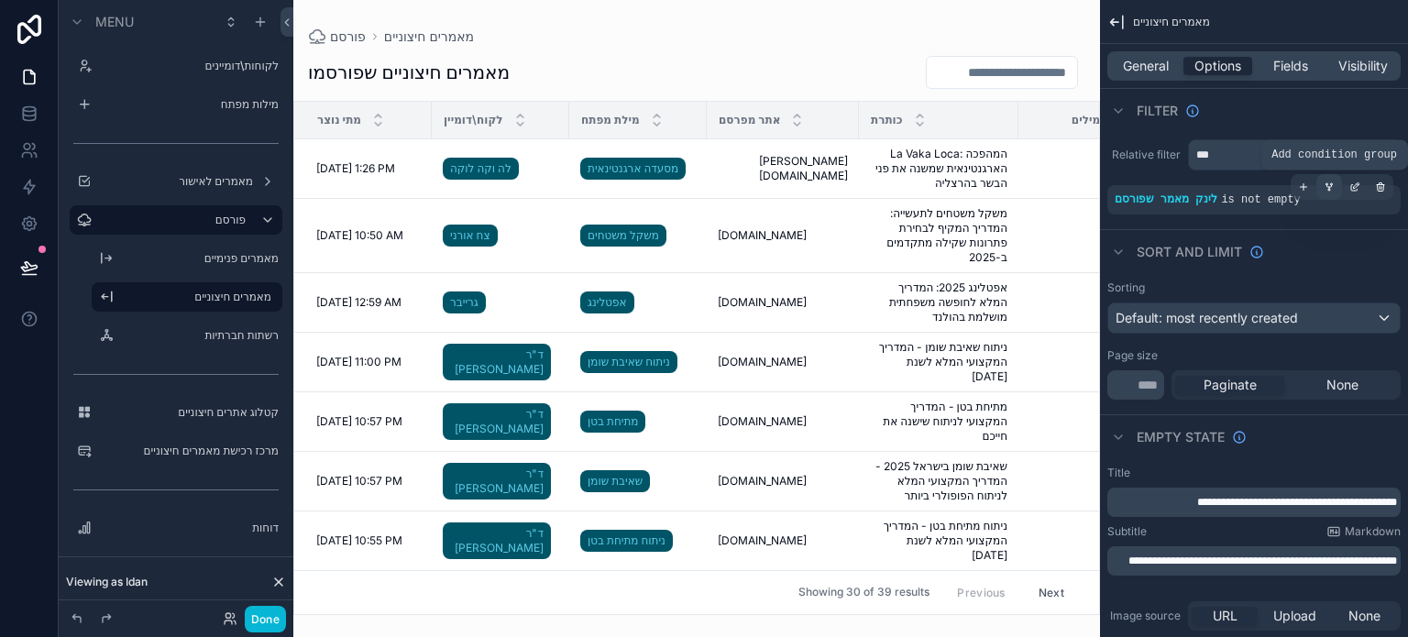
click at [1328, 190] on icon "scrollable content" at bounding box center [1329, 187] width 11 height 11
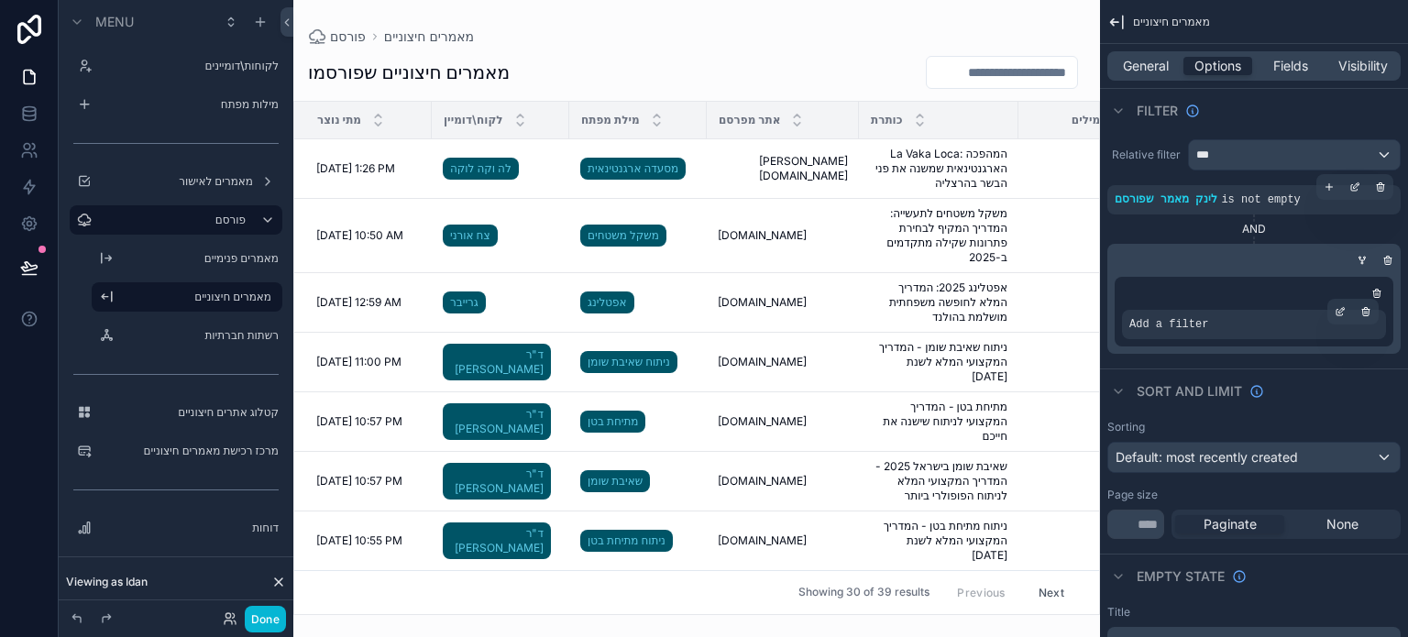
click at [1284, 328] on div "Add a filter" at bounding box center [1254, 324] width 264 height 29
click at [1342, 312] on icon "scrollable content" at bounding box center [1340, 311] width 11 height 11
click at [1388, 262] on icon "scrollable content" at bounding box center [1388, 260] width 11 height 11
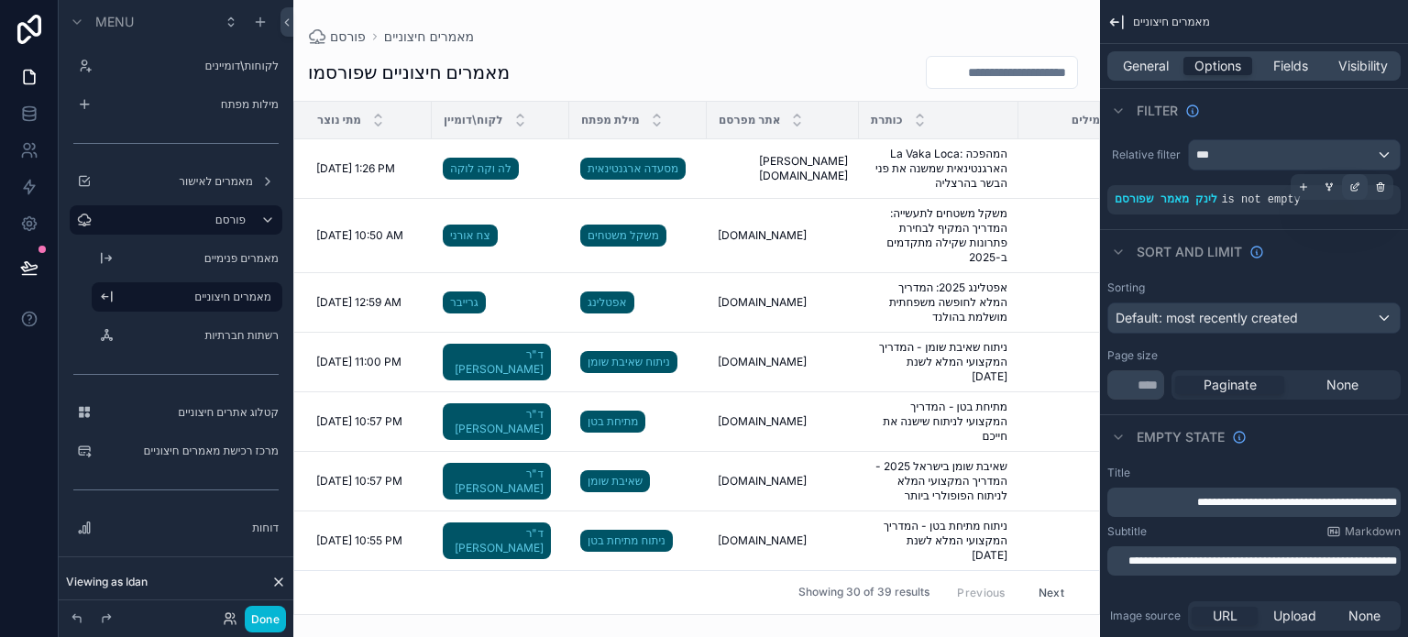
click at [1356, 190] on icon "scrollable content" at bounding box center [1355, 187] width 11 height 11
click at [1319, 245] on div "Sort And Limit" at bounding box center [1254, 251] width 308 height 44
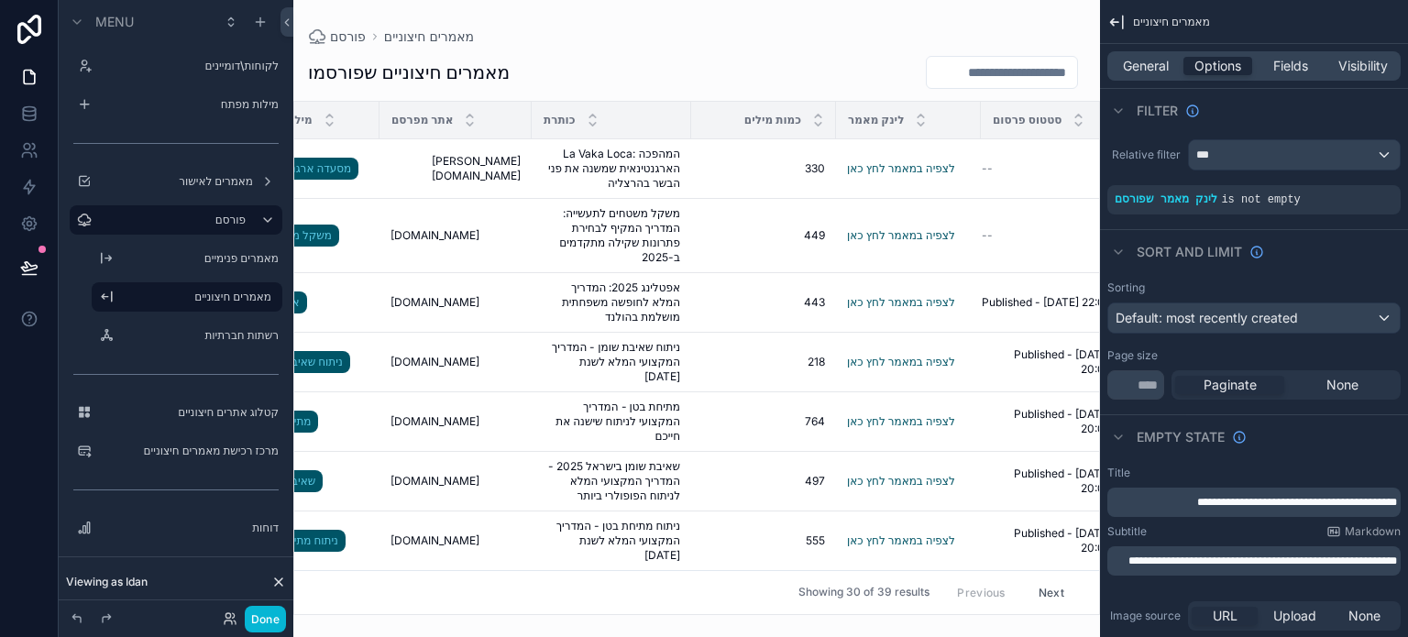
scroll to position [0, 362]
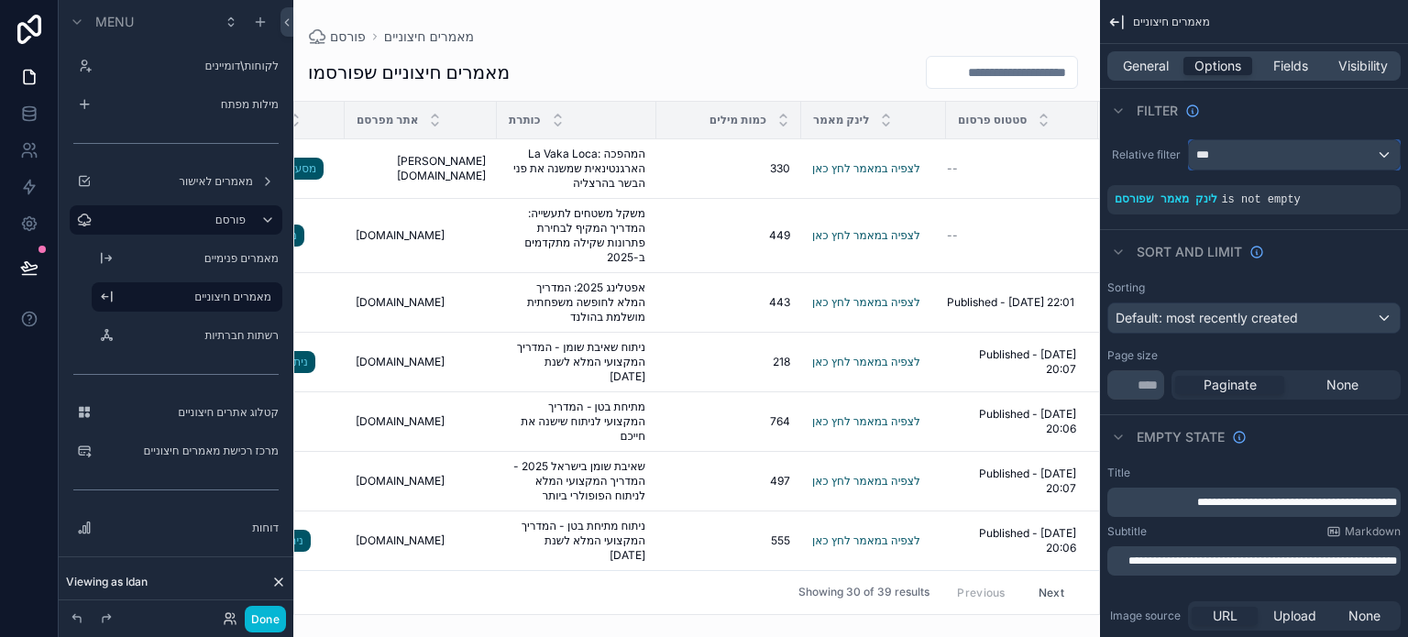
click at [1219, 154] on div "***" at bounding box center [1294, 154] width 211 height 29
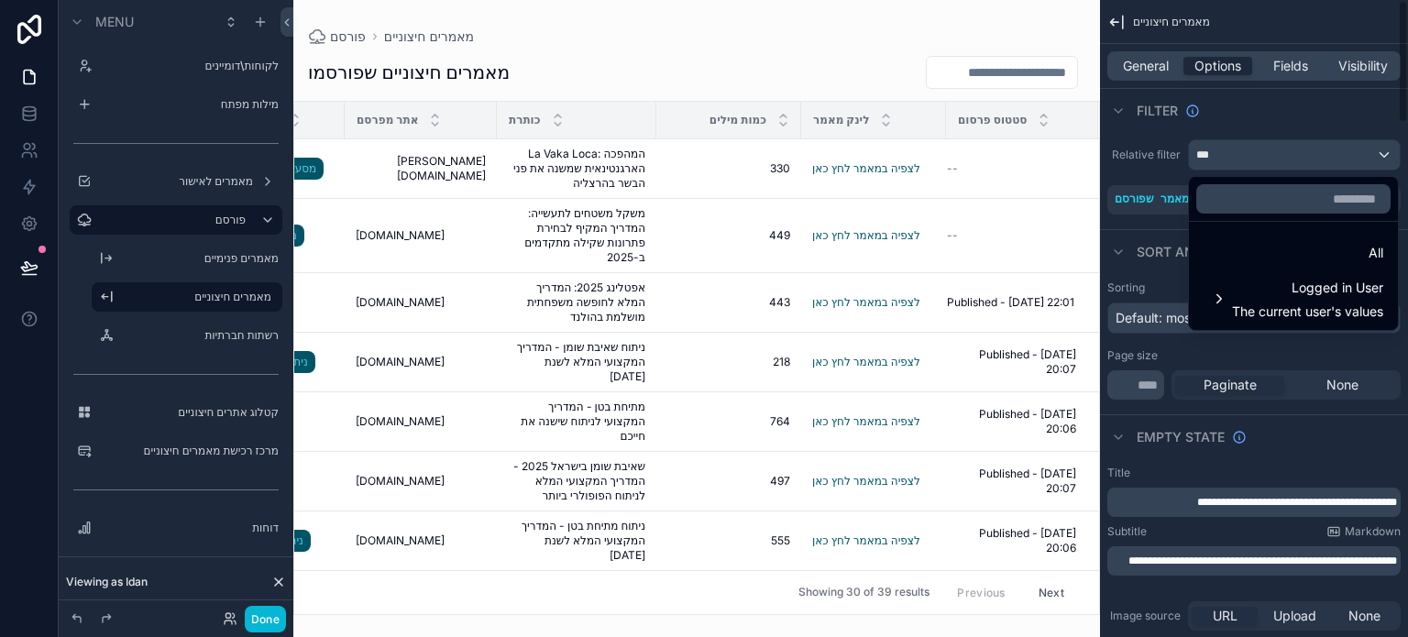
click at [1247, 124] on div "scrollable content" at bounding box center [704, 318] width 1408 height 637
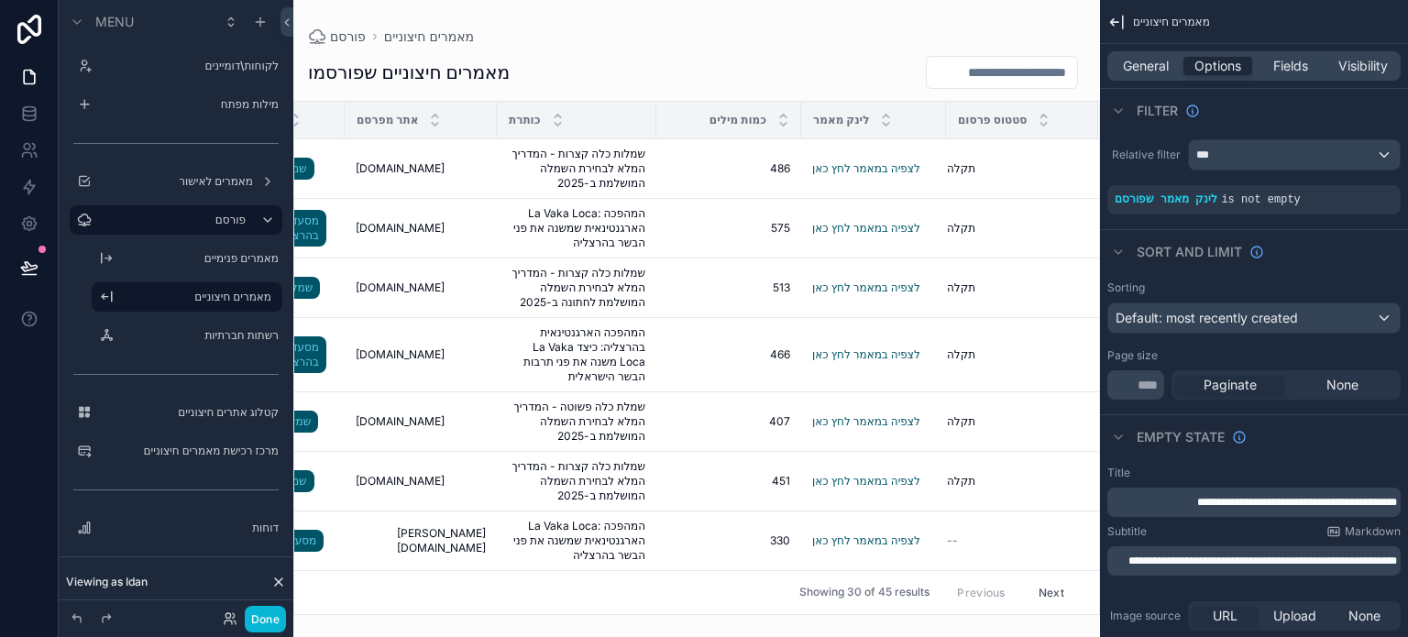
click at [811, 44] on div "מאמרים חיצוניים שפורסמו מתי נוצר לקוח\דומיין מילת מפתח אתר מפרסם כותרת כמות מיל…" at bounding box center [696, 329] width 807 height 571
click at [38, 259] on button at bounding box center [29, 267] width 40 height 51
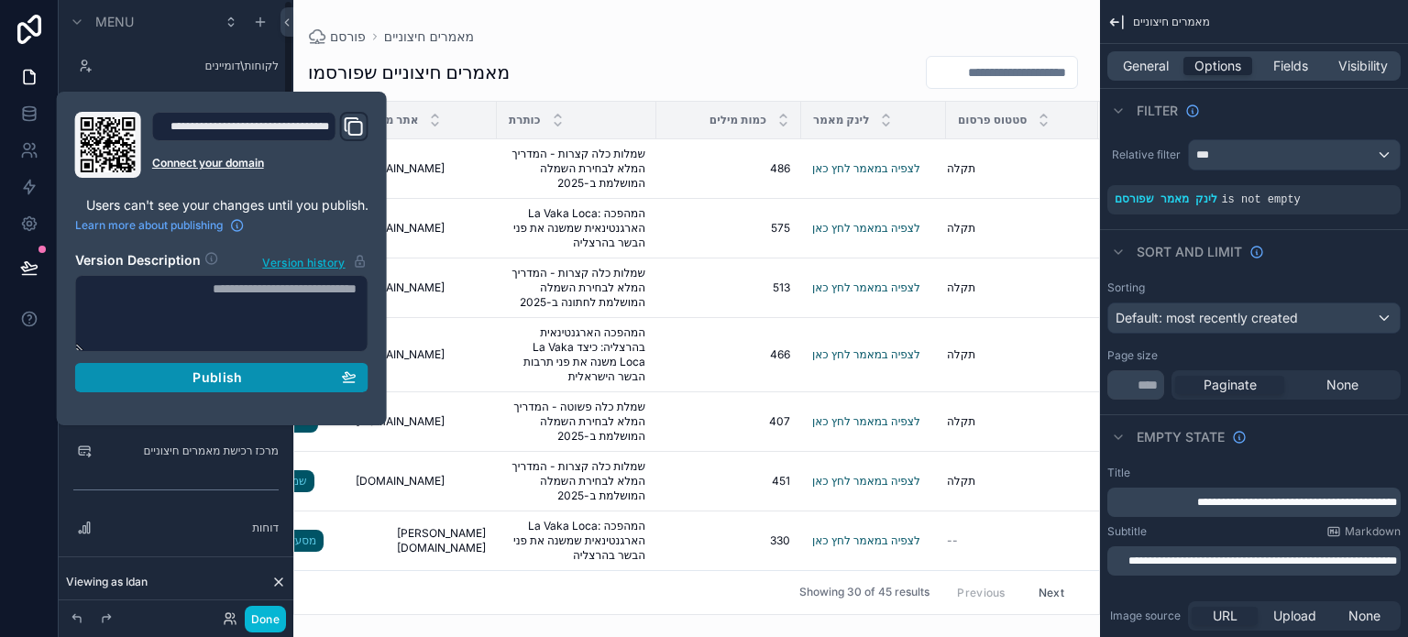
click at [241, 387] on button "Publish" at bounding box center [221, 377] width 293 height 29
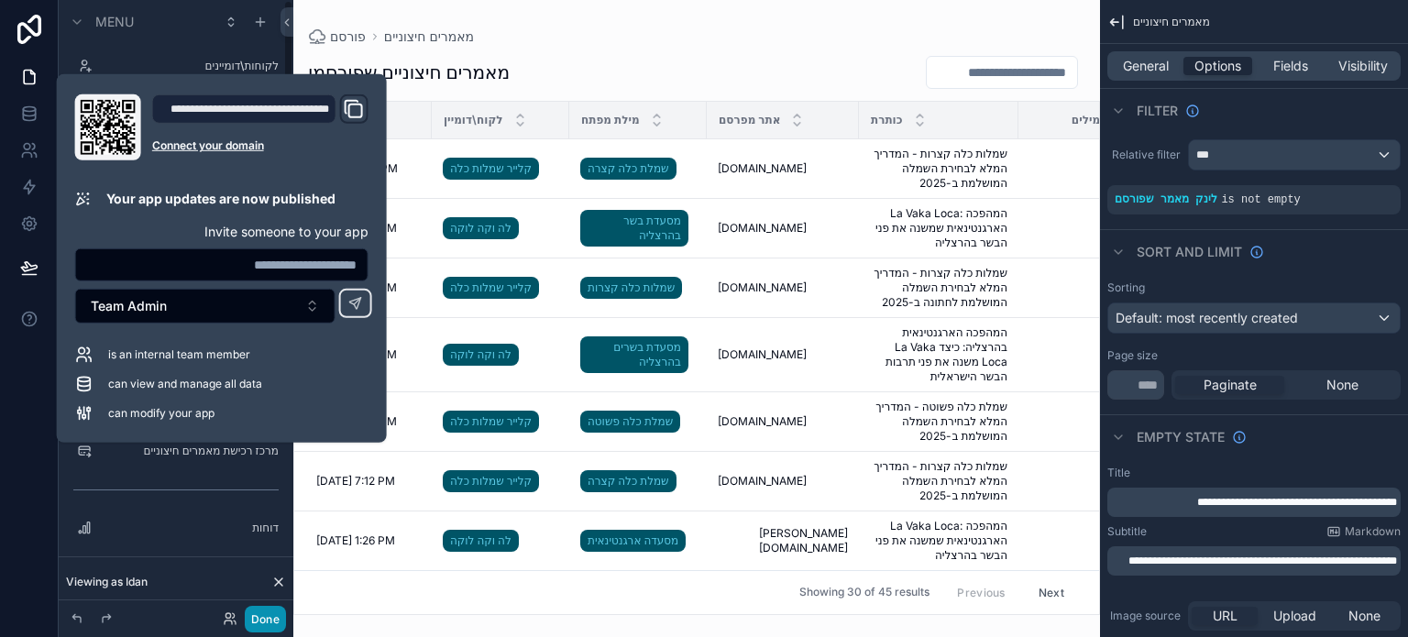
click at [266, 621] on button "Done" at bounding box center [265, 619] width 41 height 27
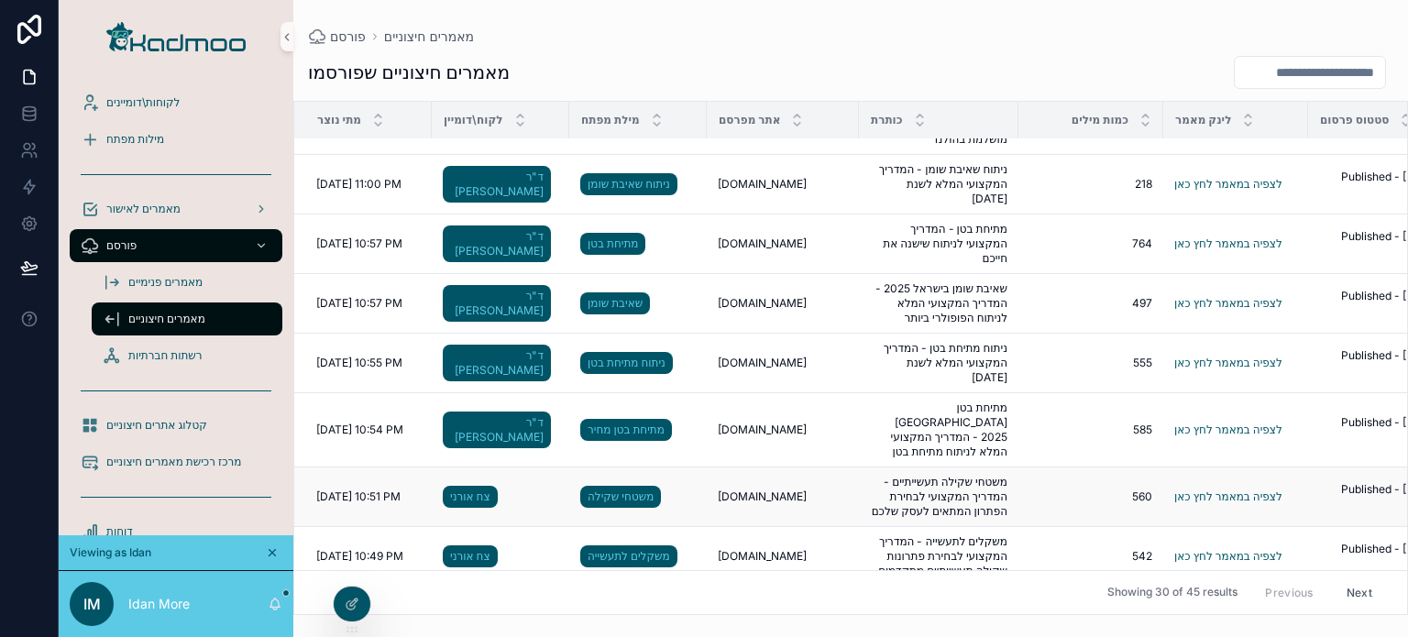
scroll to position [183, 0]
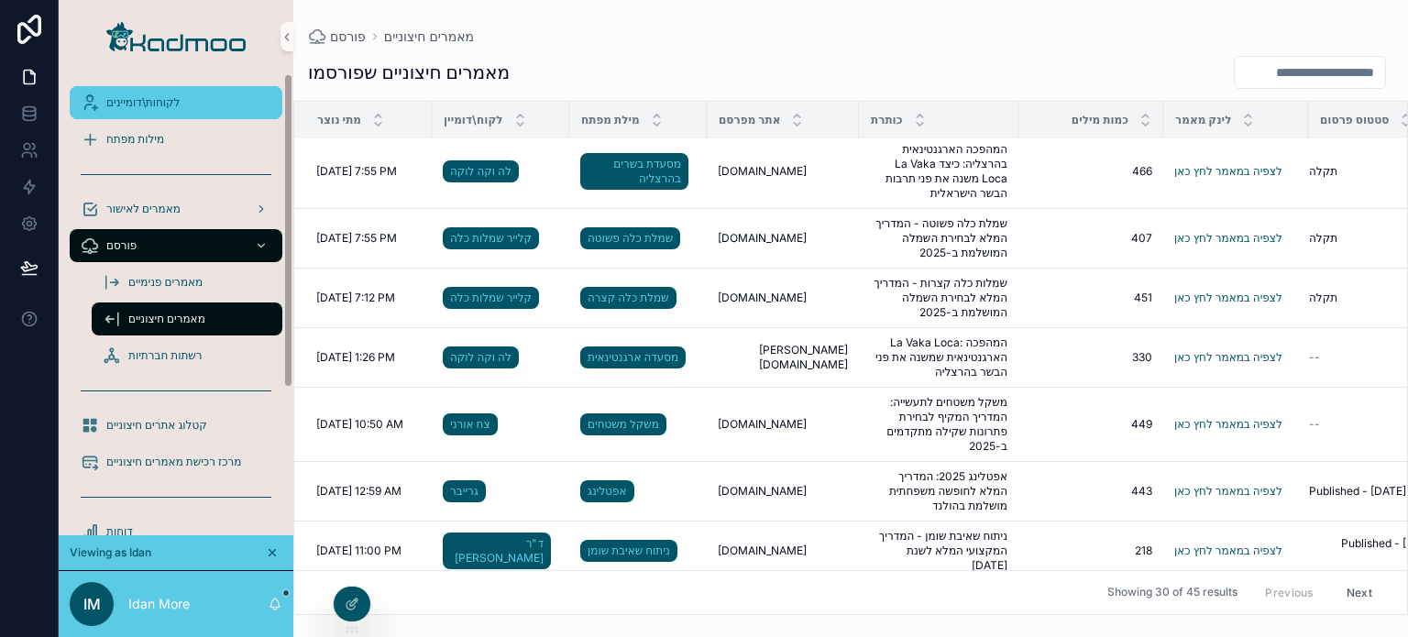
click at [171, 107] on span "לקוחות\דומיינים" at bounding box center [142, 102] width 73 height 15
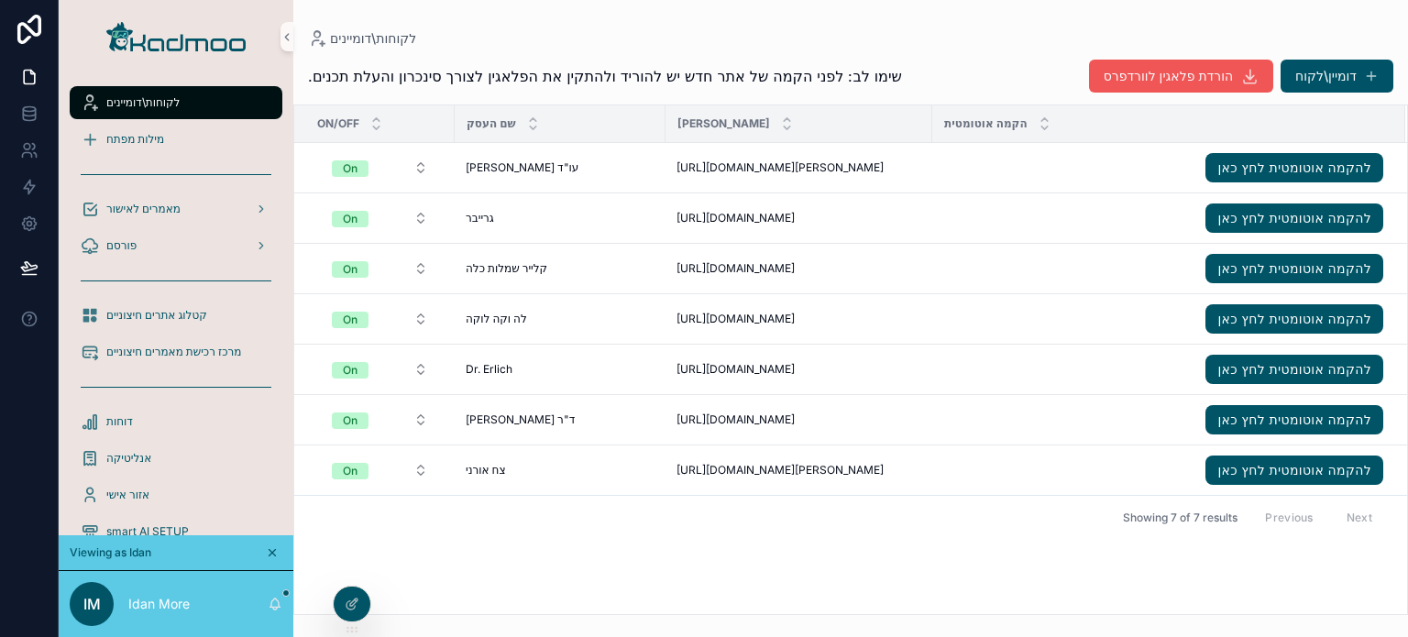
click at [1158, 72] on span "הורדת פלאגין לוורדפרס" at bounding box center [1168, 76] width 129 height 18
